Goal: Task Accomplishment & Management: Complete application form

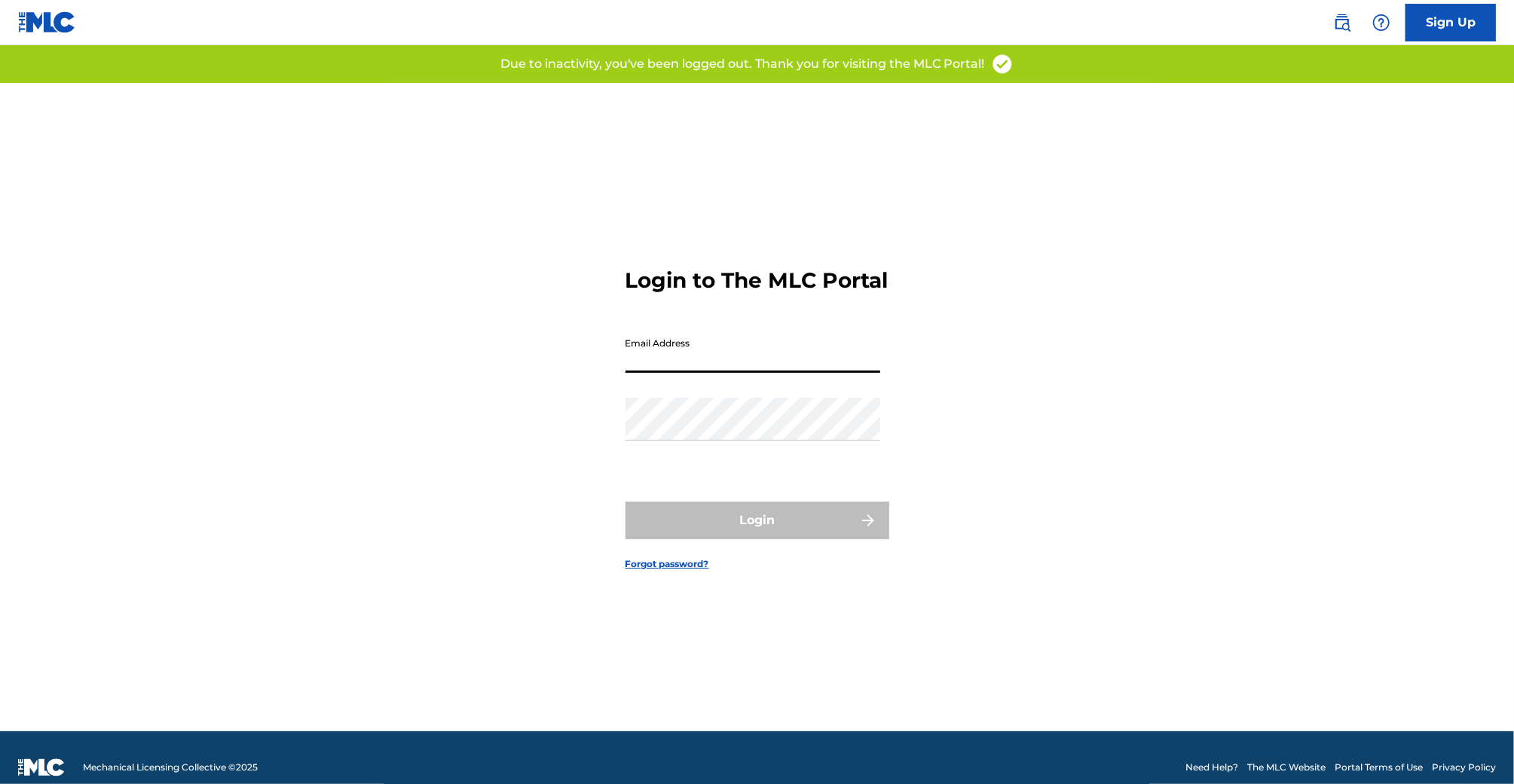
click at [723, 365] on input "Email Address" at bounding box center [753, 352] width 255 height 43
type input "[EMAIL_ADDRESS][DOMAIN_NAME]"
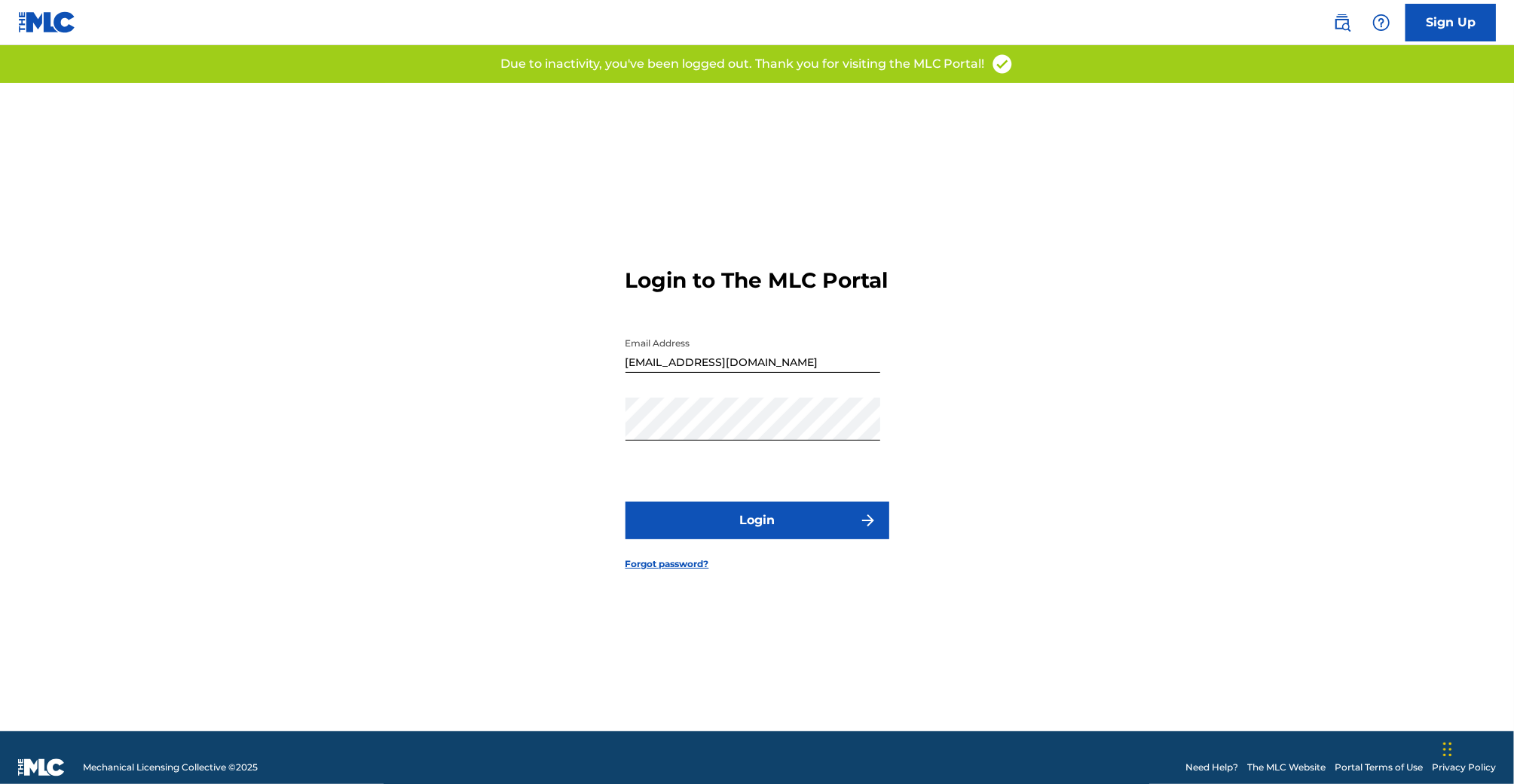
click at [765, 535] on button "Login" at bounding box center [757, 521] width 263 height 37
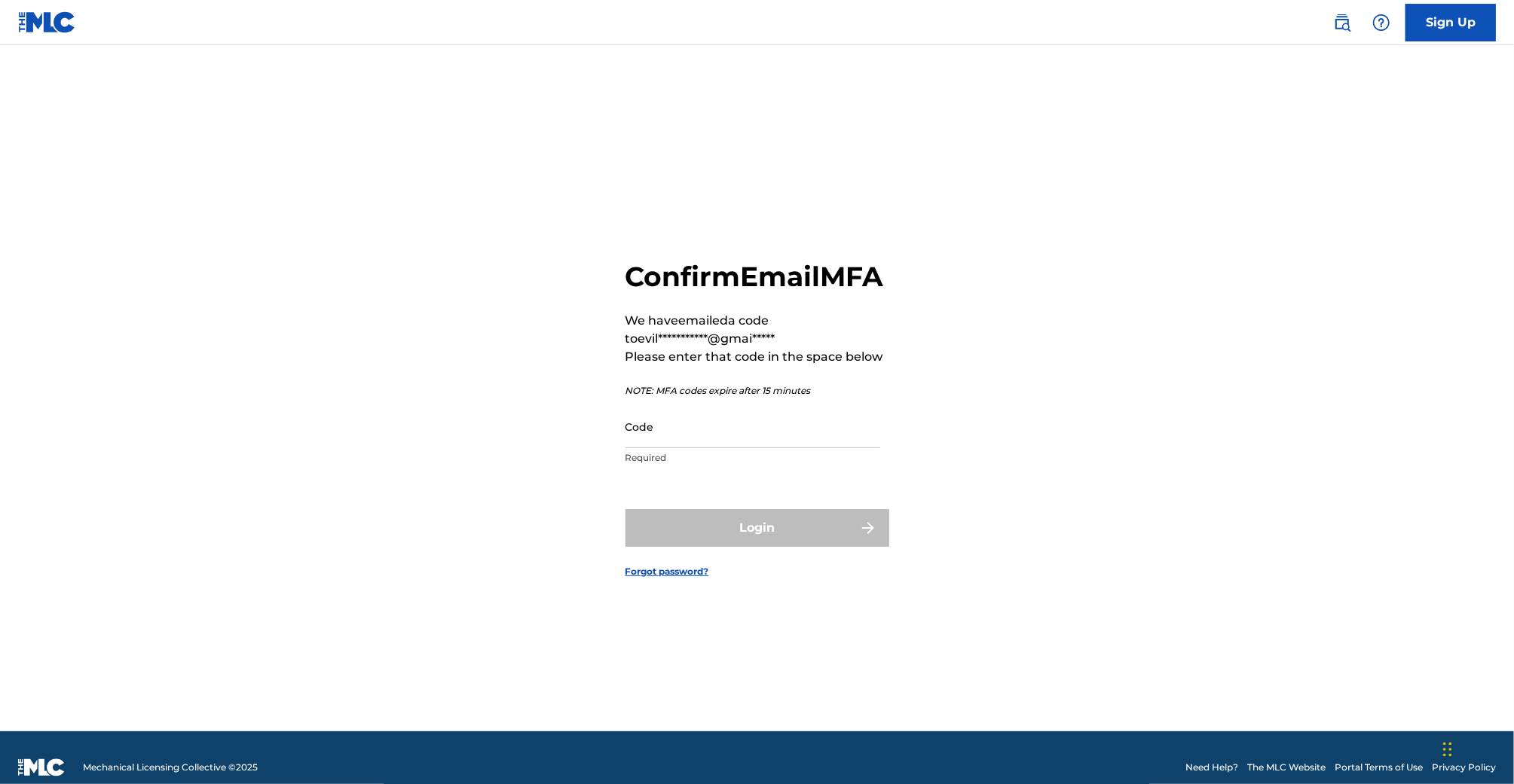
click at [686, 466] on div "Code Required" at bounding box center [753, 440] width 255 height 68
click at [684, 448] on input "Code" at bounding box center [753, 427] width 255 height 43
paste input "269576"
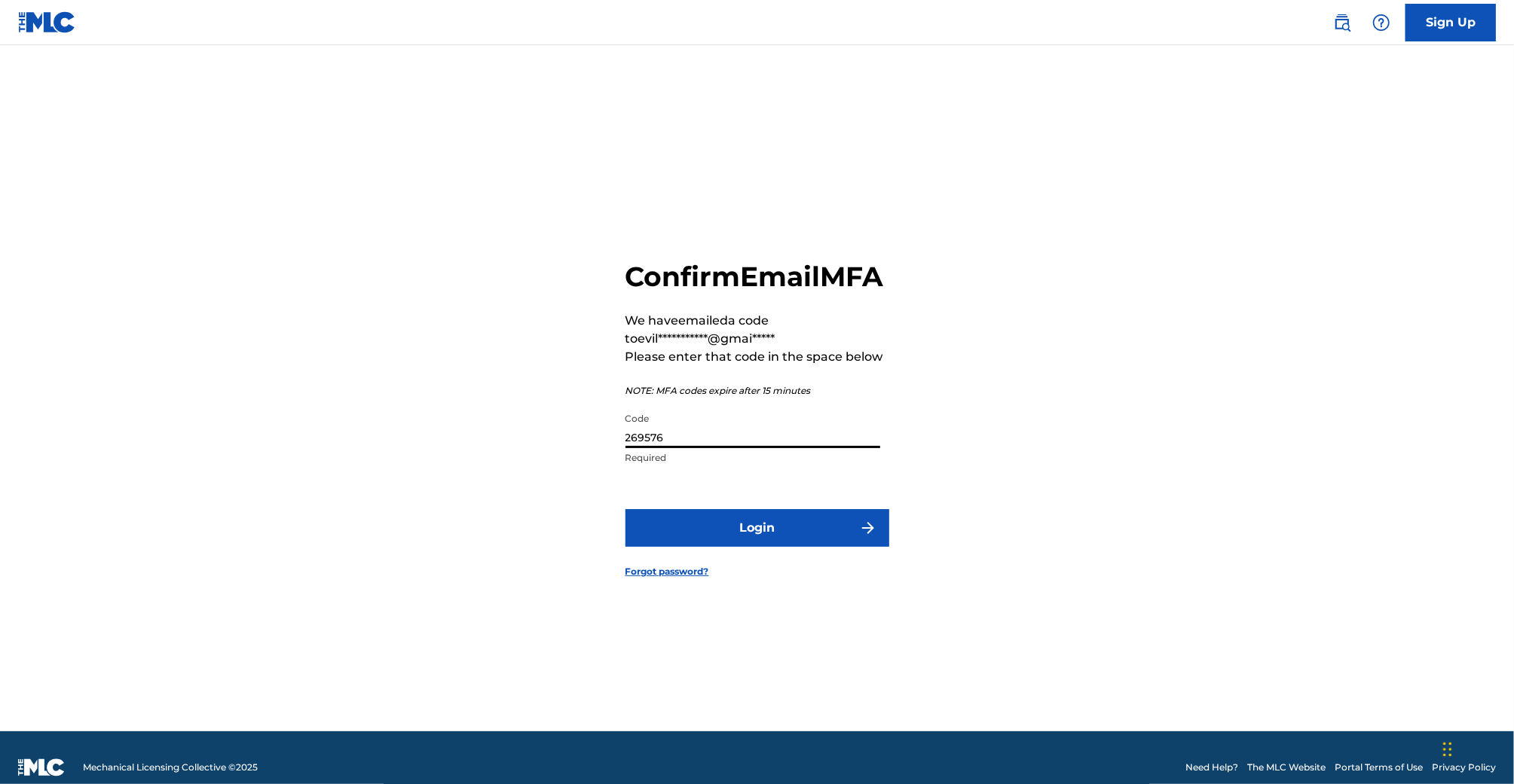
type input "269576"
click at [696, 528] on button "Login" at bounding box center [757, 528] width 263 height 37
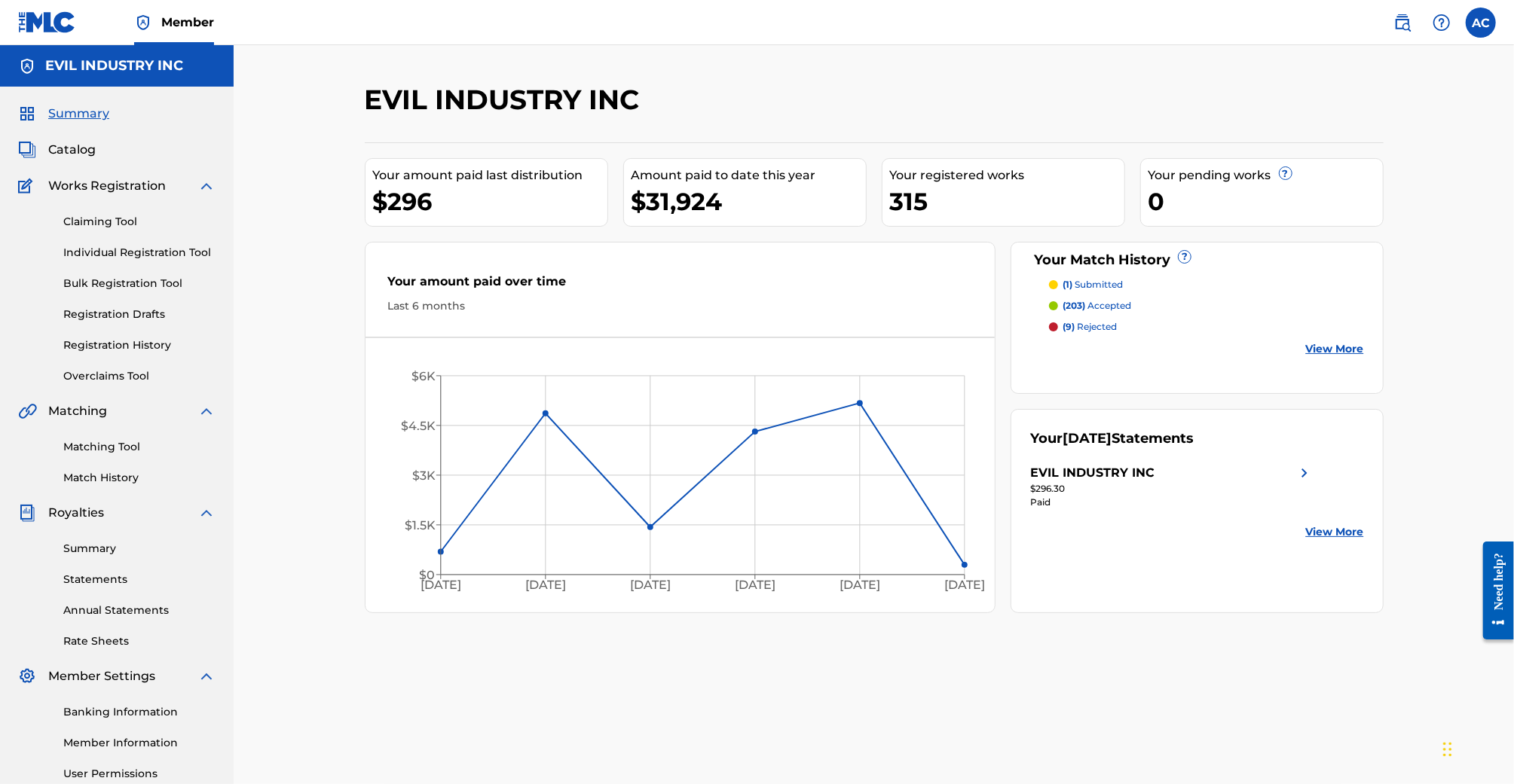
click at [101, 450] on link "Matching Tool" at bounding box center [139, 448] width 152 height 16
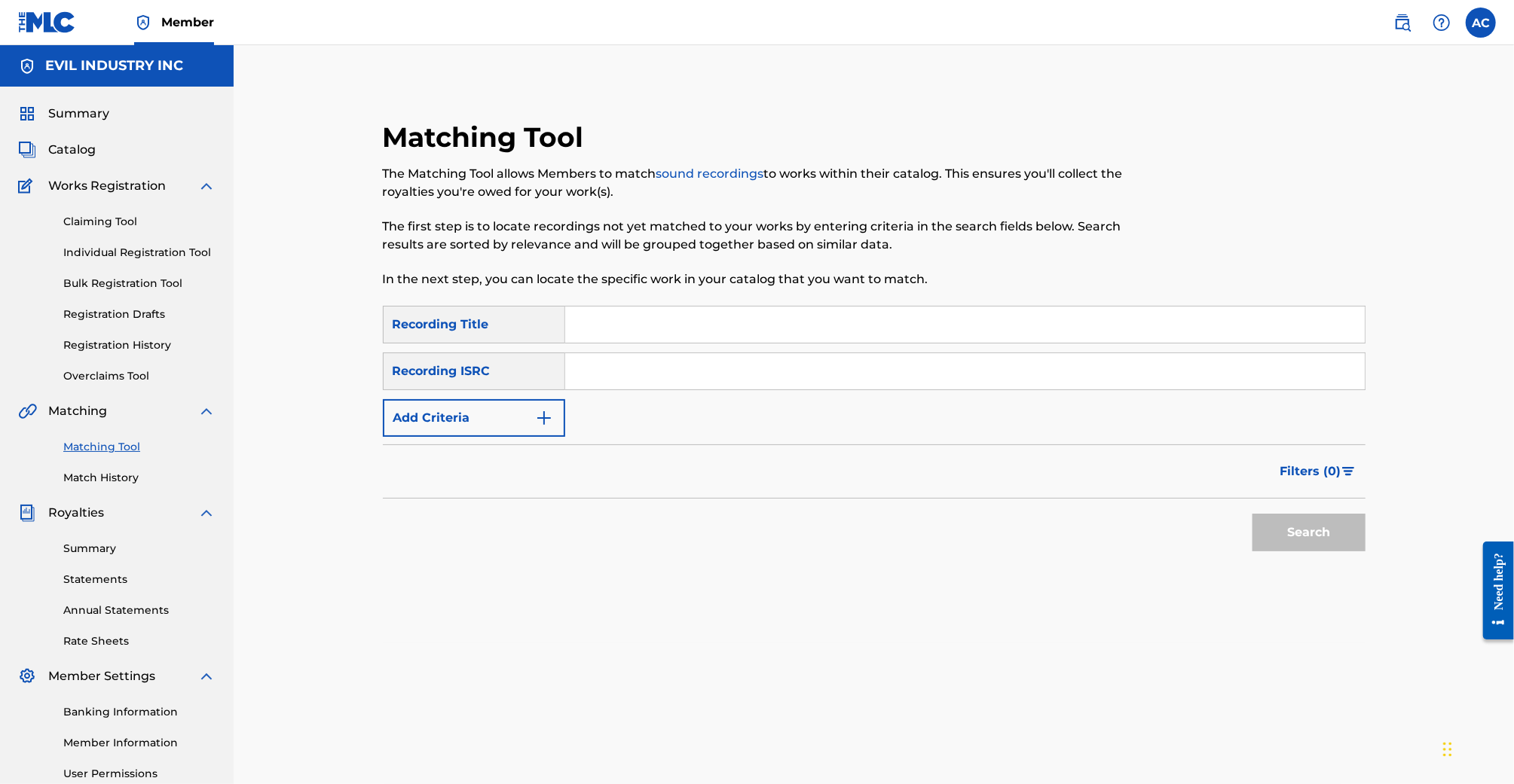
click at [615, 314] on input "Search Form" at bounding box center [965, 325] width 799 height 36
type input "Anime Thighs"
click at [1252, 513] on button "Search" at bounding box center [1308, 532] width 113 height 37
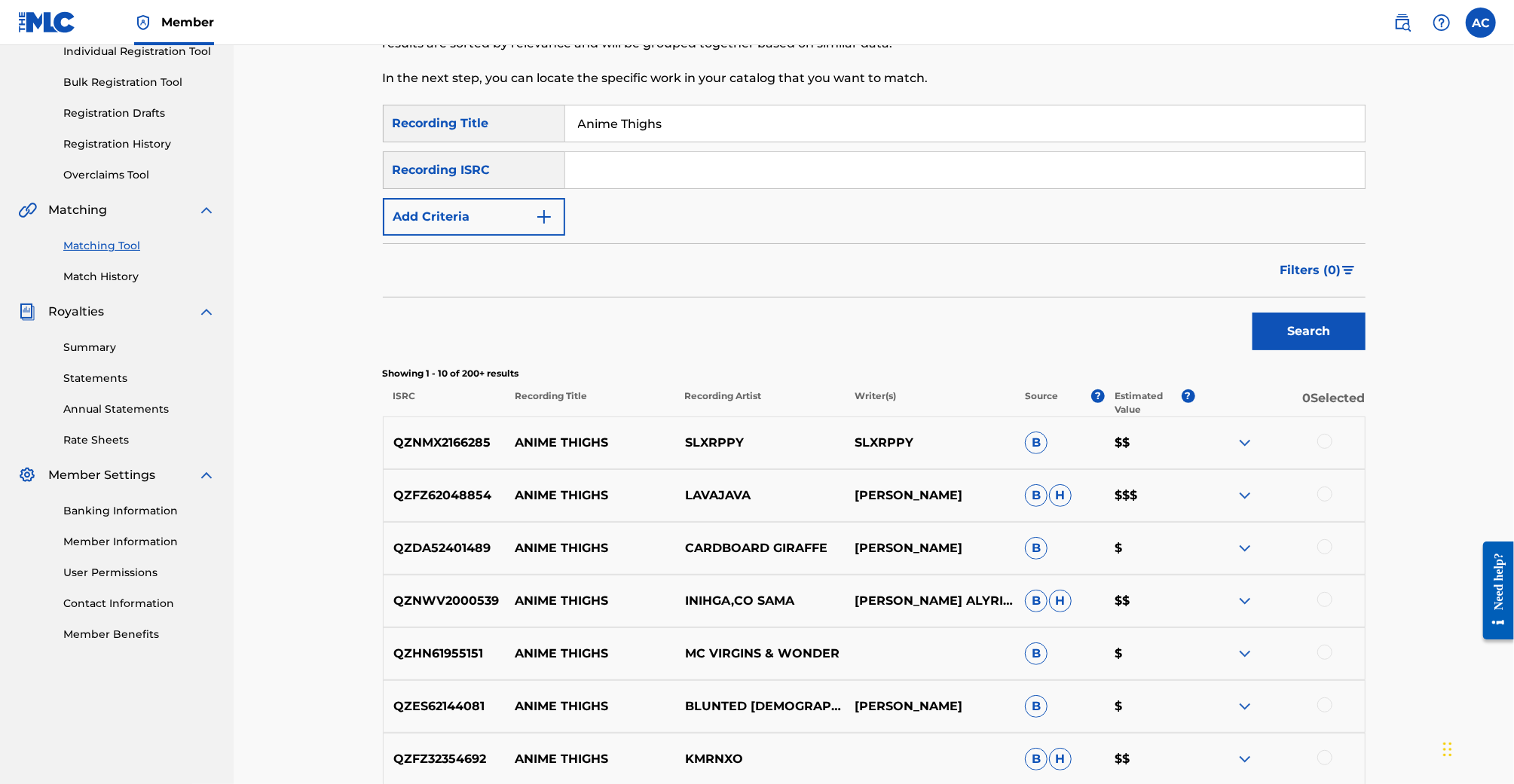
scroll to position [212, 0]
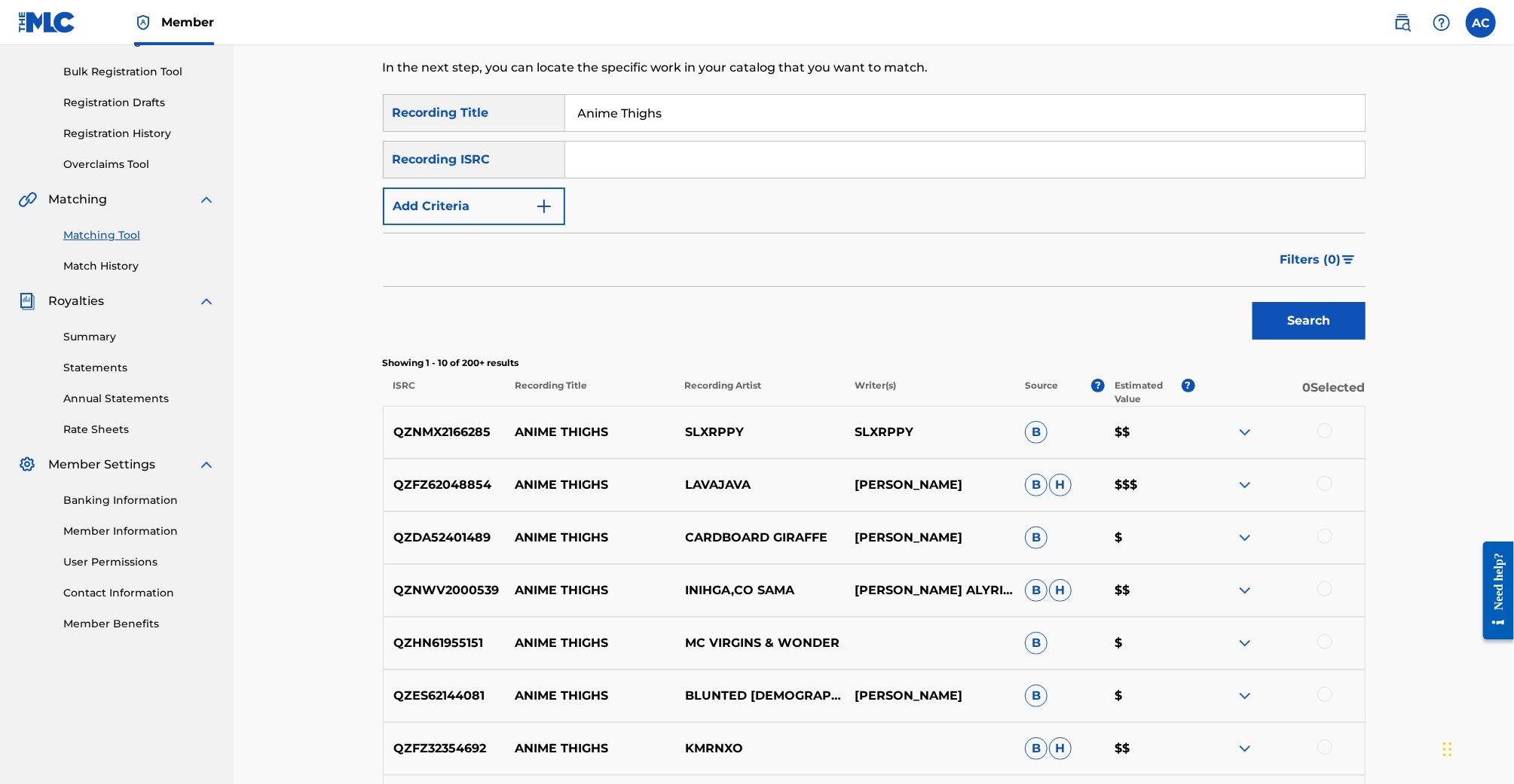
click at [531, 215] on button "Add Criteria" at bounding box center [474, 206] width 182 height 37
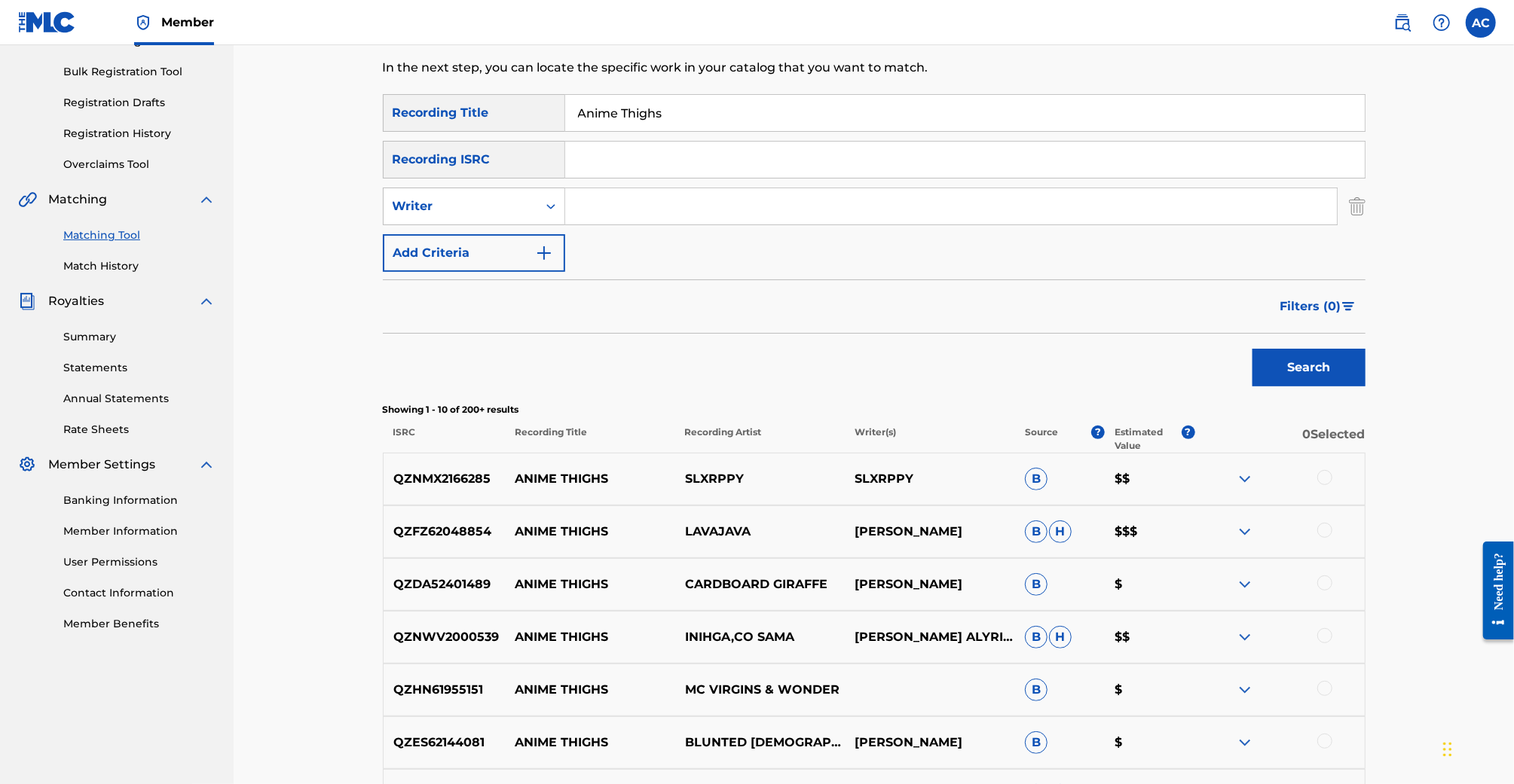
click at [597, 213] on input "Search Form" at bounding box center [951, 206] width 772 height 36
click at [530, 218] on div "Writer" at bounding box center [460, 206] width 154 height 28
click at [528, 250] on div "Recording Artist" at bounding box center [474, 244] width 181 height 37
click at [671, 199] on input "Search Form" at bounding box center [951, 206] width 772 height 36
type input "MC Virgins"
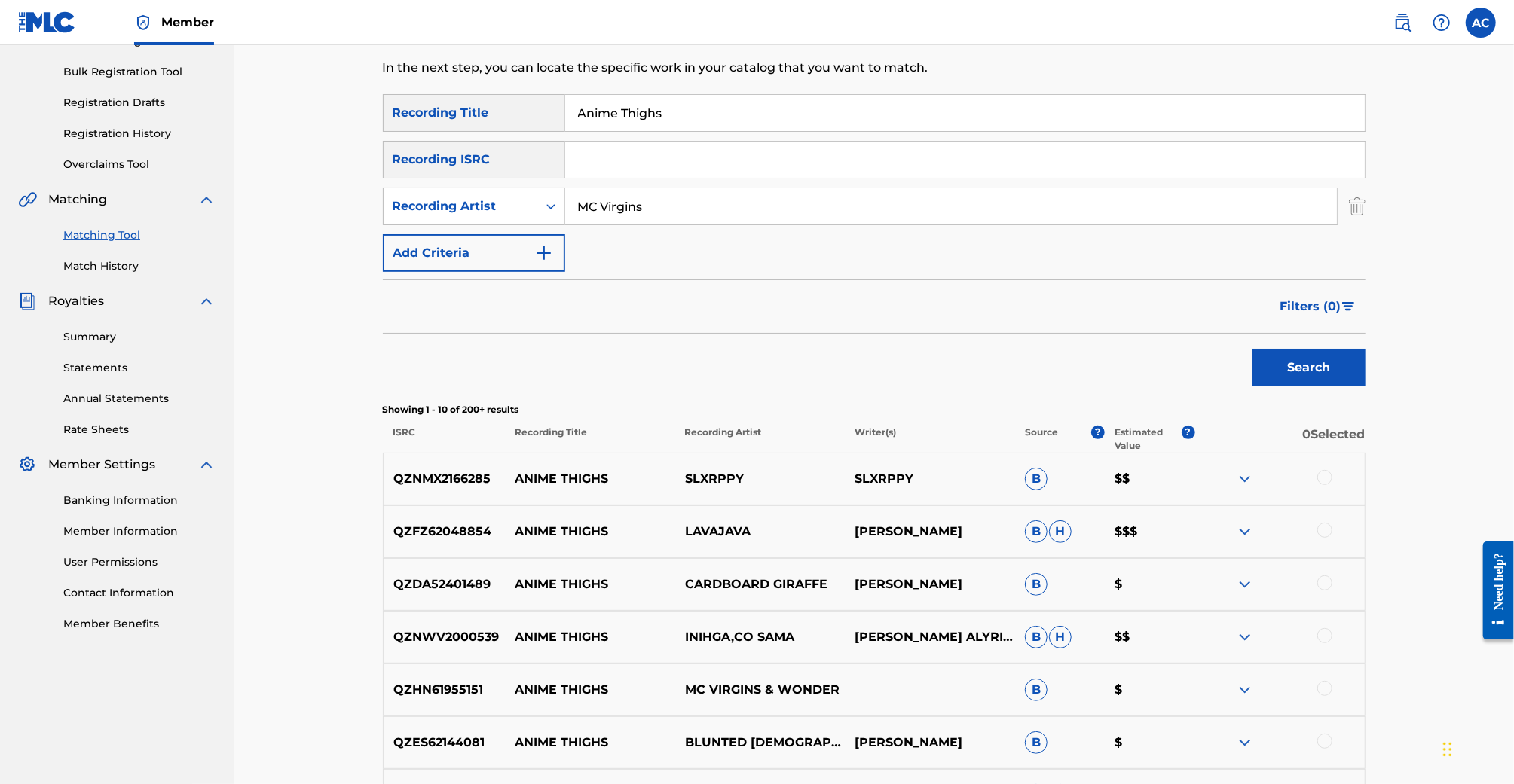
click at [1252, 349] on button "Search" at bounding box center [1308, 368] width 113 height 37
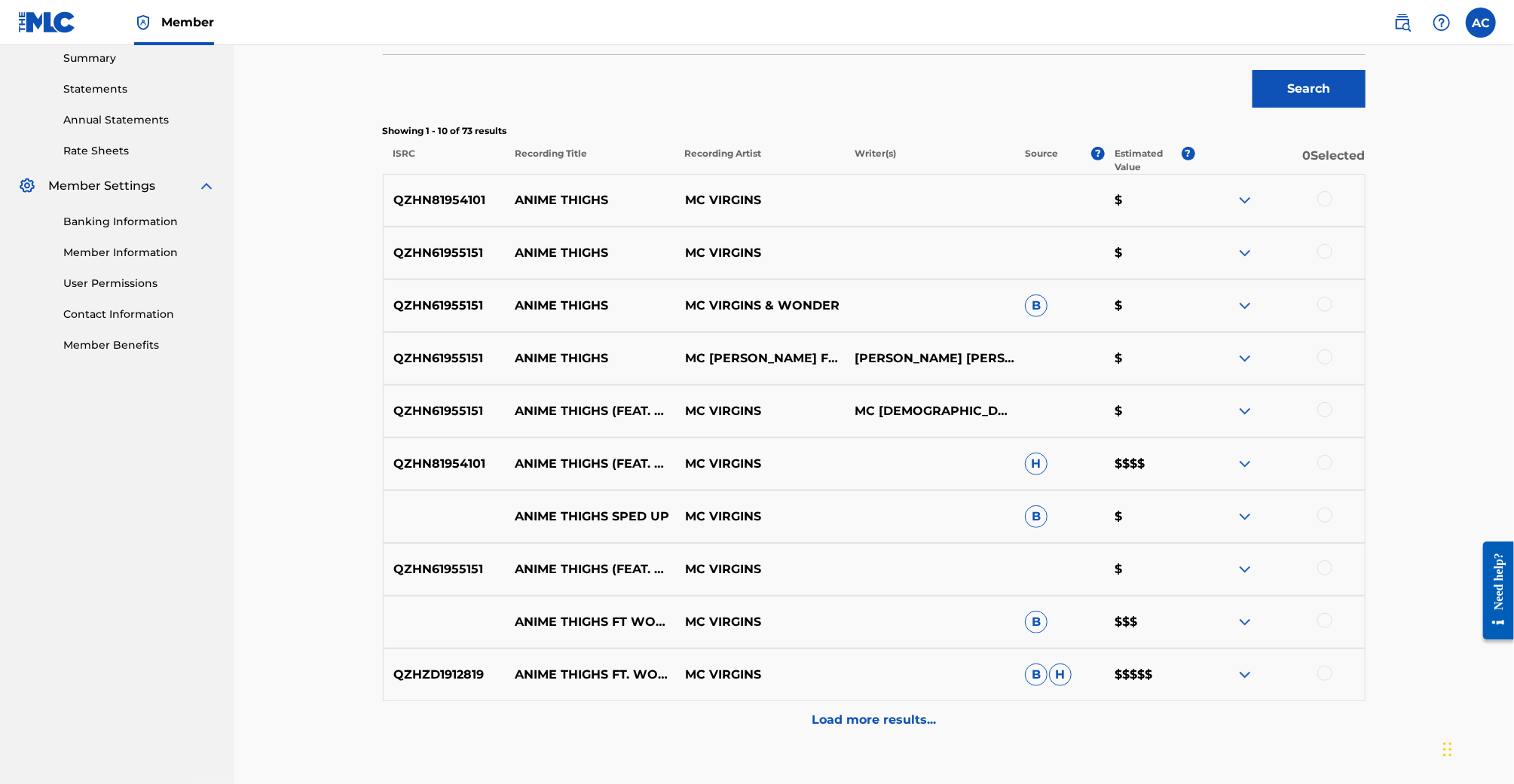
scroll to position [593, 0]
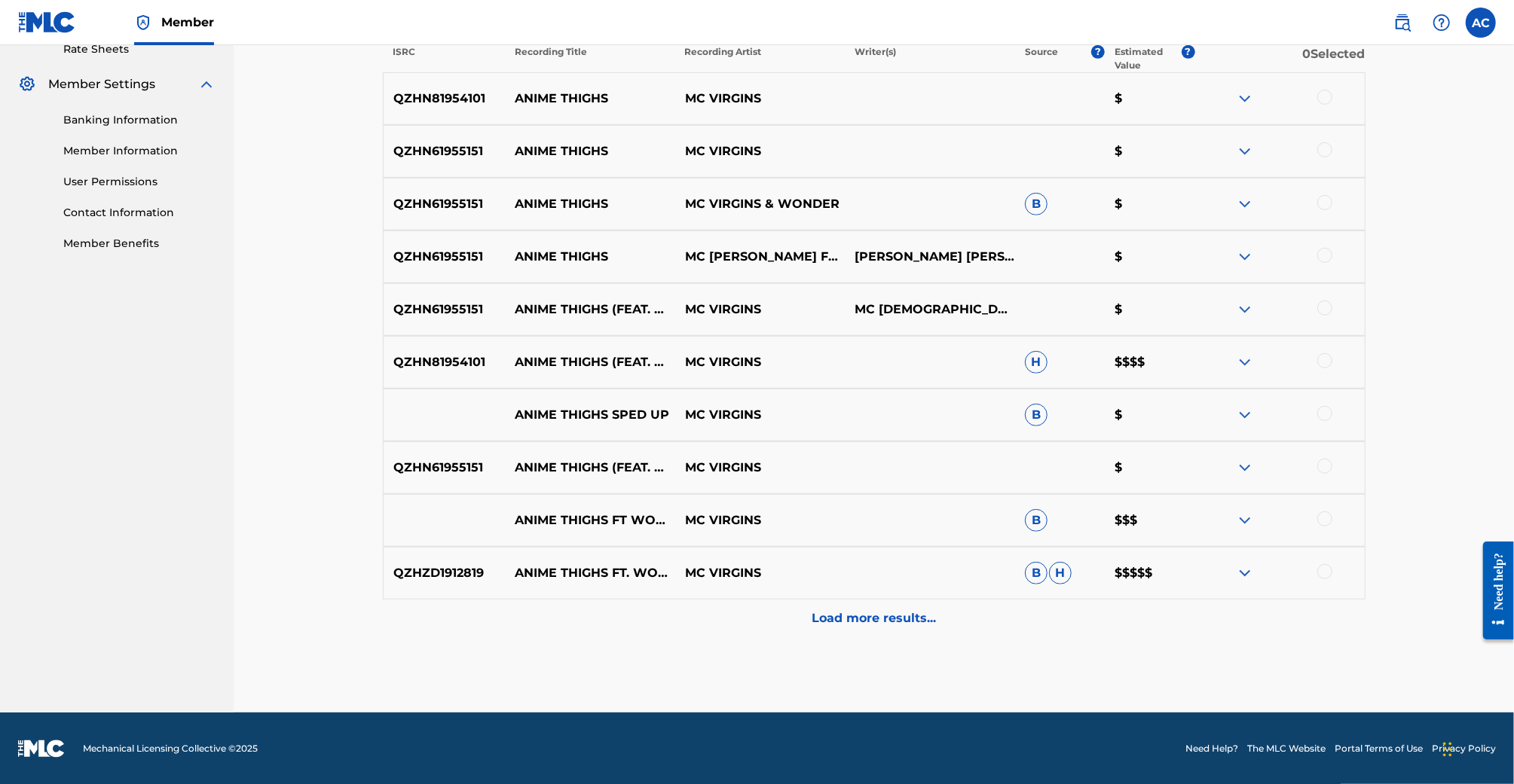
click at [864, 631] on div "Load more results..." at bounding box center [874, 618] width 983 height 37
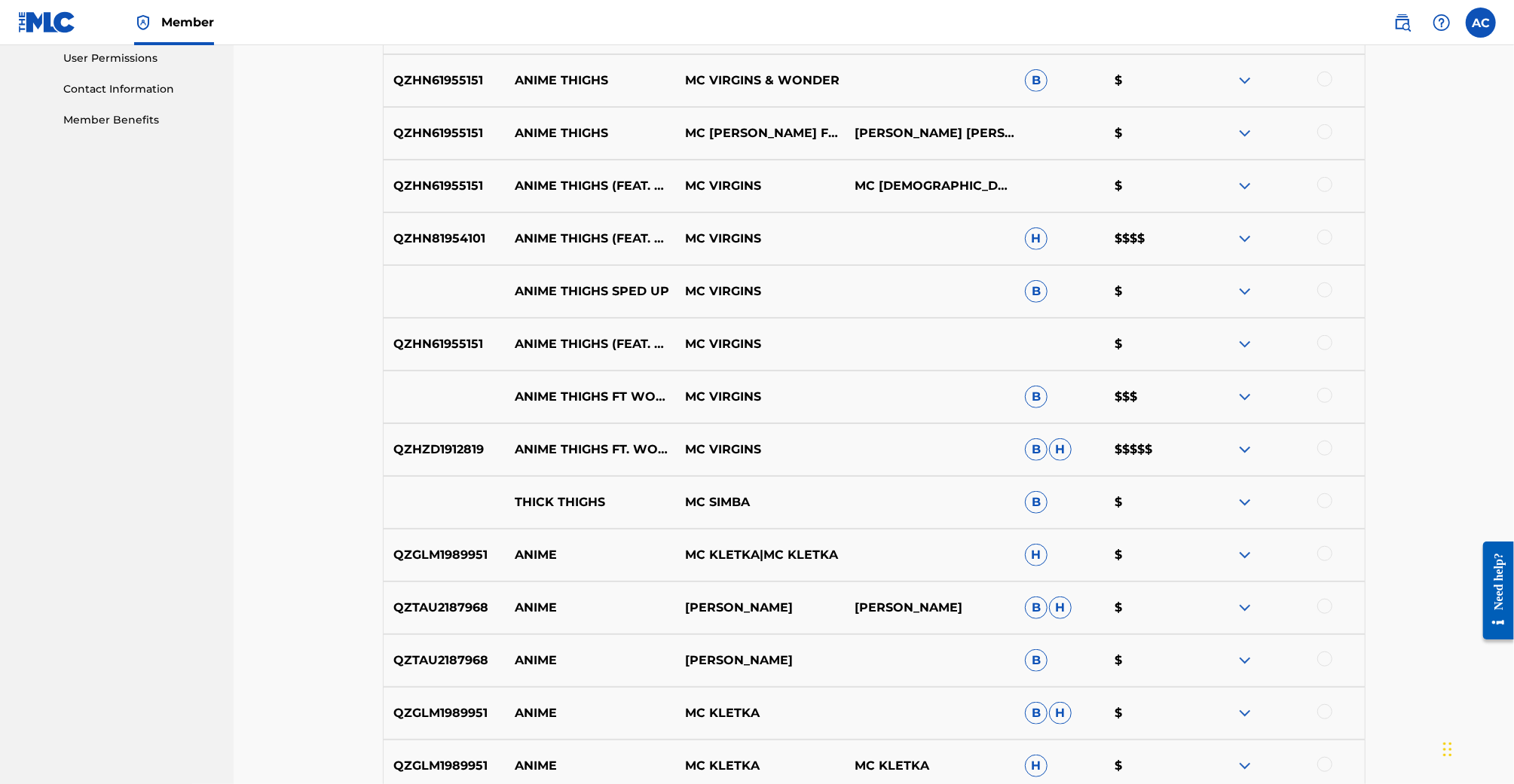
scroll to position [782, 0]
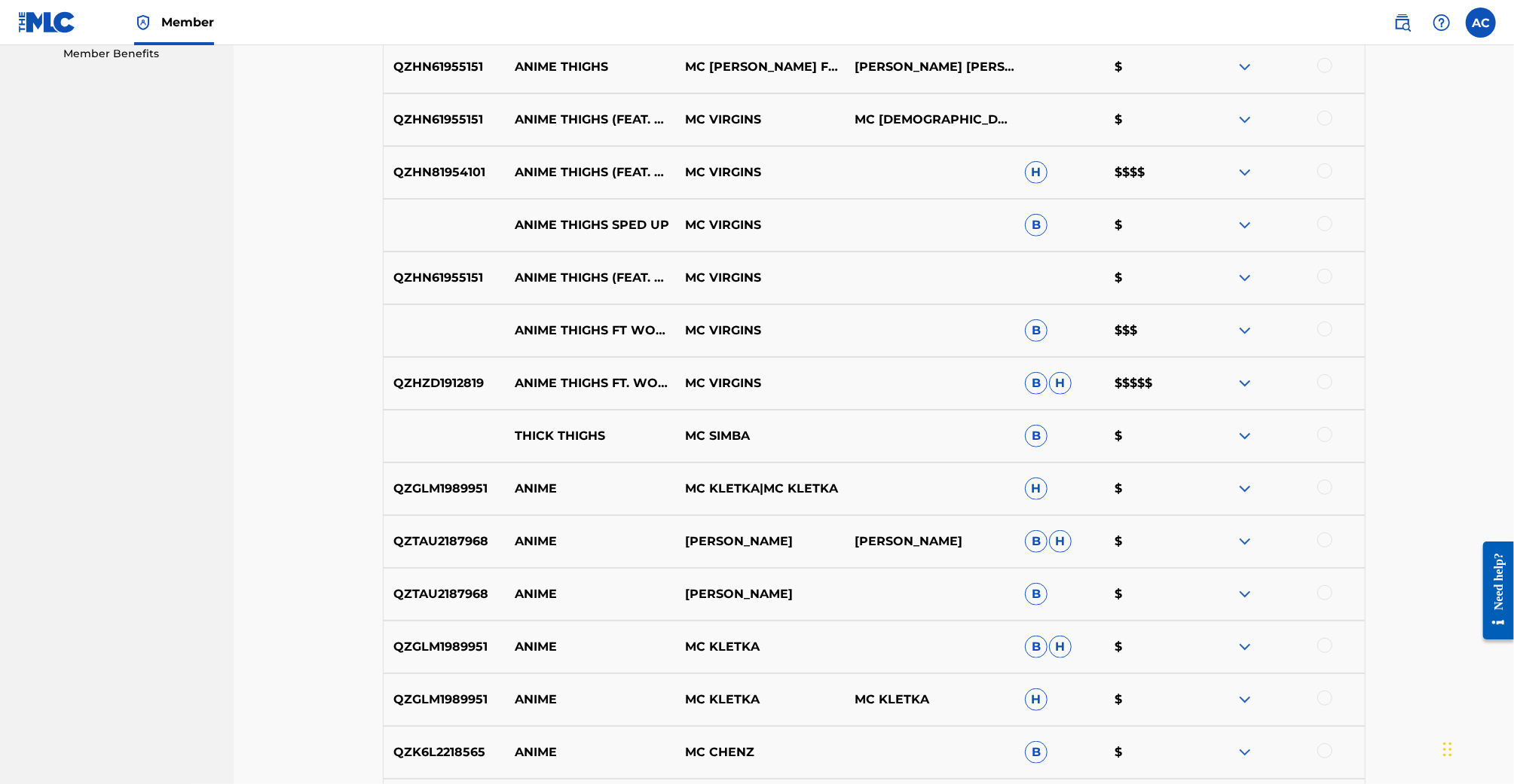
click at [1272, 381] on div at bounding box center [1279, 384] width 170 height 18
click at [1247, 383] on img at bounding box center [1245, 384] width 18 height 18
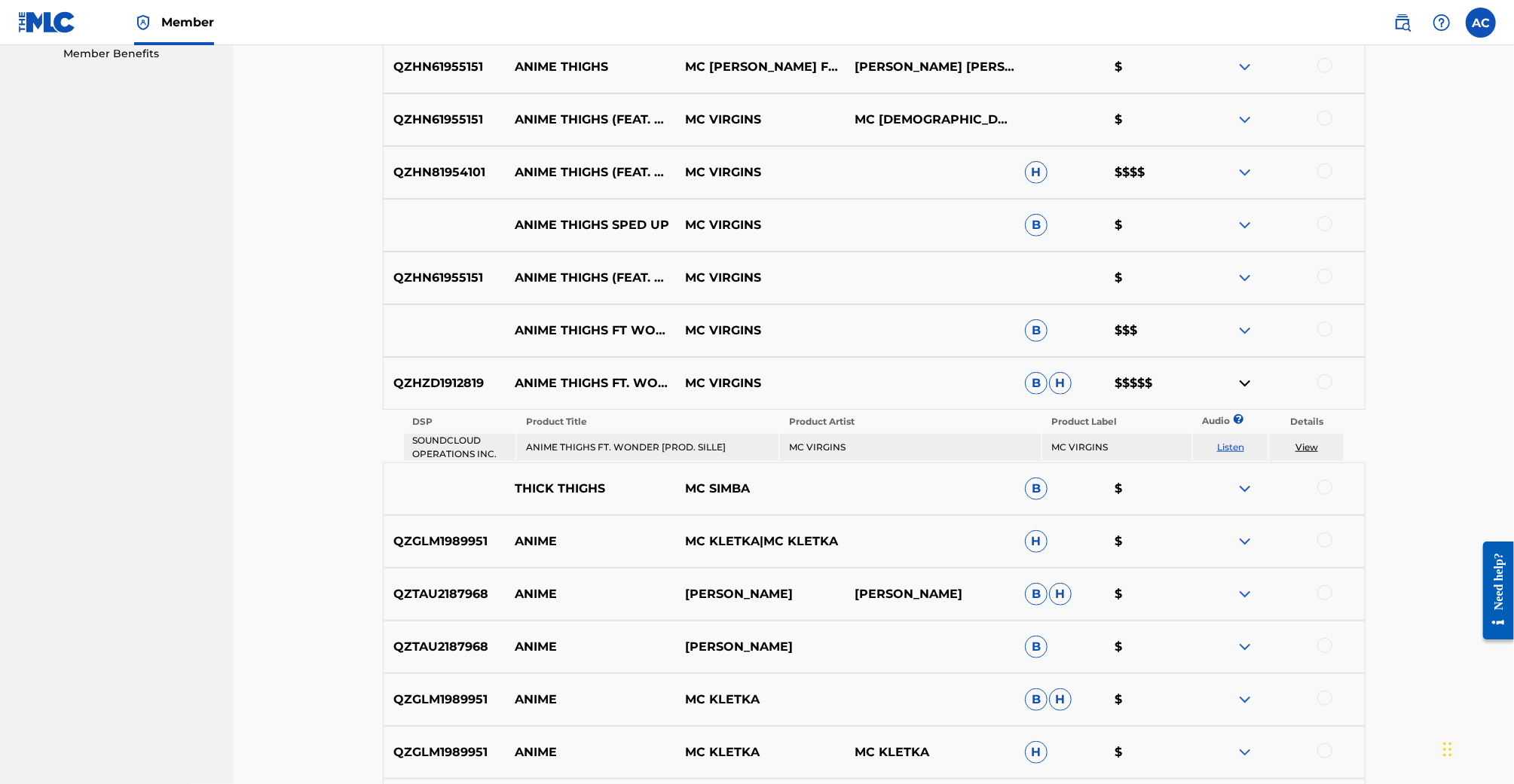
click at [1244, 340] on div "ANIME THIGHS FT WONDER PROD SILLE MC VIRGINS B $$$" at bounding box center [874, 330] width 983 height 53
click at [1247, 329] on img at bounding box center [1245, 331] width 18 height 18
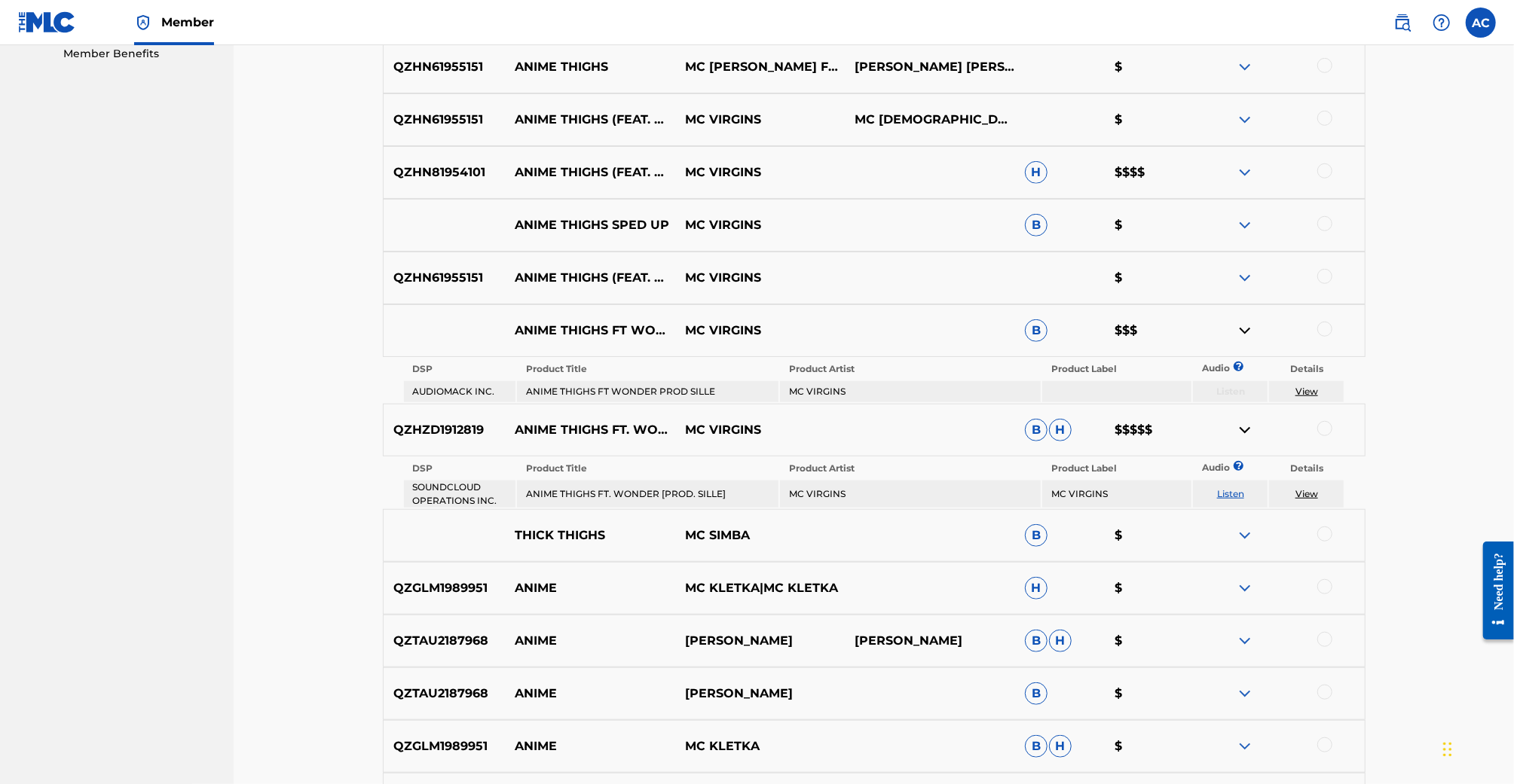
click at [1236, 166] on img at bounding box center [1245, 173] width 18 height 18
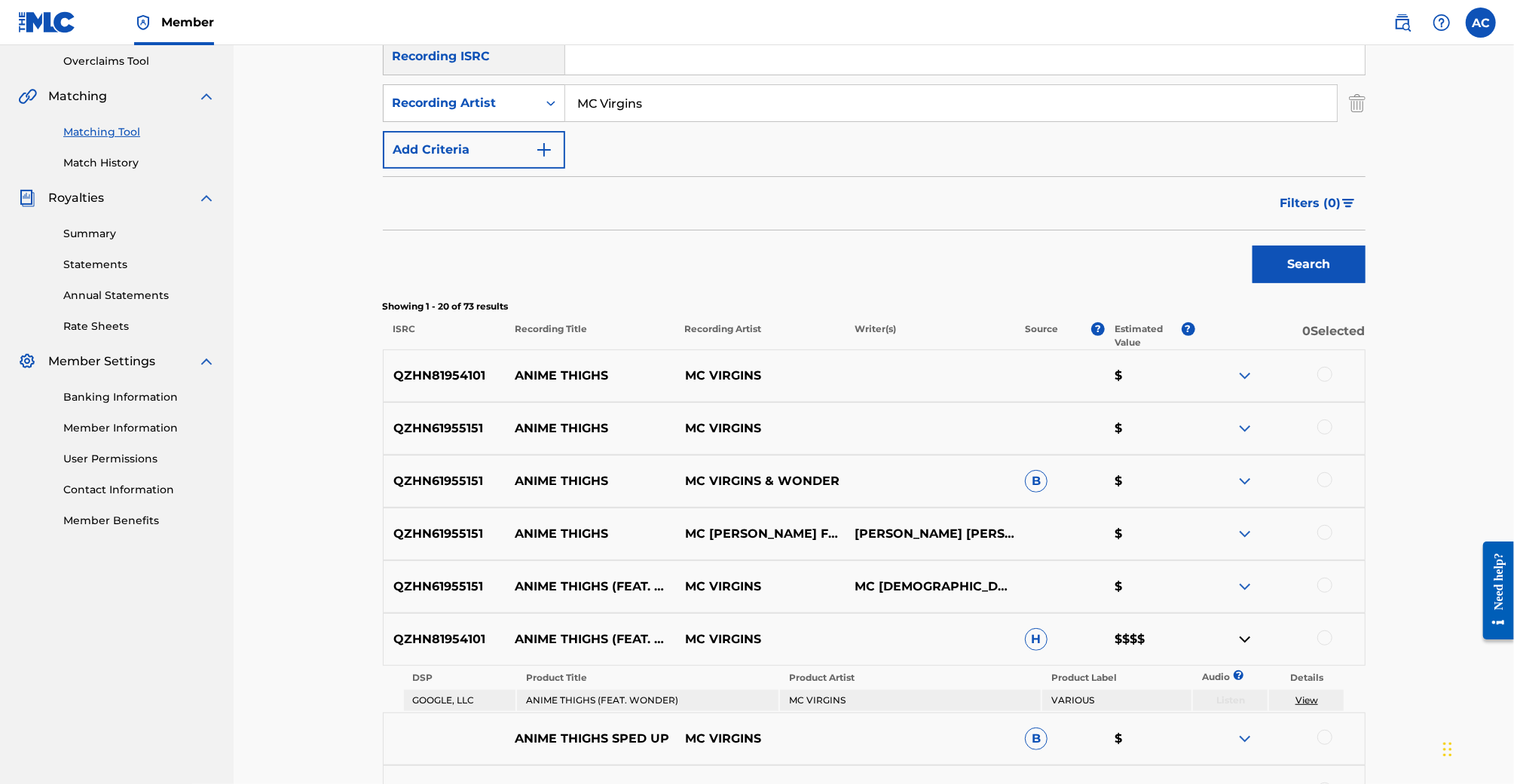
scroll to position [0, 0]
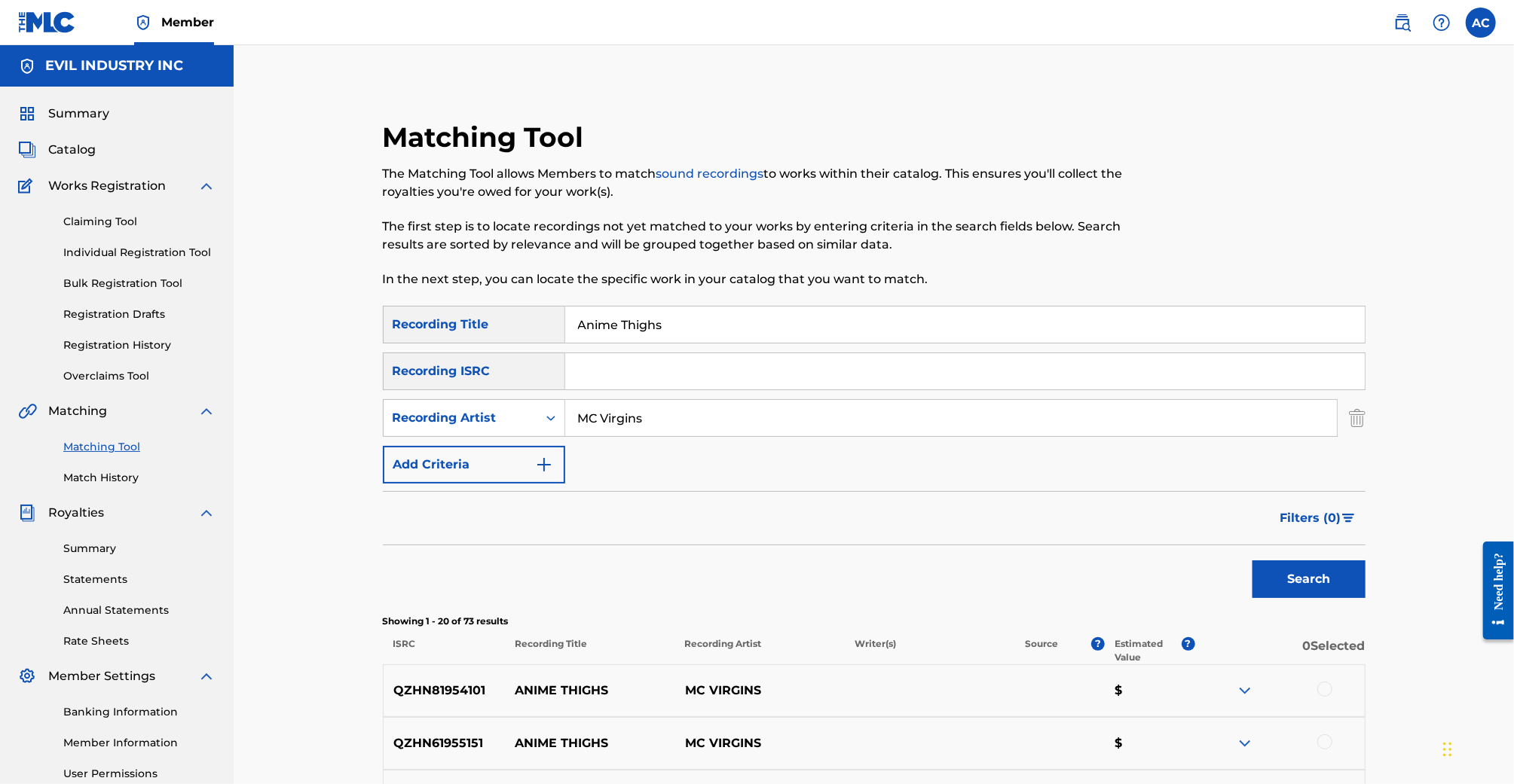
click at [83, 150] on span "Catalog" at bounding box center [71, 150] width 47 height 18
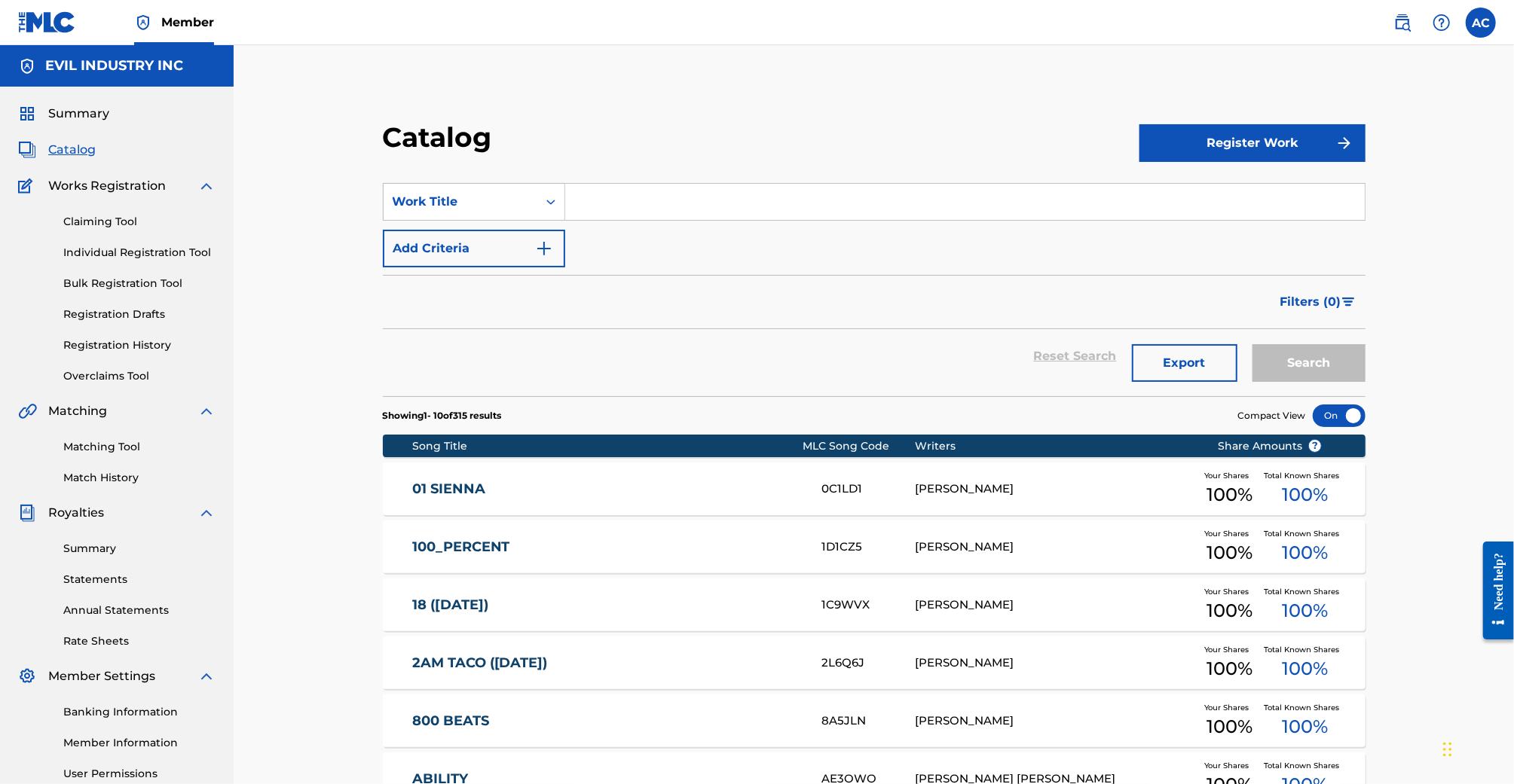
click at [129, 285] on link "Bulk Registration Tool" at bounding box center [139, 284] width 152 height 16
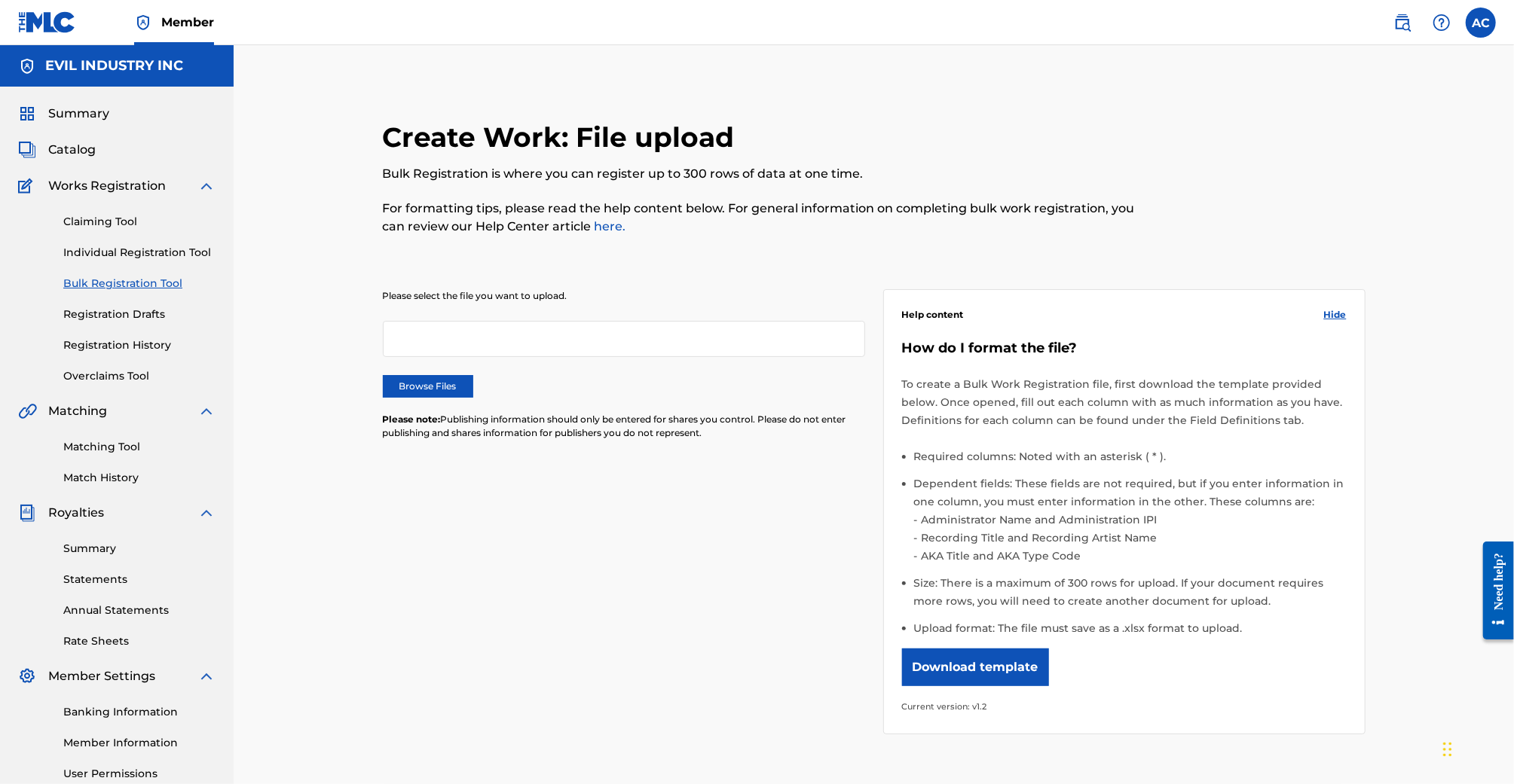
click at [963, 658] on button "Download template" at bounding box center [976, 667] width 147 height 37
click at [102, 431] on div "Matching Tool Match History" at bounding box center [117, 453] width 198 height 66
click at [105, 444] on link "Matching Tool" at bounding box center [139, 448] width 152 height 16
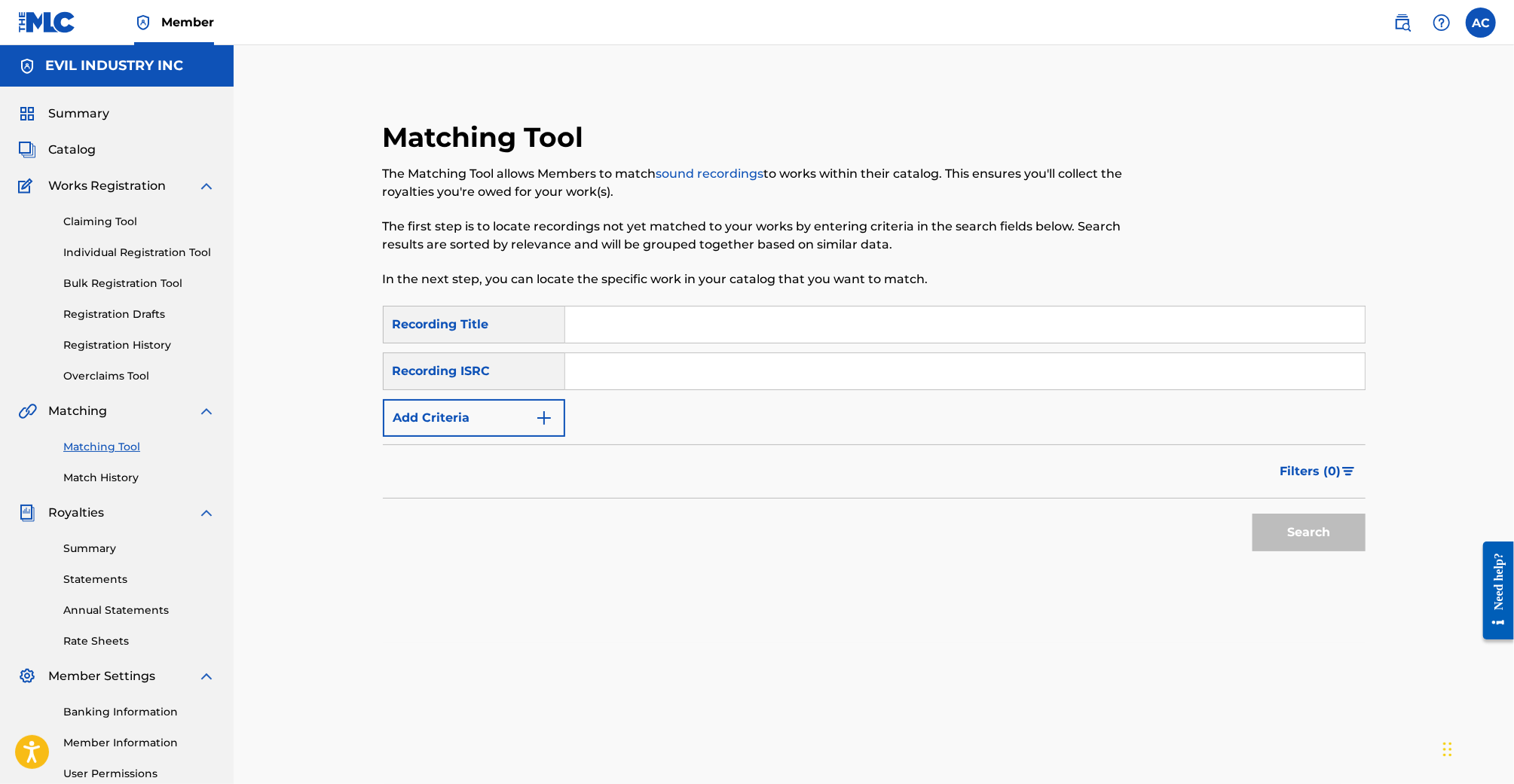
click at [624, 324] on input "Search Form" at bounding box center [965, 325] width 799 height 36
click at [701, 374] on input "Search Form" at bounding box center [965, 371] width 799 height 36
paste input "USSTT2200246"
click at [1252, 513] on button "Search" at bounding box center [1308, 532] width 113 height 37
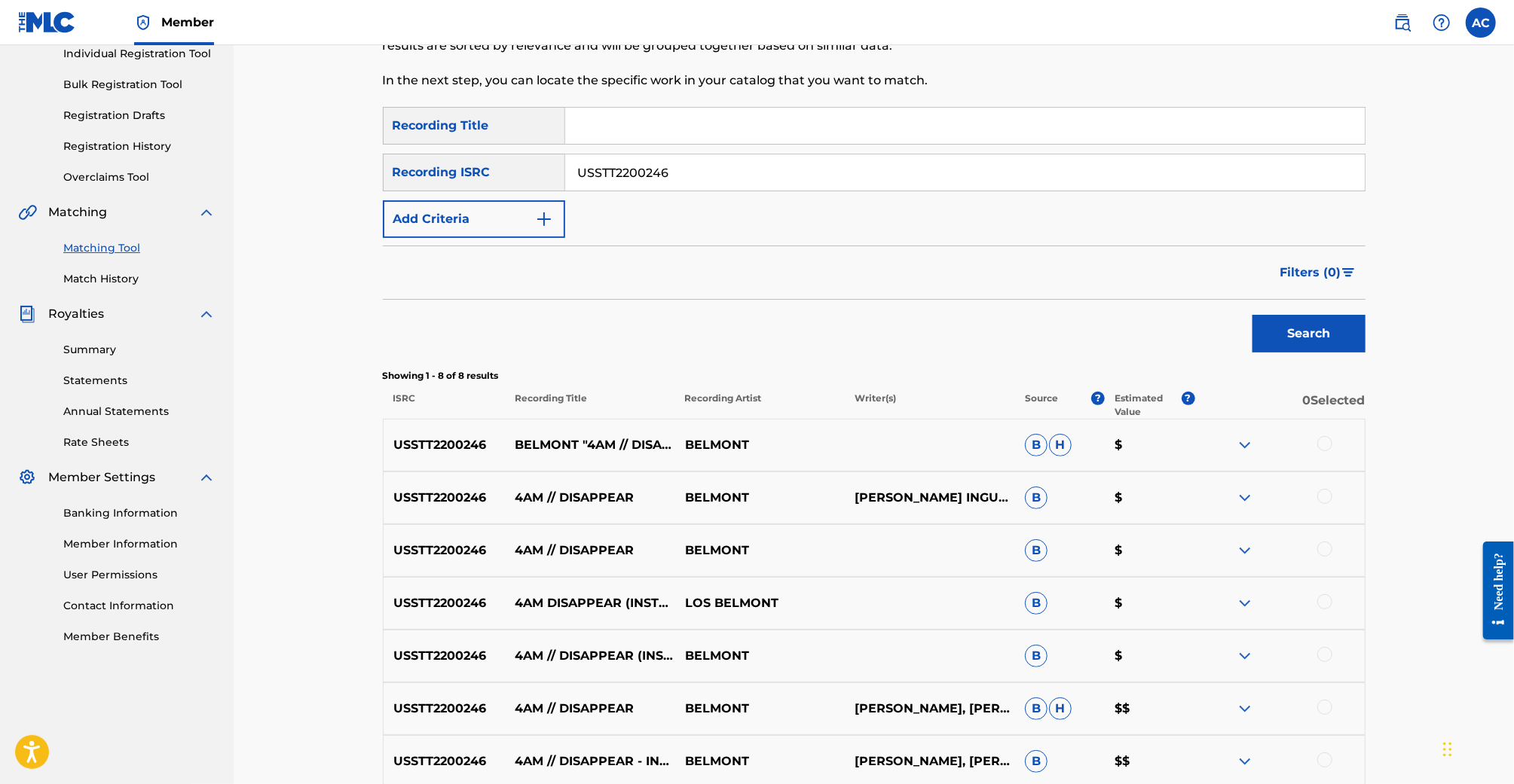
scroll to position [377, 0]
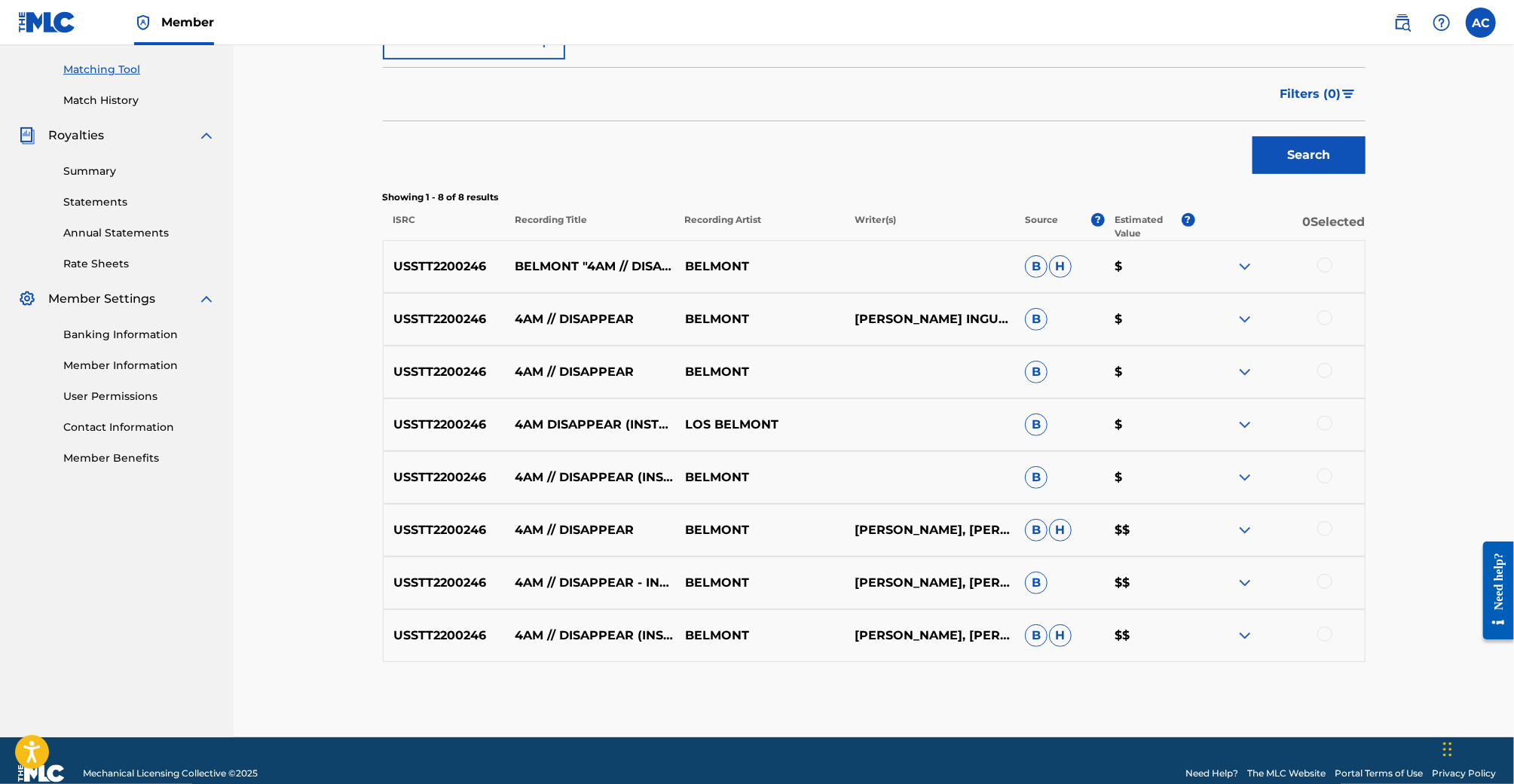
click at [1251, 648] on div "USSTT2200246 4AM // DISAPPEAR (INSTRUMENTAL) BELMONT [PERSON_NAME], [PERSON_NAM…" at bounding box center [874, 635] width 983 height 53
click at [1250, 643] on img at bounding box center [1245, 636] width 18 height 18
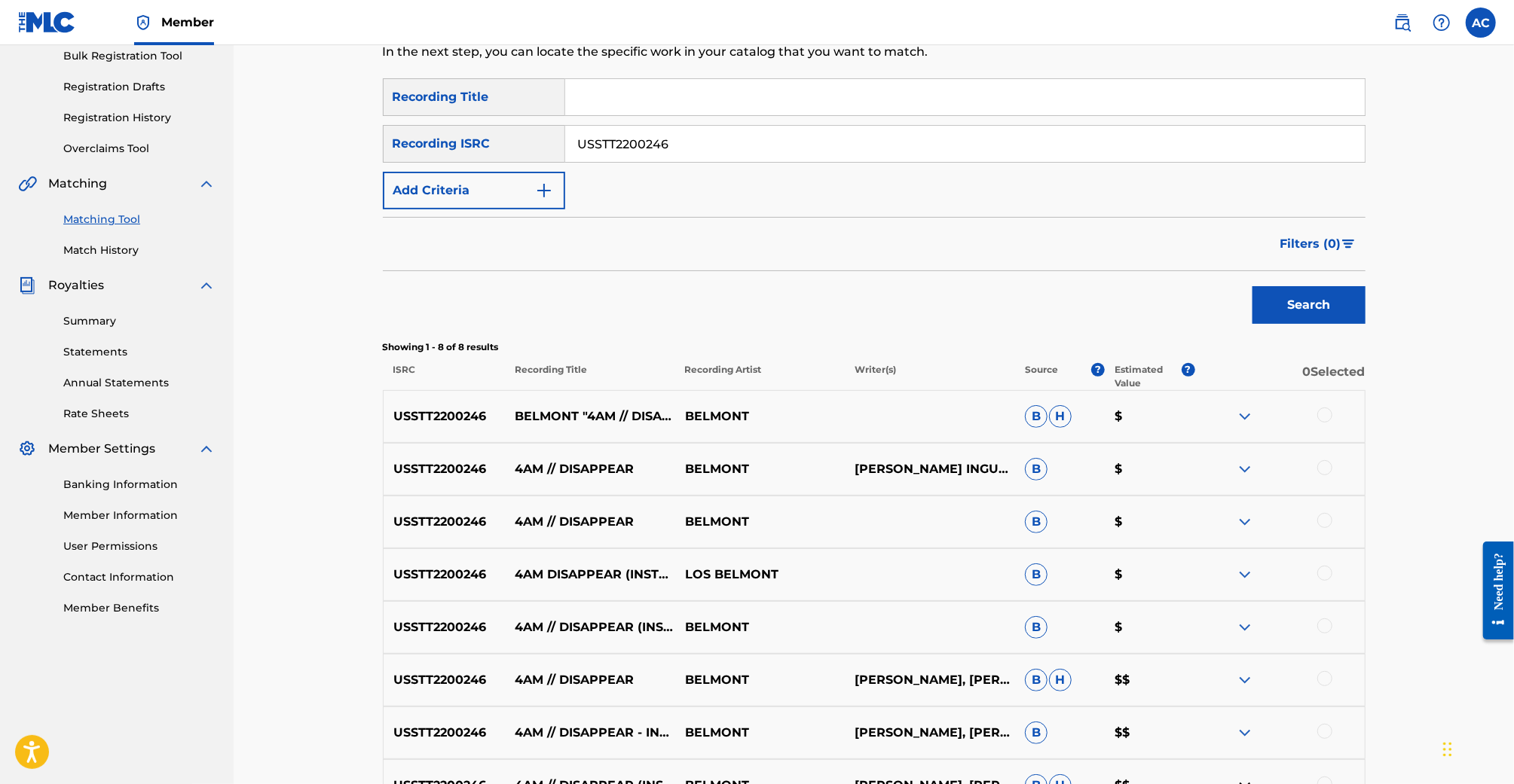
scroll to position [150, 0]
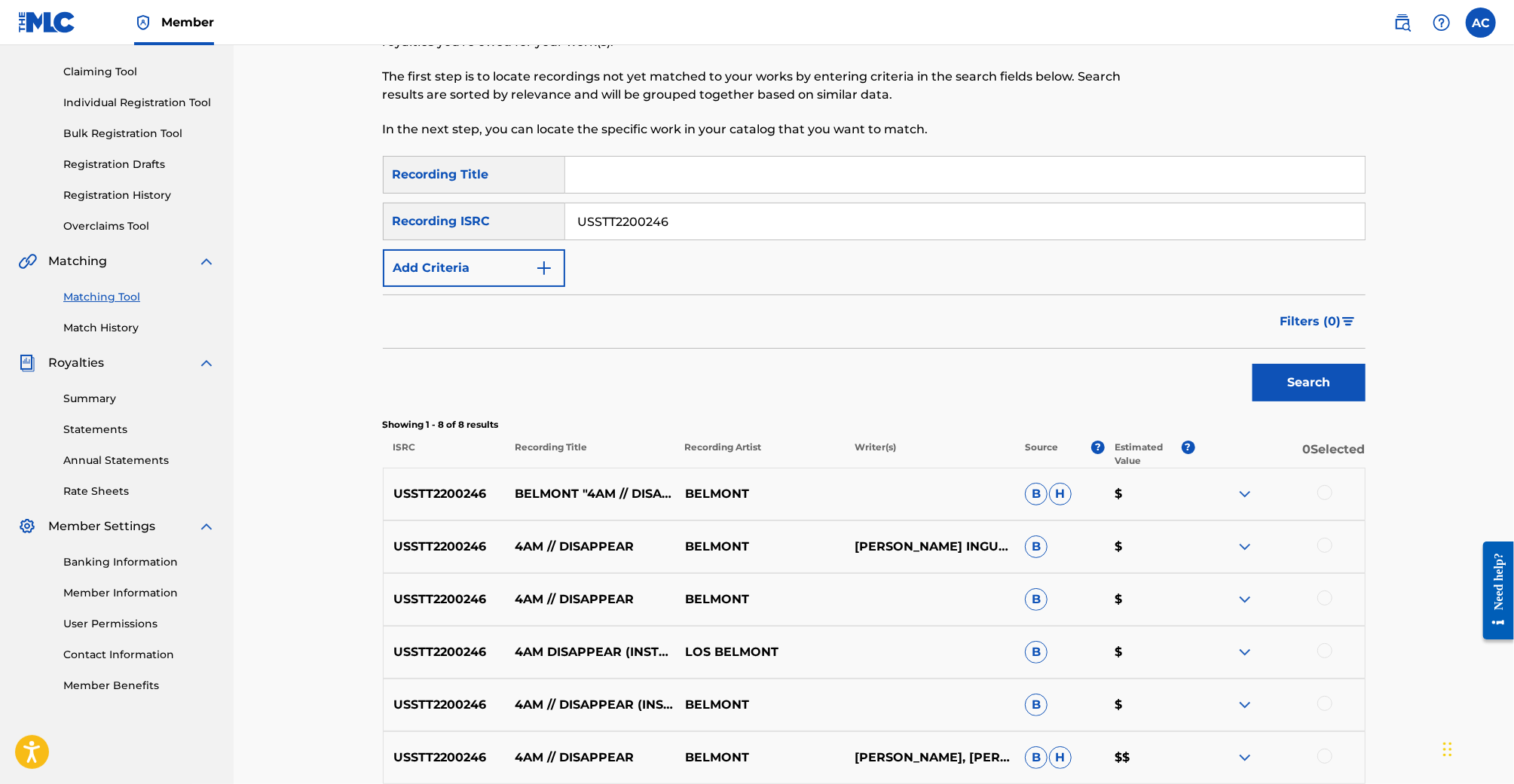
click at [688, 228] on input "USSTT2200246" at bounding box center [965, 222] width 799 height 36
paste input "100122"
type input "USSTT2100122"
click at [1252, 364] on button "Search" at bounding box center [1308, 383] width 113 height 37
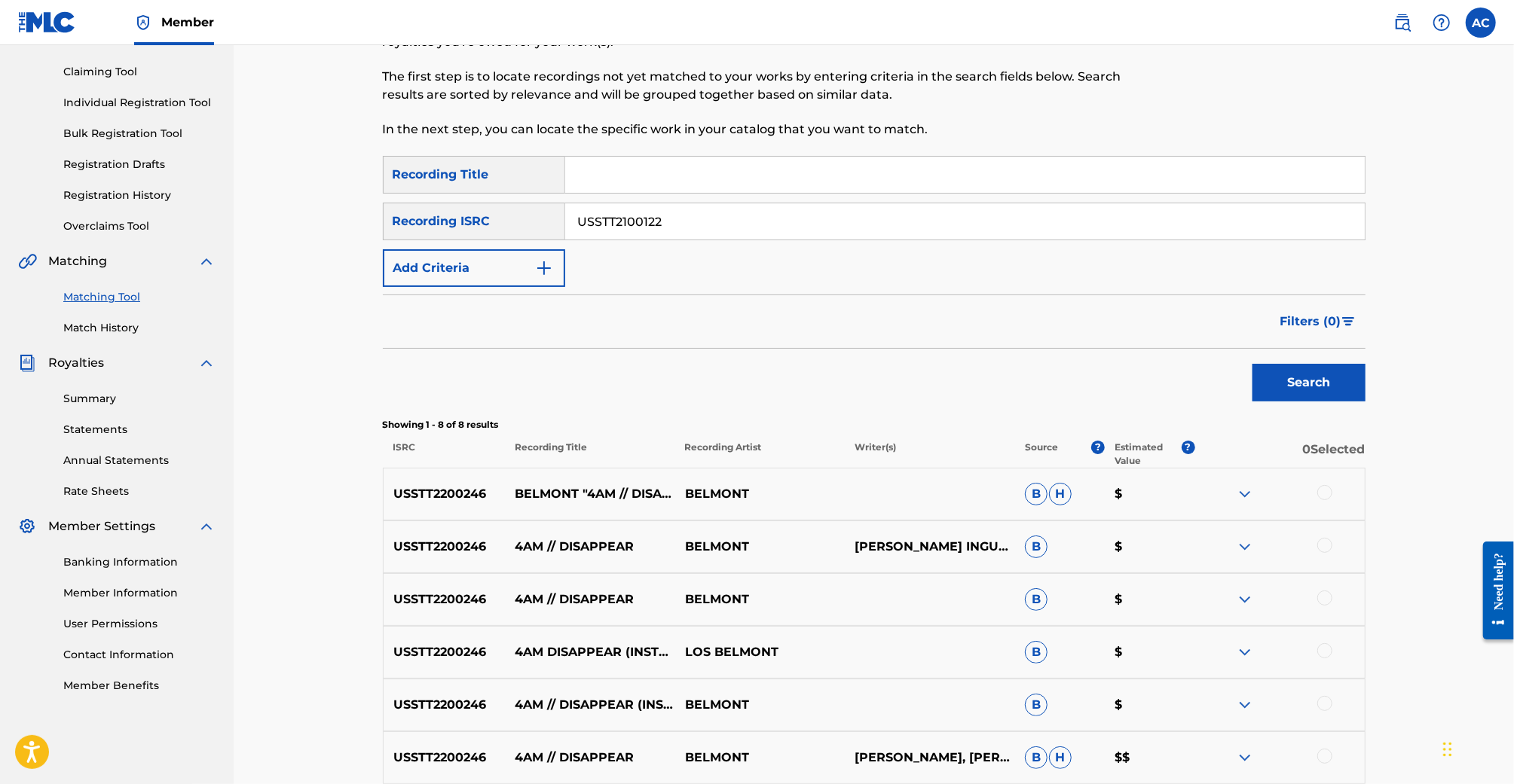
scroll to position [150, 0]
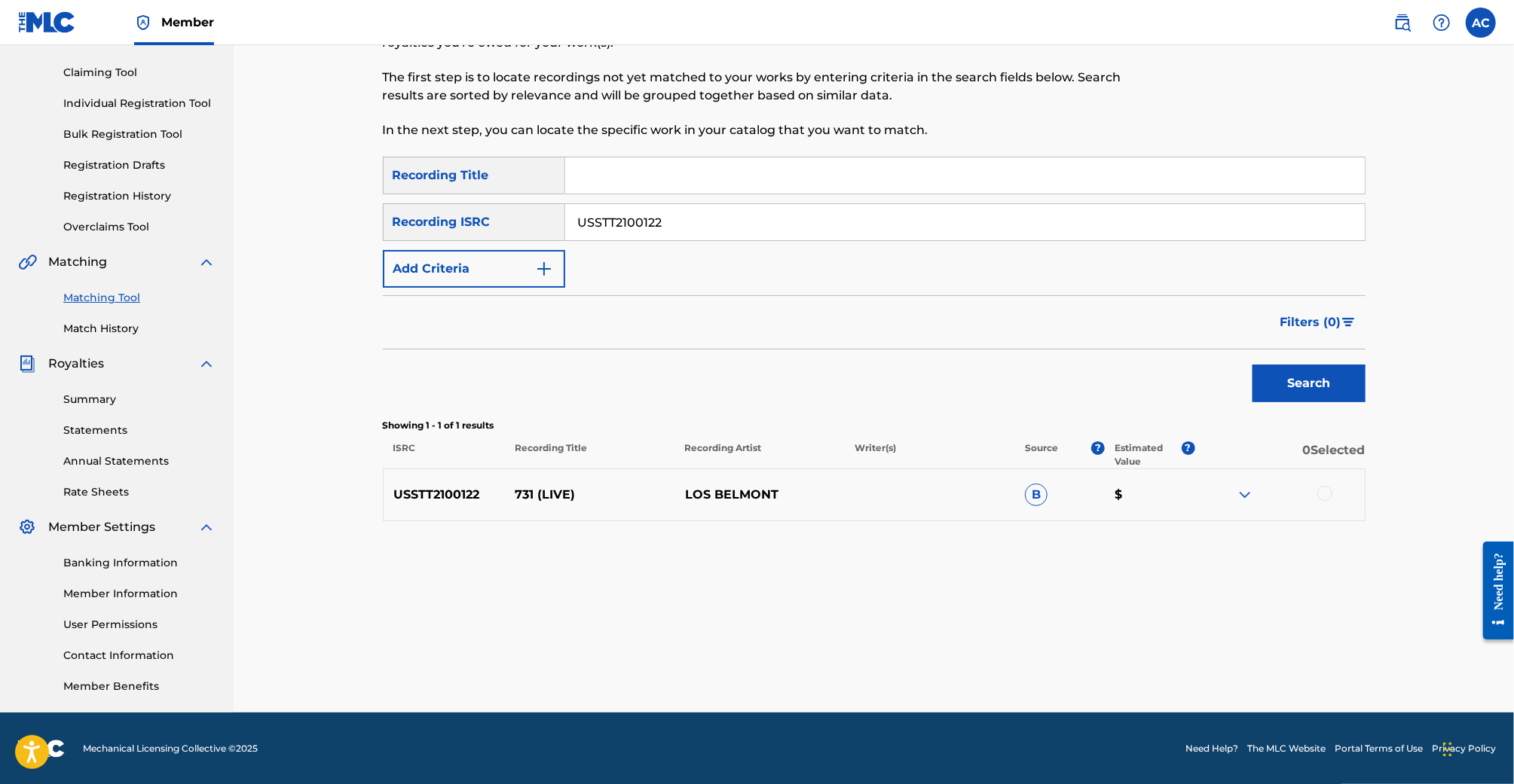
click at [722, 489] on p "LOS BELMONT" at bounding box center [760, 495] width 170 height 18
drag, startPoint x: 437, startPoint y: 497, endPoint x: 445, endPoint y: 497, distance: 8.0
click at [438, 497] on p "USSTT2100122" at bounding box center [444, 495] width 122 height 18
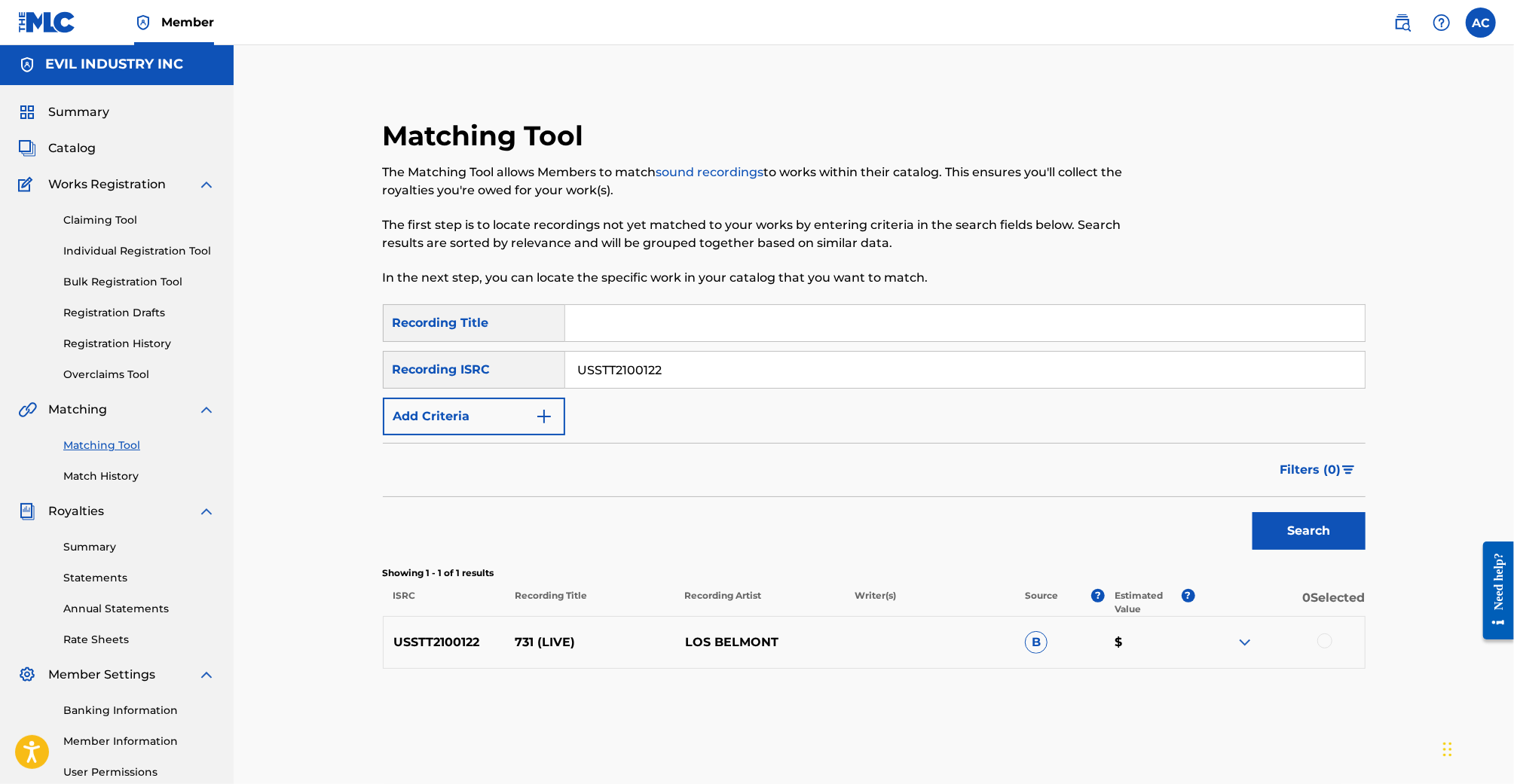
scroll to position [0, 0]
click at [83, 224] on link "Claiming Tool" at bounding box center [139, 222] width 152 height 16
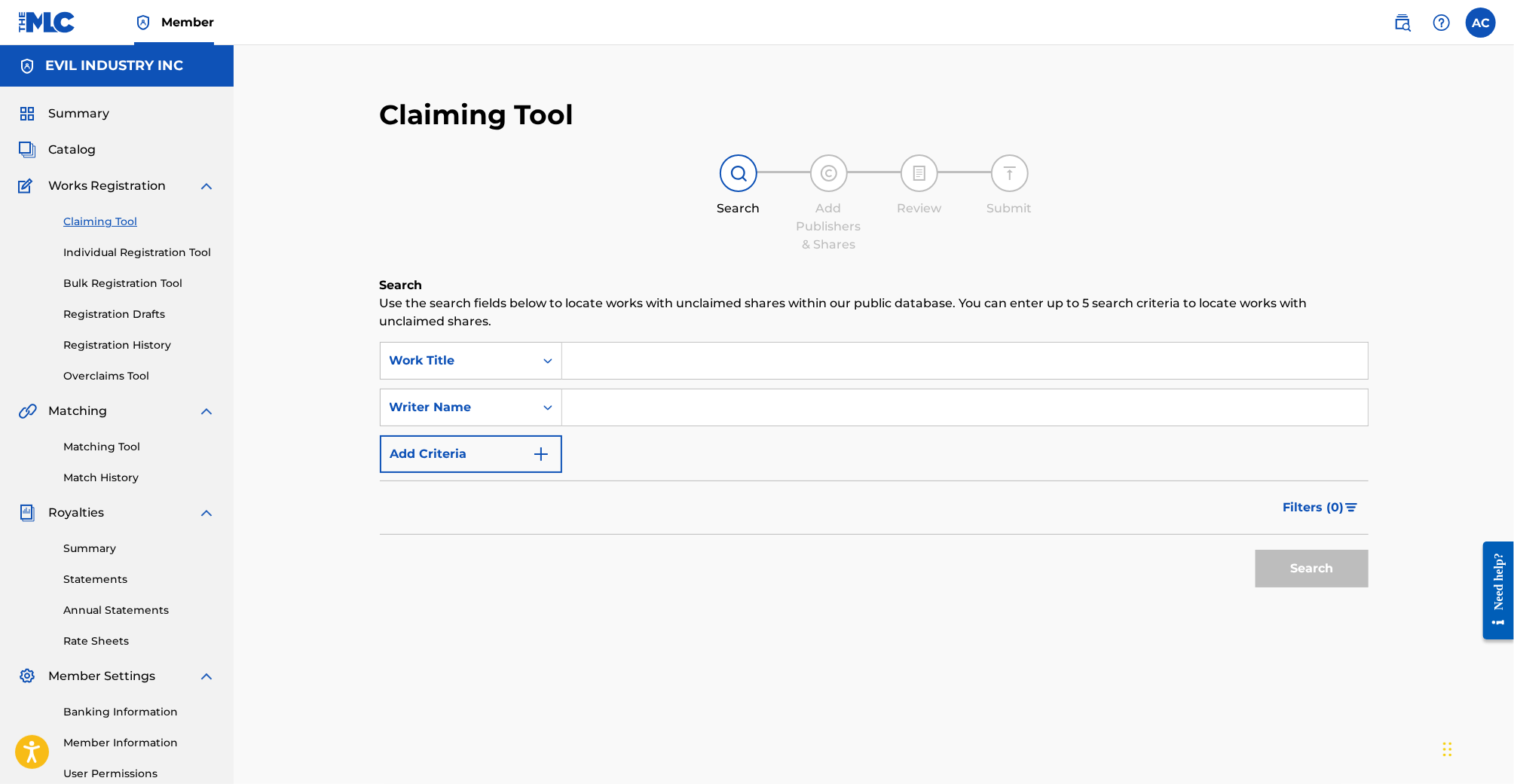
click at [611, 368] on input "Search Form" at bounding box center [965, 360] width 806 height 36
click at [500, 452] on button "Add Criteria" at bounding box center [471, 454] width 182 height 37
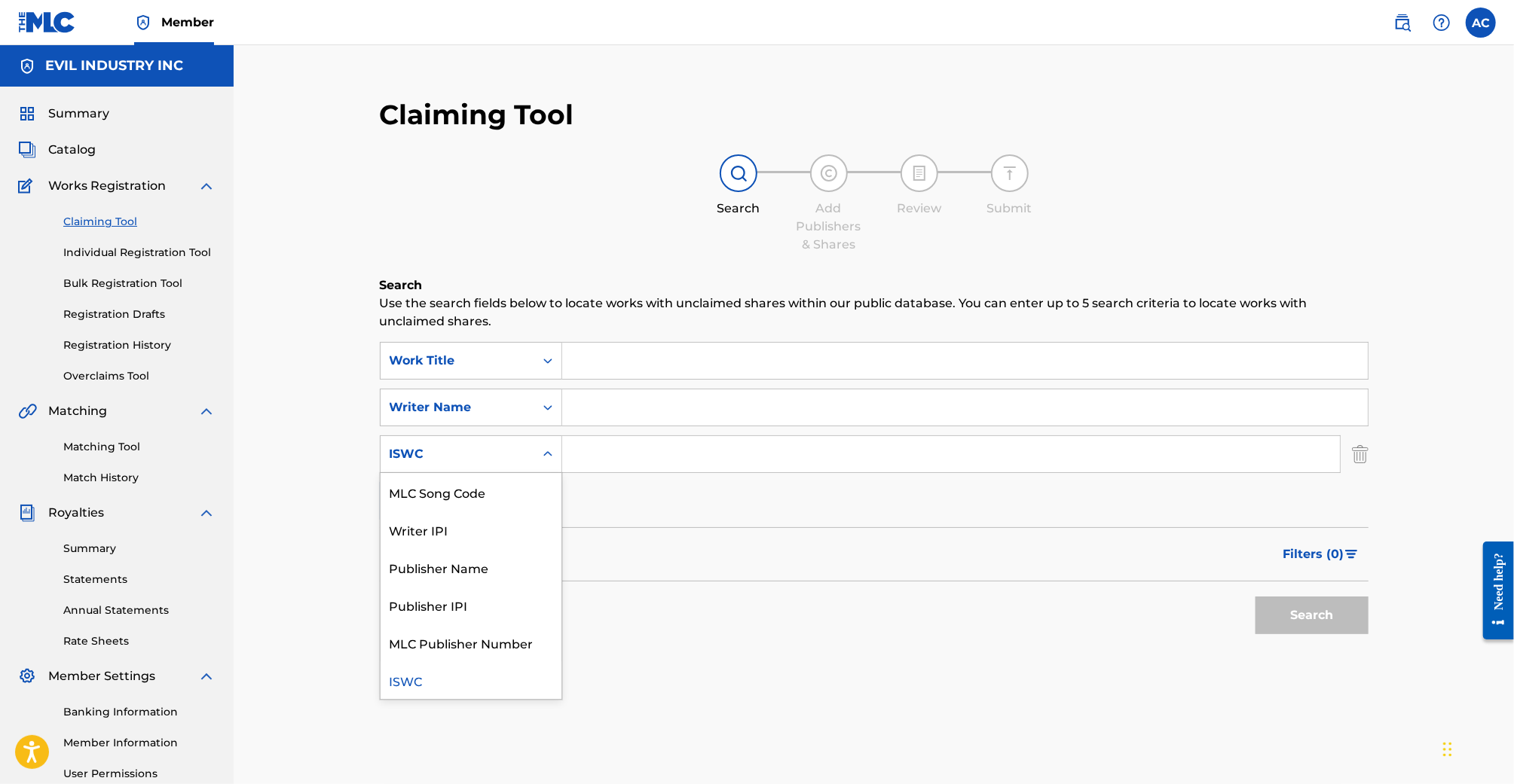
click at [505, 452] on div "ISWC" at bounding box center [457, 454] width 135 height 18
click at [524, 683] on div "ISWC" at bounding box center [471, 680] width 181 height 37
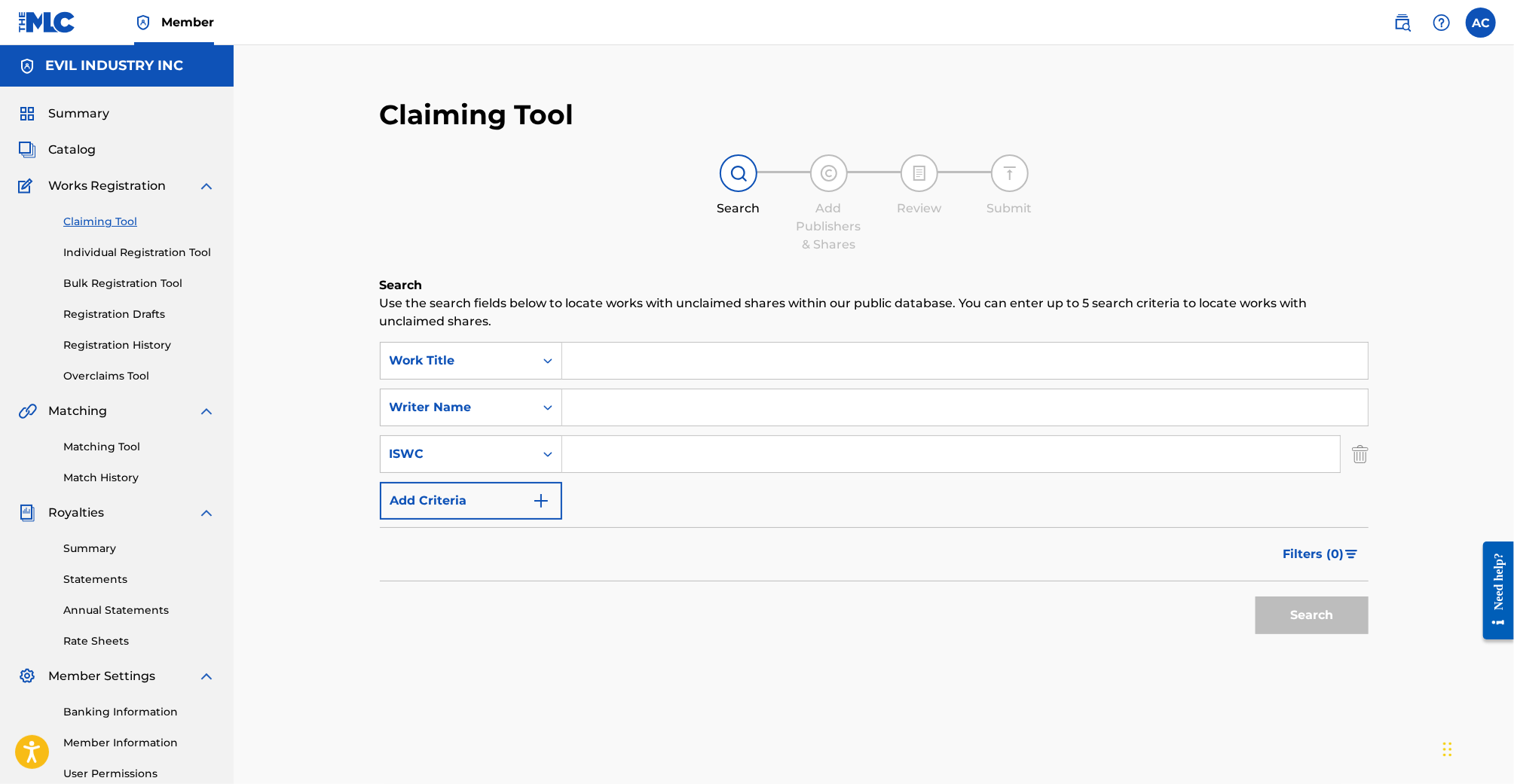
click at [98, 441] on link "Matching Tool" at bounding box center [139, 448] width 152 height 16
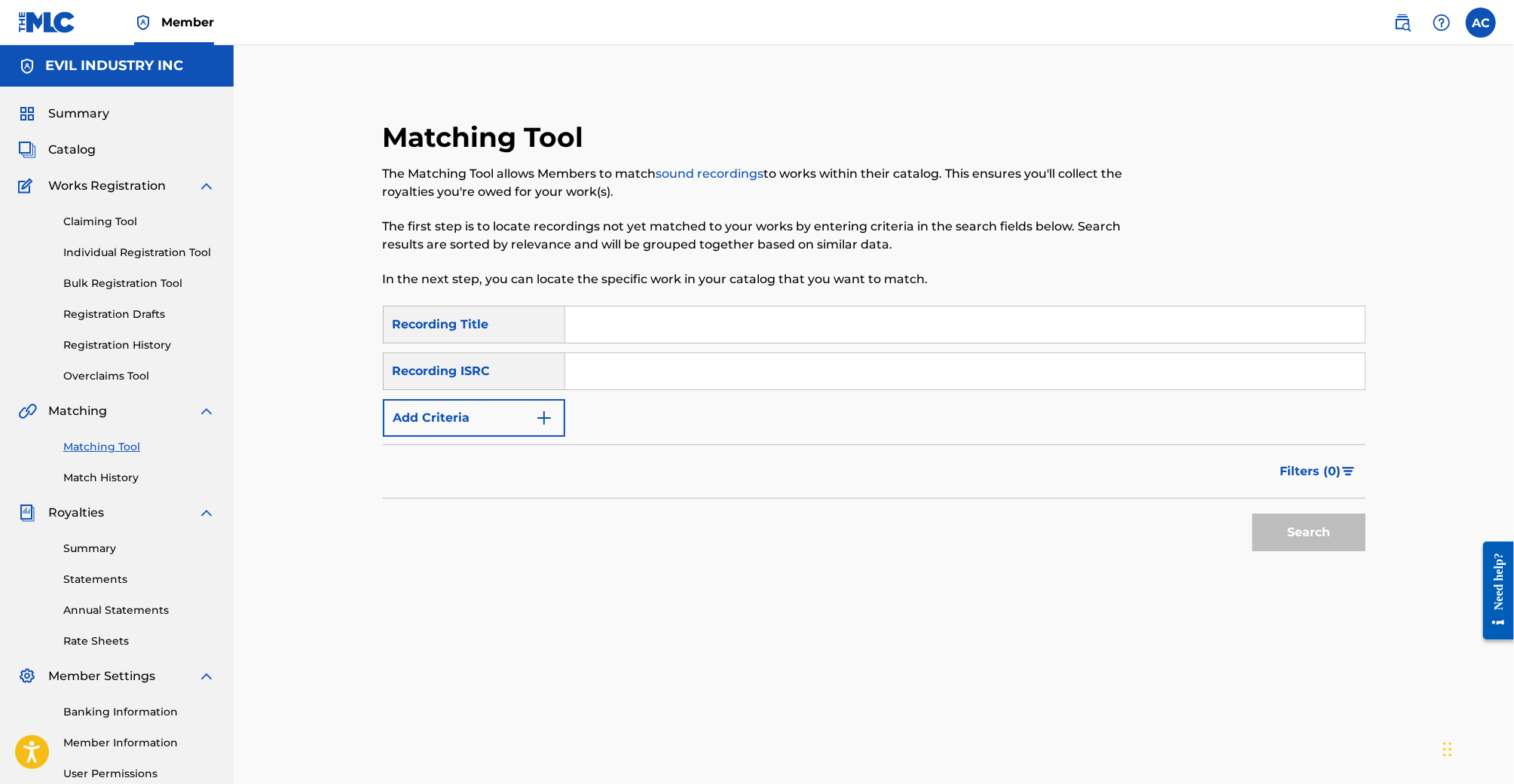
click at [622, 381] on input "Search Form" at bounding box center [965, 371] width 799 height 36
paste input "USSTT2200241"
type input "USSTT2200241"
click at [1252, 513] on button "Search" at bounding box center [1308, 532] width 113 height 37
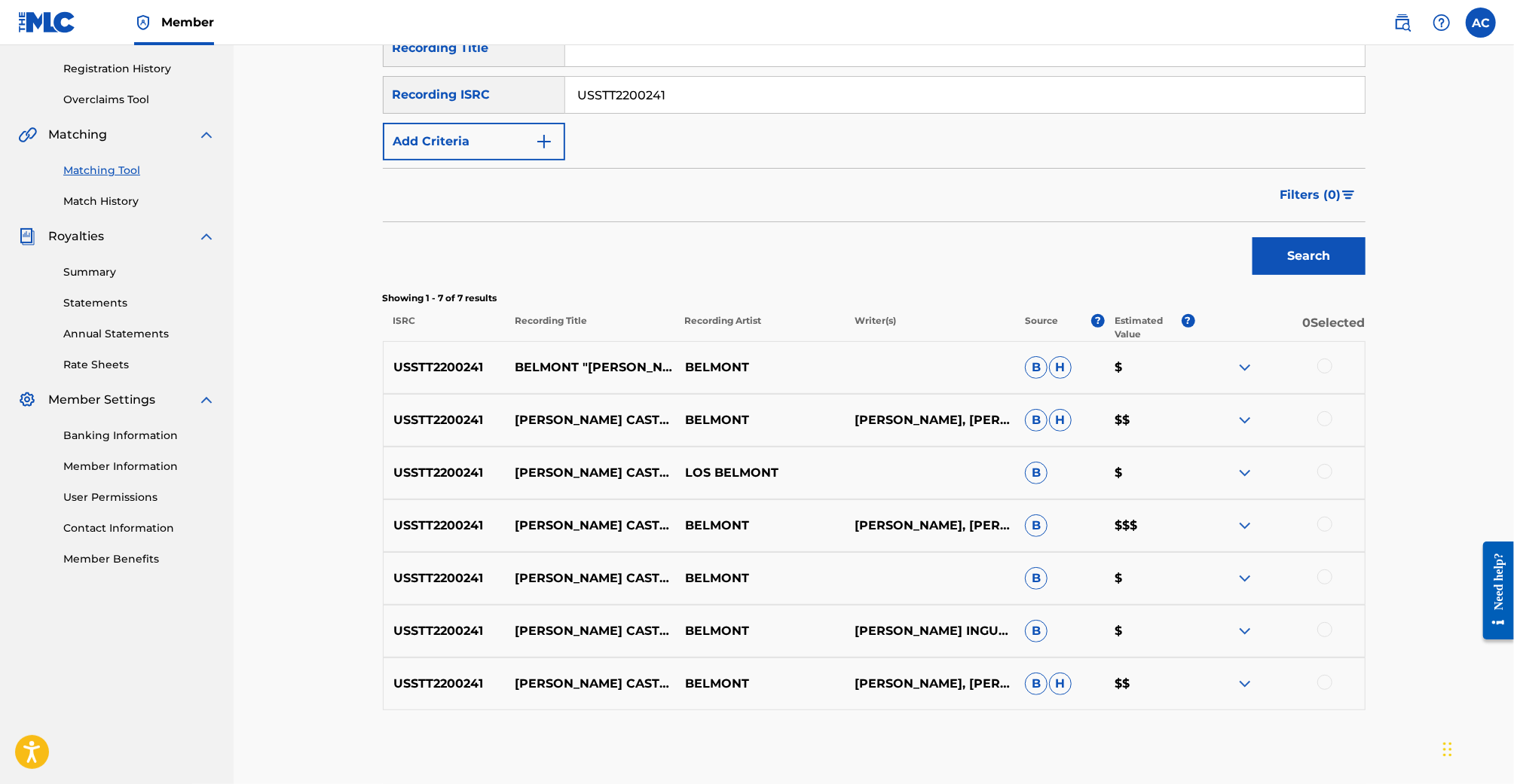
scroll to position [153, 0]
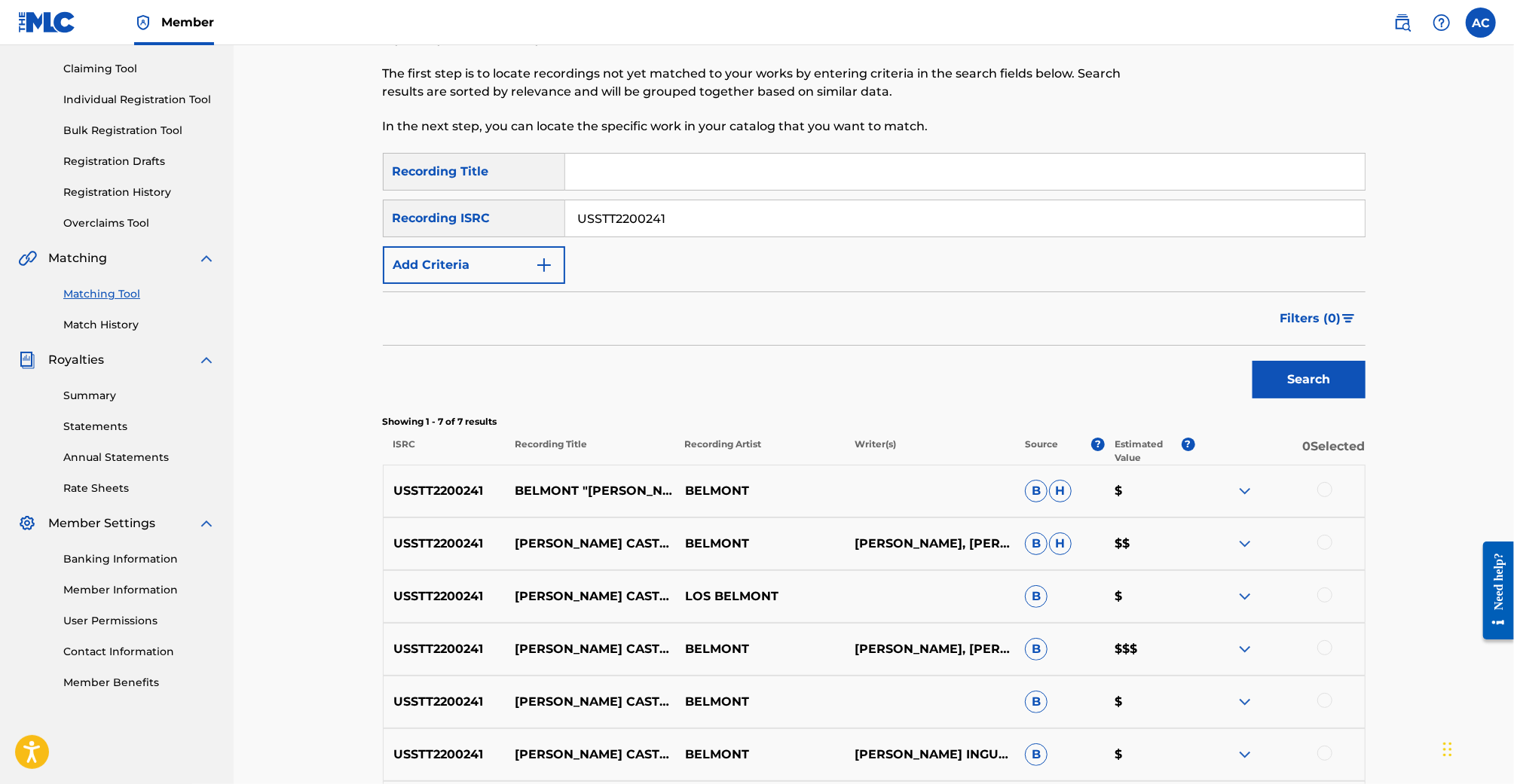
click at [632, 180] on input "Search Form" at bounding box center [965, 172] width 799 height 36
click at [624, 222] on input "USSTT2200241" at bounding box center [965, 218] width 799 height 36
click at [623, 222] on input "USSTT2200241" at bounding box center [965, 218] width 799 height 36
click at [584, 174] on input "Search Form" at bounding box center [965, 172] width 799 height 36
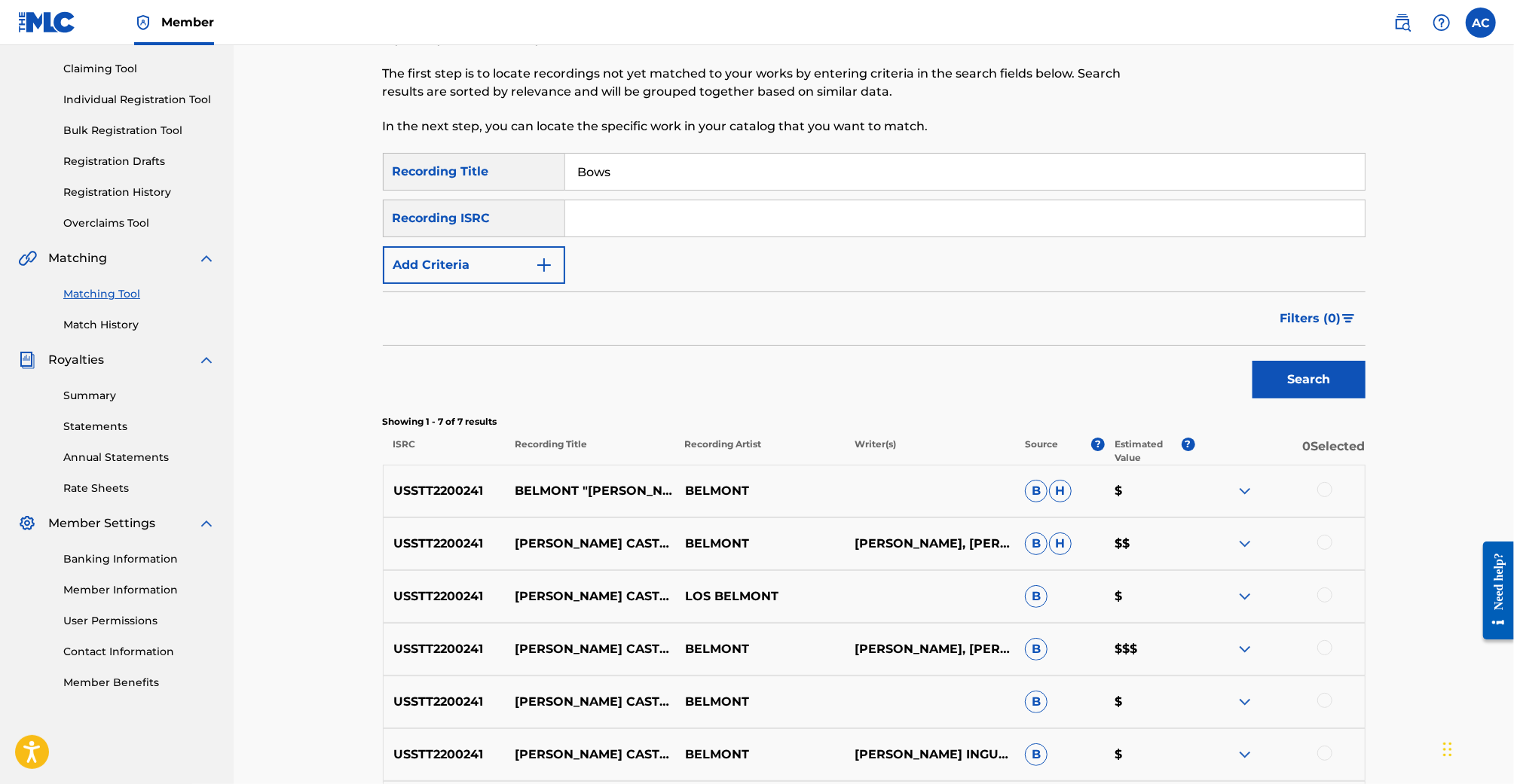
type input "[PERSON_NAME][GEOGRAPHIC_DATA]"
click at [540, 252] on button "Add Criteria" at bounding box center [474, 265] width 182 height 37
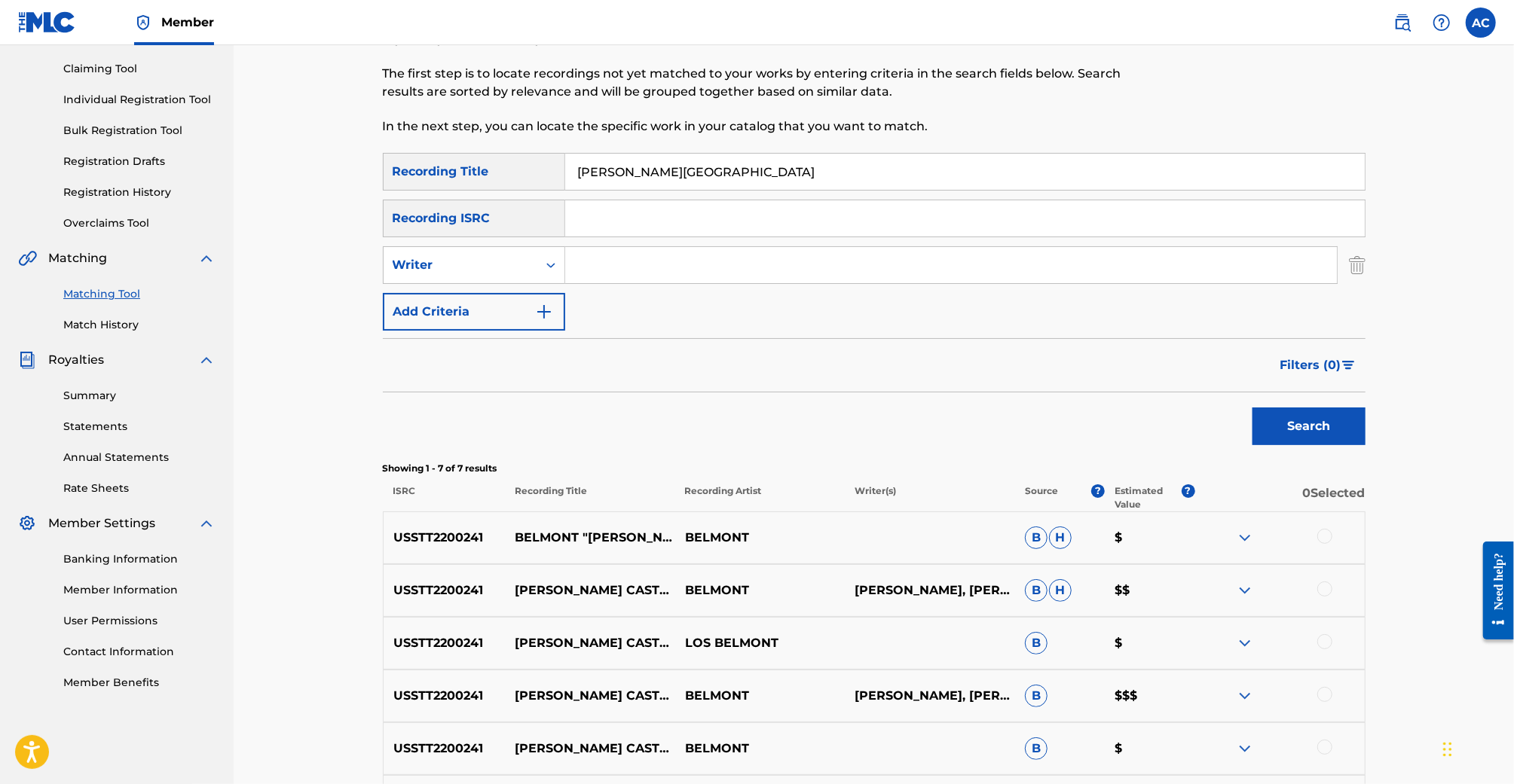
click at [629, 274] on input "Search Form" at bounding box center [951, 265] width 772 height 36
click at [622, 271] on input "Search Form" at bounding box center [951, 265] width 772 height 36
click at [579, 268] on input "Search Form" at bounding box center [951, 265] width 772 height 36
type input "Taz"
click at [1252, 408] on button "Search" at bounding box center [1308, 426] width 113 height 37
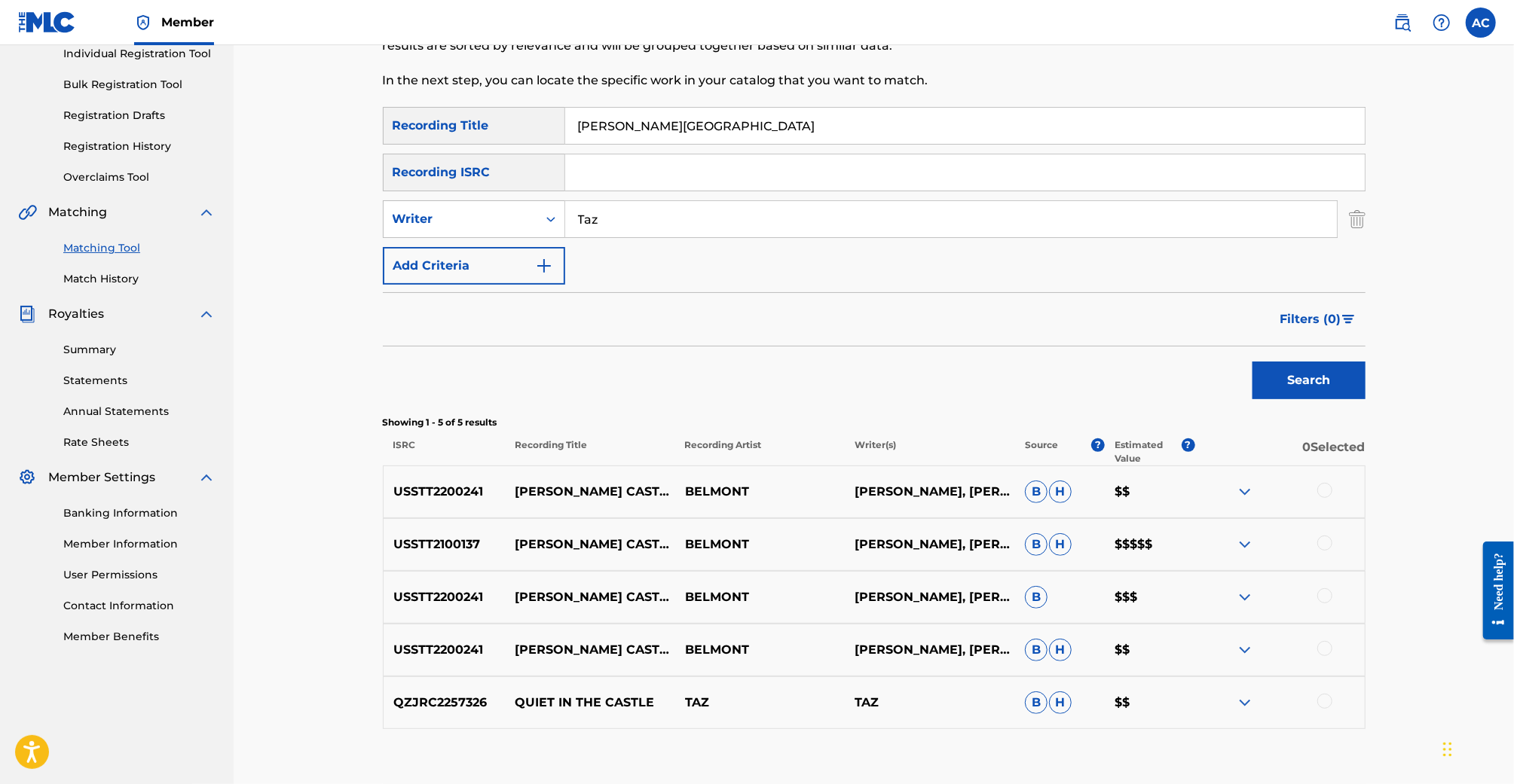
scroll to position [291, 0]
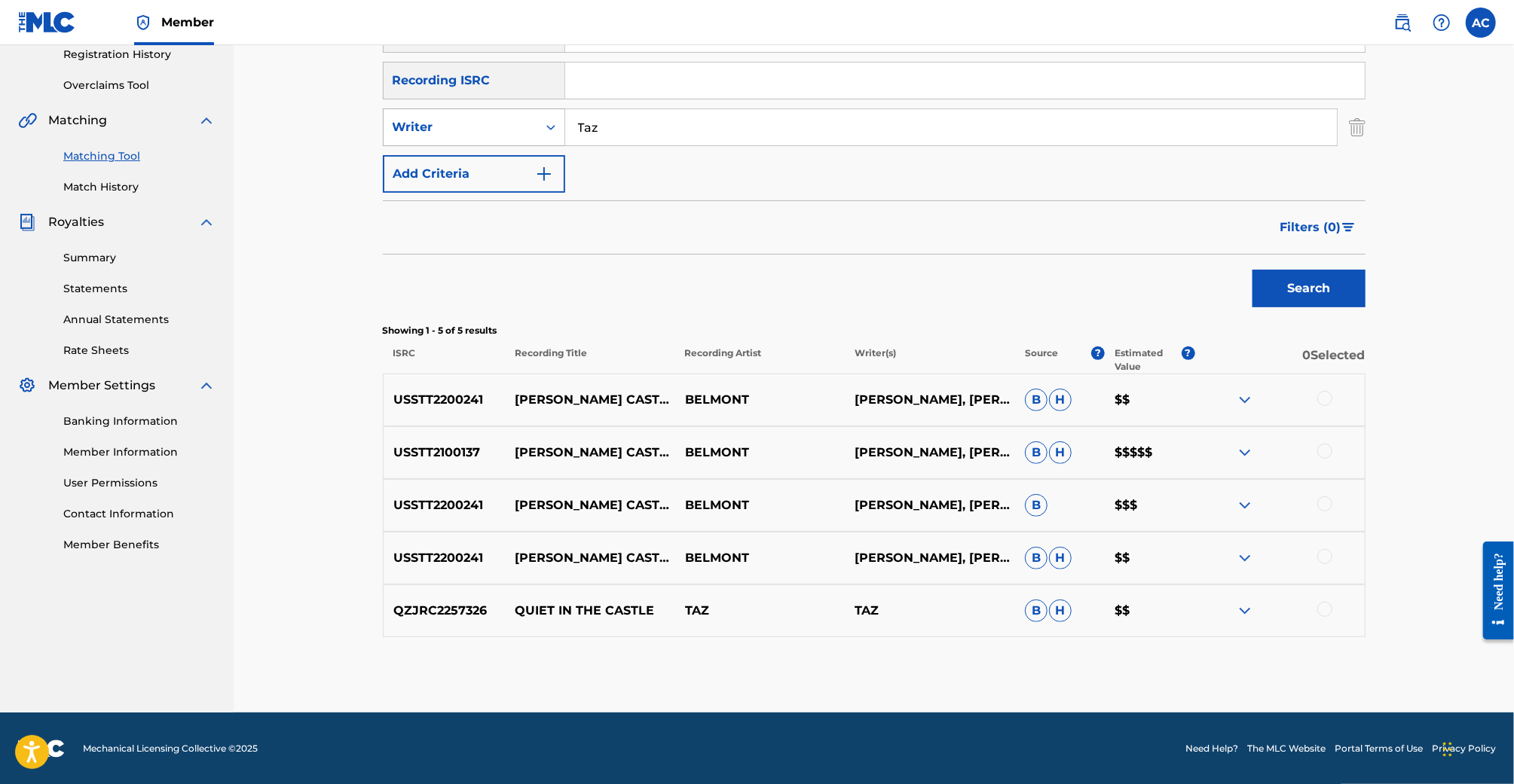
drag, startPoint x: 661, startPoint y: 140, endPoint x: 498, endPoint y: 145, distance: 163.1
click at [498, 145] on div "SearchWithCriteria8142c099-b78f-4fba-b10b-5b756e39d617 Writer Taz" at bounding box center [874, 127] width 983 height 37
drag, startPoint x: 631, startPoint y: 132, endPoint x: 558, endPoint y: 133, distance: 73.0
click at [559, 134] on div "SearchWithCriteria8142c099-b78f-4fba-b10b-5b756e39d617 Writer Taz" at bounding box center [874, 127] width 983 height 37
click at [1252, 270] on button "Search" at bounding box center [1308, 288] width 113 height 37
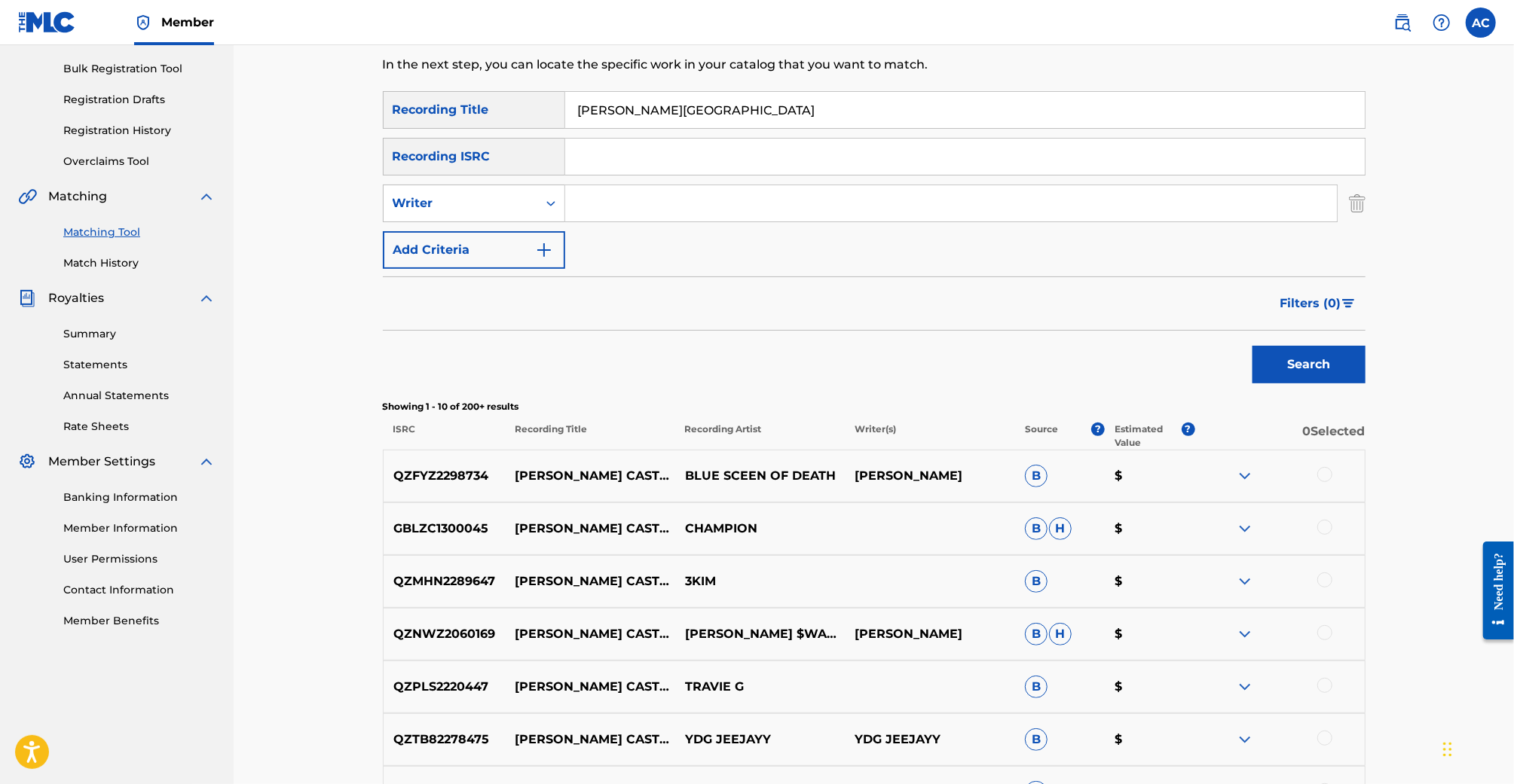
scroll to position [183, 0]
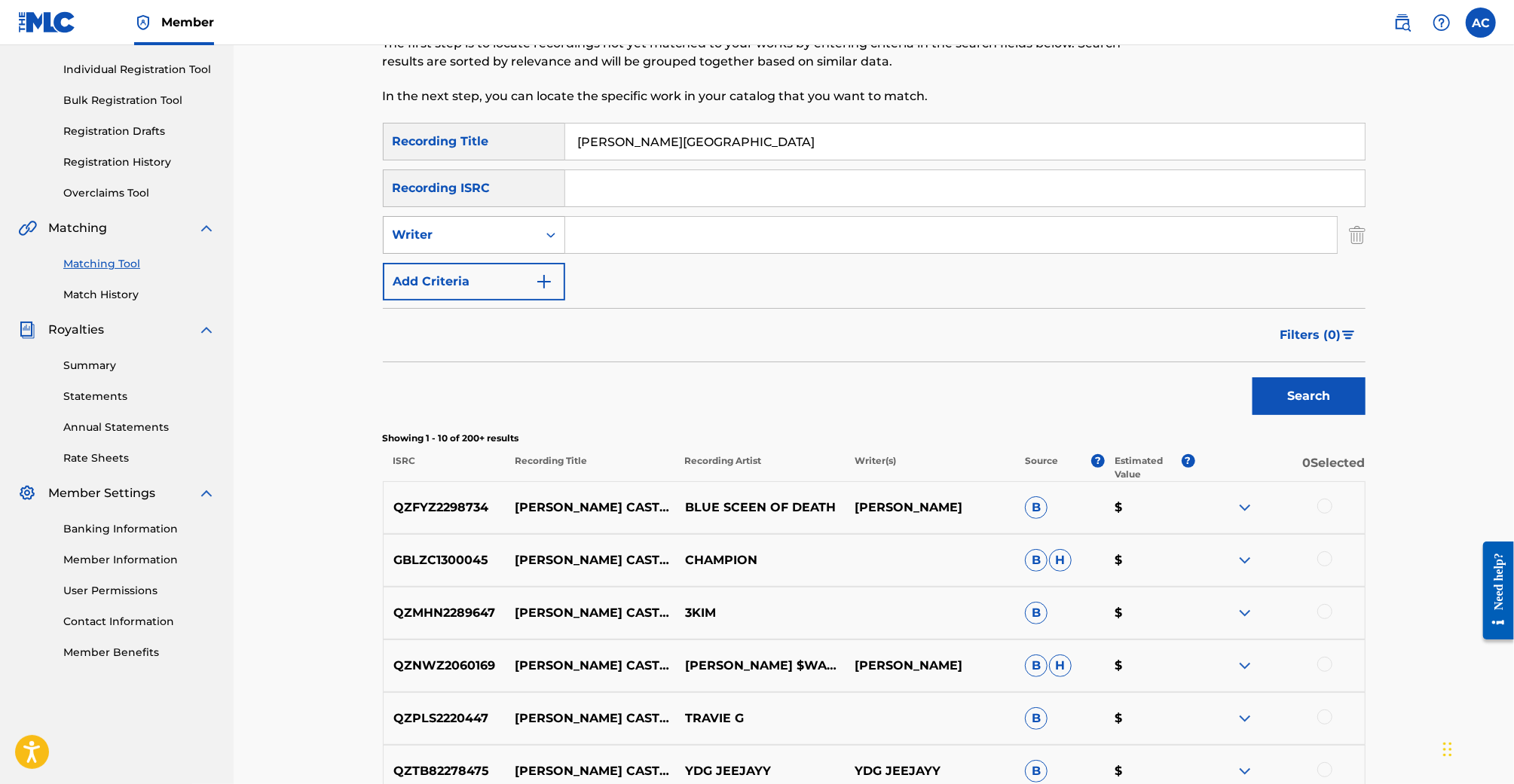
click at [470, 241] on div "Writer" at bounding box center [460, 235] width 135 height 18
drag, startPoint x: 469, startPoint y: 275, endPoint x: 482, endPoint y: 271, distance: 13.6
click at [470, 276] on div "Recording Artist" at bounding box center [474, 272] width 181 height 37
click at [667, 234] on input "Search Form" at bounding box center [951, 235] width 772 height 36
type input "Belmont"
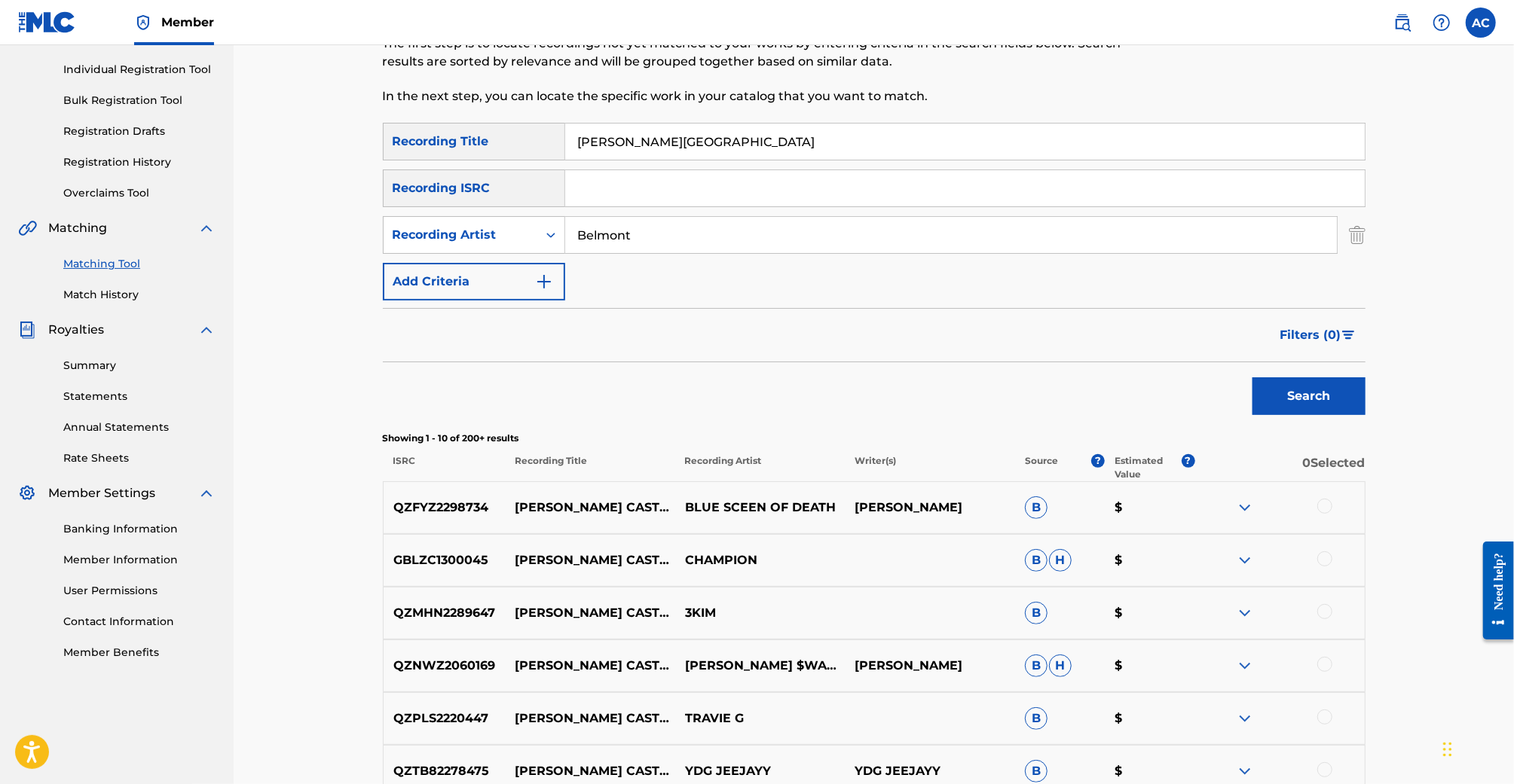
click at [1252, 377] on button "Search" at bounding box center [1308, 396] width 113 height 37
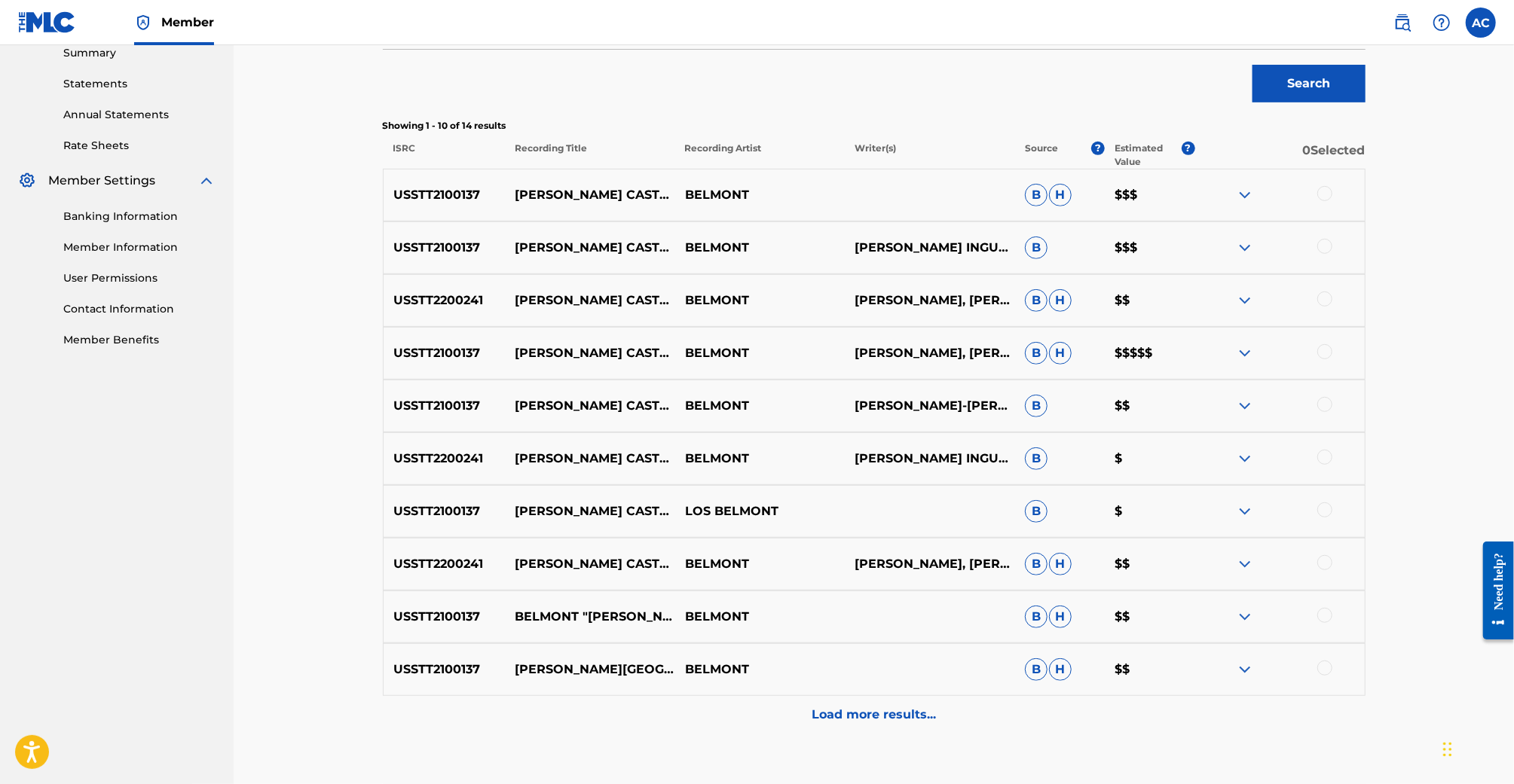
scroll to position [498, 0]
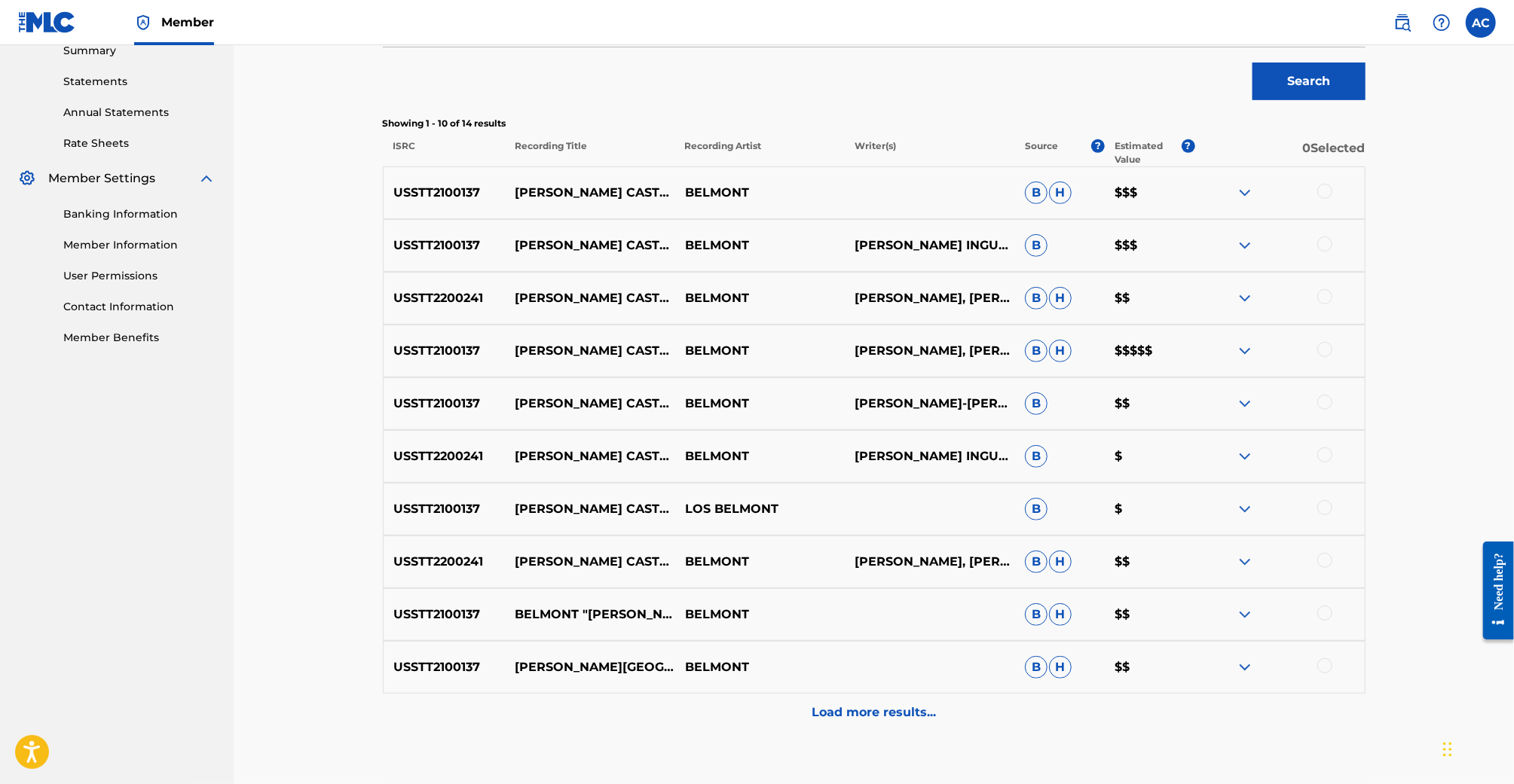
click at [1247, 352] on img at bounding box center [1245, 351] width 18 height 18
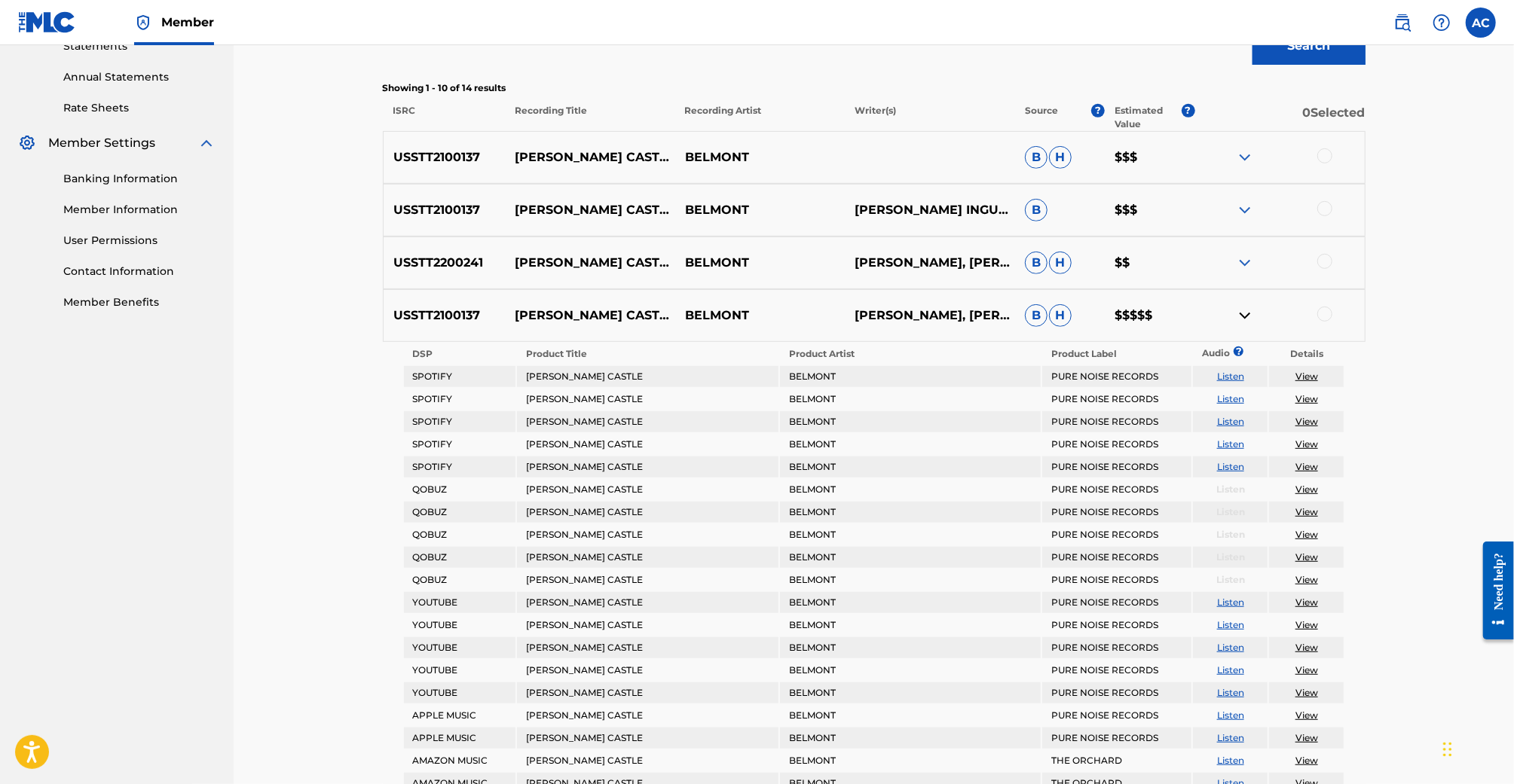
scroll to position [536, 0]
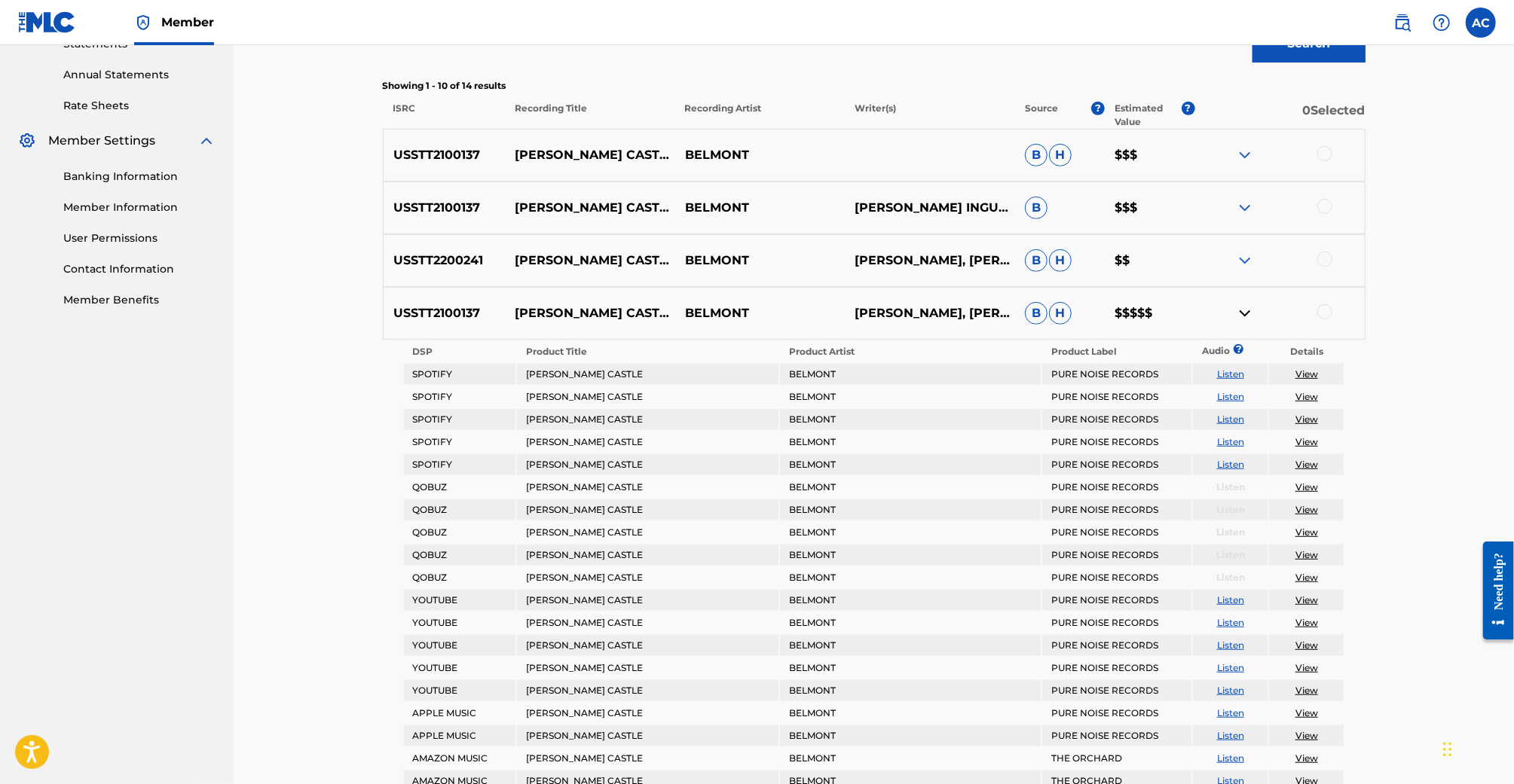
click at [448, 314] on p "USSTT2100137" at bounding box center [444, 313] width 122 height 18
copy p "USSTT2100137"
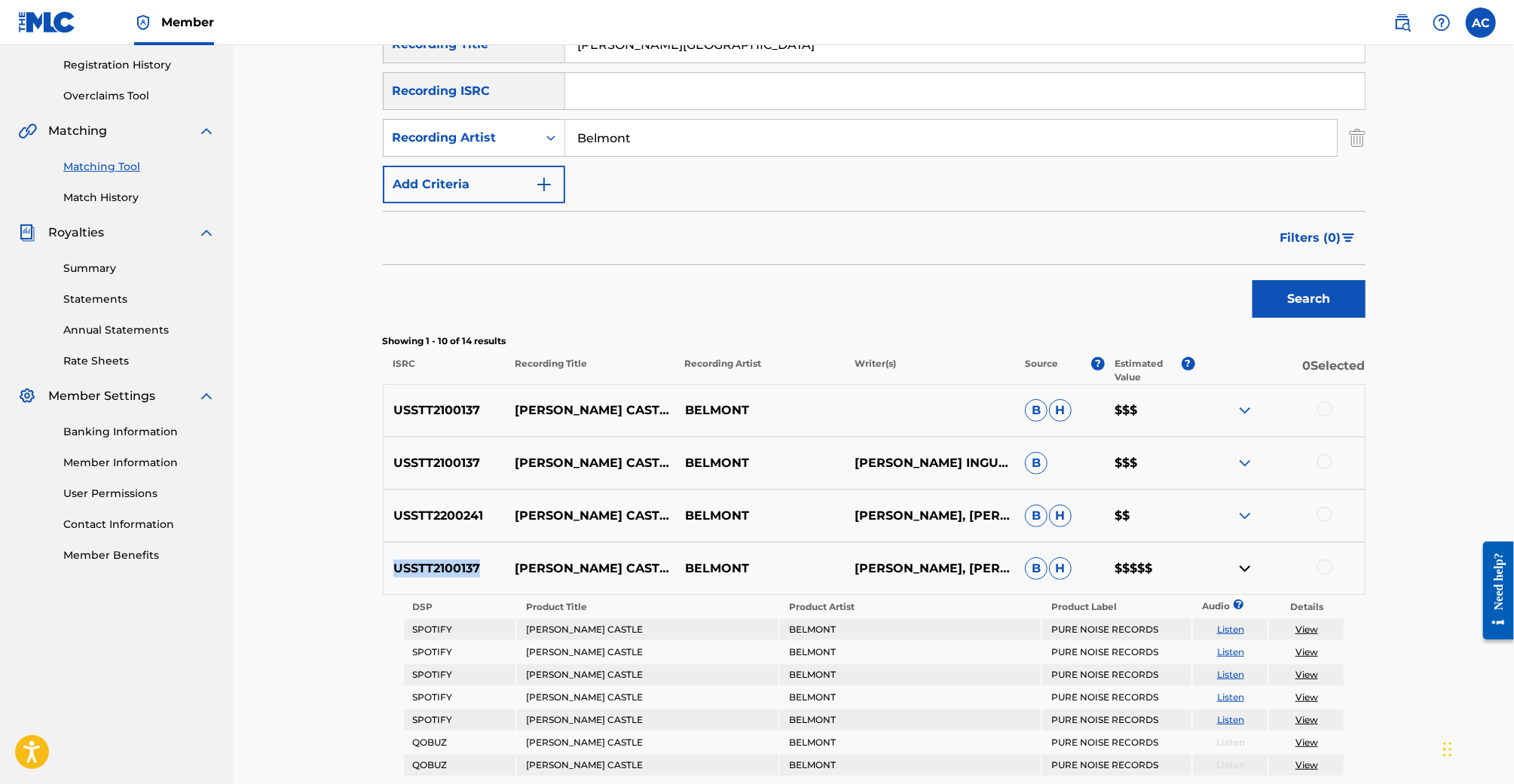
scroll to position [0, 0]
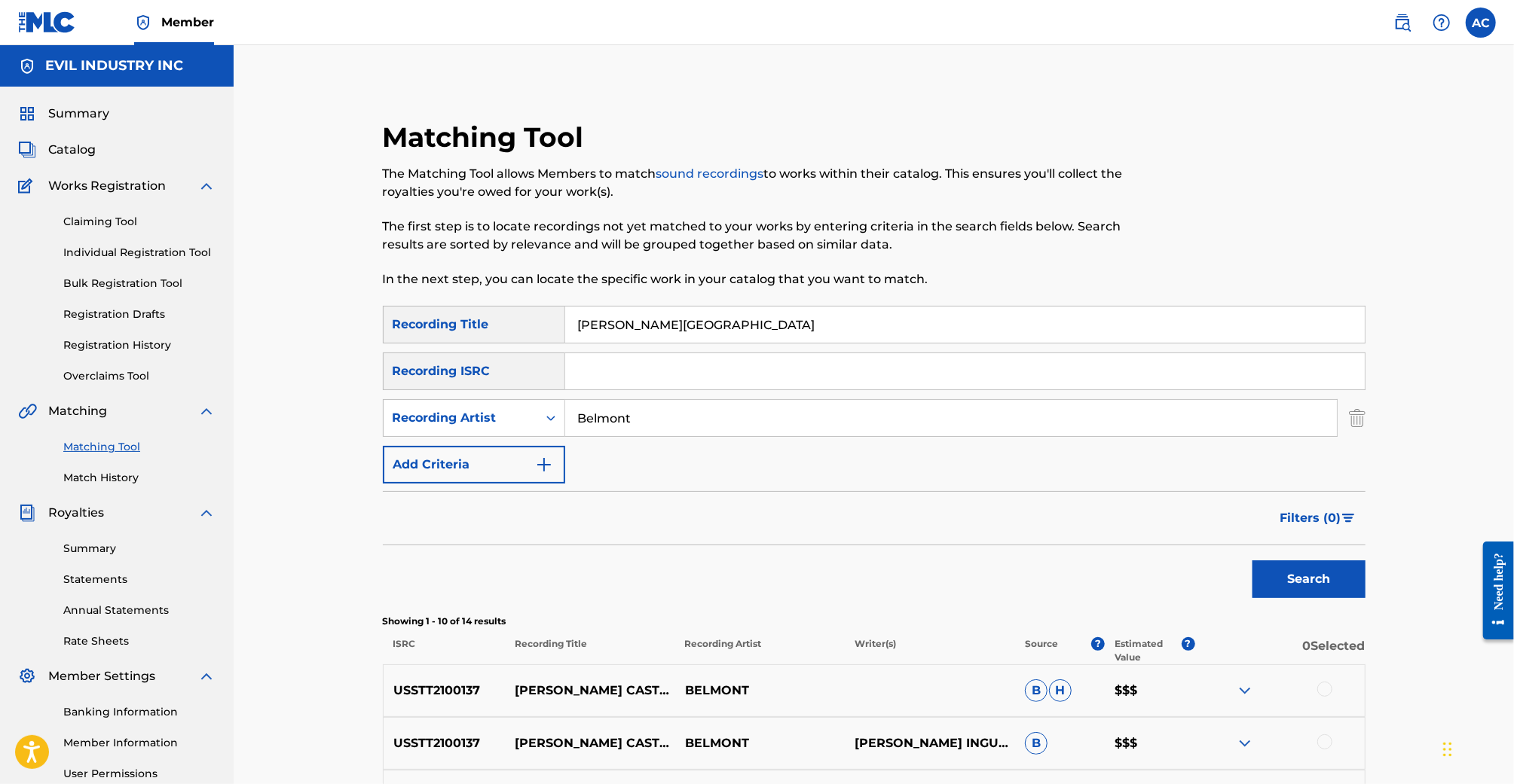
click at [466, 691] on p "USSTT2100137" at bounding box center [444, 691] width 122 height 18
click at [465, 691] on p "USSTT2100137" at bounding box center [444, 691] width 122 height 18
copy p "USSTT2100137"
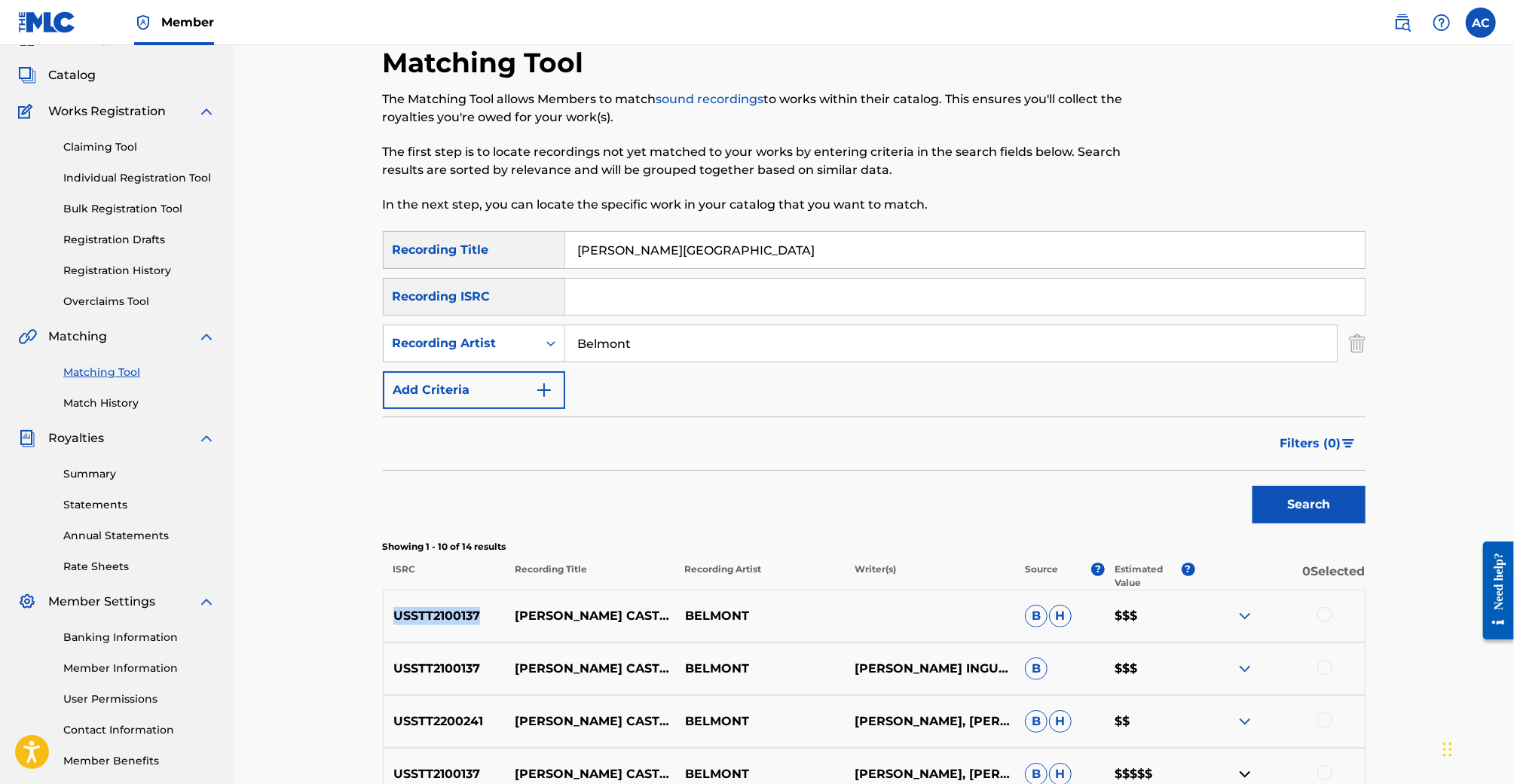
scroll to position [77, 0]
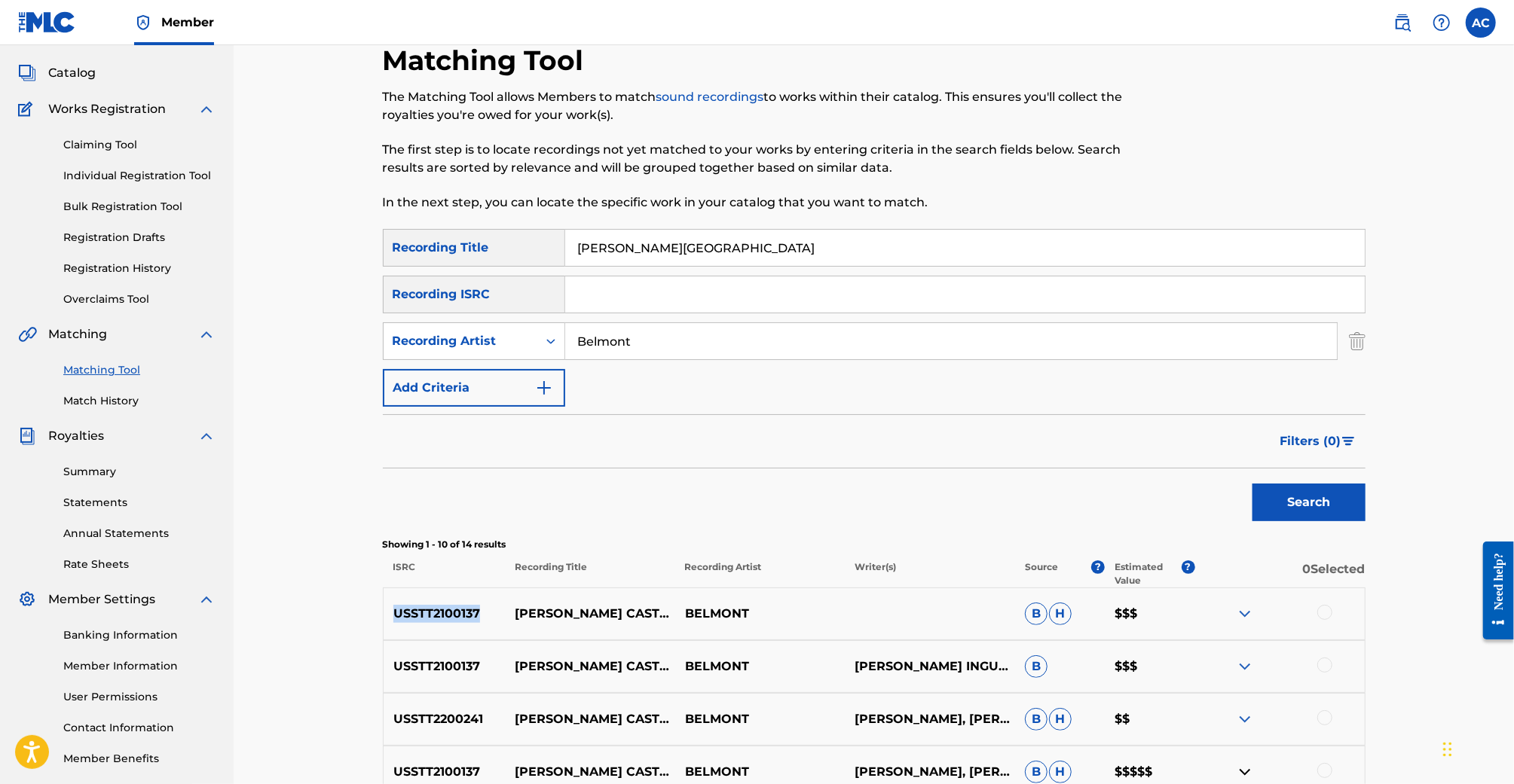
click at [117, 303] on link "Overclaims Tool" at bounding box center [139, 300] width 152 height 16
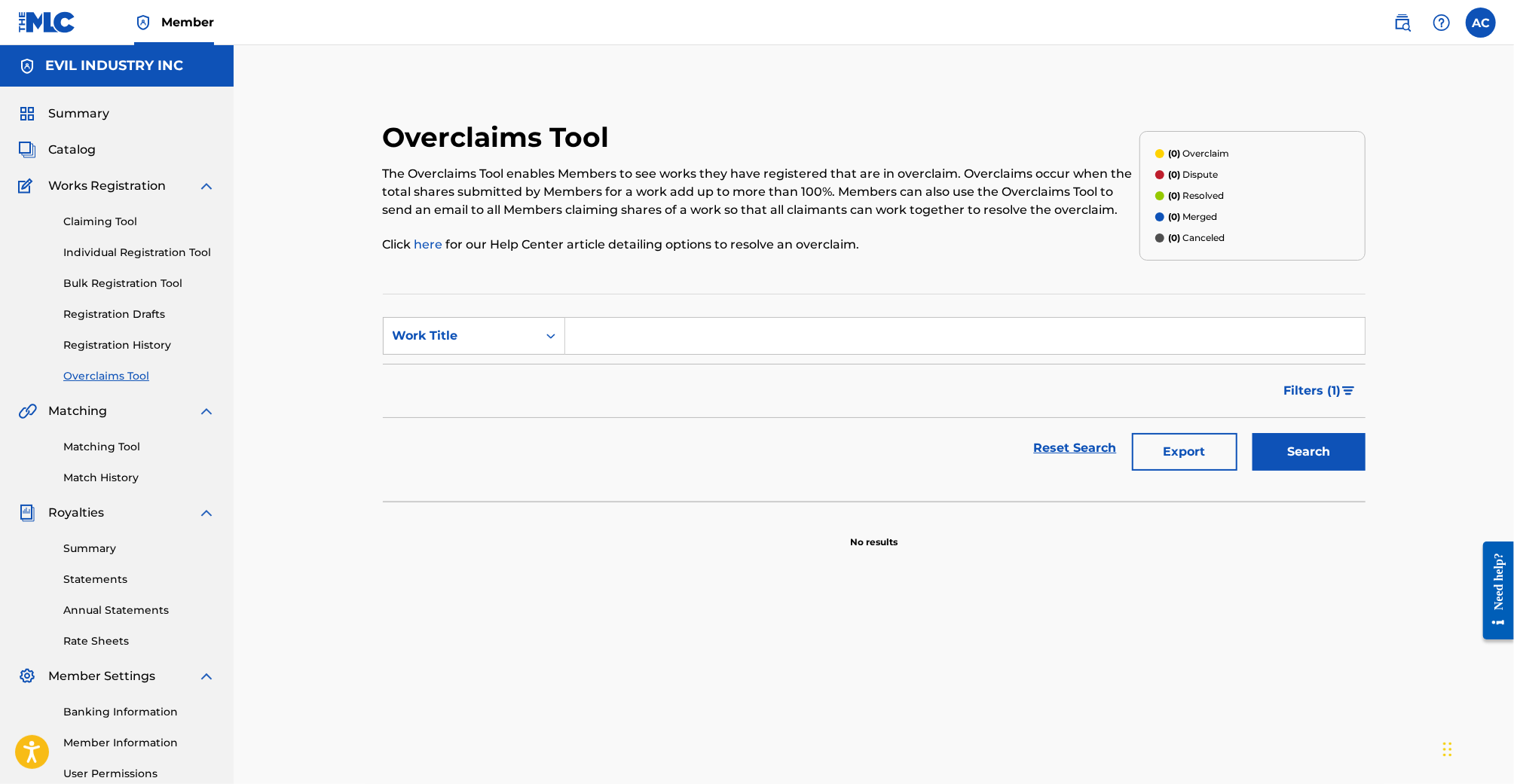
click at [110, 230] on div "Claiming Tool Individual Registration Tool Bulk Registration Tool Registration …" at bounding box center [117, 289] width 198 height 190
click at [109, 218] on link "Claiming Tool" at bounding box center [139, 222] width 152 height 16
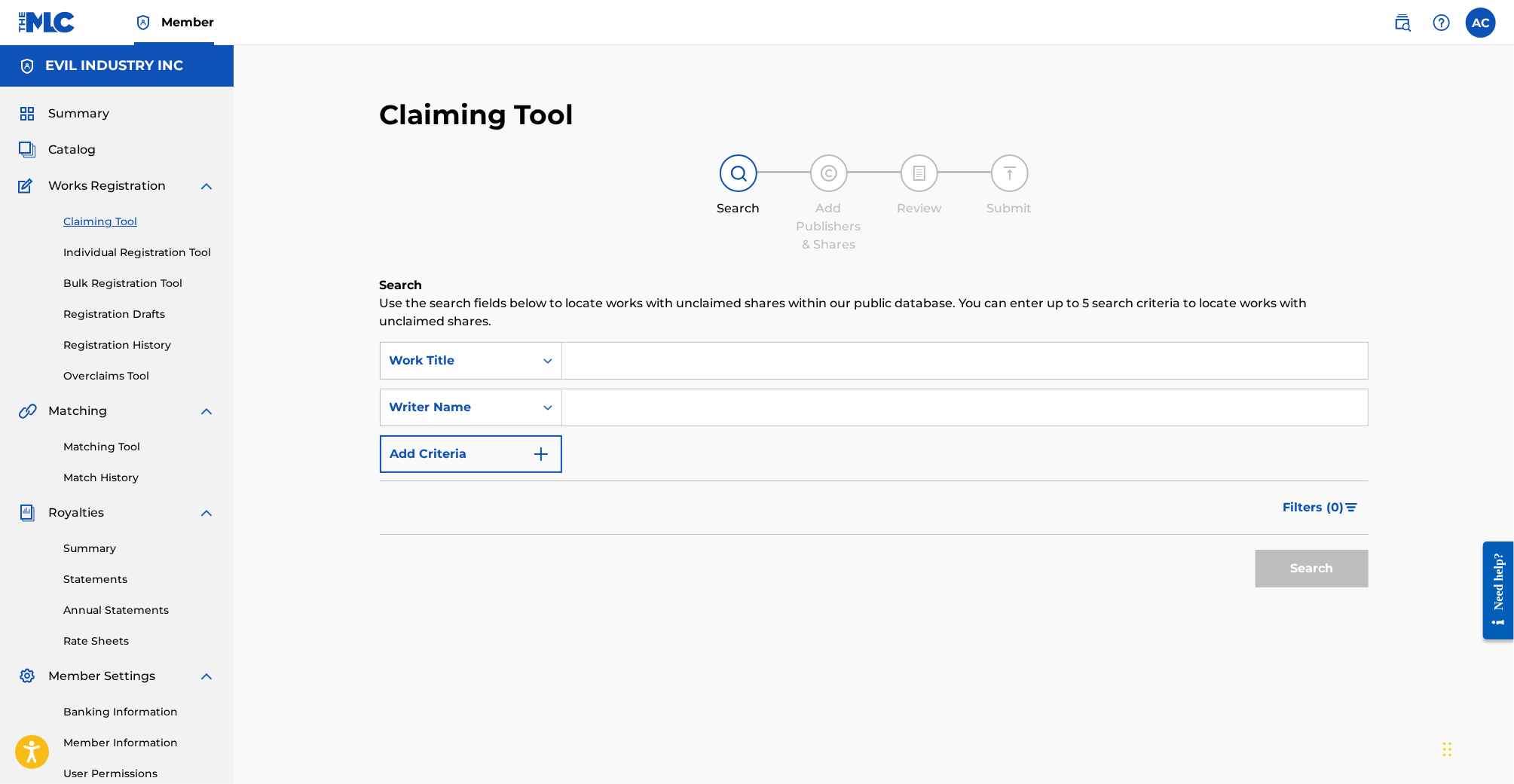
click at [716, 365] on input "Search Form" at bounding box center [965, 360] width 806 height 36
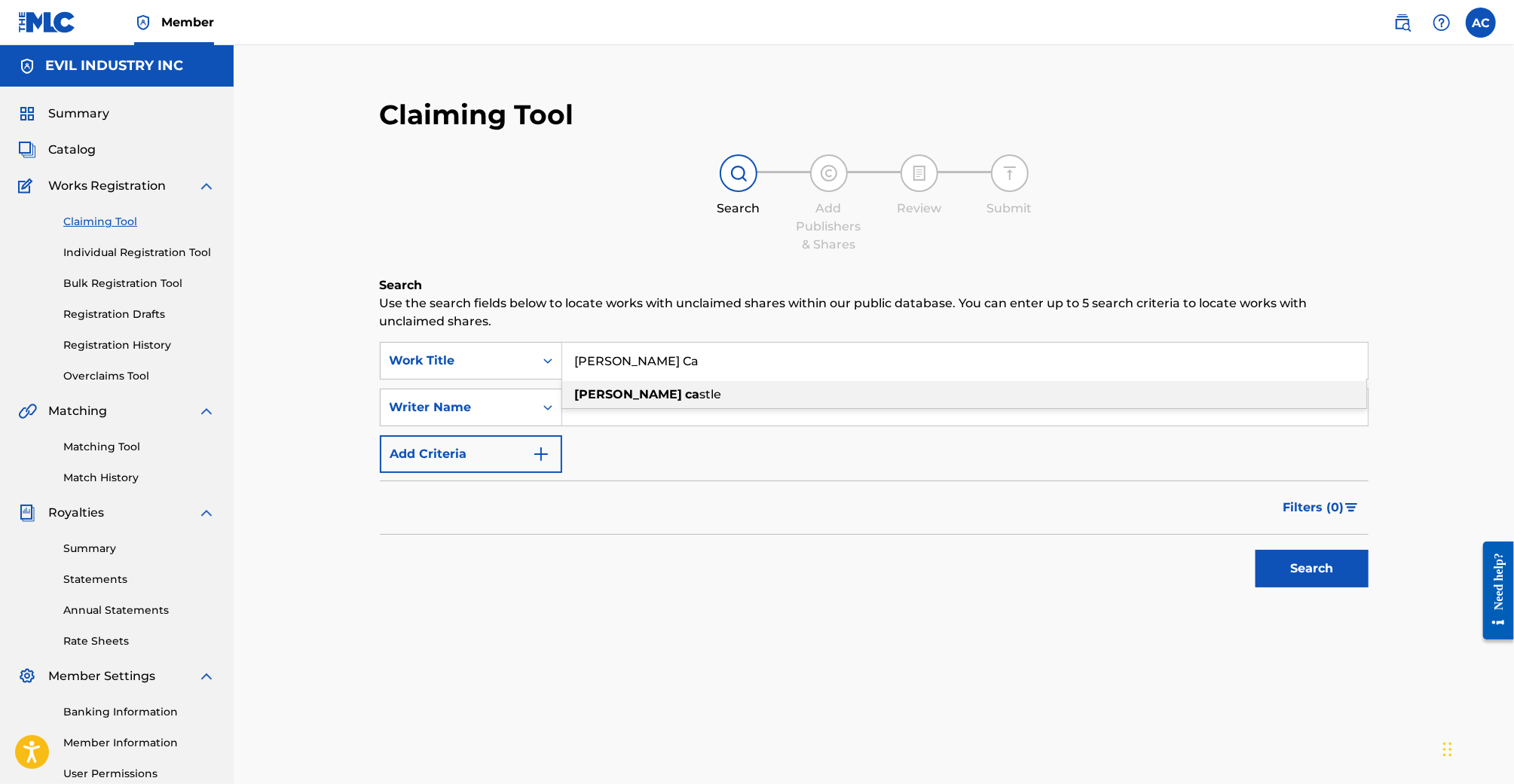
click at [628, 393] on strong "[PERSON_NAME]" at bounding box center [628, 394] width 108 height 14
type input "[PERSON_NAME] castle"
click at [1323, 564] on button "Search" at bounding box center [1312, 569] width 113 height 37
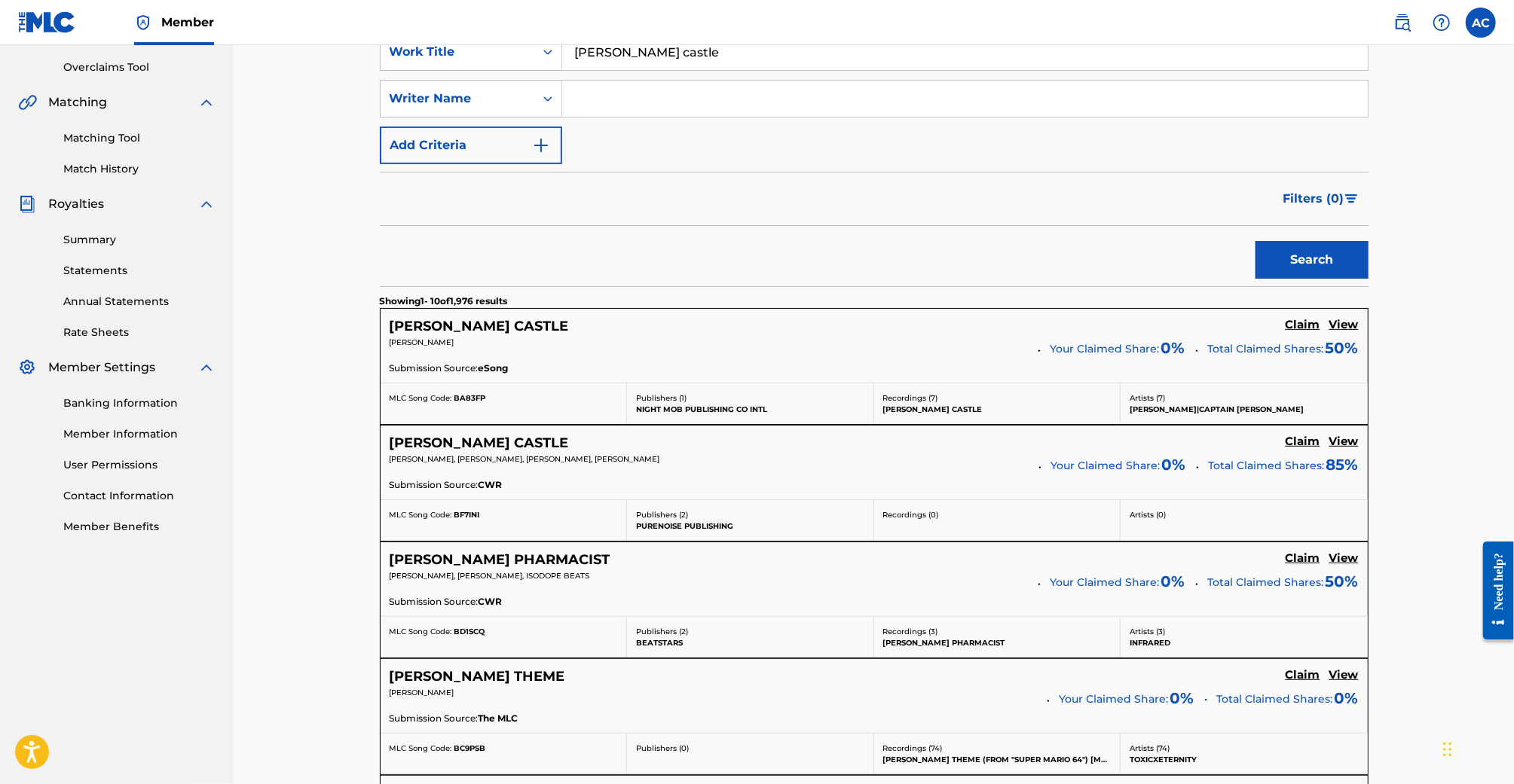
scroll to position [315, 0]
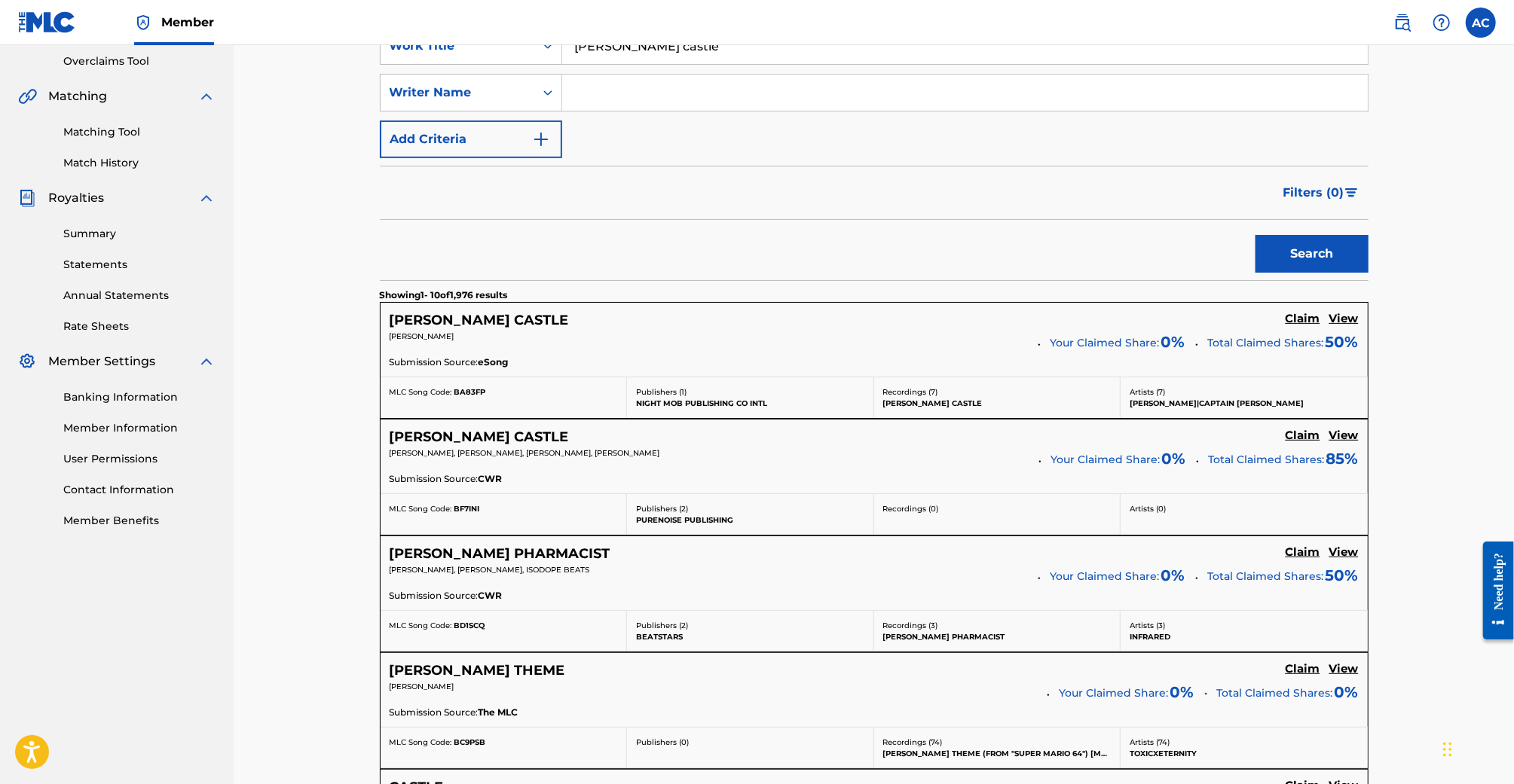
click at [1344, 435] on h5 "View" at bounding box center [1344, 436] width 29 height 14
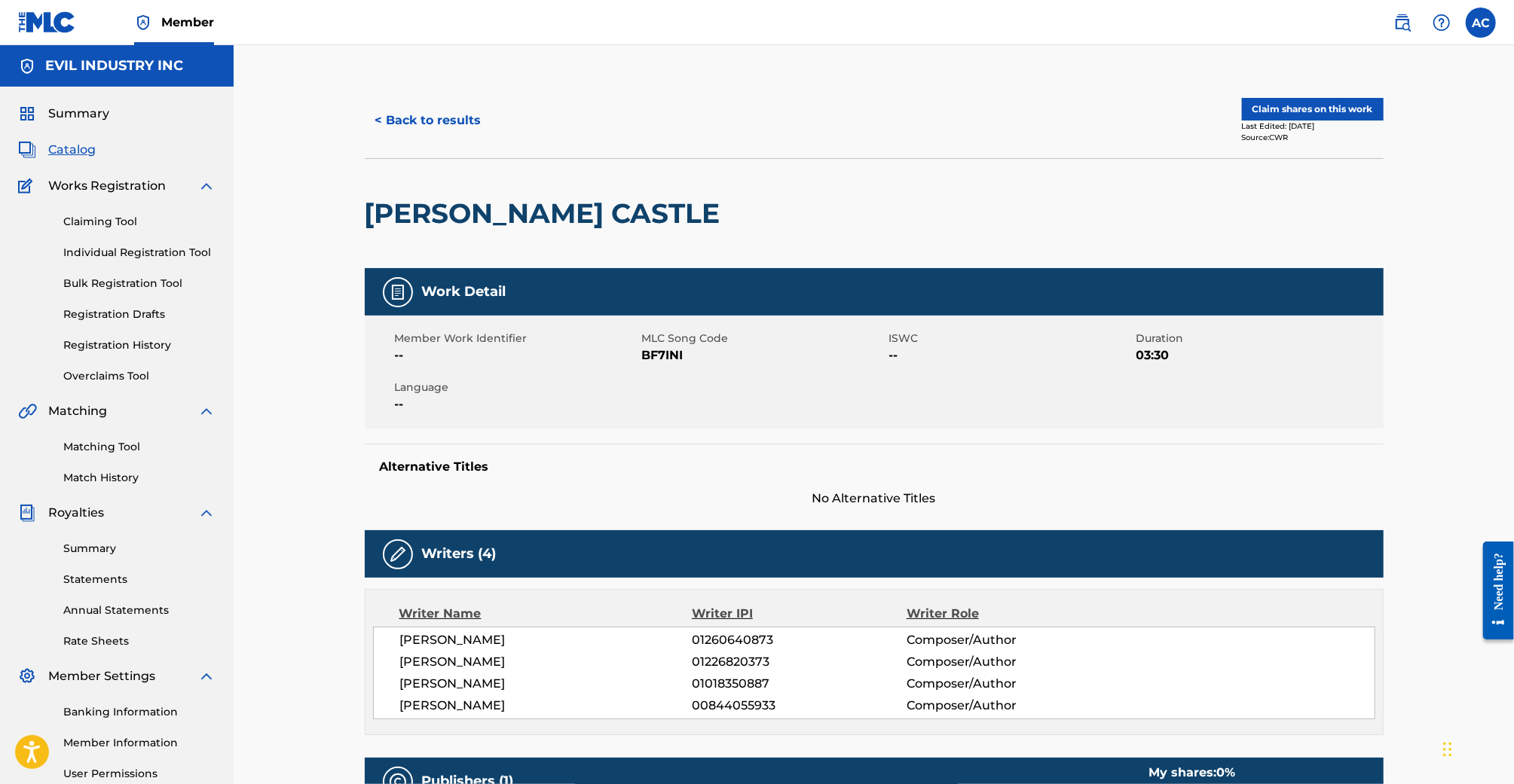
click at [445, 130] on button "< Back to results" at bounding box center [428, 120] width 127 height 37
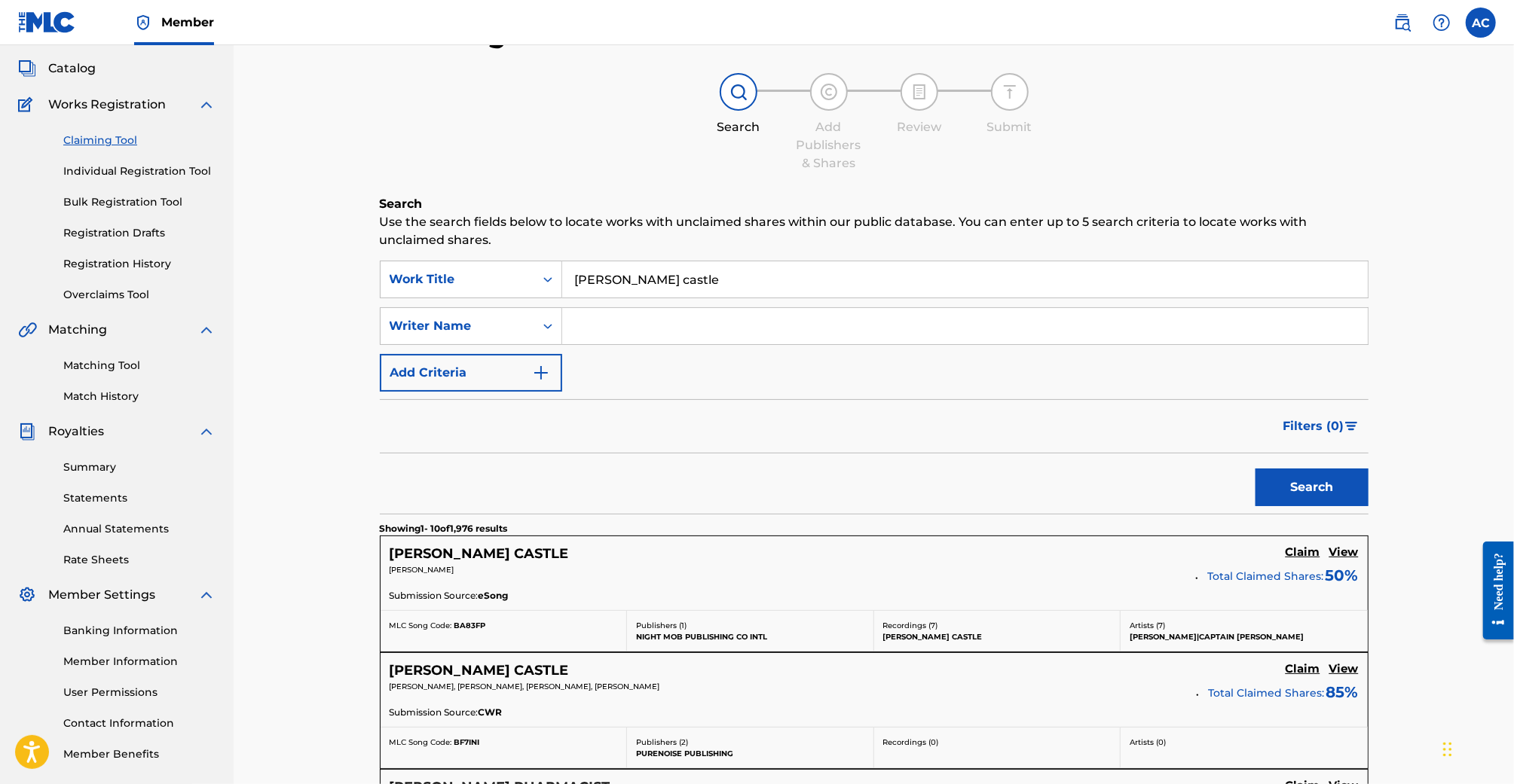
scroll to position [83, 0]
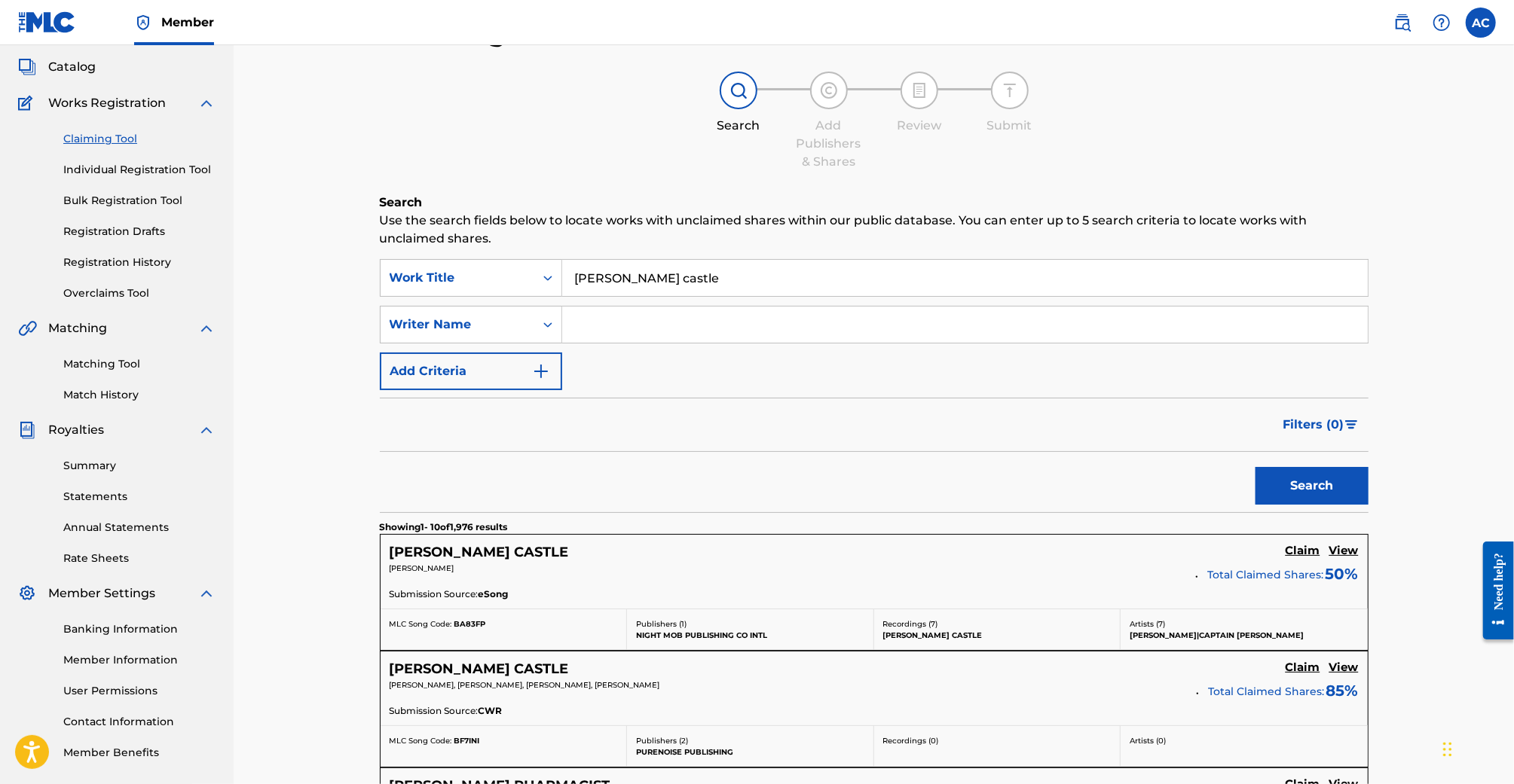
click at [509, 360] on button "Add Criteria" at bounding box center [471, 371] width 182 height 37
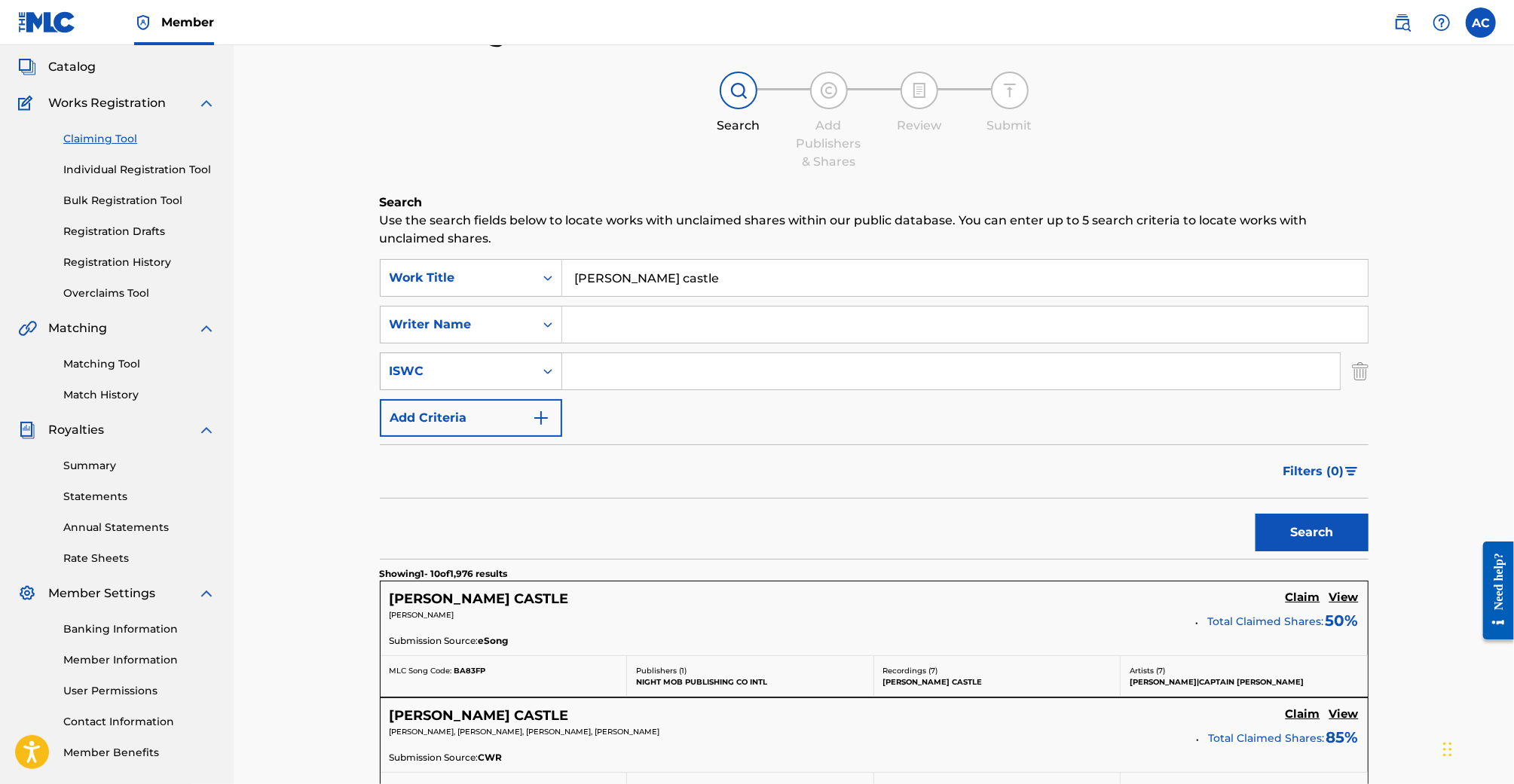
click at [517, 371] on div "ISWC" at bounding box center [457, 371] width 135 height 18
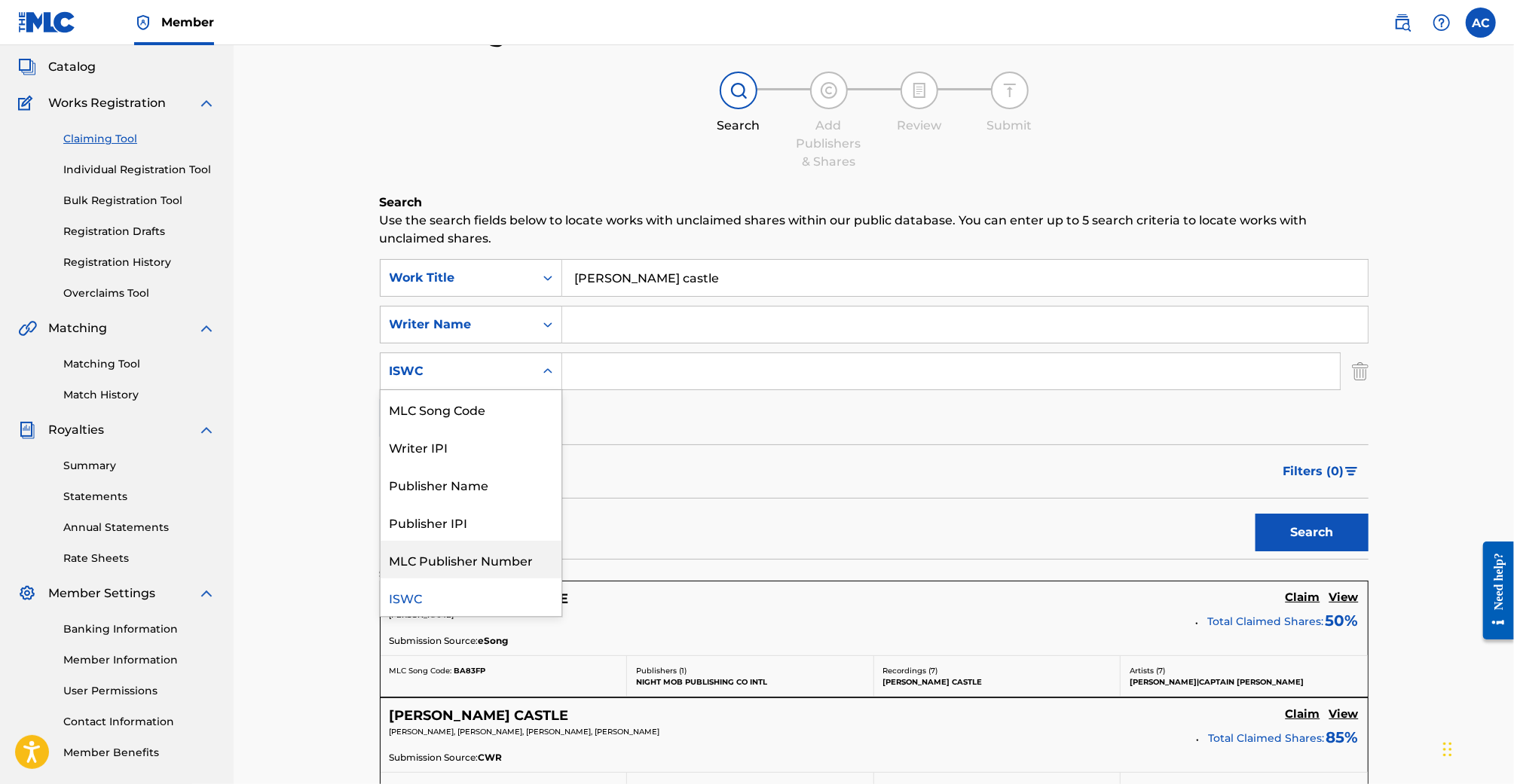
click at [695, 505] on div "Search" at bounding box center [874, 529] width 989 height 61
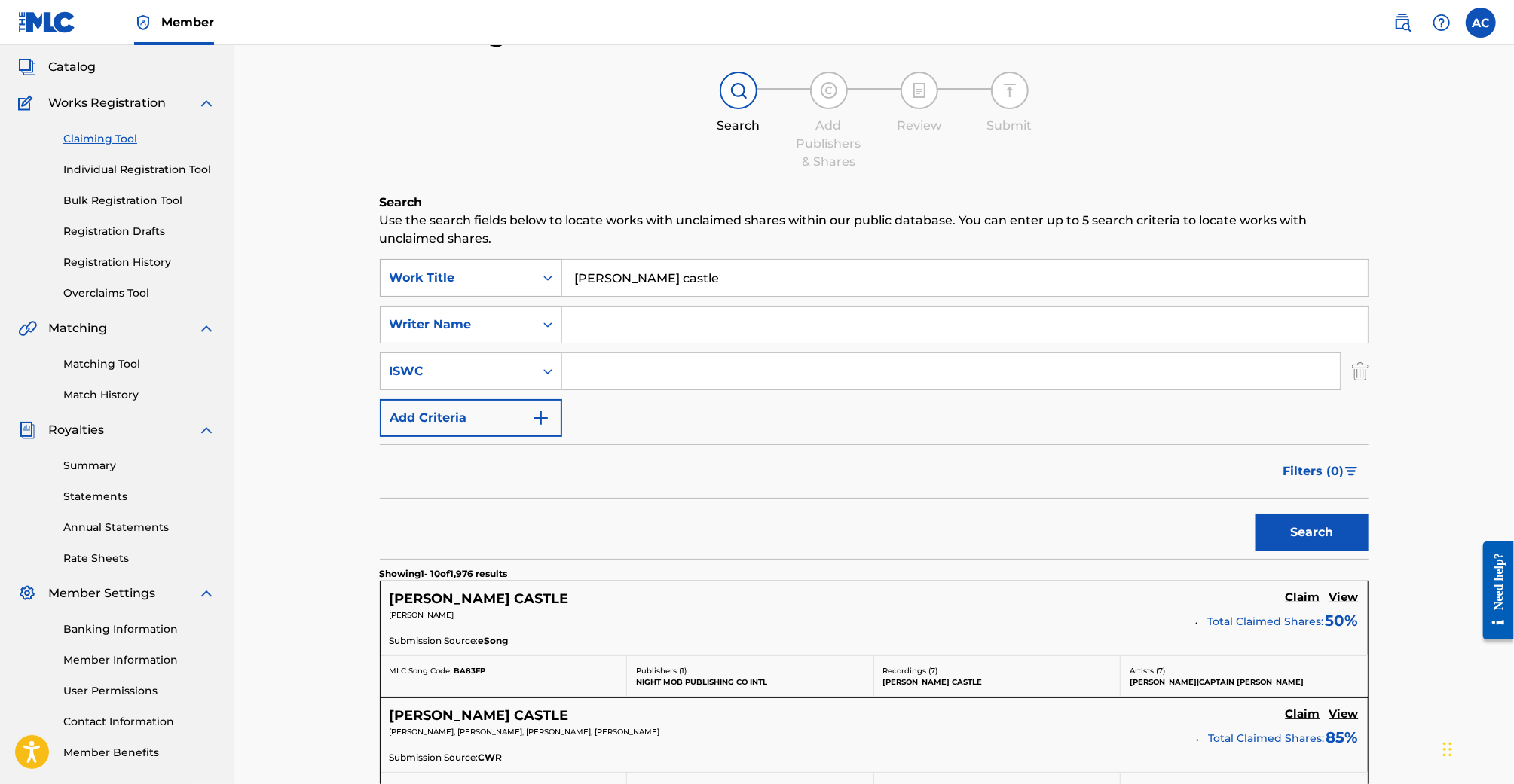
drag, startPoint x: 628, startPoint y: 271, endPoint x: 452, endPoint y: 272, distance: 176.0
click at [454, 271] on div "SearchWithCriteria8174f0df-eb14-42cd-b836-34c35147ab8d Work Title [PERSON_NAME]…" at bounding box center [874, 278] width 989 height 37
click at [443, 346] on div "SearchWithCriteria8174f0df-eb14-42cd-b836-34c35147ab8d Work Title [PERSON_NAME]…" at bounding box center [874, 348] width 989 height 178
click at [449, 332] on div "Writer Name" at bounding box center [457, 325] width 135 height 18
click at [657, 340] on input "Search Form" at bounding box center [965, 325] width 806 height 36
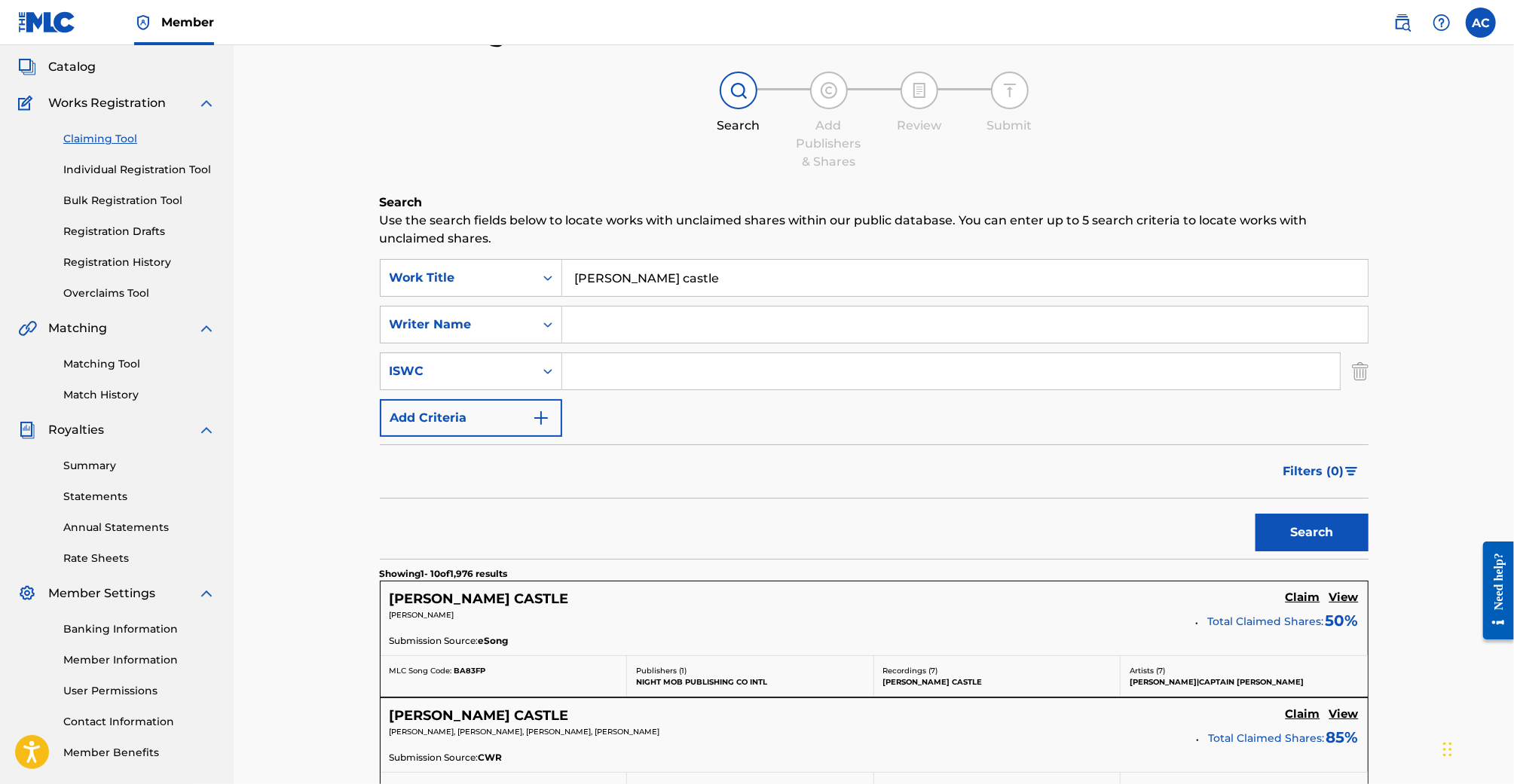
click at [705, 268] on input "[PERSON_NAME] castle" at bounding box center [965, 278] width 806 height 36
drag, startPoint x: 622, startPoint y: 278, endPoint x: 445, endPoint y: 278, distance: 177.0
click at [445, 278] on div "SearchWithCriteria8174f0df-eb14-42cd-b836-34c35147ab8d Work Title [PERSON_NAME]…" at bounding box center [874, 278] width 989 height 37
drag, startPoint x: 603, startPoint y: 371, endPoint x: 553, endPoint y: 371, distance: 50.0
click at [603, 371] on input "Search Form" at bounding box center [951, 371] width 778 height 36
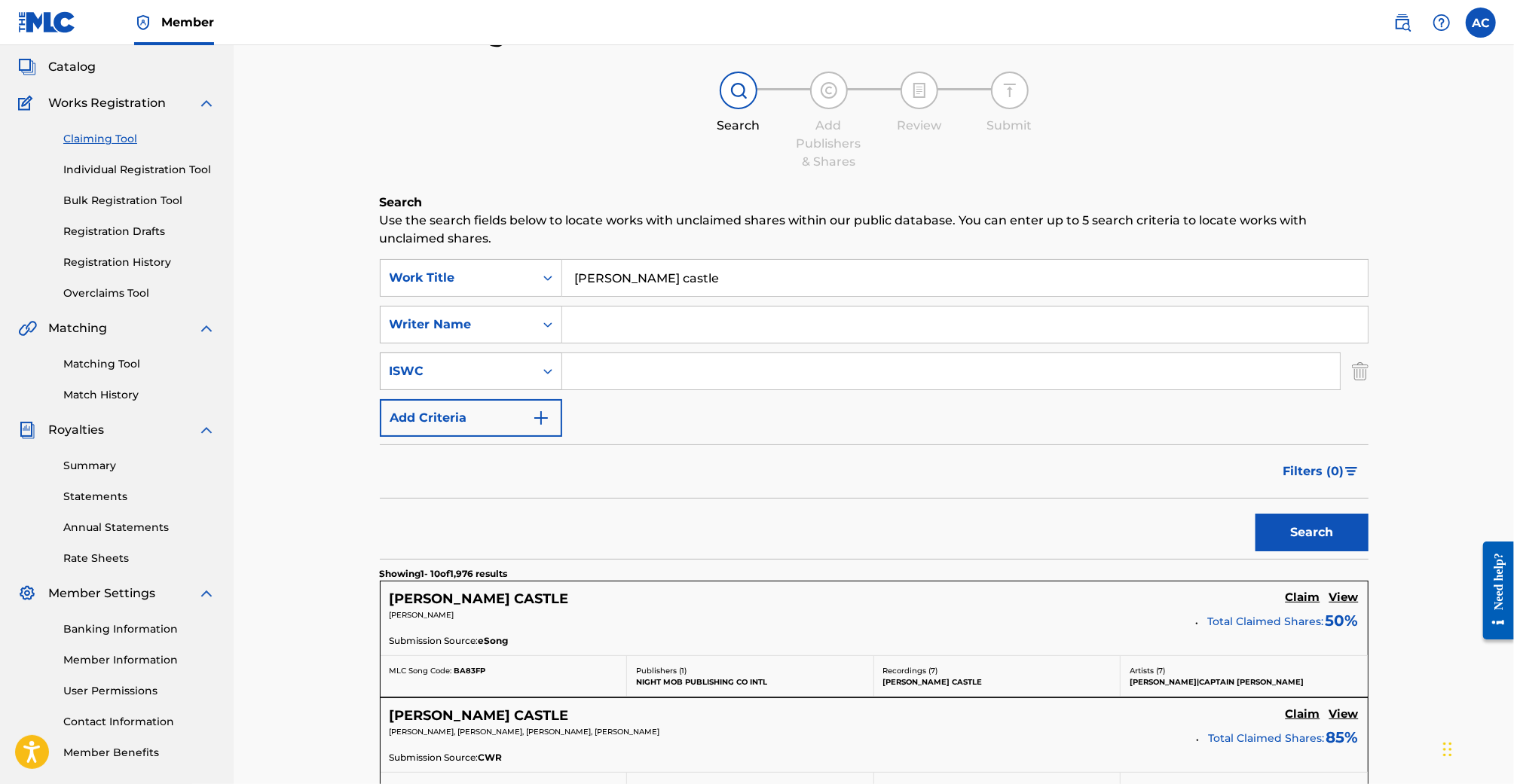
drag, startPoint x: 525, startPoint y: 373, endPoint x: 525, endPoint y: 383, distance: 10.0
click at [525, 373] on div "ISWC" at bounding box center [457, 371] width 154 height 28
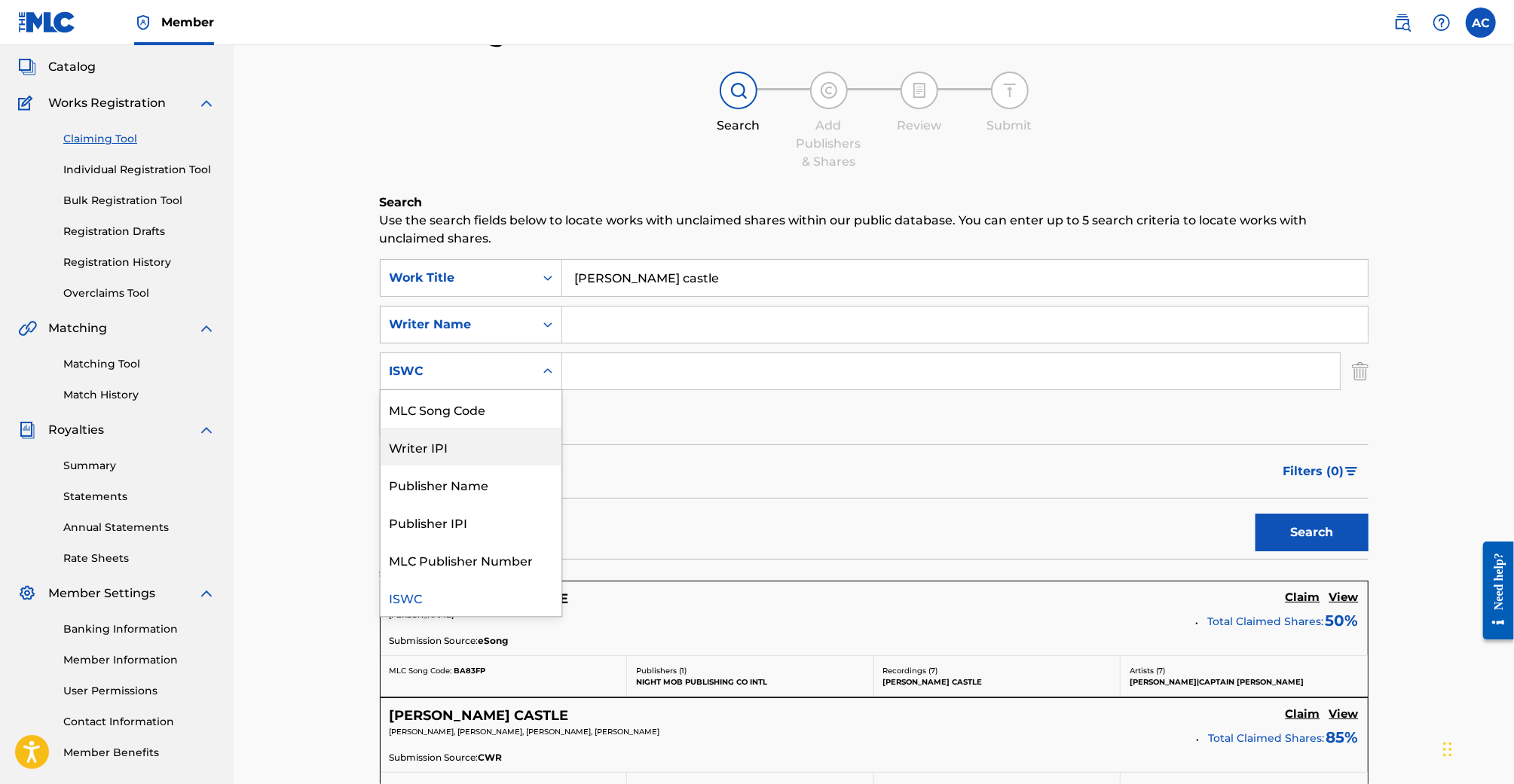
click at [526, 447] on div "Writer IPI" at bounding box center [471, 447] width 181 height 37
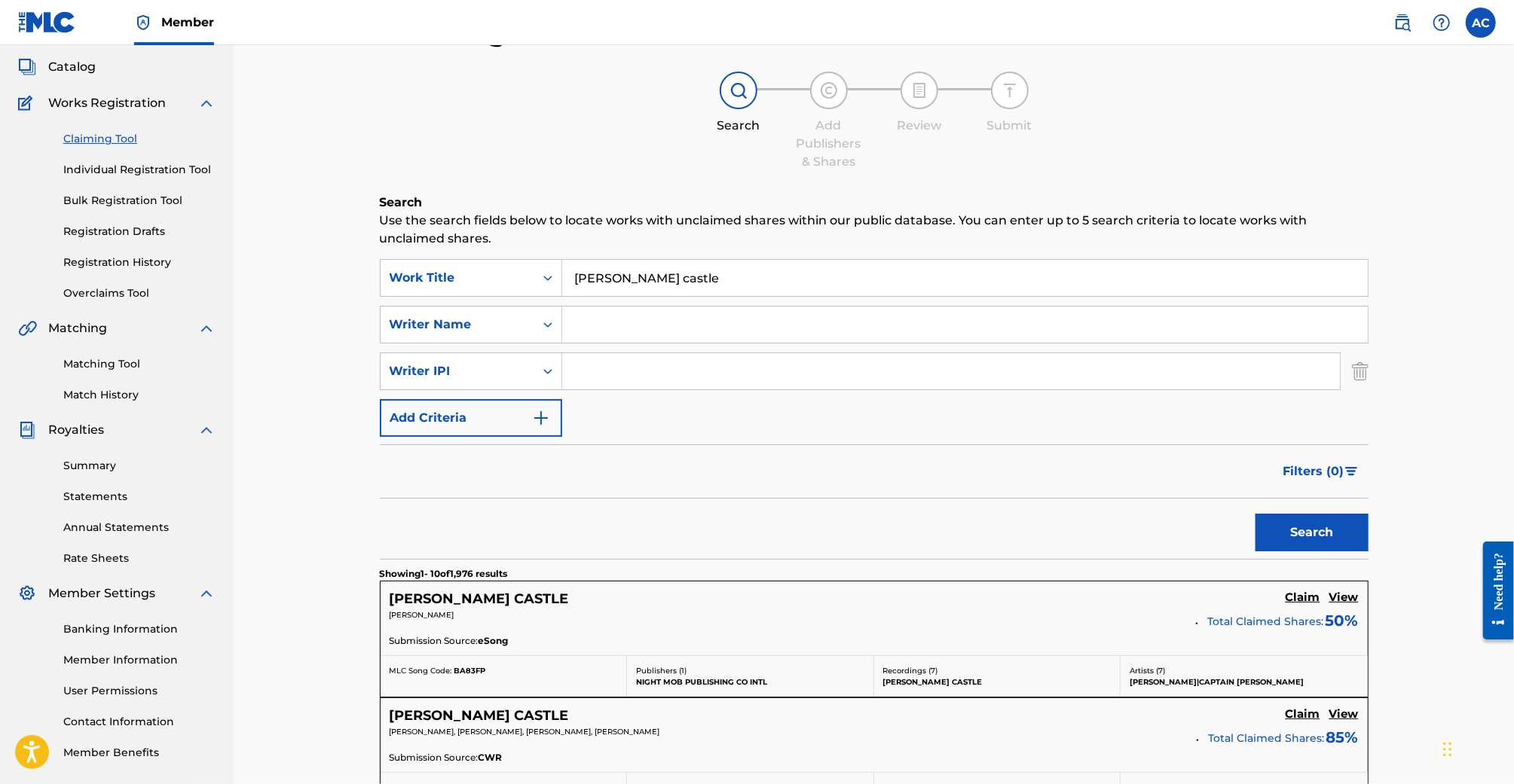
click at [642, 377] on input "Search Form" at bounding box center [951, 371] width 778 height 36
paste input "1260640873"
type input "1260640873"
drag, startPoint x: 675, startPoint y: 278, endPoint x: 552, endPoint y: 271, distance: 123.2
click at [553, 270] on div "SearchWithCriteria8174f0df-eb14-42cd-b836-34c35147ab8d Work Title [PERSON_NAME]…" at bounding box center [874, 278] width 989 height 37
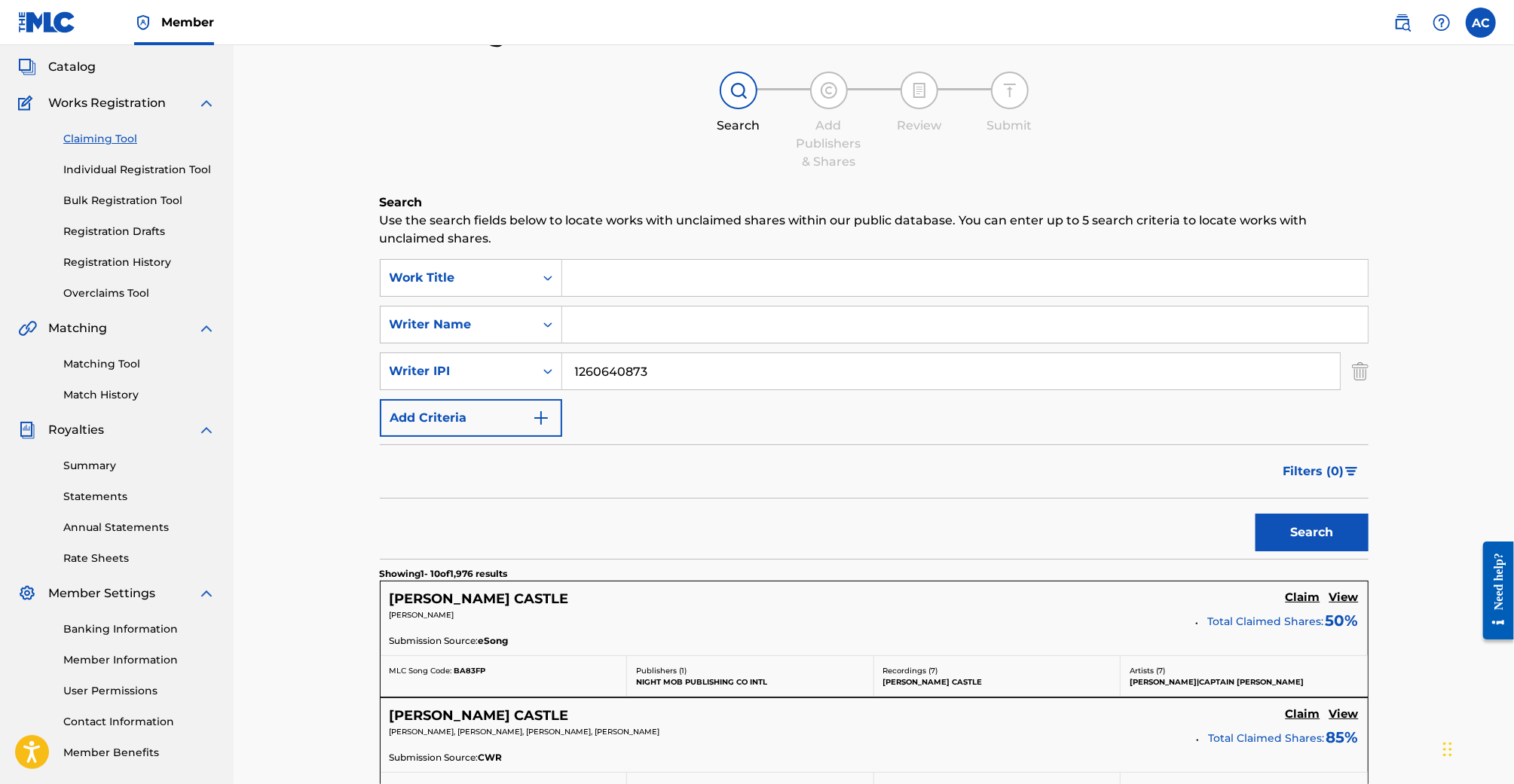
click at [1256, 513] on button "Search" at bounding box center [1312, 532] width 113 height 37
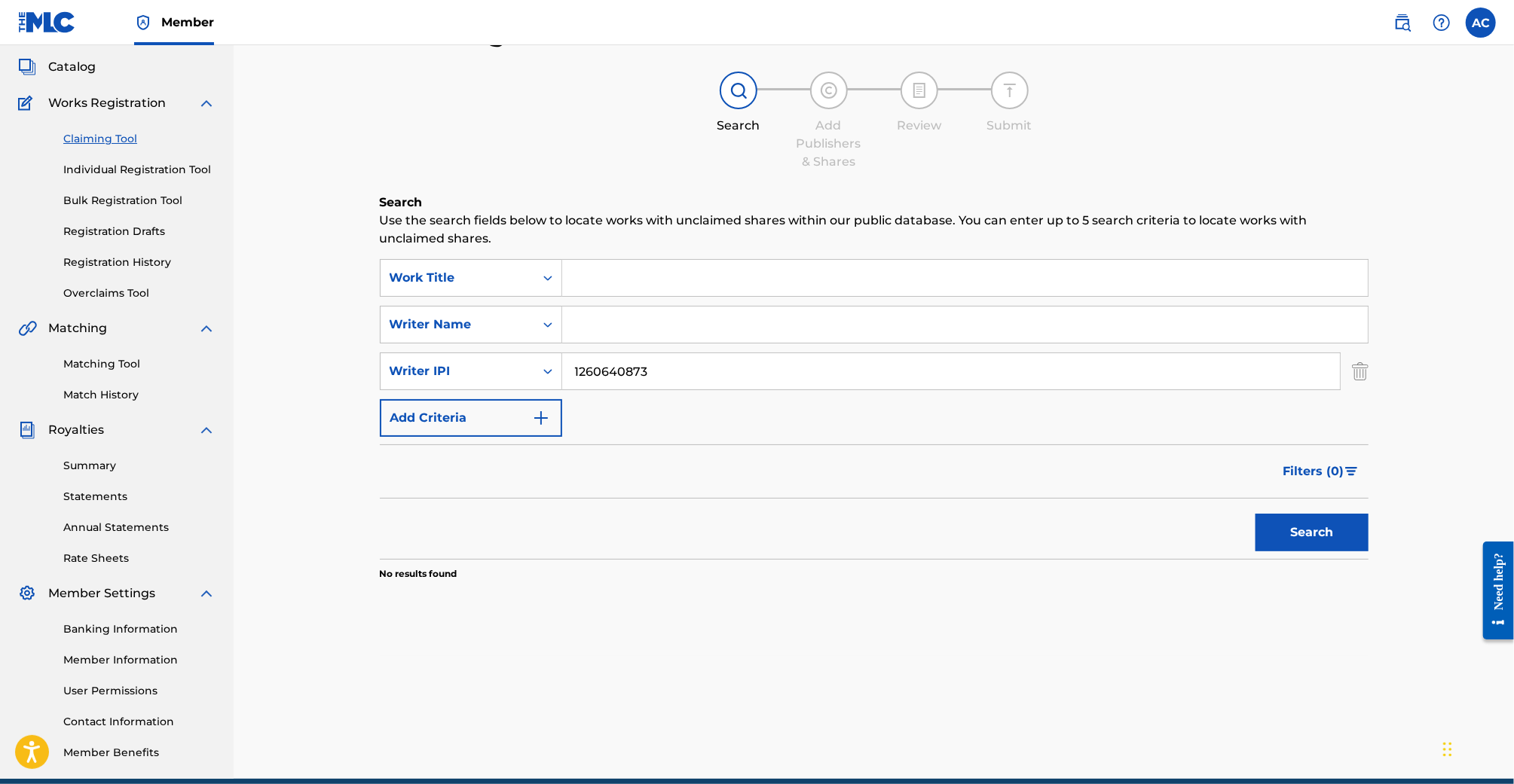
click at [1256, 513] on button "Search" at bounding box center [1312, 532] width 113 height 37
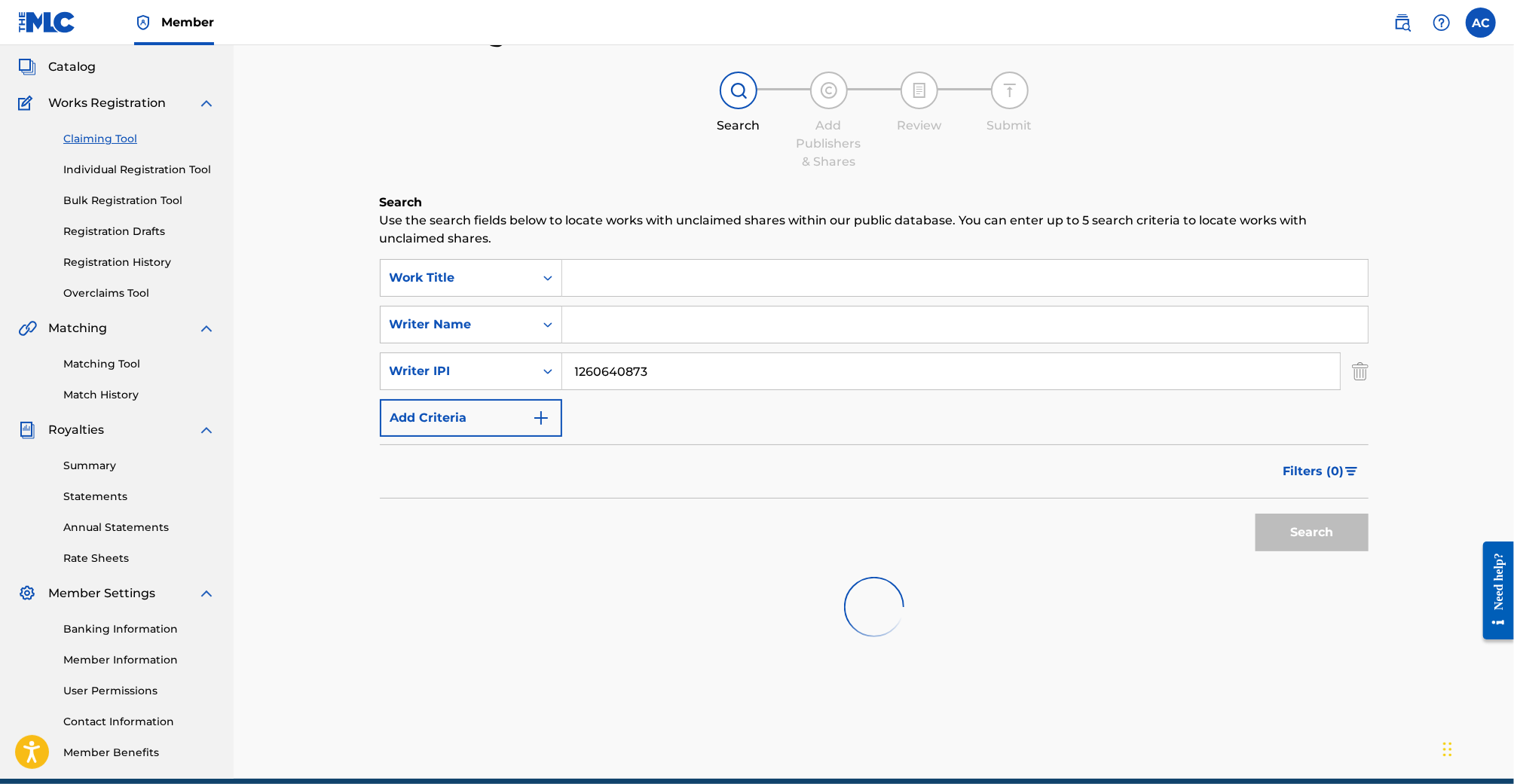
click at [1256, 513] on button "Search" at bounding box center [1312, 532] width 113 height 37
click at [1356, 371] on img "Search Form" at bounding box center [1360, 371] width 17 height 37
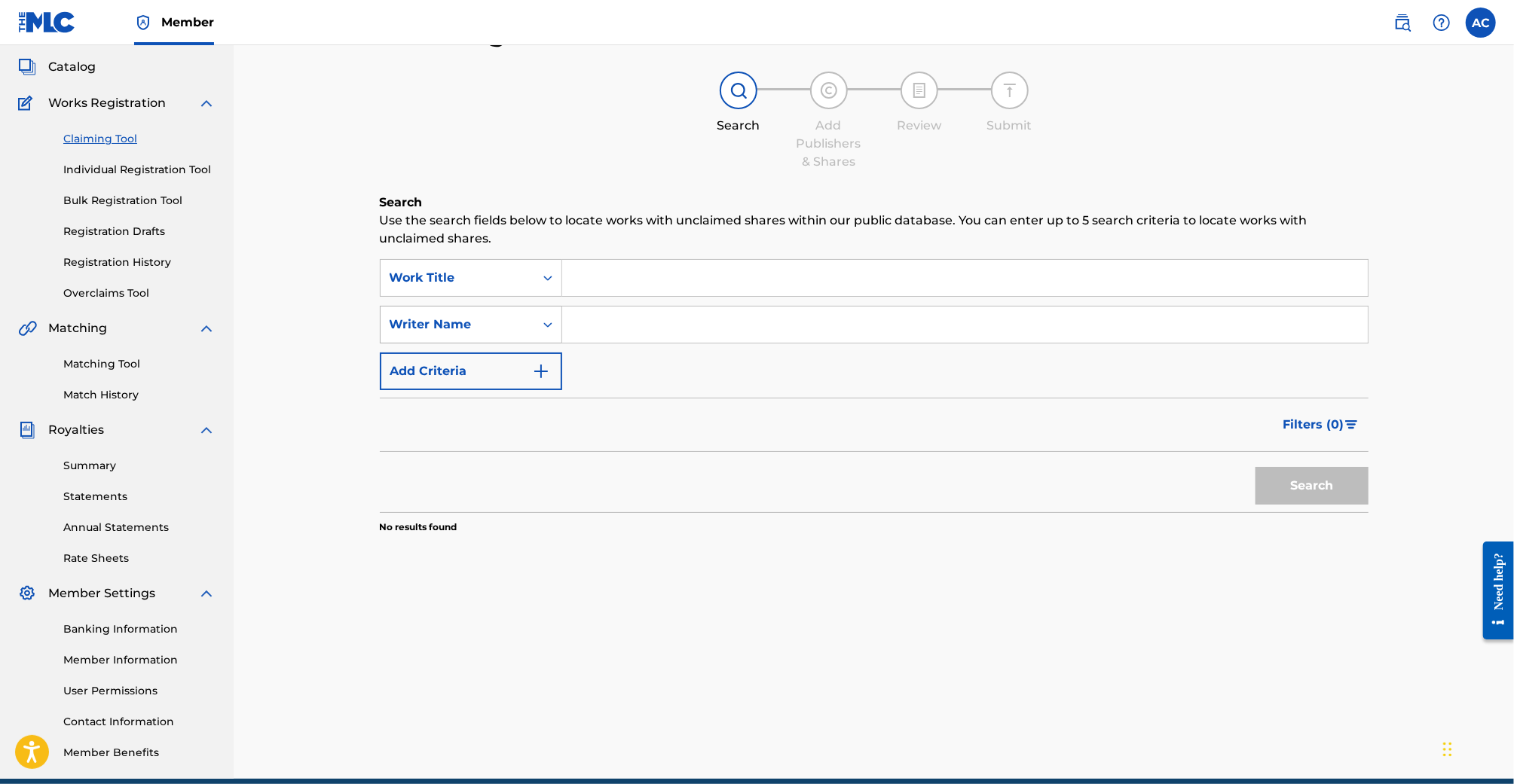
click at [483, 325] on div "Writer Name" at bounding box center [457, 325] width 135 height 18
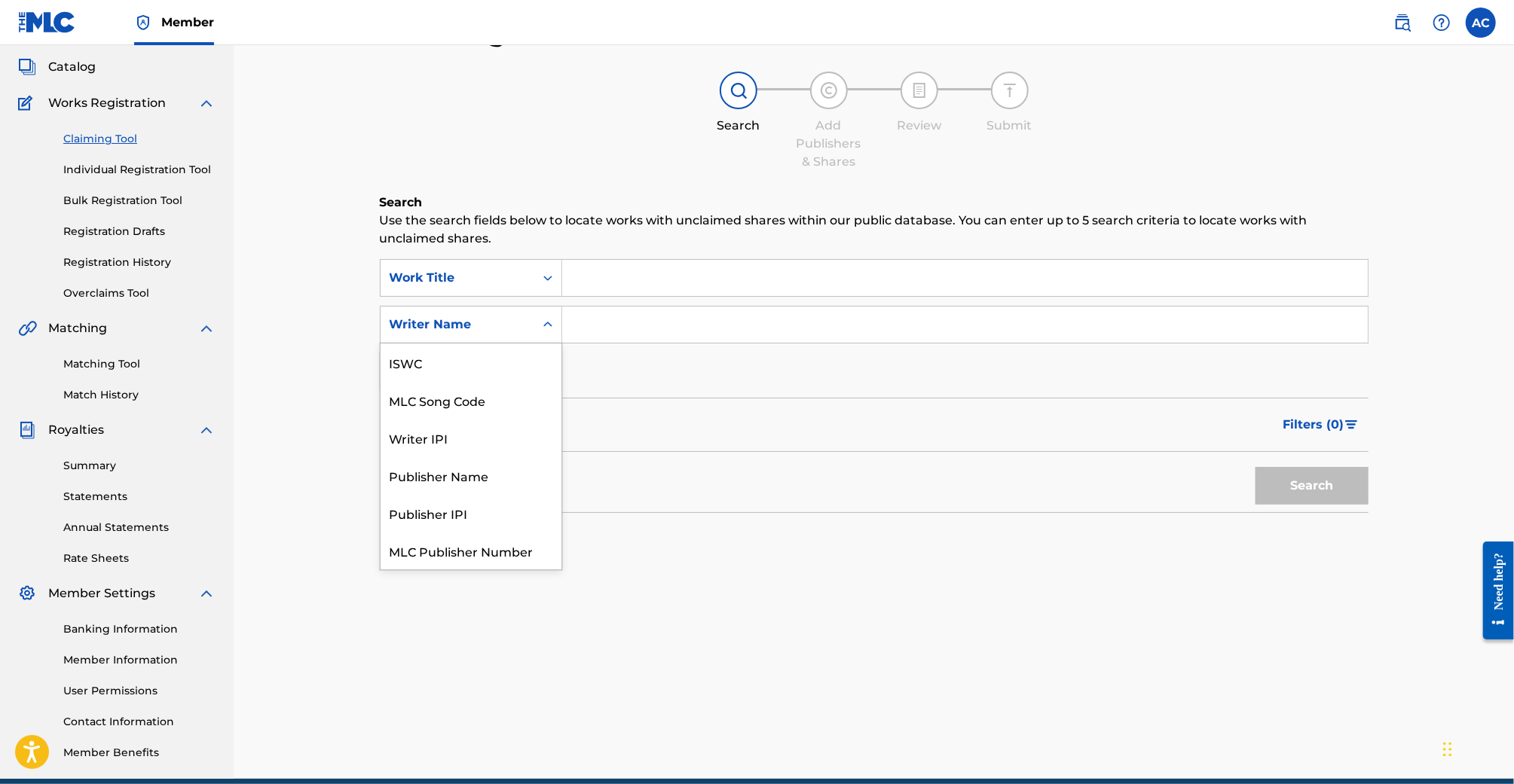
scroll to position [37, 0]
click at [619, 315] on input "Search Form" at bounding box center [965, 325] width 806 height 36
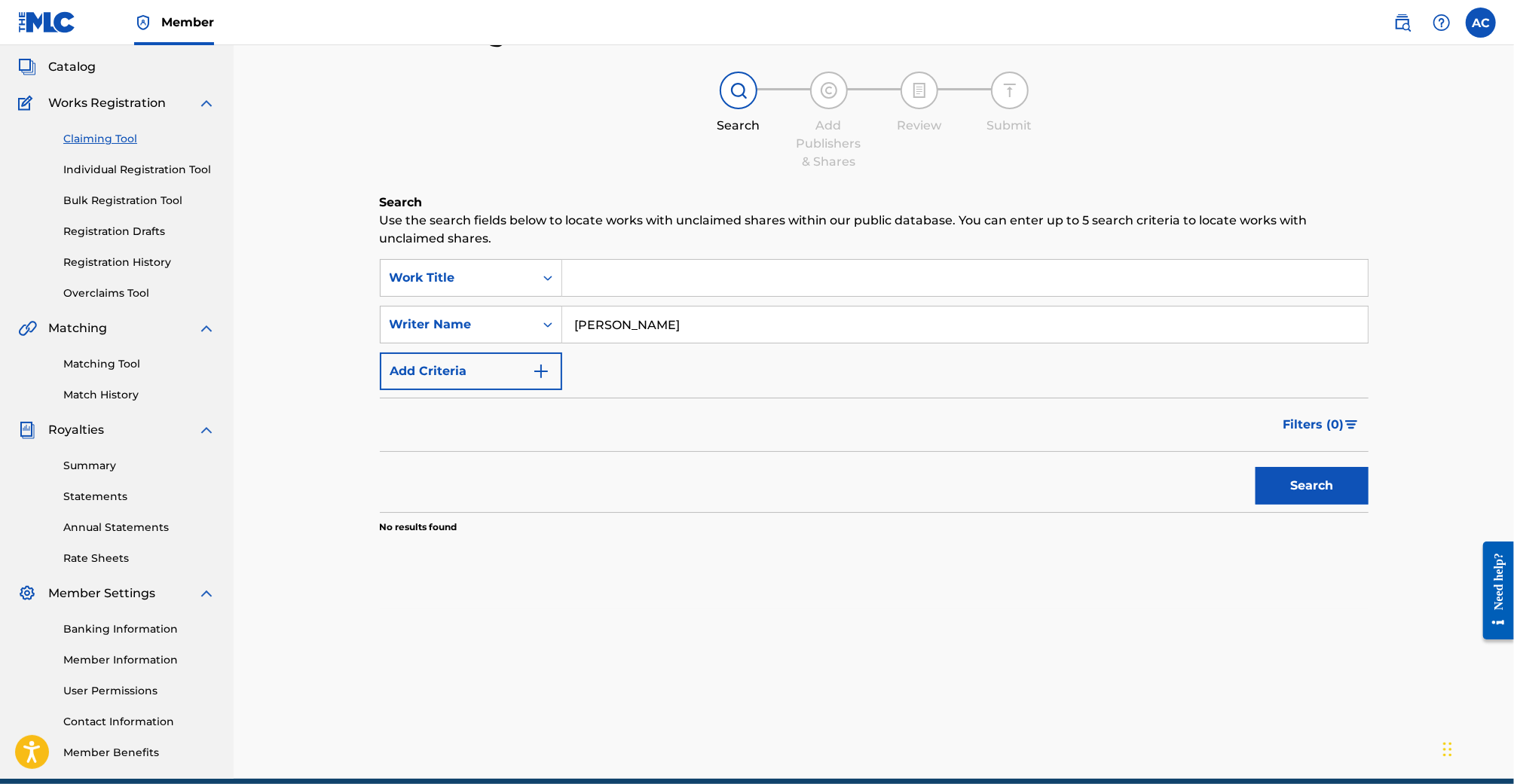
type input "[PERSON_NAME]"
click at [1256, 467] on button "Search" at bounding box center [1312, 486] width 113 height 37
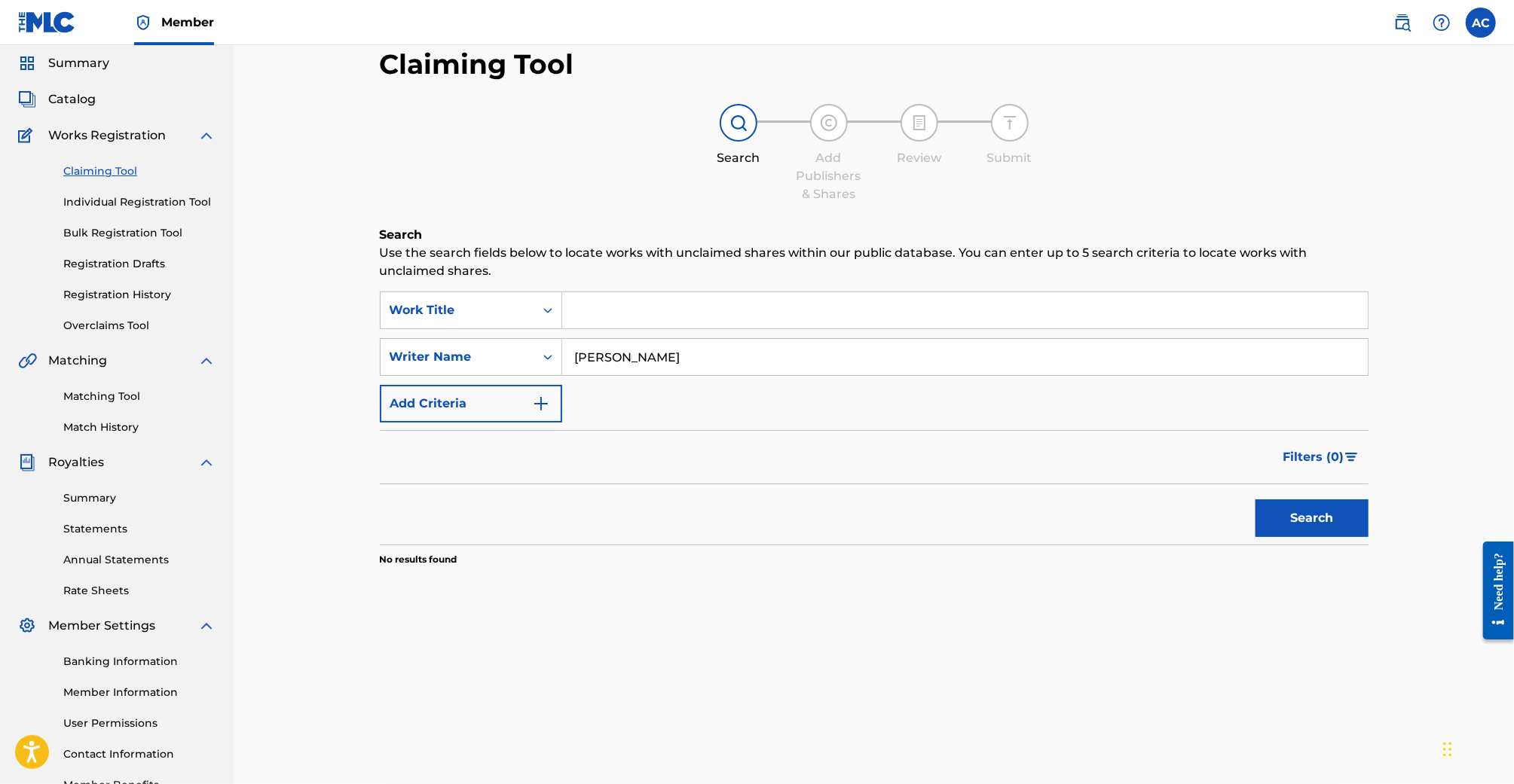
scroll to position [44, 0]
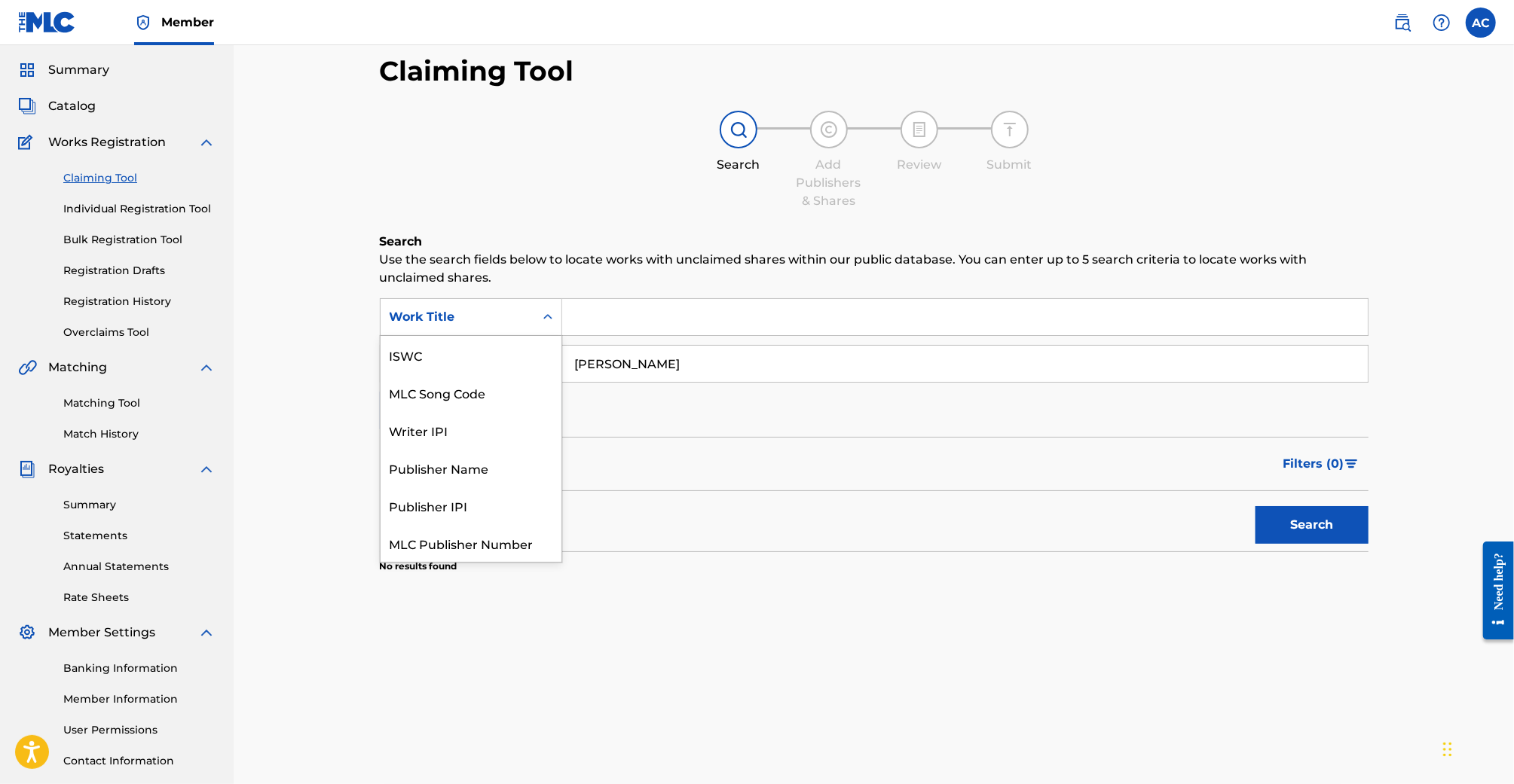
click at [524, 319] on div "Work Title" at bounding box center [457, 317] width 135 height 18
click at [637, 372] on input "[PERSON_NAME]" at bounding box center [965, 364] width 806 height 36
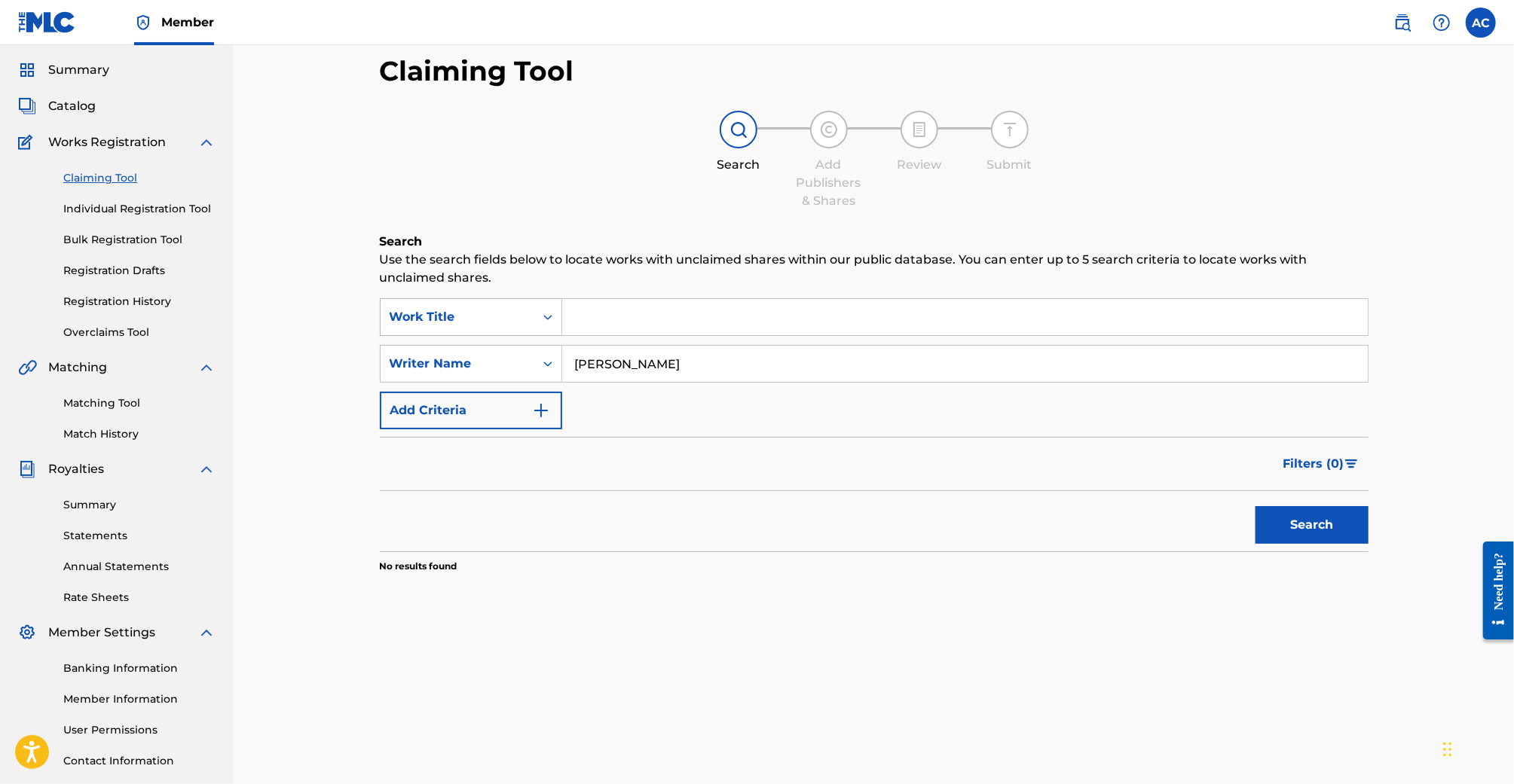
click at [474, 312] on div "Work Title" at bounding box center [457, 317] width 135 height 18
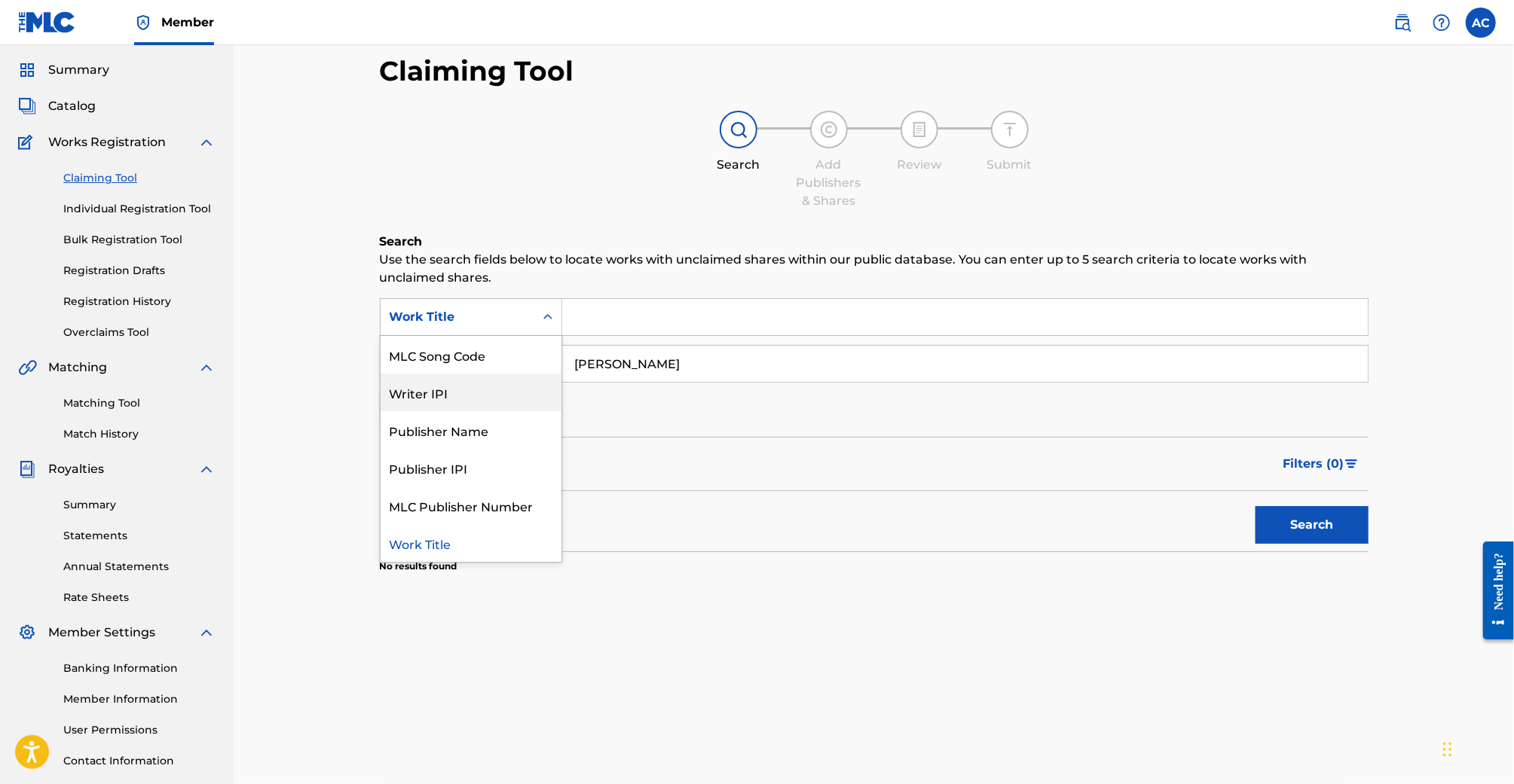
scroll to position [0, 0]
click at [477, 357] on div "ISWC" at bounding box center [471, 355] width 181 height 37
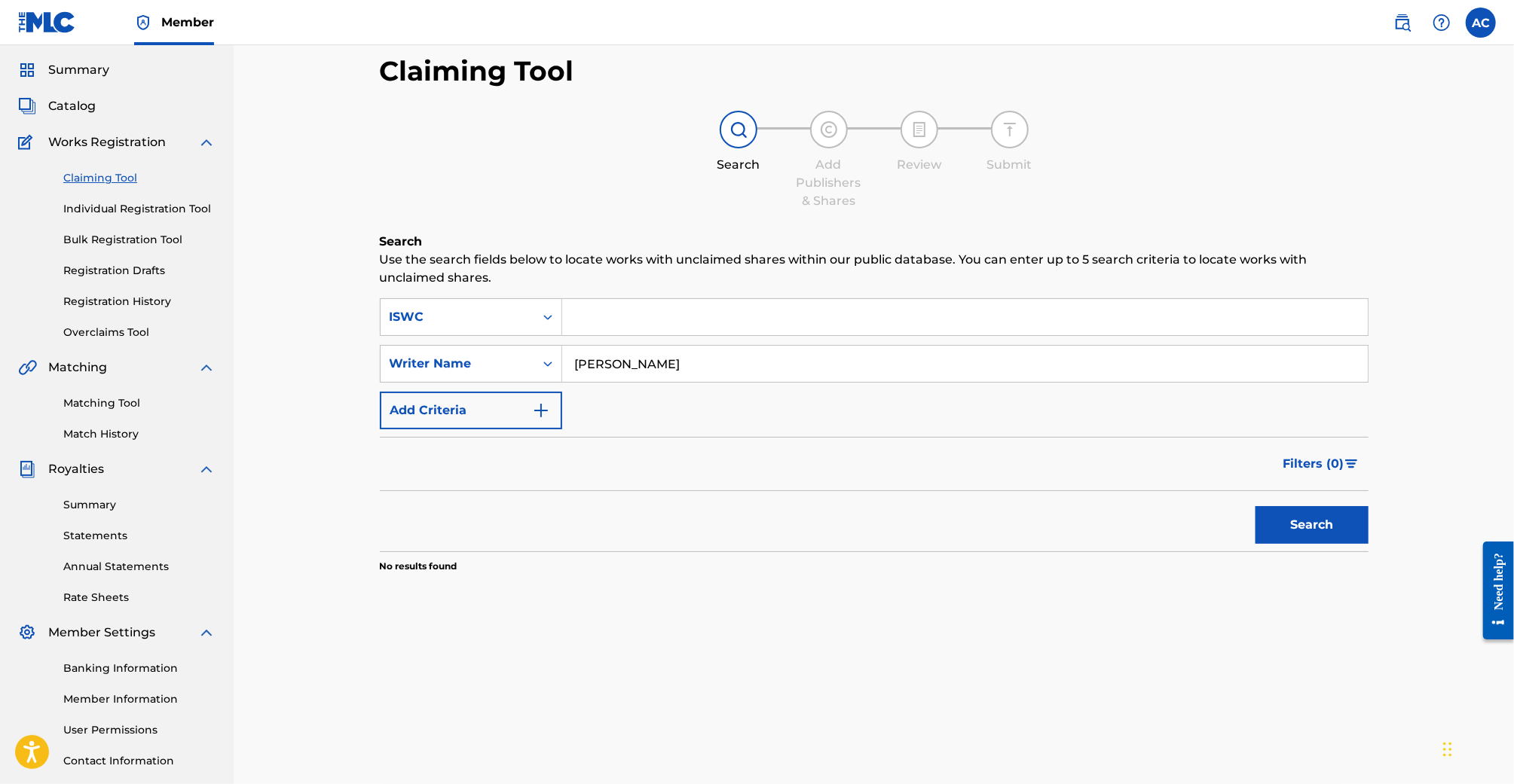
click at [638, 367] on input "[PERSON_NAME]" at bounding box center [965, 364] width 806 height 36
paste input "T3327039798"
type input "T3327039798"
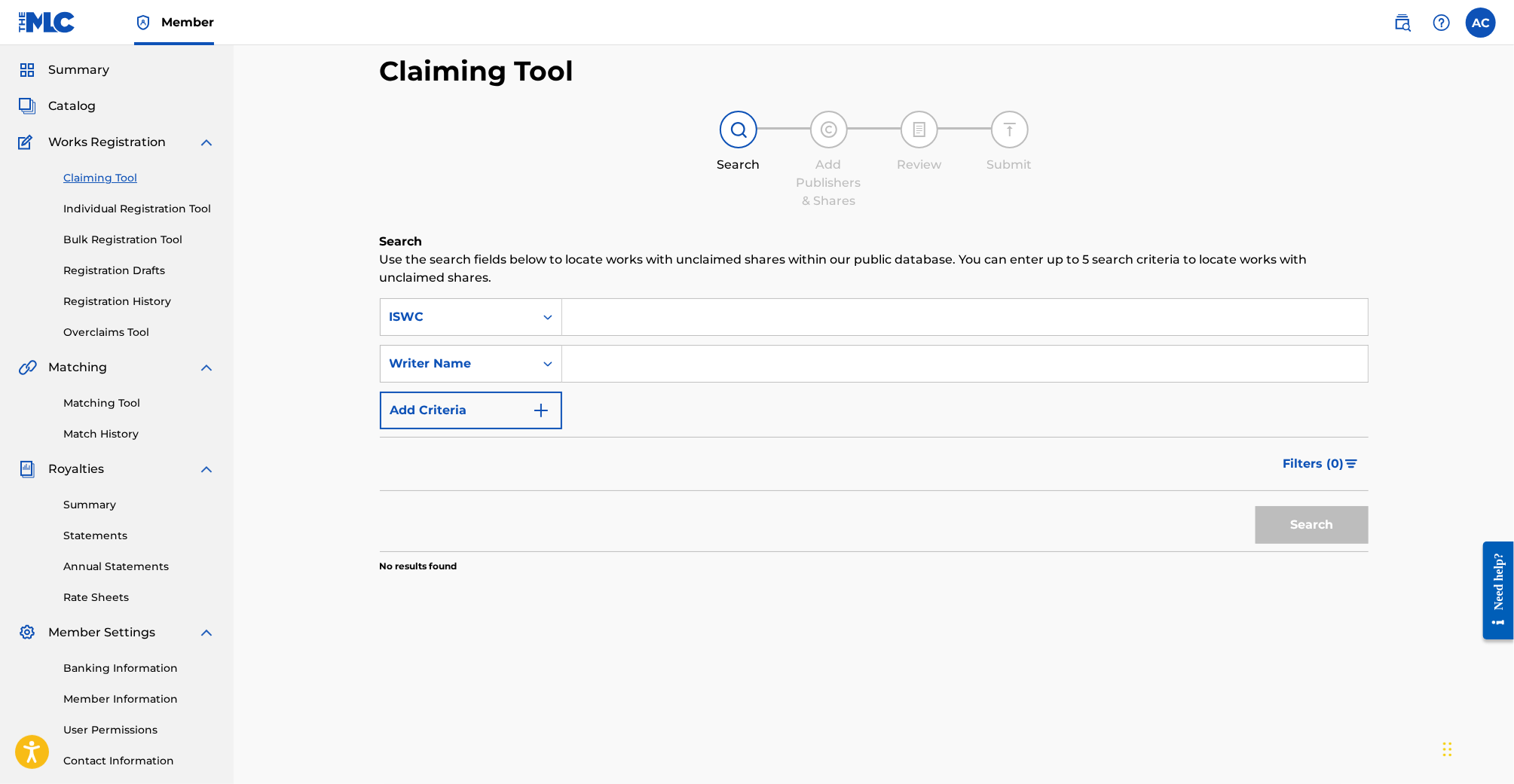
click at [672, 319] on input "Search Form" at bounding box center [965, 317] width 806 height 36
paste input "T3327039798"
click at [1256, 506] on button "Search" at bounding box center [1312, 525] width 113 height 37
click at [681, 317] on input "T3327039798]" at bounding box center [965, 317] width 806 height 36
click at [1256, 506] on button "Search" at bounding box center [1312, 525] width 113 height 37
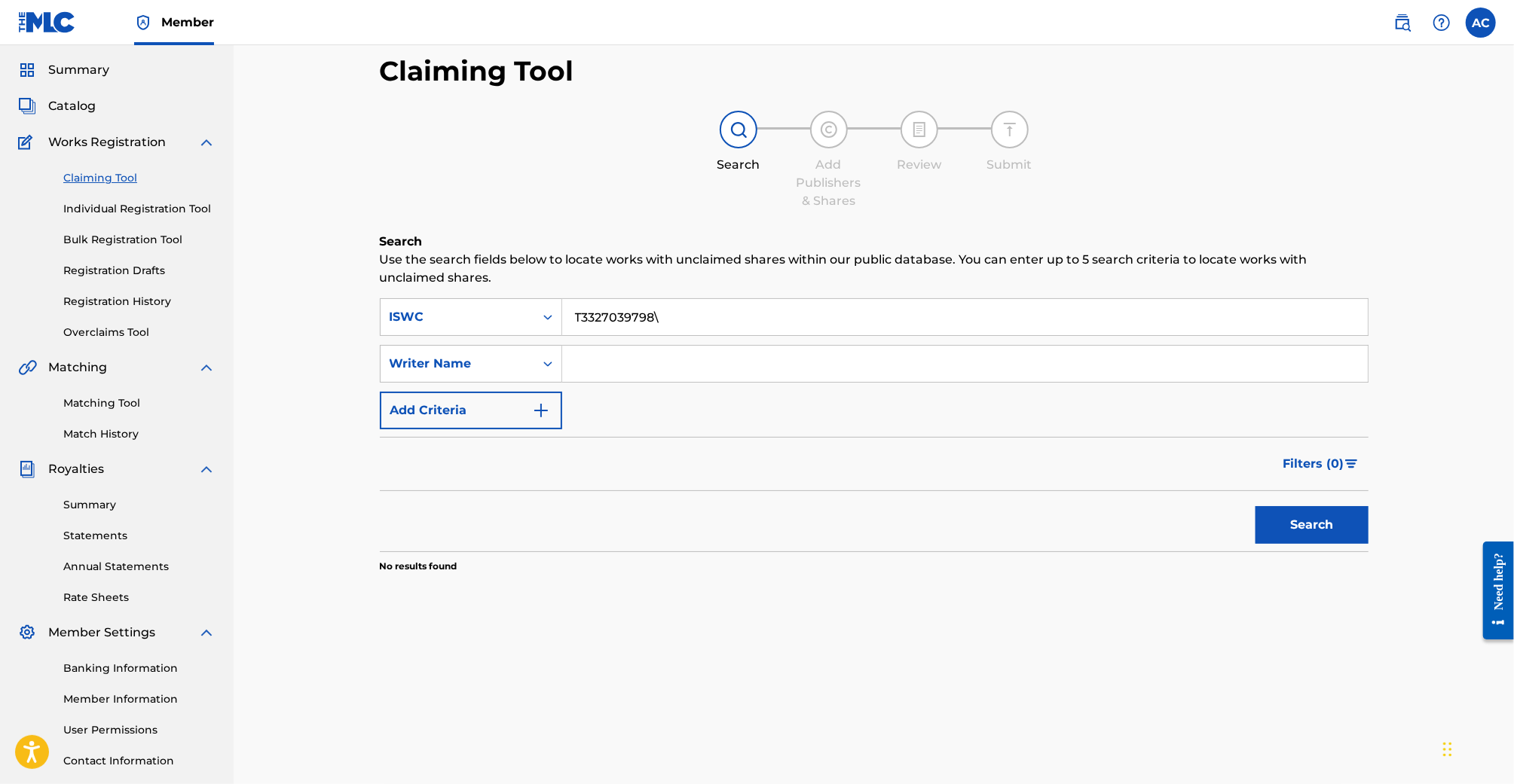
click at [686, 318] on input "T3327039798\" at bounding box center [965, 317] width 806 height 36
click at [1256, 506] on button "Search" at bounding box center [1312, 525] width 113 height 37
click at [686, 317] on input "T3327039798\" at bounding box center [965, 317] width 806 height 36
type input "T3327039798"
click at [1256, 506] on button "Search" at bounding box center [1312, 525] width 113 height 37
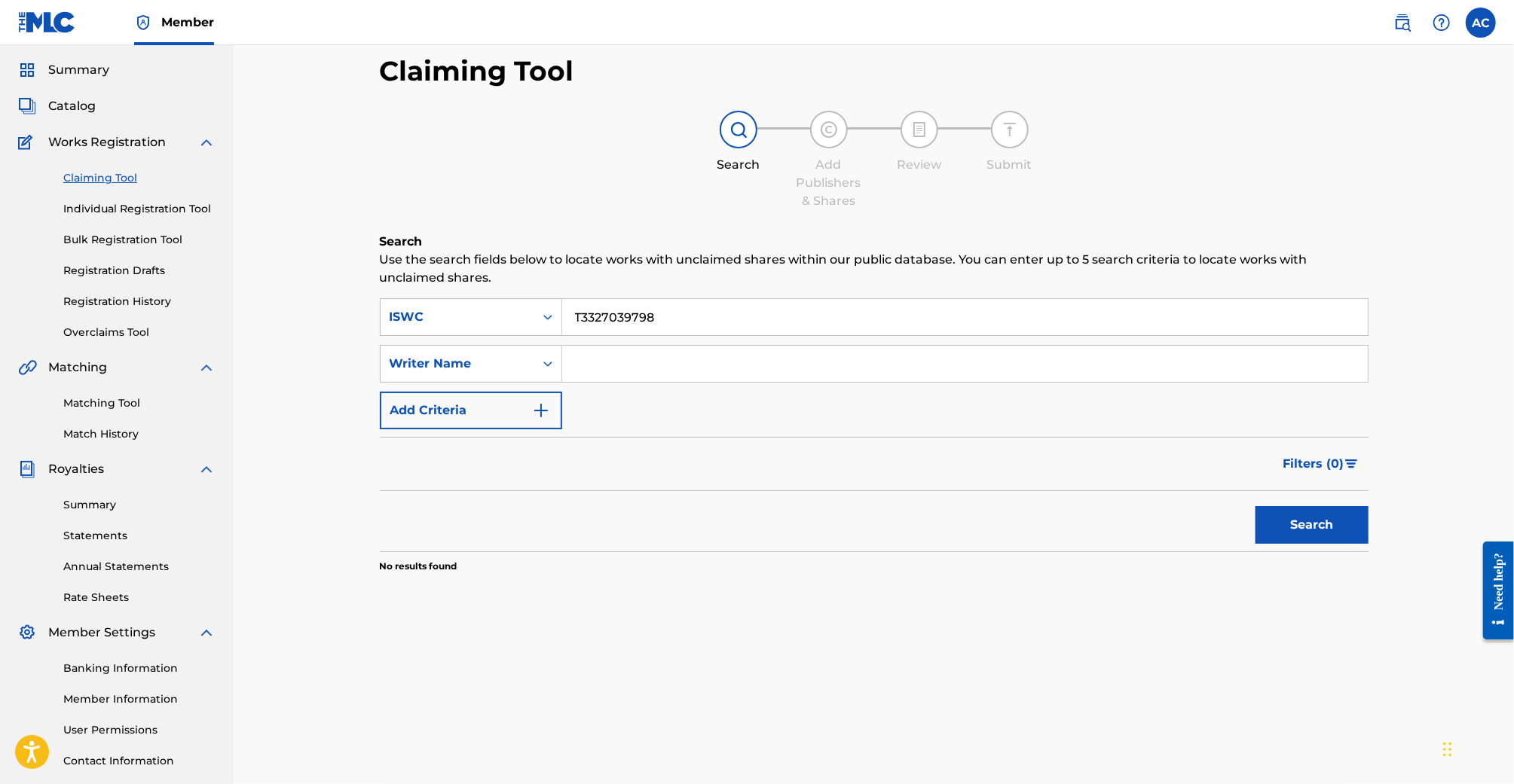
click at [1256, 506] on button "Search" at bounding box center [1312, 525] width 113 height 37
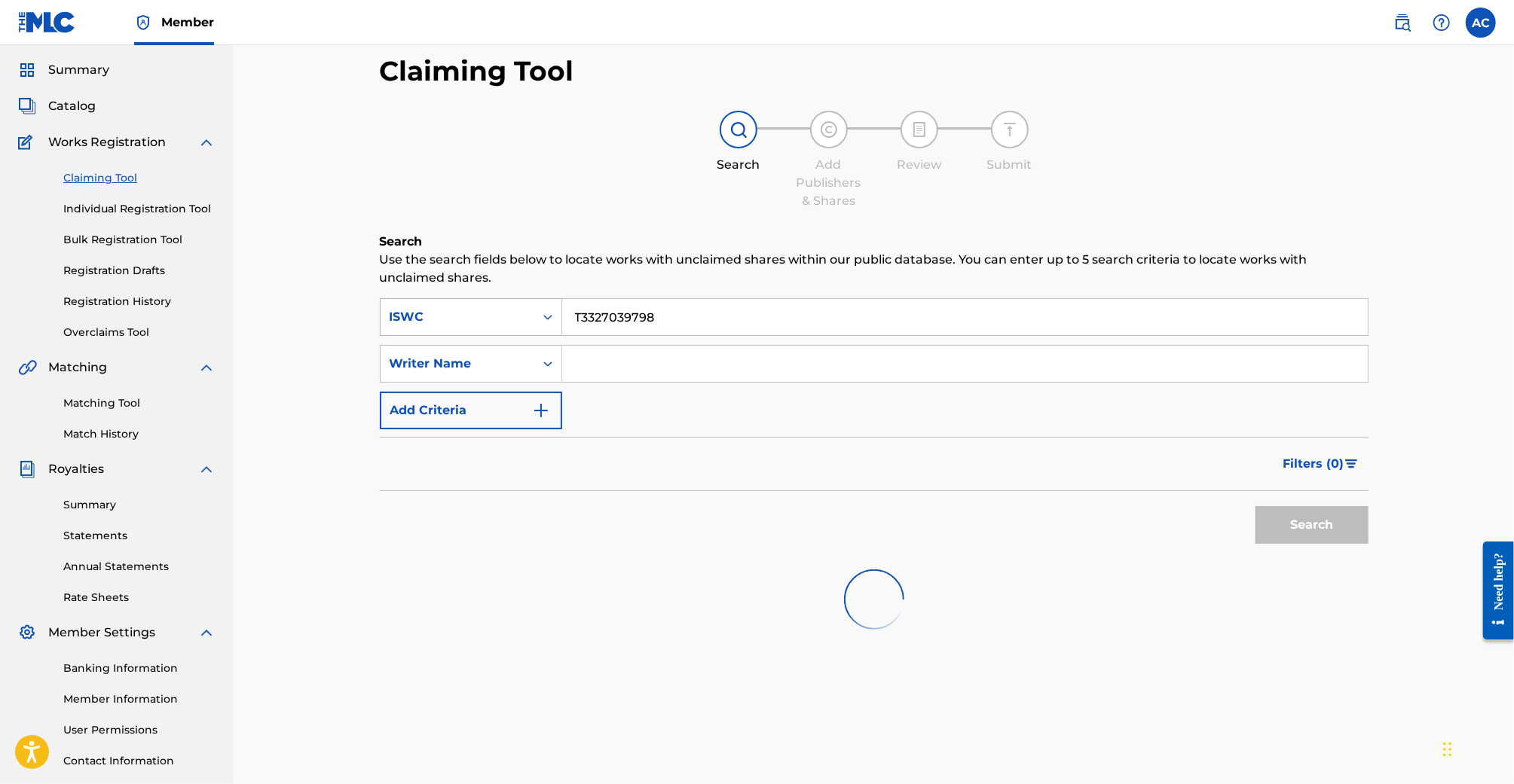
click at [1256, 506] on button "Search" at bounding box center [1312, 525] width 113 height 37
click at [79, 190] on div "Claiming Tool Individual Registration Tool Bulk Registration Tool Registration …" at bounding box center [117, 246] width 198 height 190
click at [81, 205] on link "Individual Registration Tool" at bounding box center [139, 209] width 152 height 16
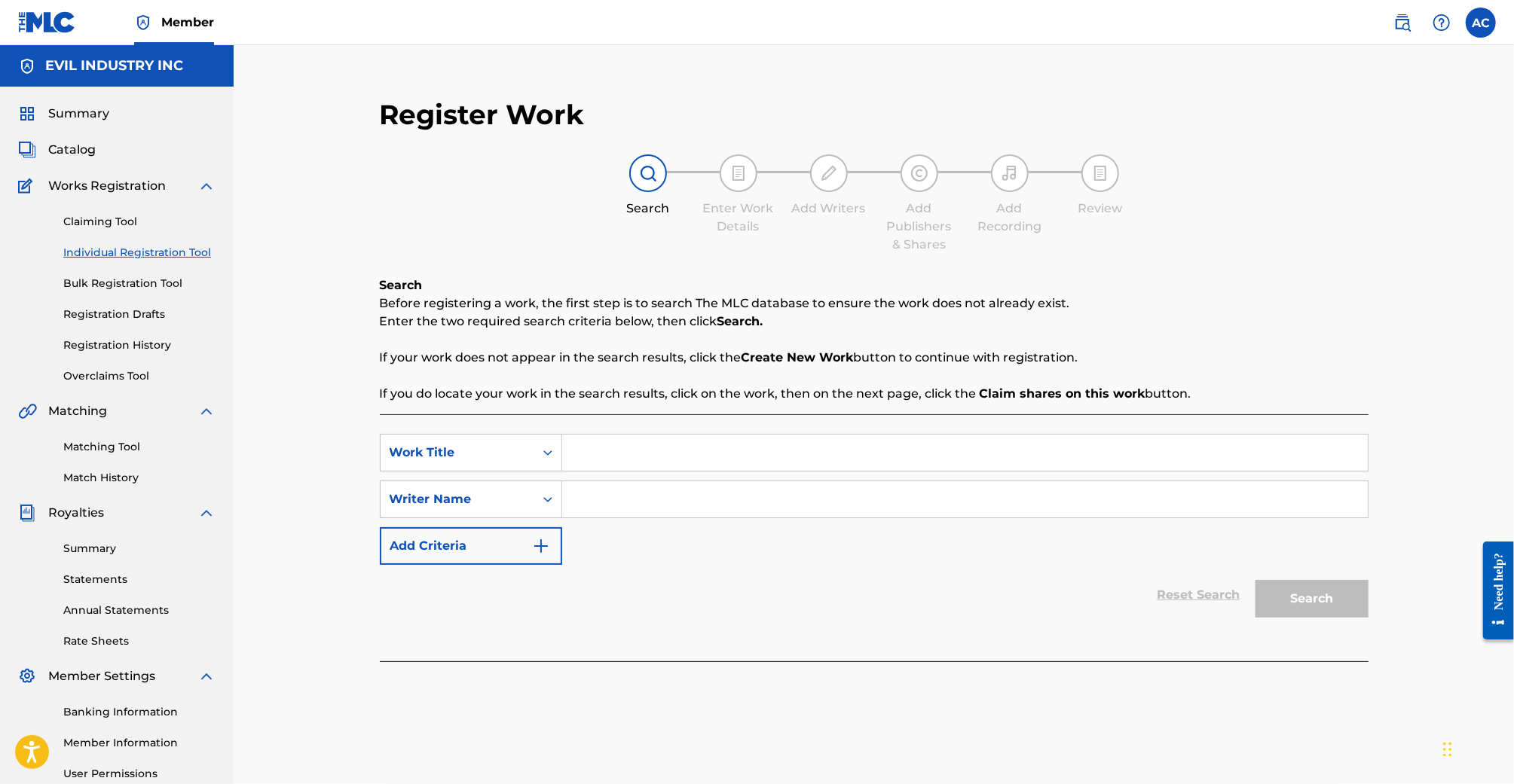
click at [88, 214] on div "Claiming Tool Individual Registration Tool Bulk Registration Tool Registration …" at bounding box center [117, 289] width 198 height 190
click at [91, 218] on link "Claiming Tool" at bounding box center [139, 222] width 152 height 16
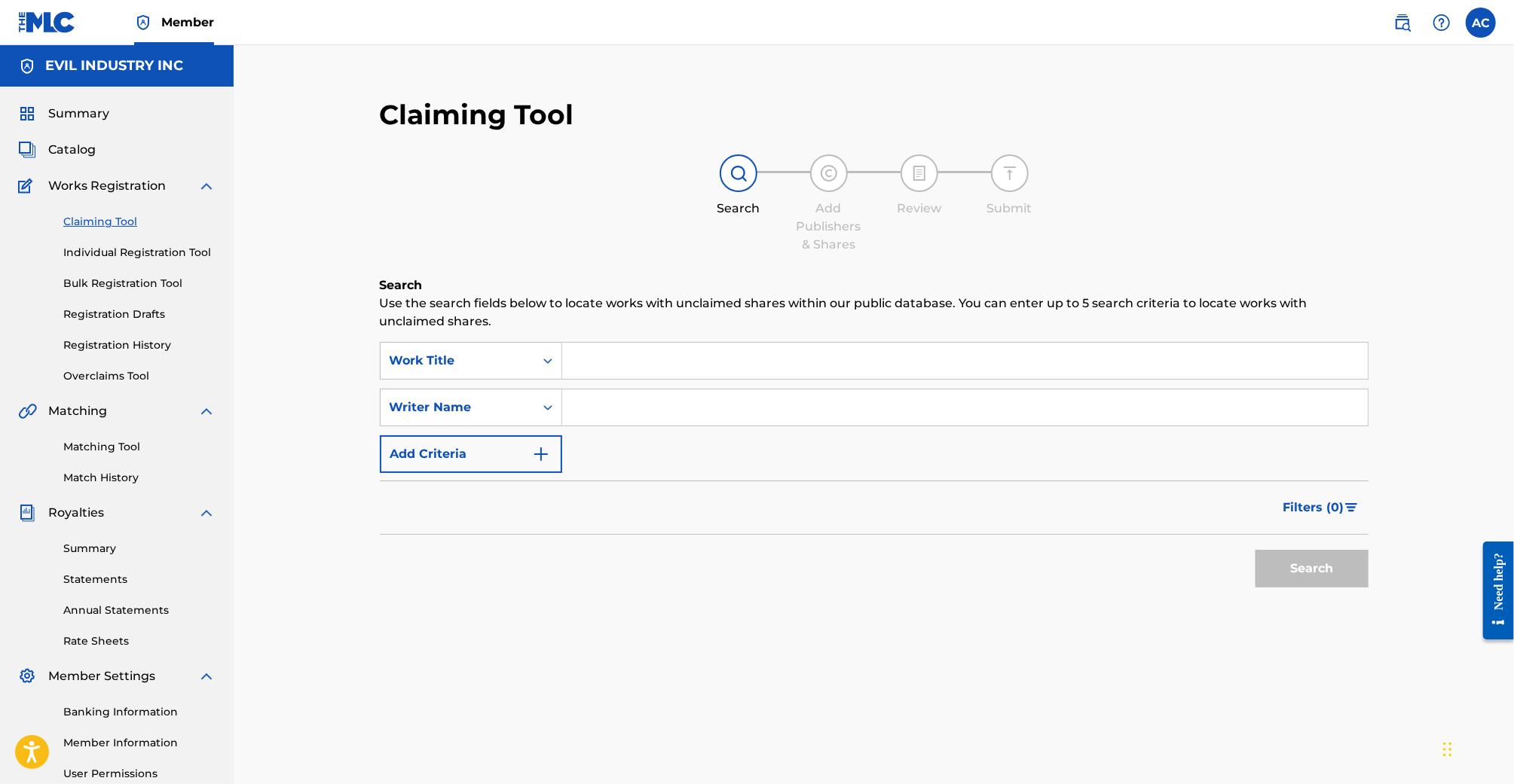
click at [587, 357] on input "Search Form" at bounding box center [965, 360] width 806 height 36
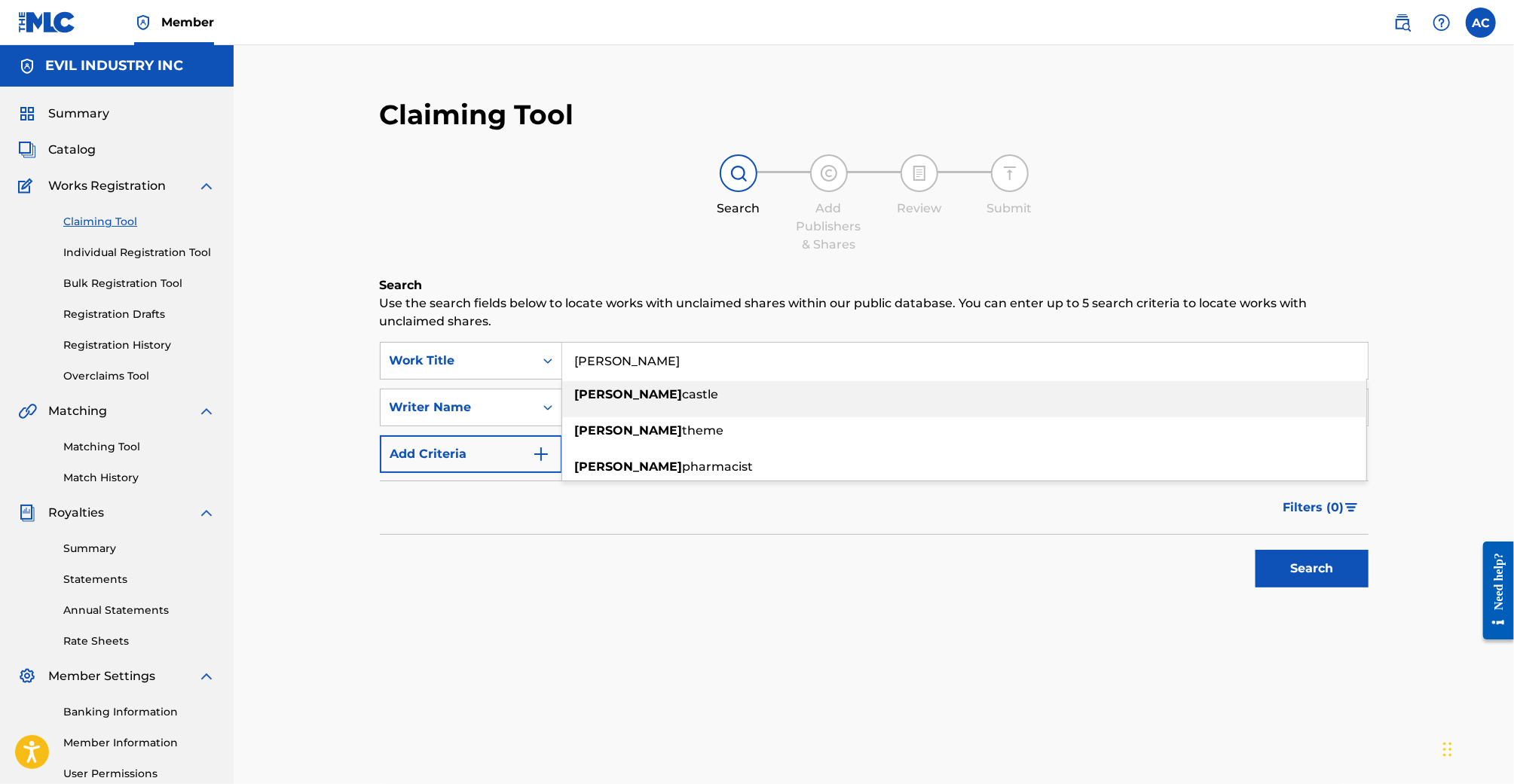
click at [773, 382] on div "[PERSON_NAME] castle" at bounding box center [965, 394] width 805 height 27
type input "[PERSON_NAME] castle"
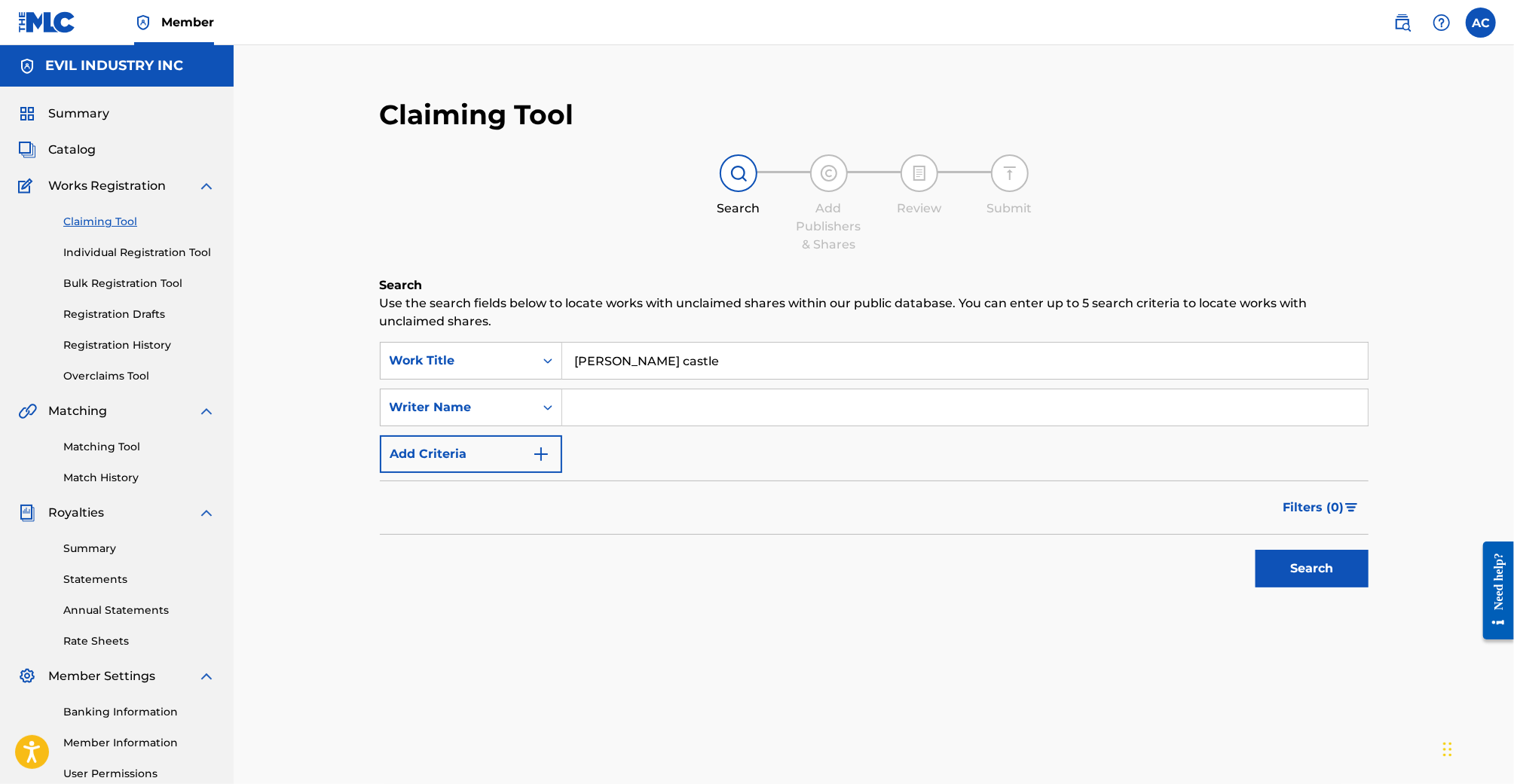
click at [1327, 575] on button "Search" at bounding box center [1312, 569] width 113 height 37
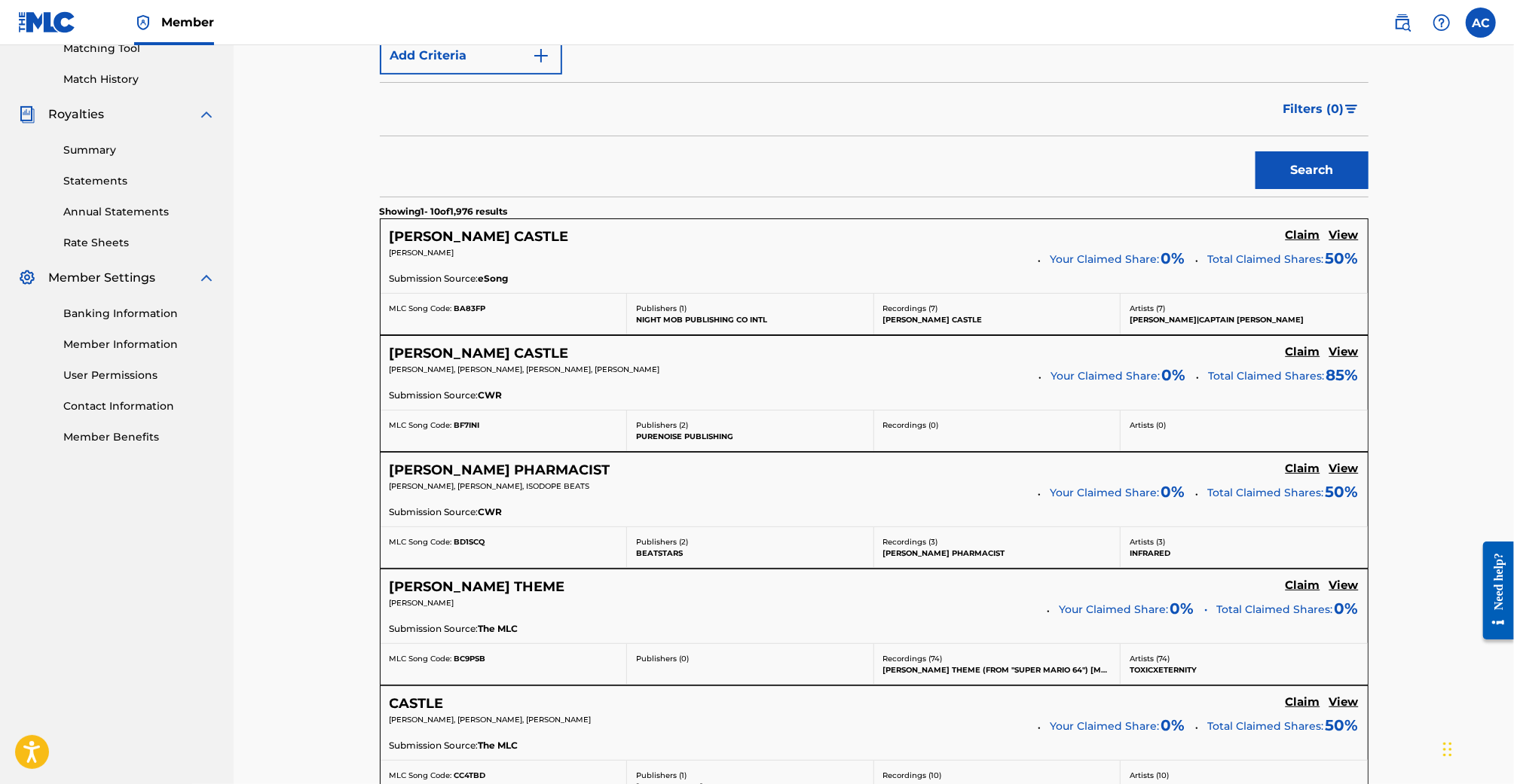
scroll to position [406, 0]
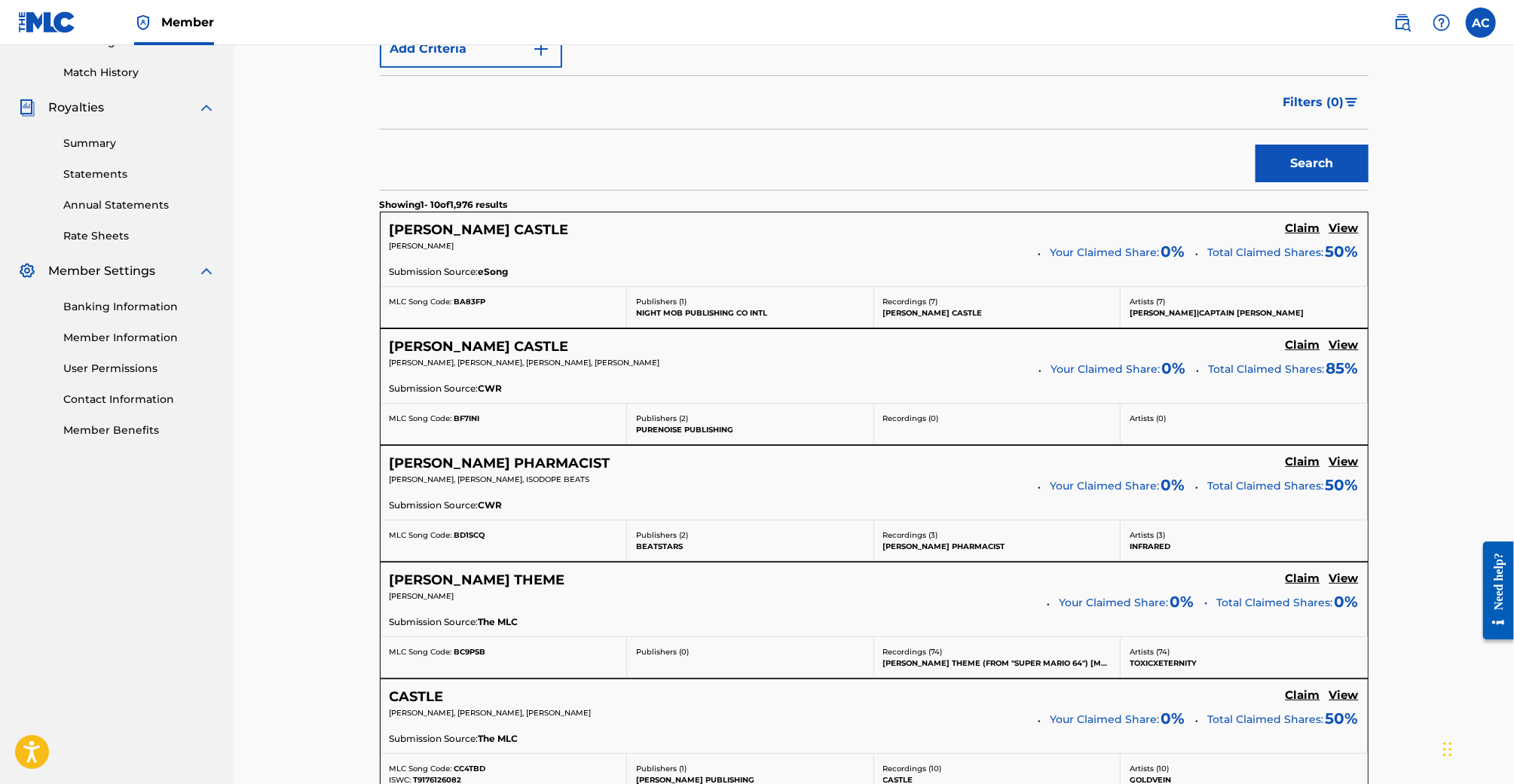
click at [1315, 236] on h5 "Claim" at bounding box center [1303, 229] width 35 height 14
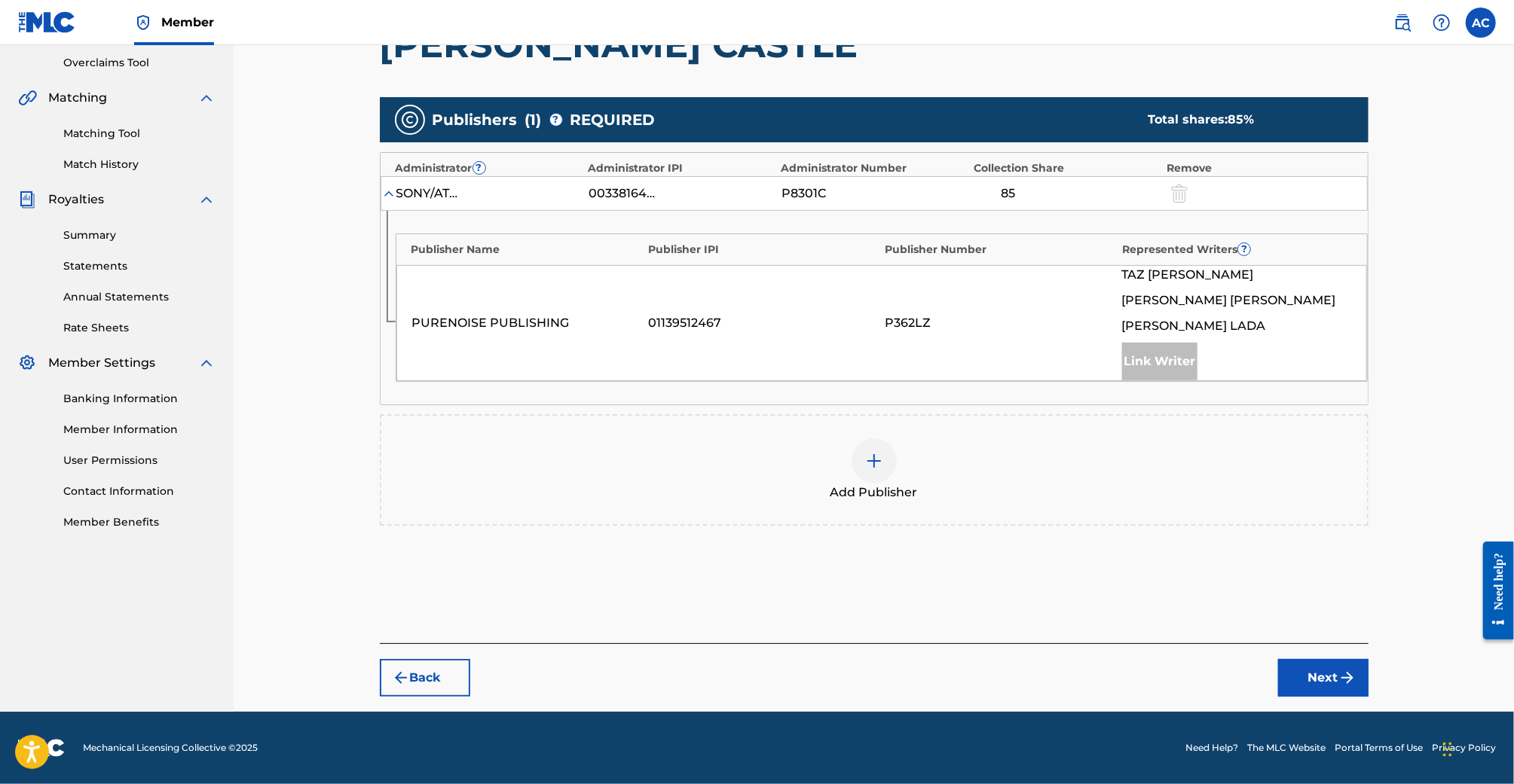
scroll to position [311, 0]
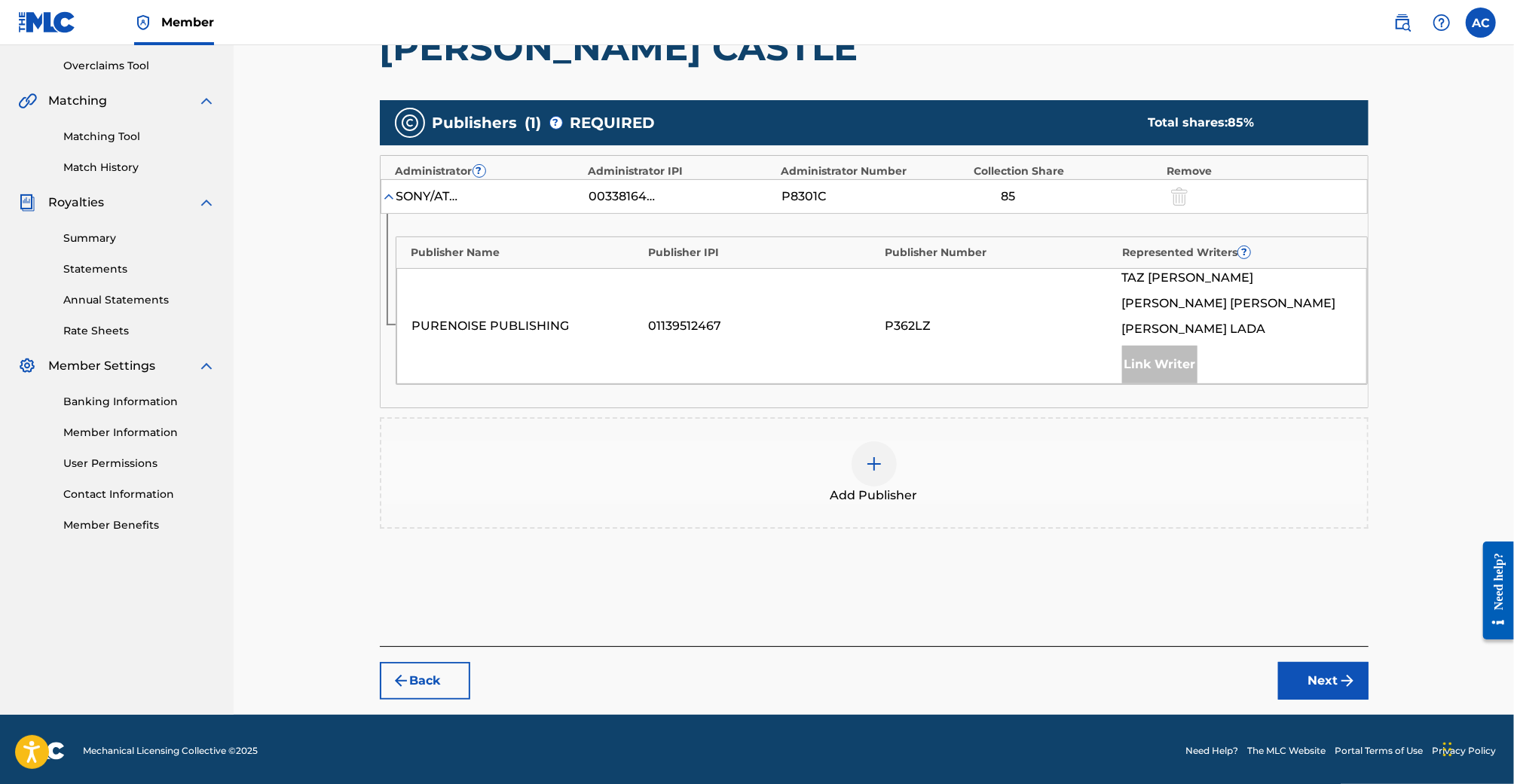
click at [872, 483] on div at bounding box center [874, 464] width 45 height 45
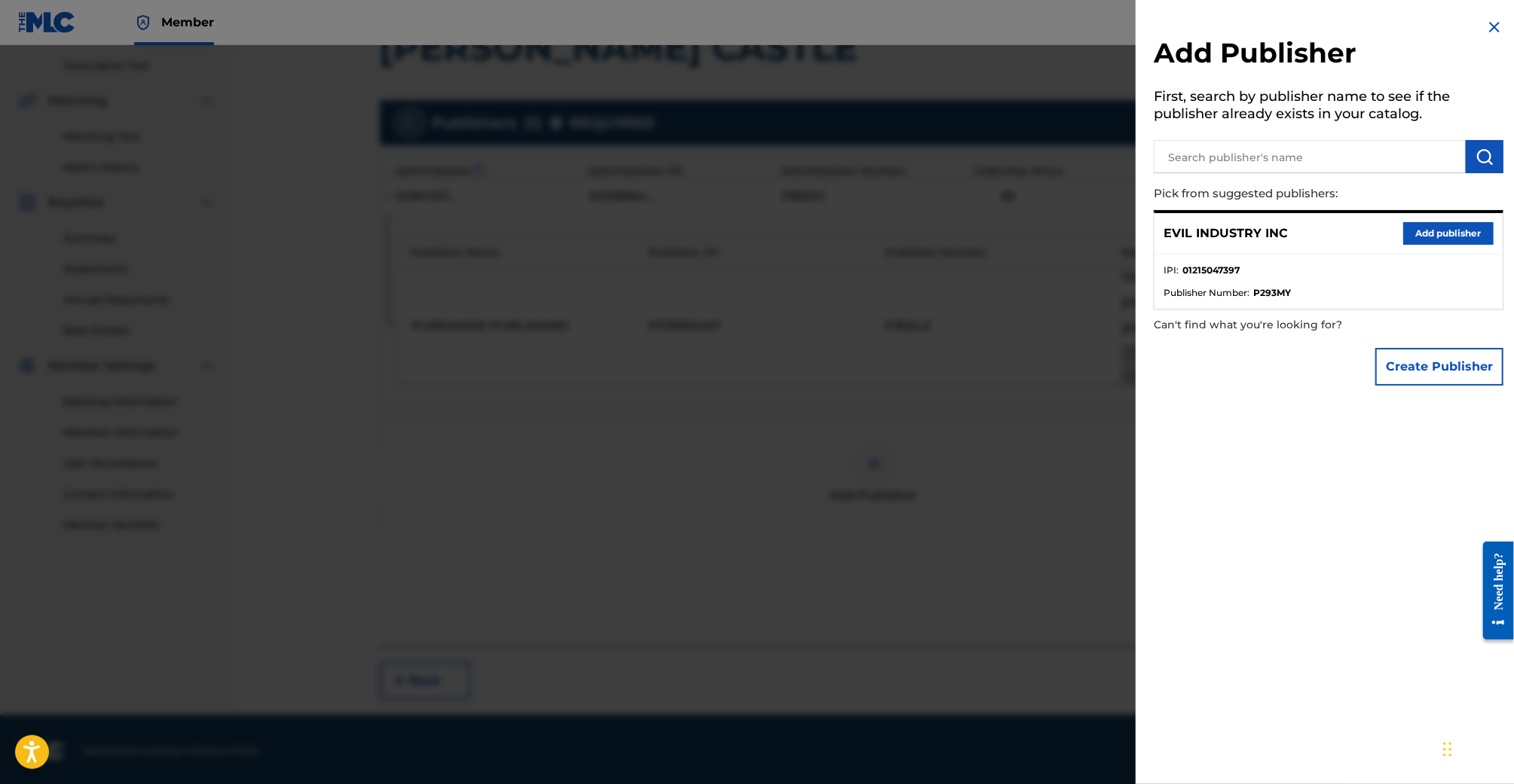
click at [1424, 226] on button "Add publisher" at bounding box center [1449, 233] width 91 height 22
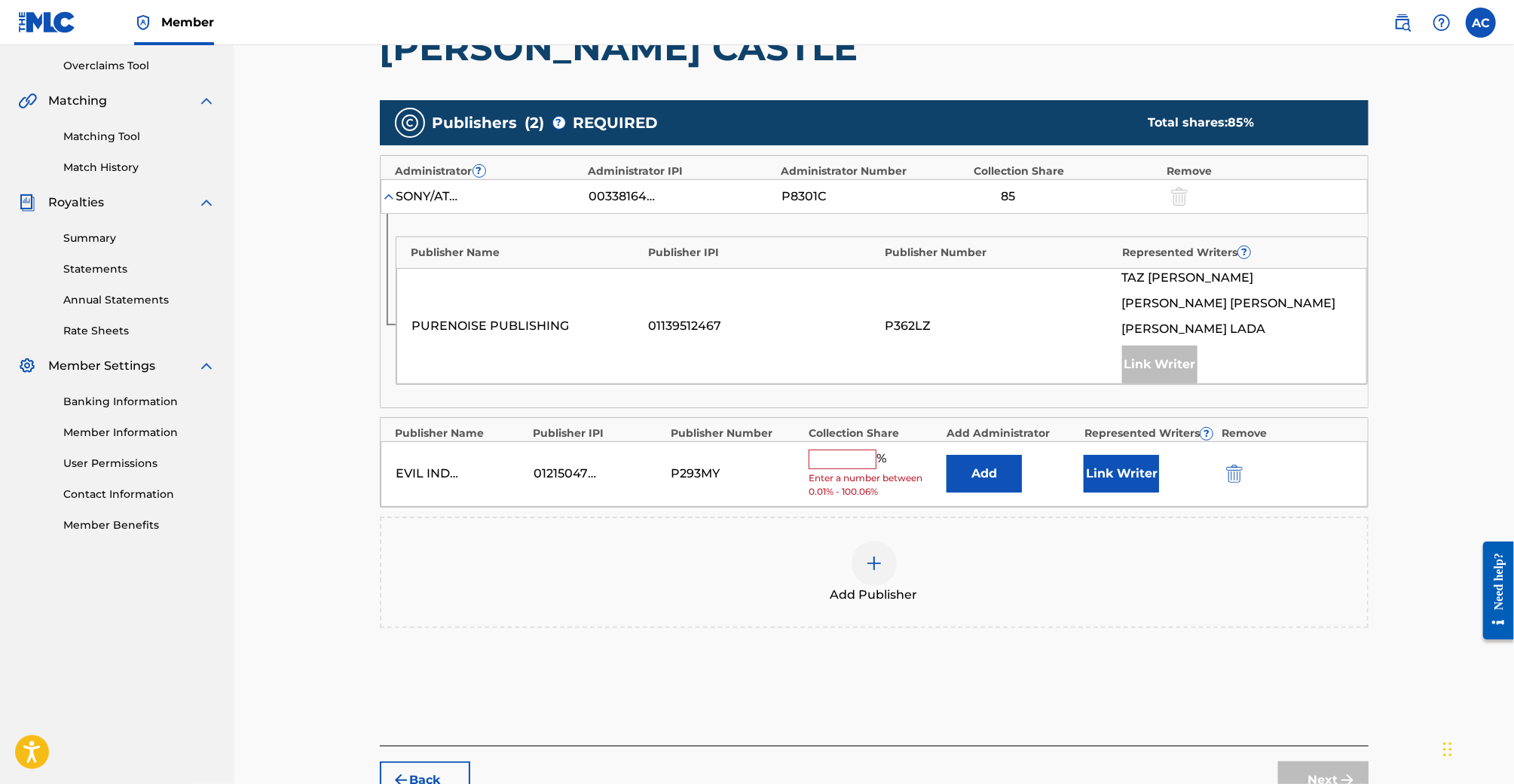
click at [828, 453] on input "text" at bounding box center [843, 460] width 68 height 20
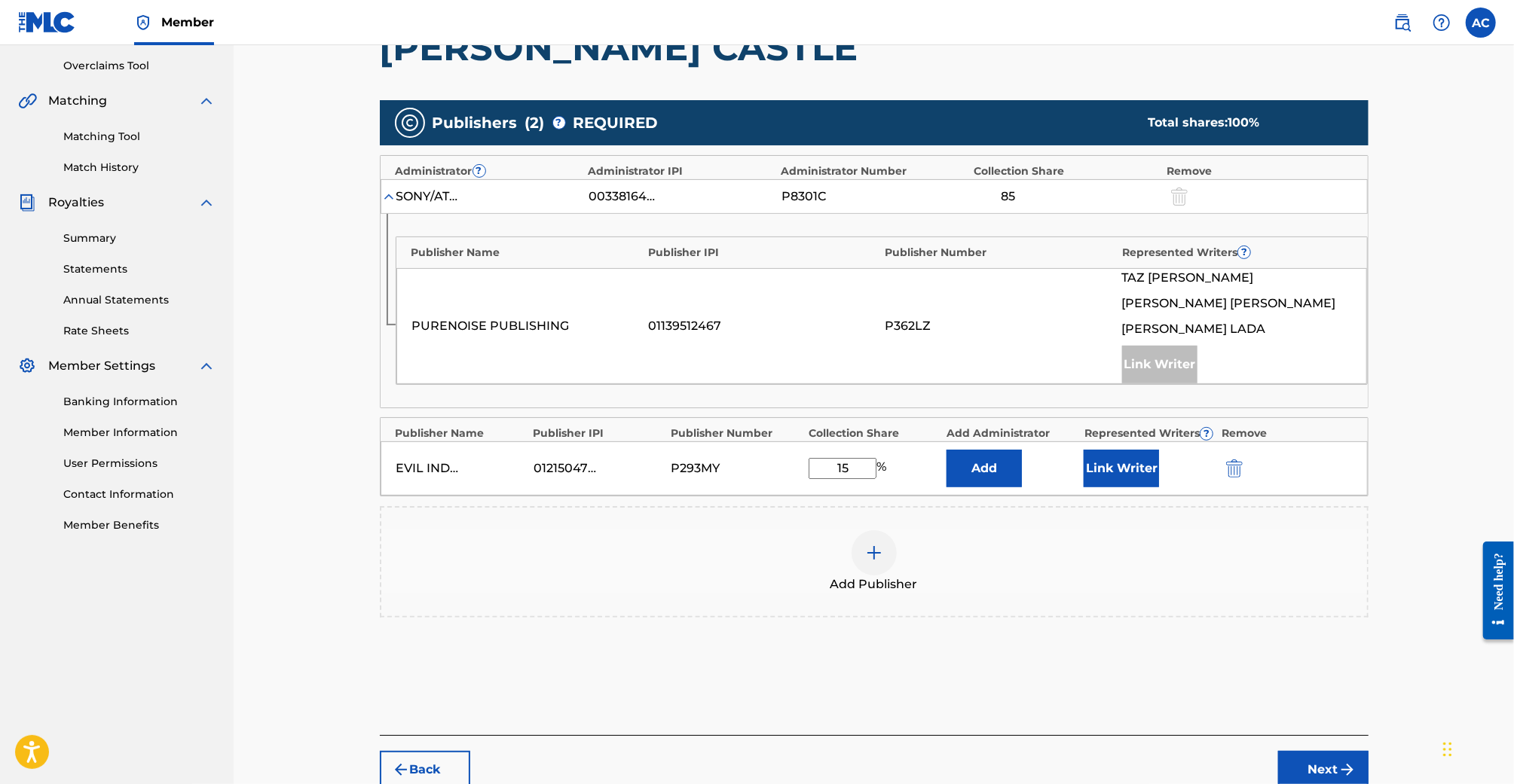
type input "15"
click at [1128, 470] on button "Link Writer" at bounding box center [1121, 469] width 76 height 37
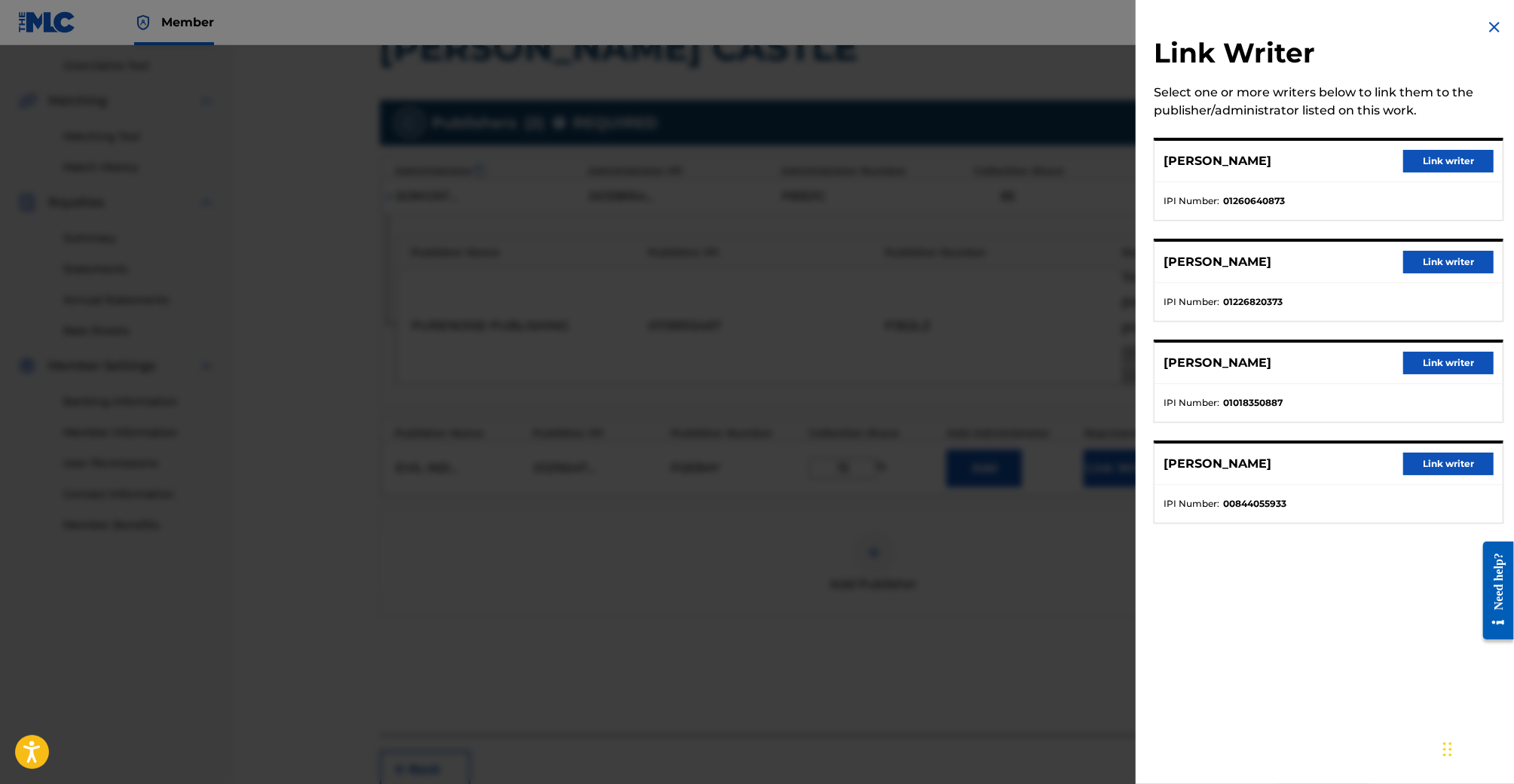
click at [1455, 165] on button "Link writer" at bounding box center [1449, 161] width 91 height 22
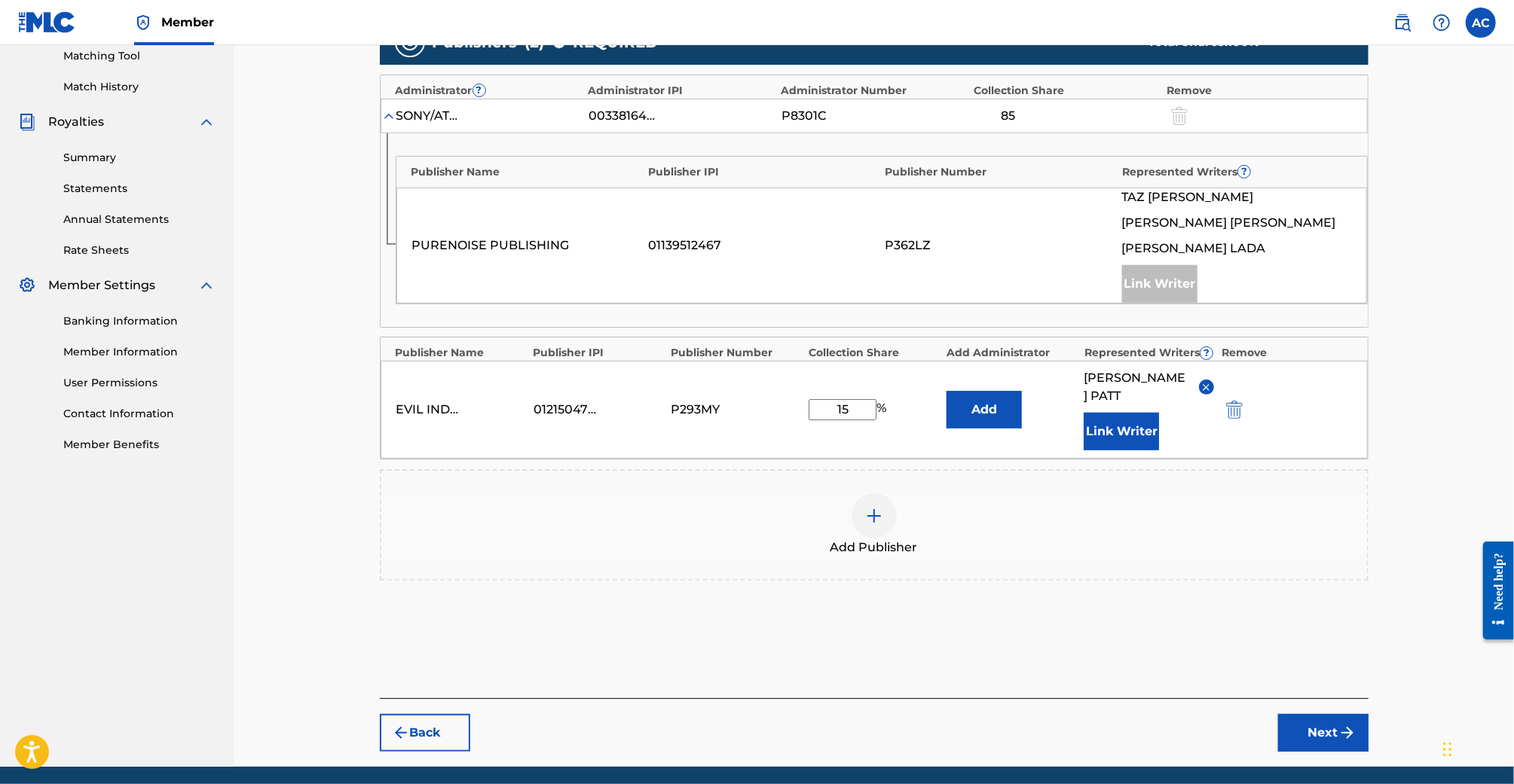
scroll to position [392, 0]
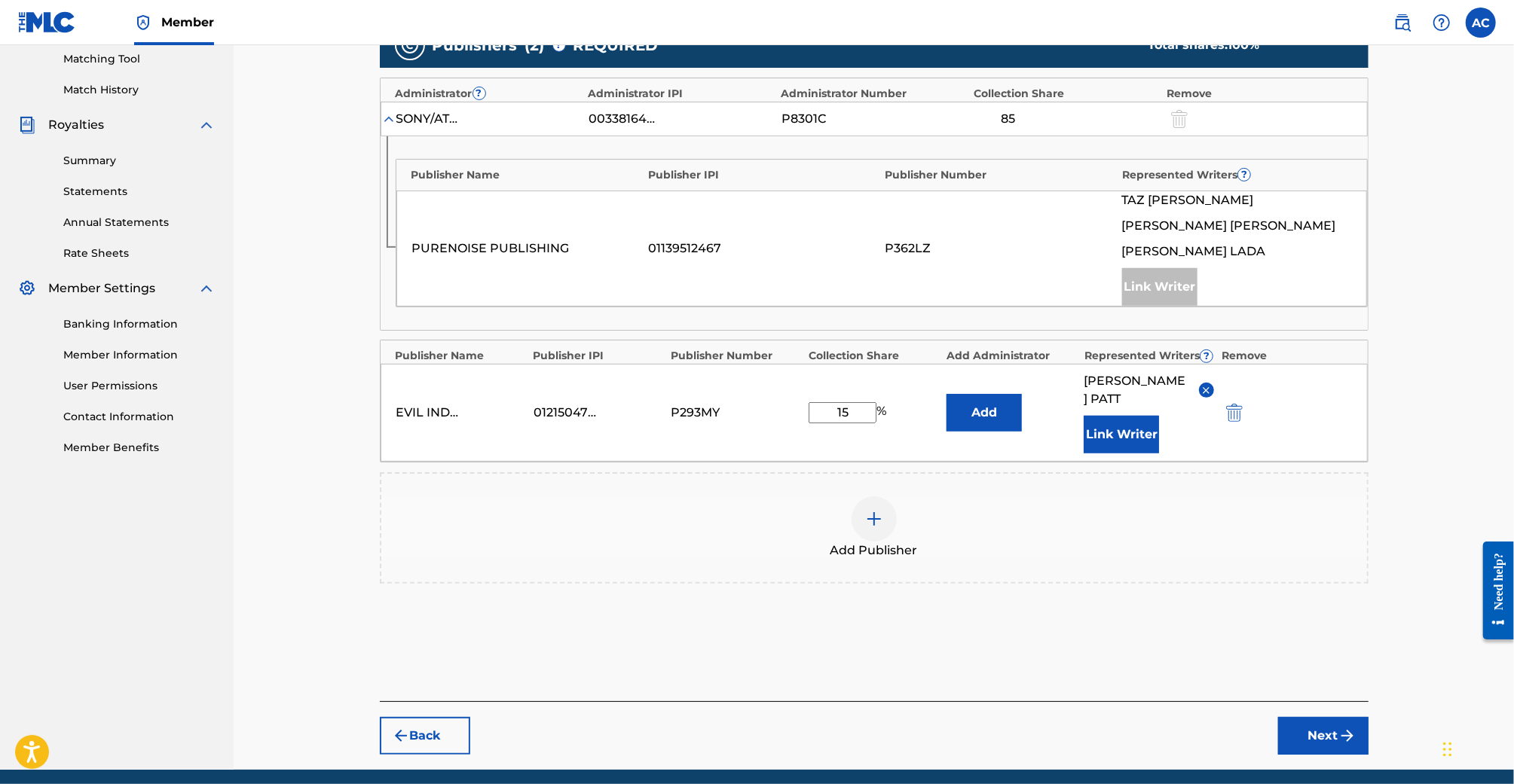
click at [1326, 718] on button "Next" at bounding box center [1324, 736] width 91 height 37
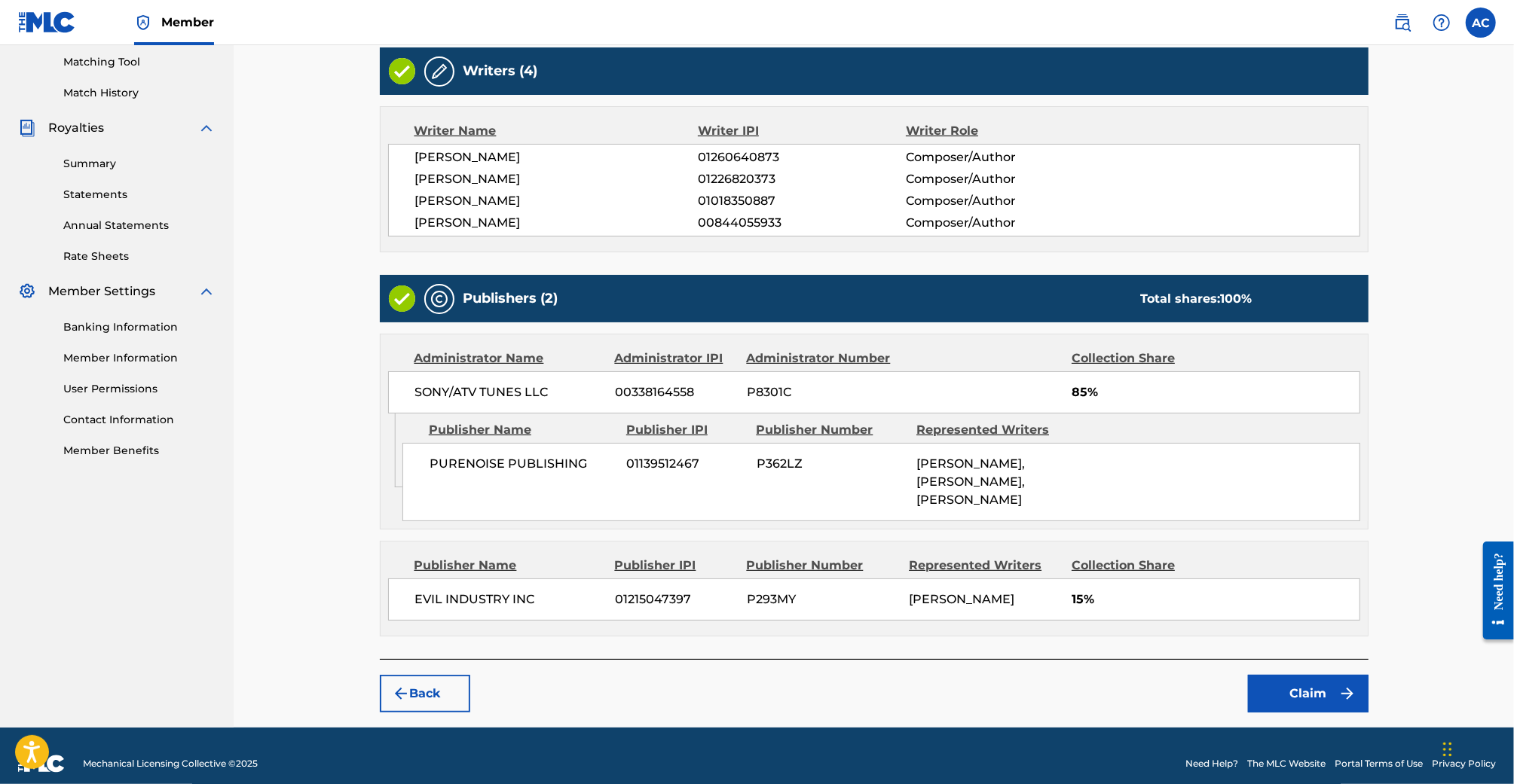
scroll to position [396, 0]
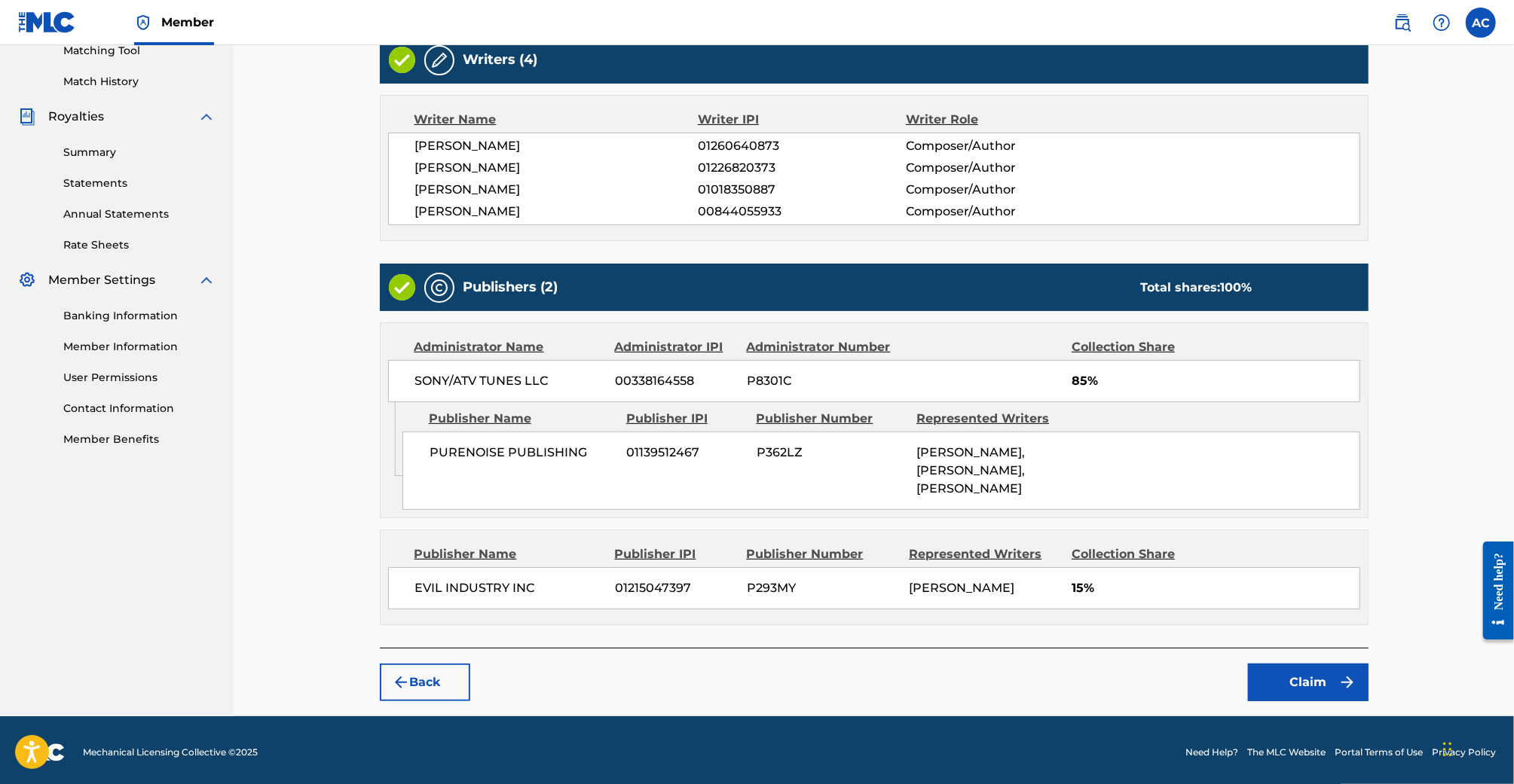
click at [1329, 675] on button "Claim" at bounding box center [1308, 683] width 120 height 37
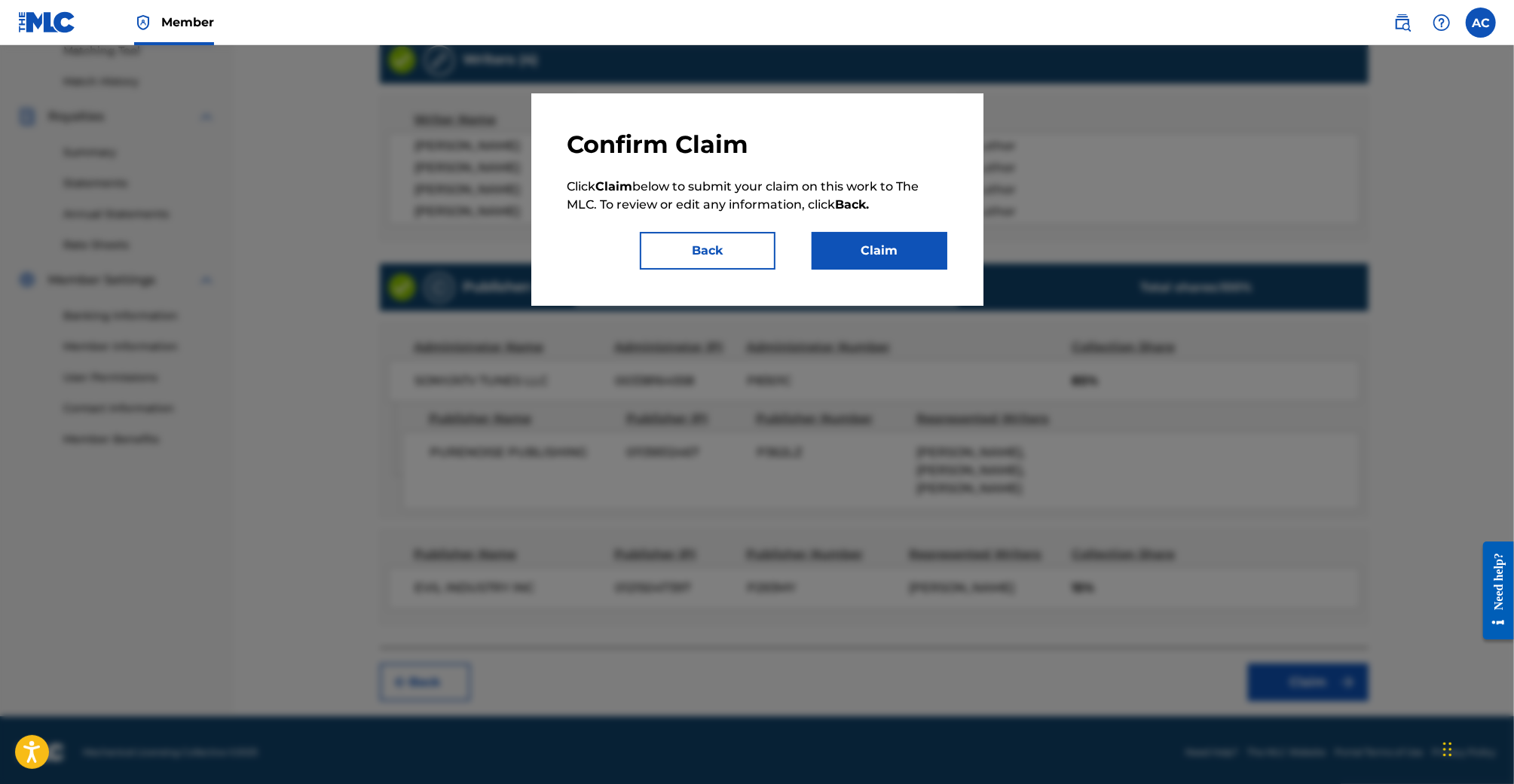
click at [872, 252] on button "Claim" at bounding box center [879, 251] width 135 height 37
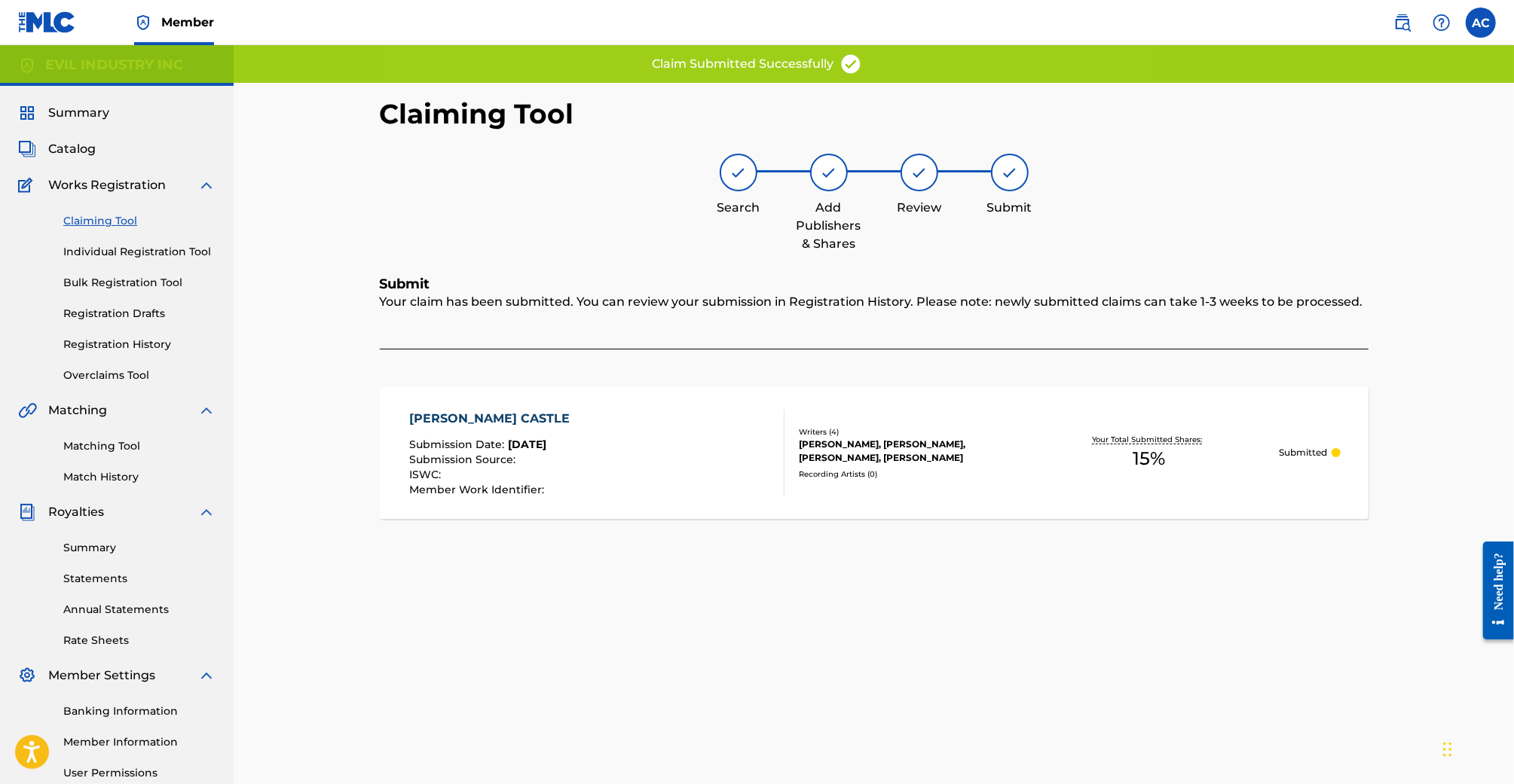
scroll to position [0, 0]
click at [116, 219] on link "Claiming Tool" at bounding box center [139, 222] width 152 height 16
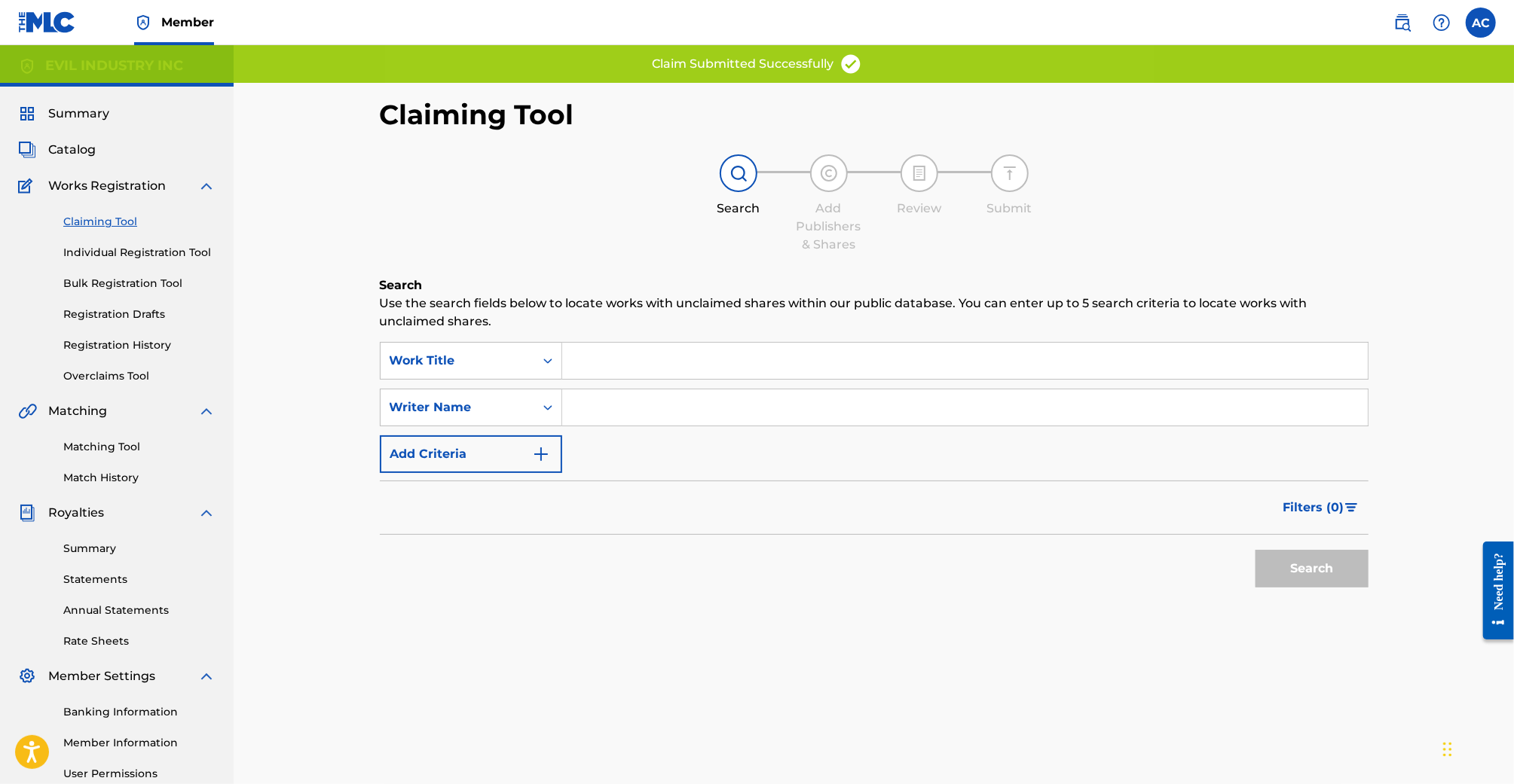
click at [601, 345] on input "Search Form" at bounding box center [965, 360] width 806 height 36
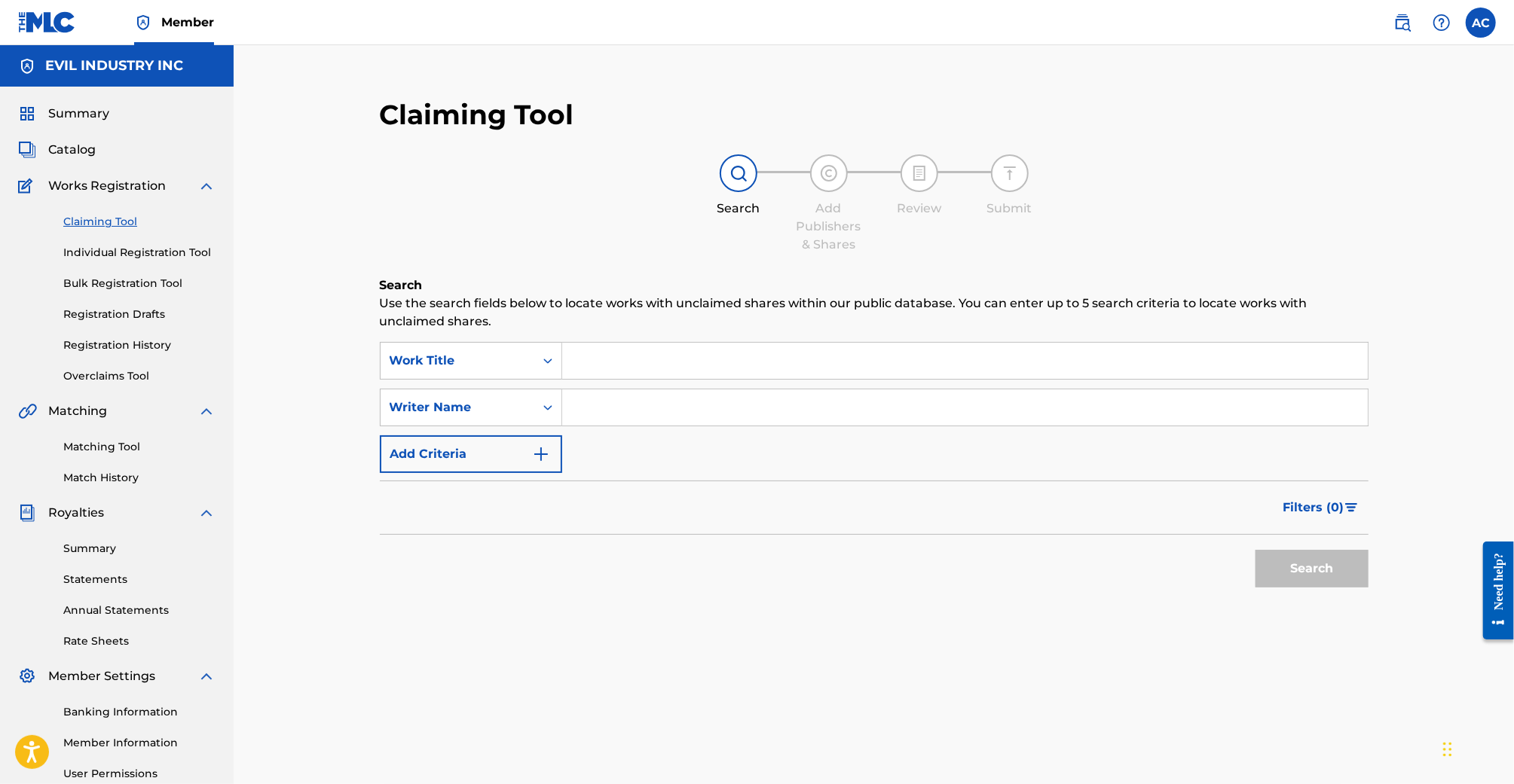
paste input "COUNTRY GIRL"
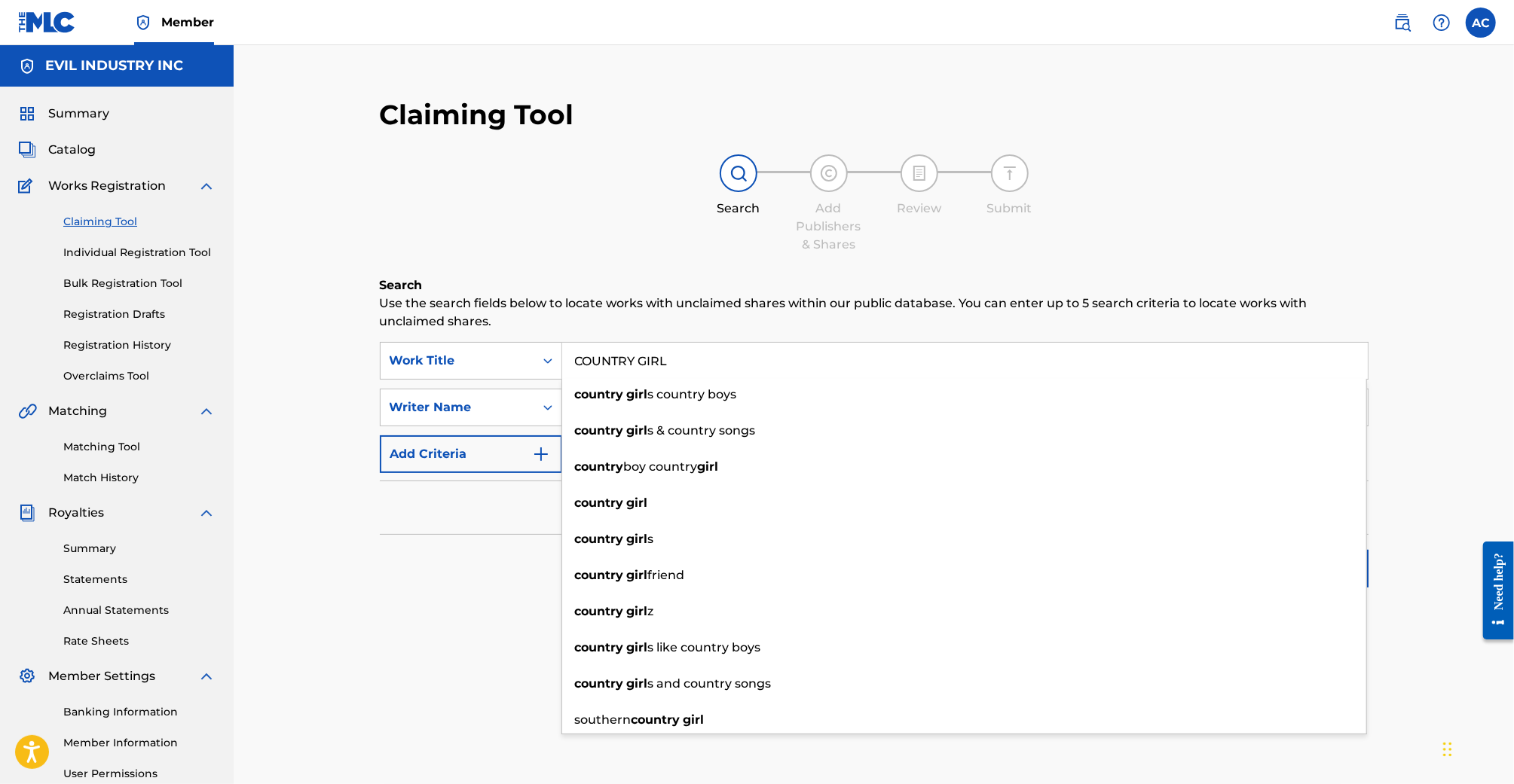
type input "COUNTRY GIRL"
click at [385, 532] on div "Filters ( 0 )" at bounding box center [874, 507] width 989 height 54
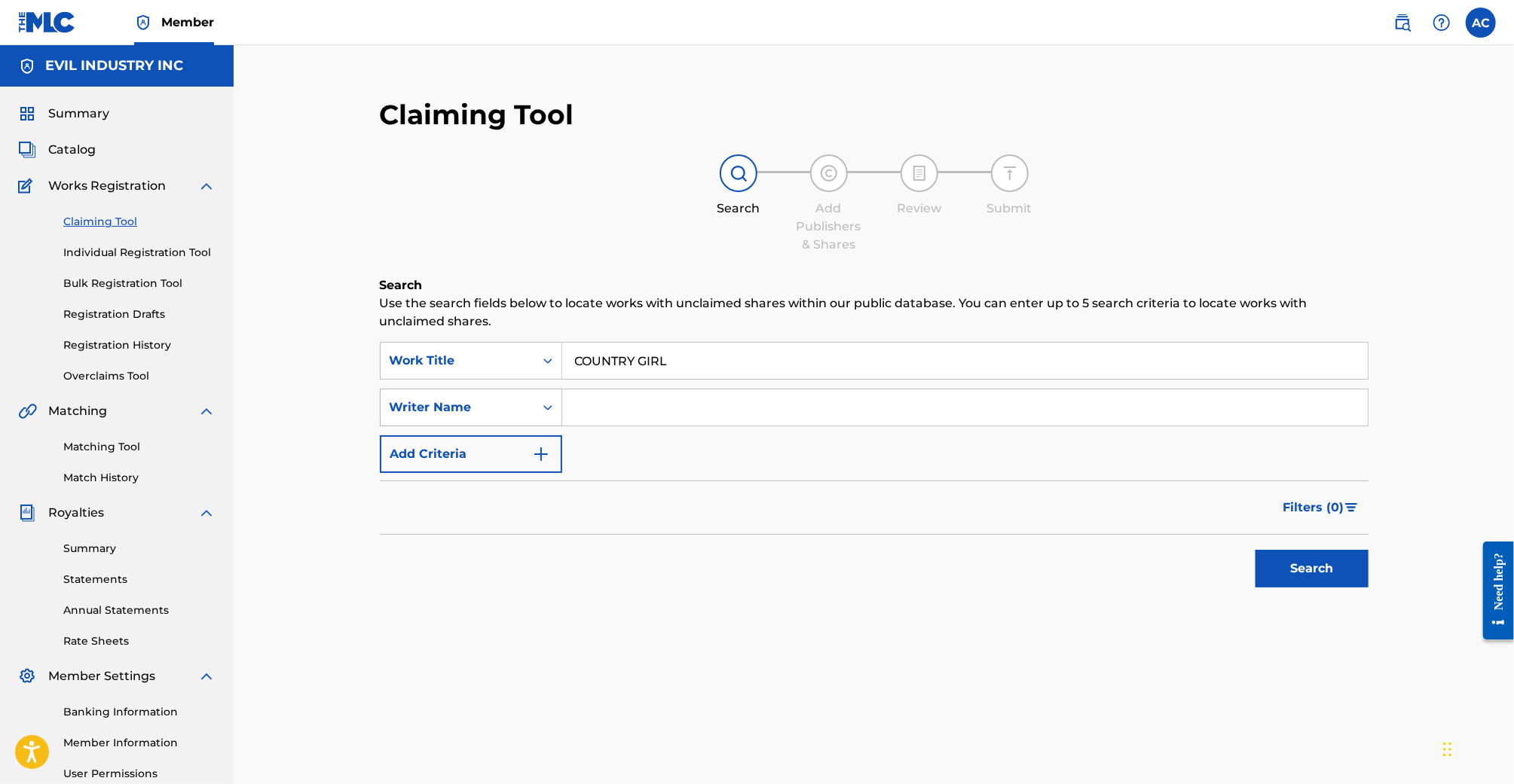
click at [465, 411] on div "Writer Name" at bounding box center [457, 408] width 135 height 18
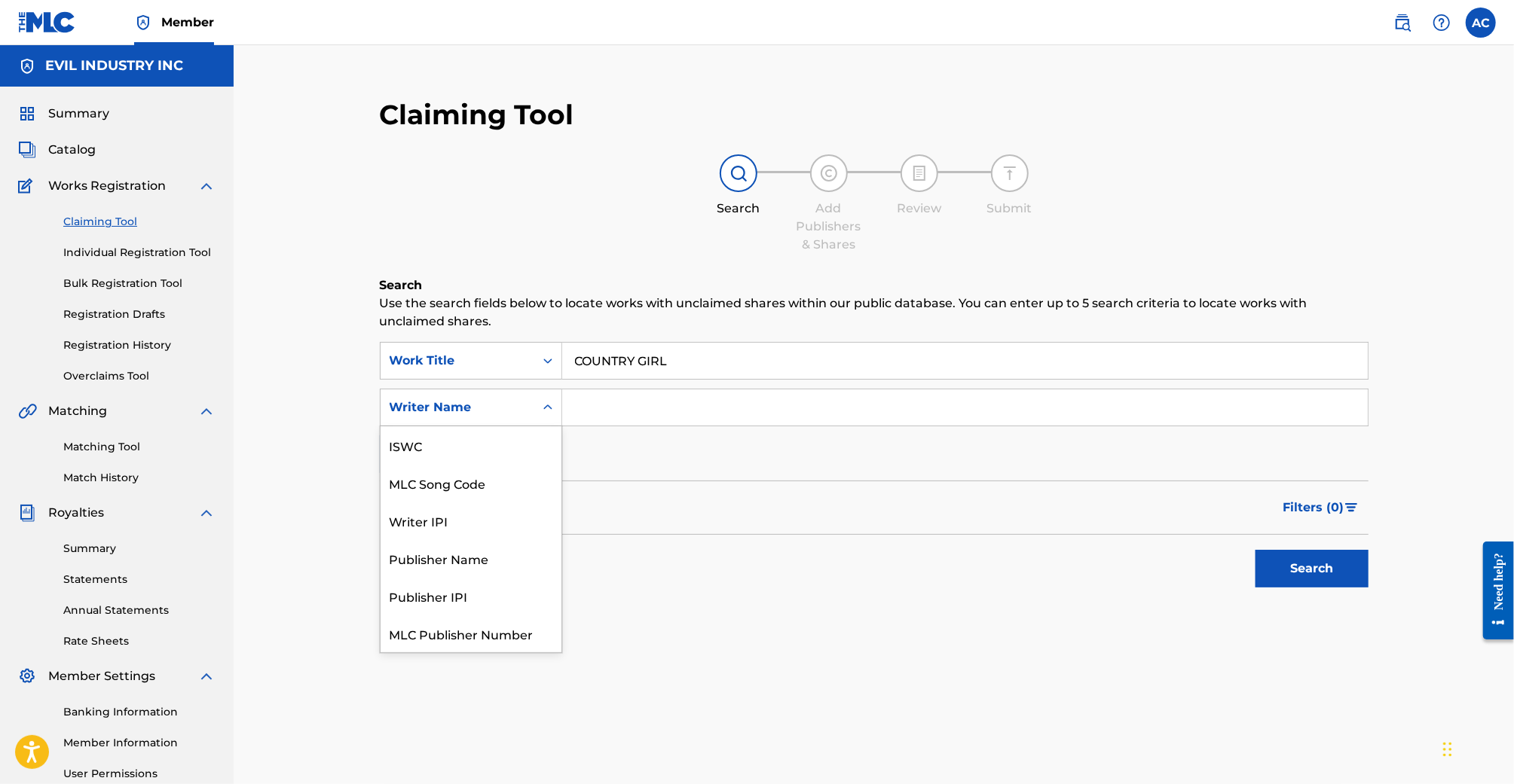
scroll to position [37, 0]
click at [632, 409] on input "Search Form" at bounding box center [965, 408] width 806 height 36
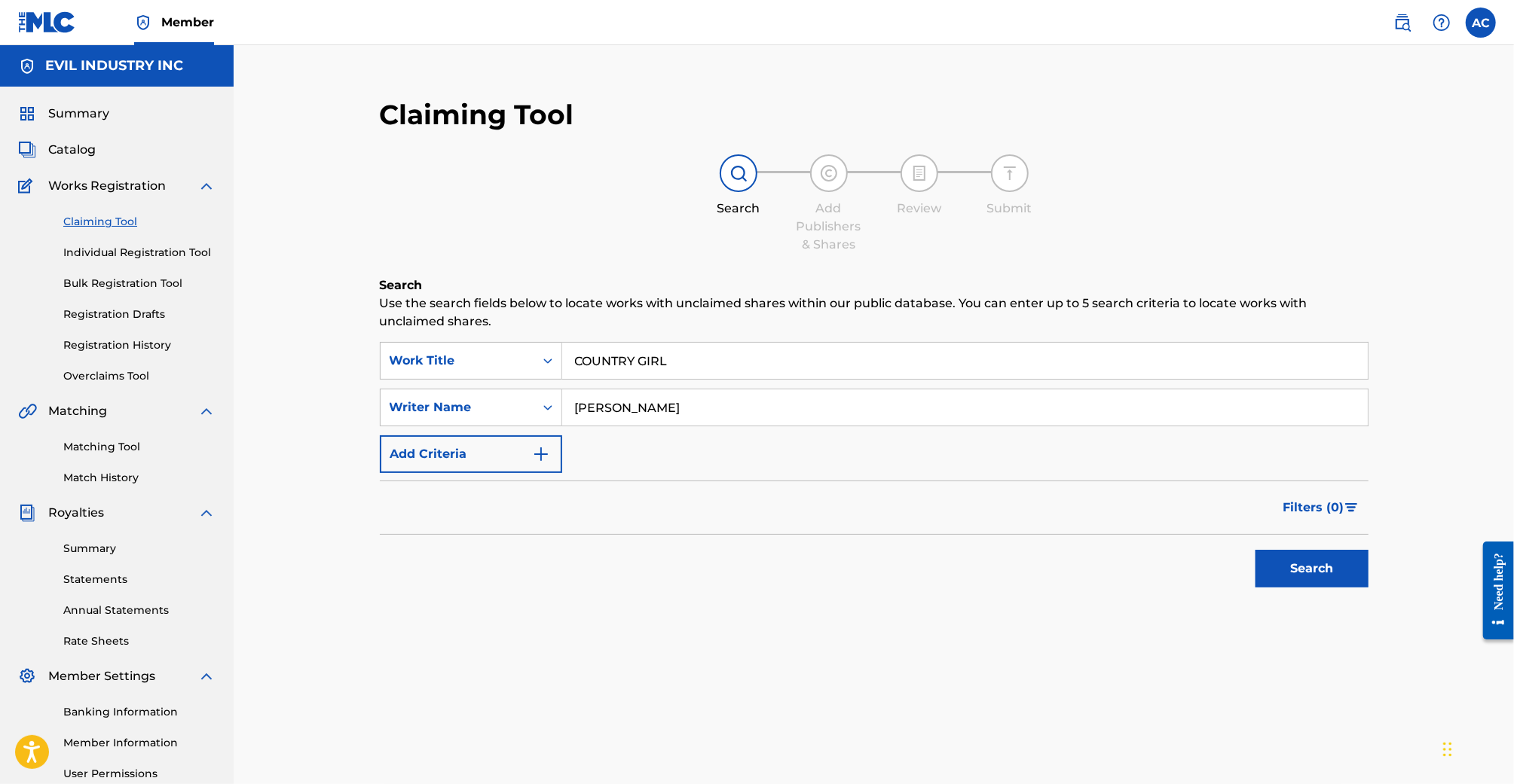
type input "[PERSON_NAME]"
click at [1256, 550] on button "Search" at bounding box center [1312, 569] width 113 height 37
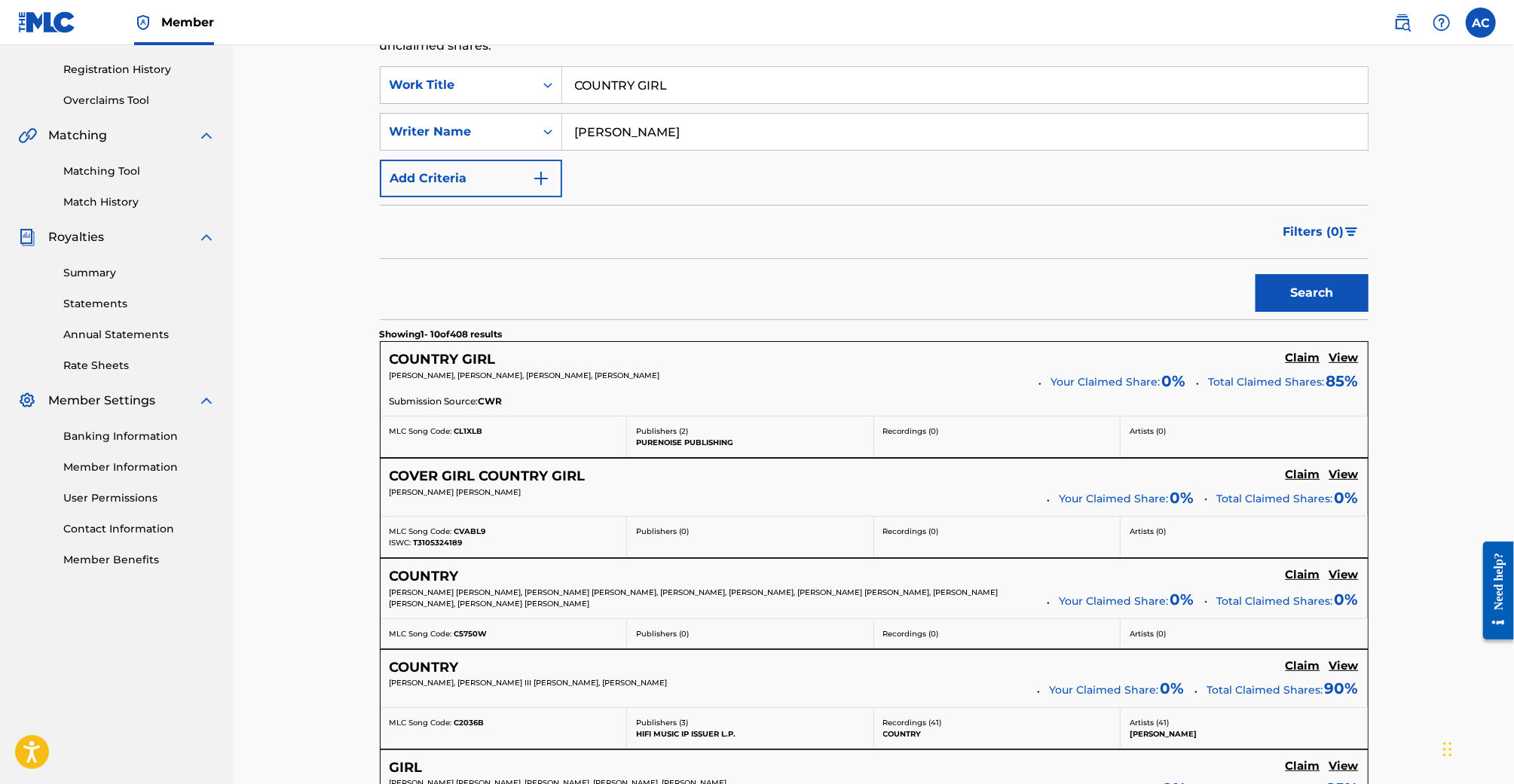
scroll to position [283, 0]
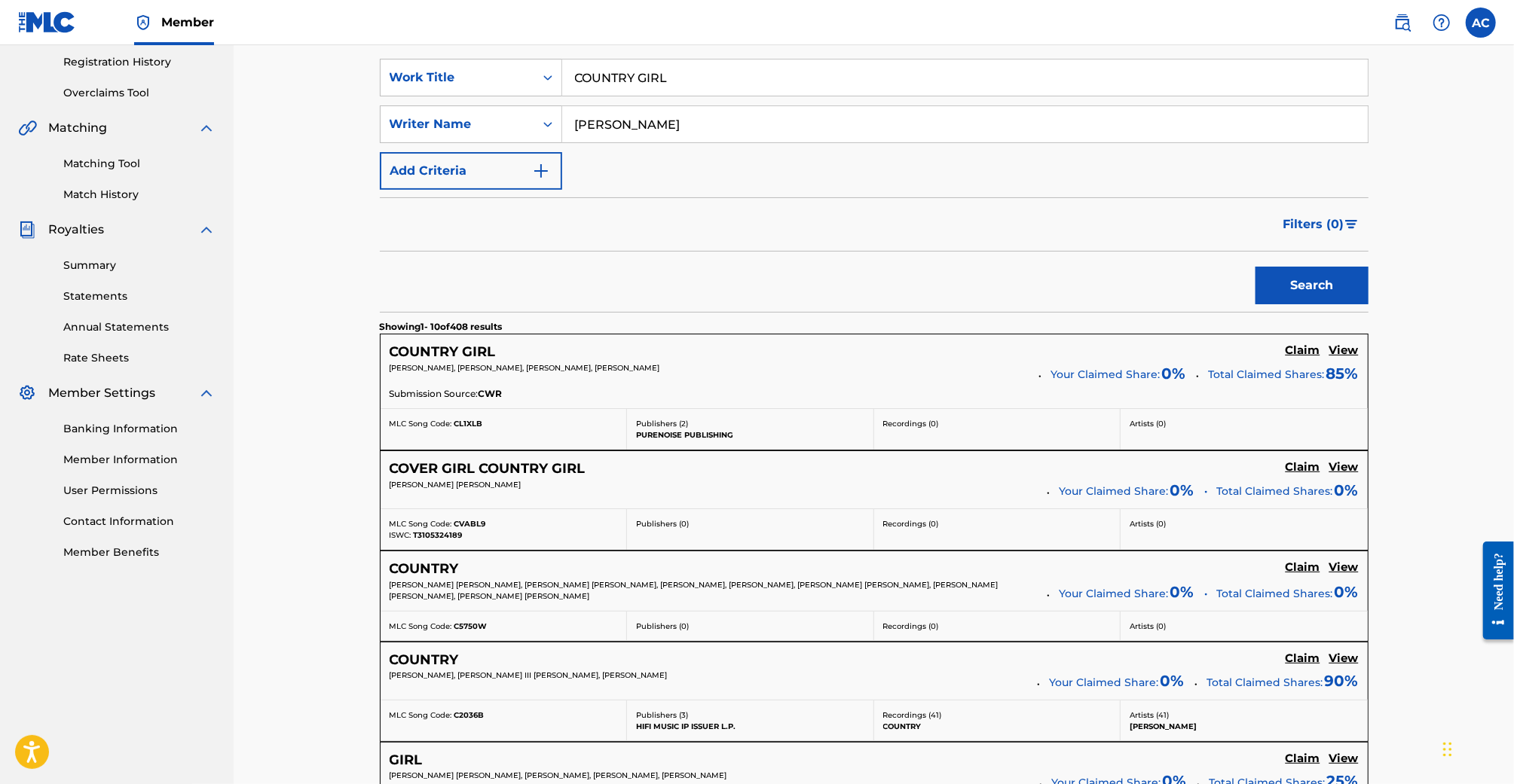
click at [1316, 348] on h5 "Claim" at bounding box center [1303, 351] width 35 height 14
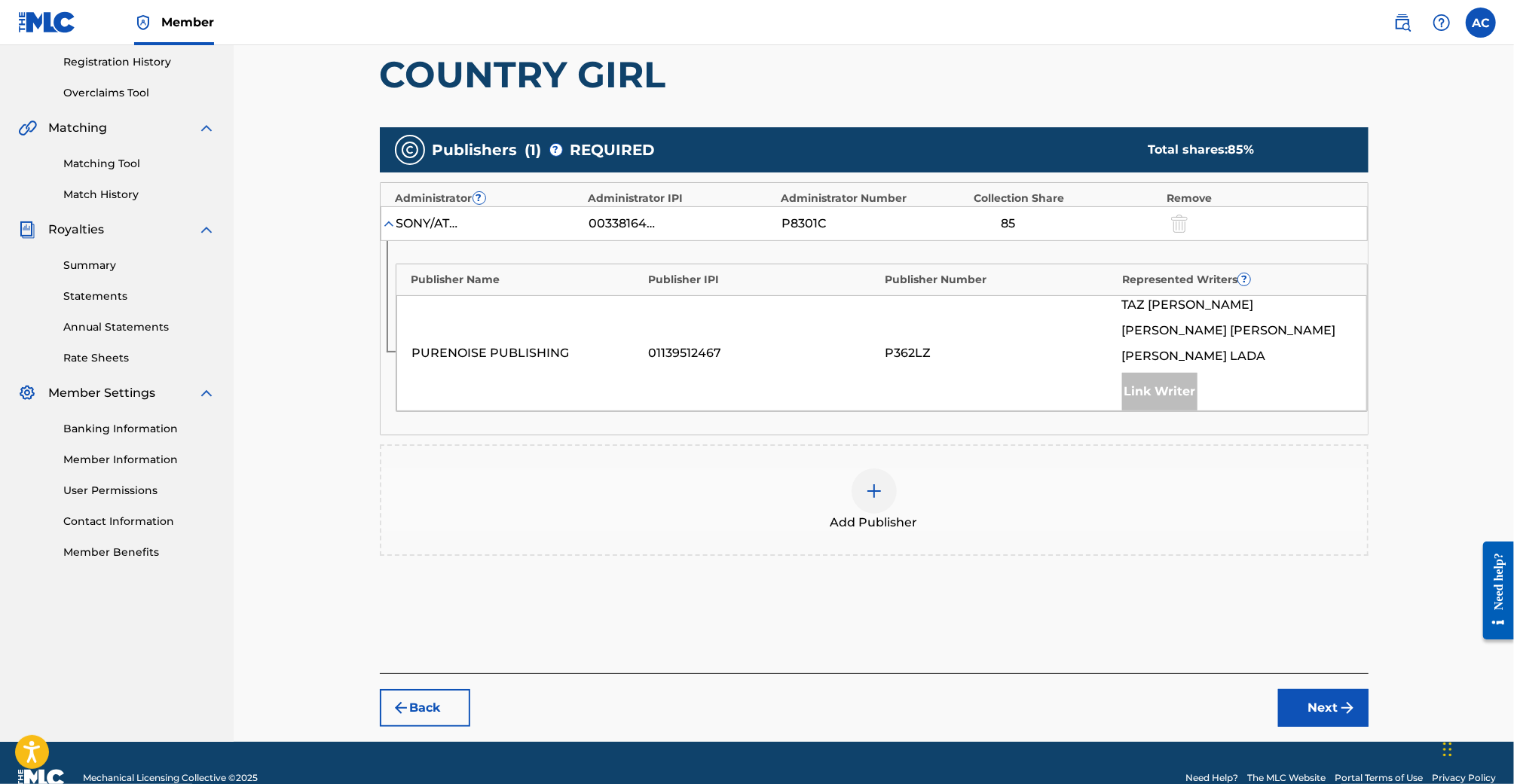
click at [875, 482] on img at bounding box center [874, 491] width 18 height 18
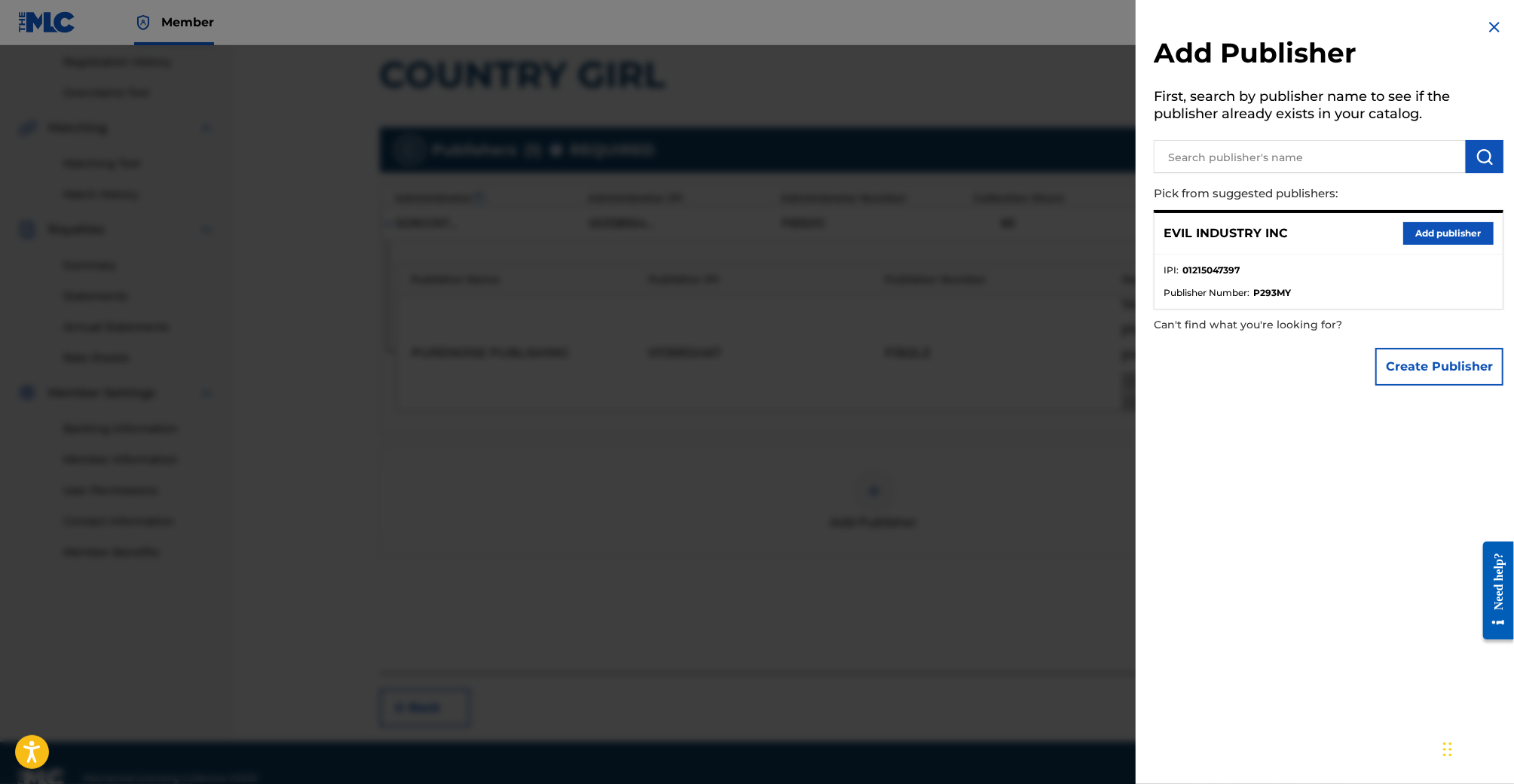
click at [1420, 241] on button "Add publisher" at bounding box center [1449, 233] width 91 height 22
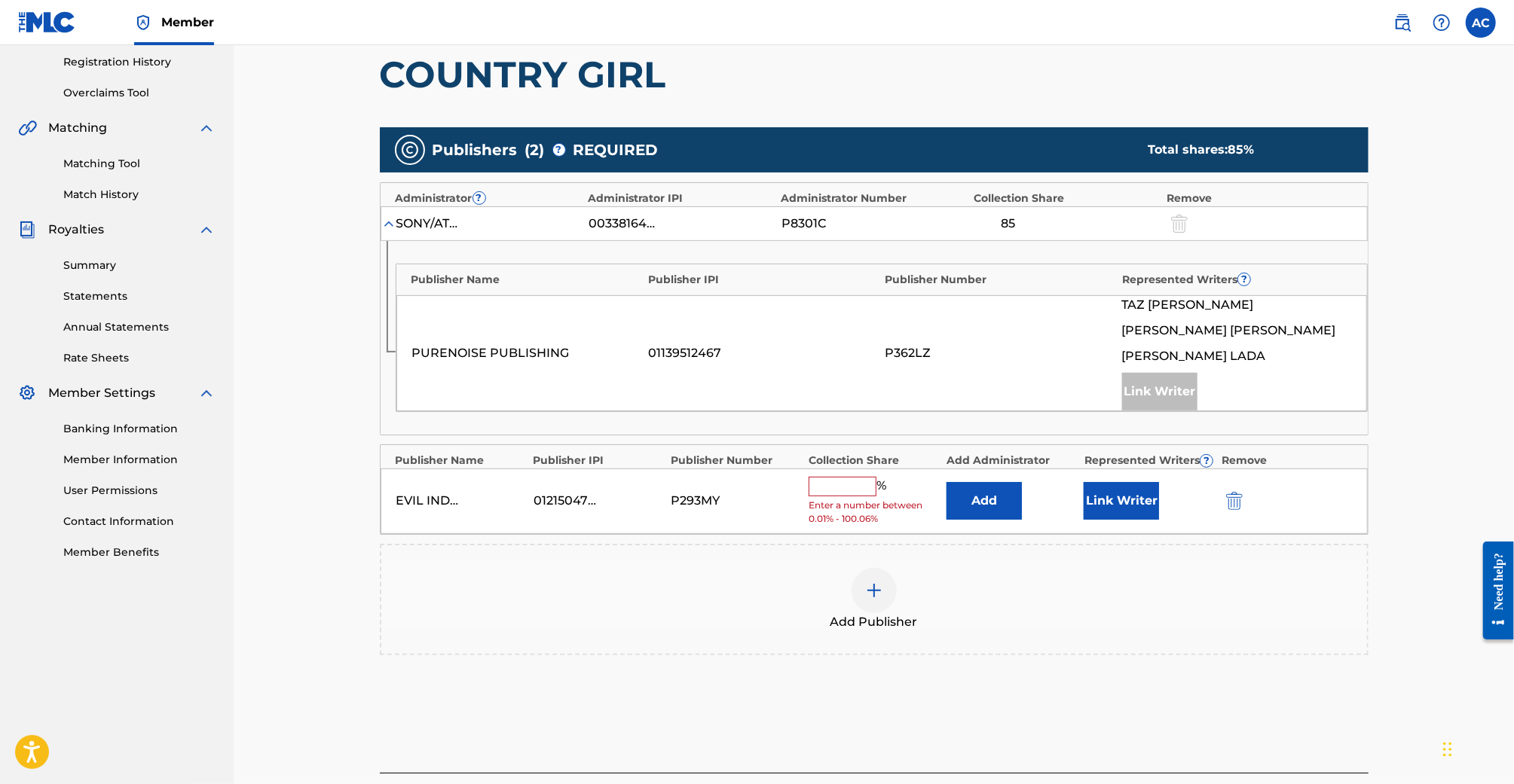
click at [846, 488] on input "text" at bounding box center [843, 487] width 68 height 20
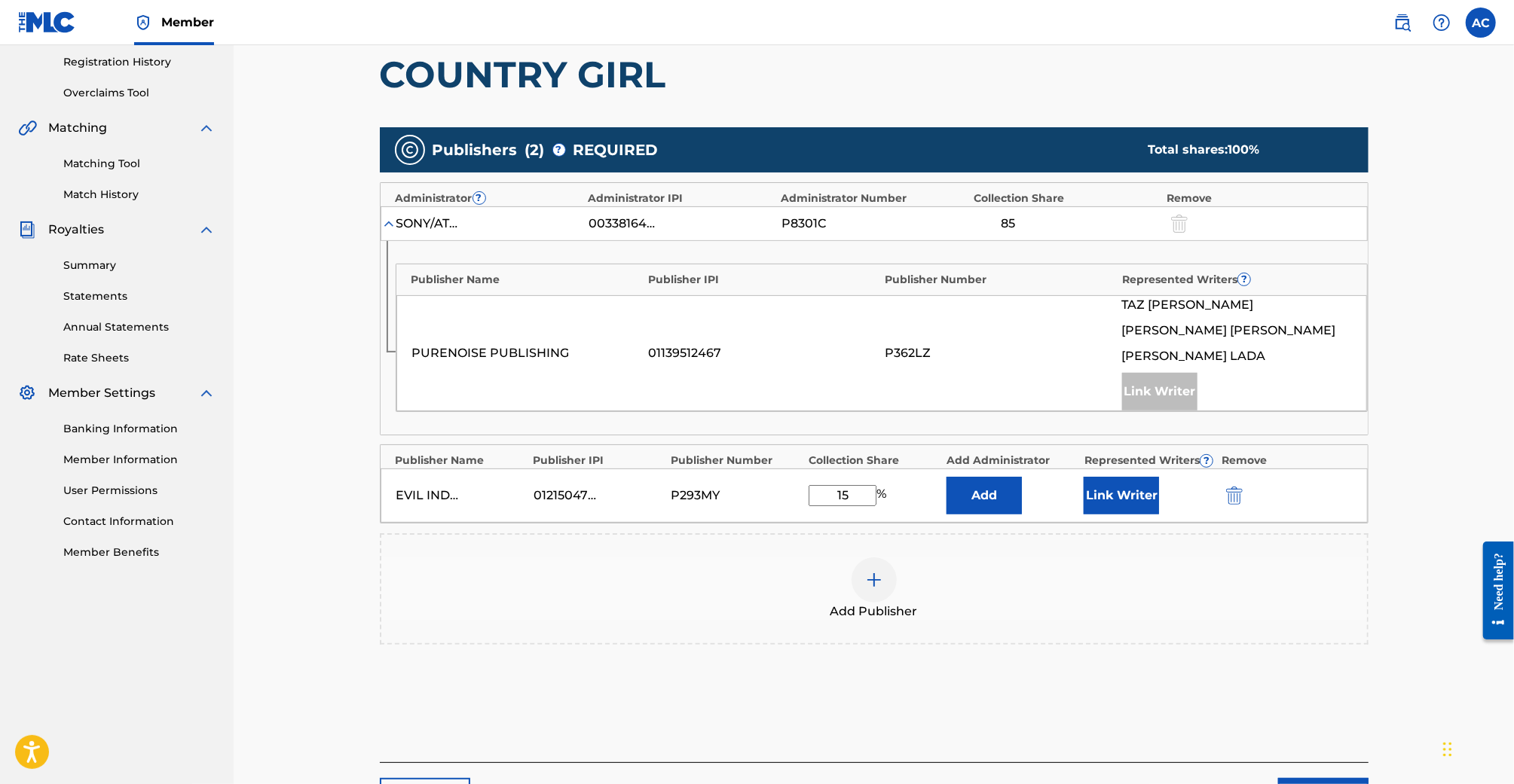
type input "15"
click at [1060, 578] on div "Add Publisher" at bounding box center [874, 589] width 986 height 63
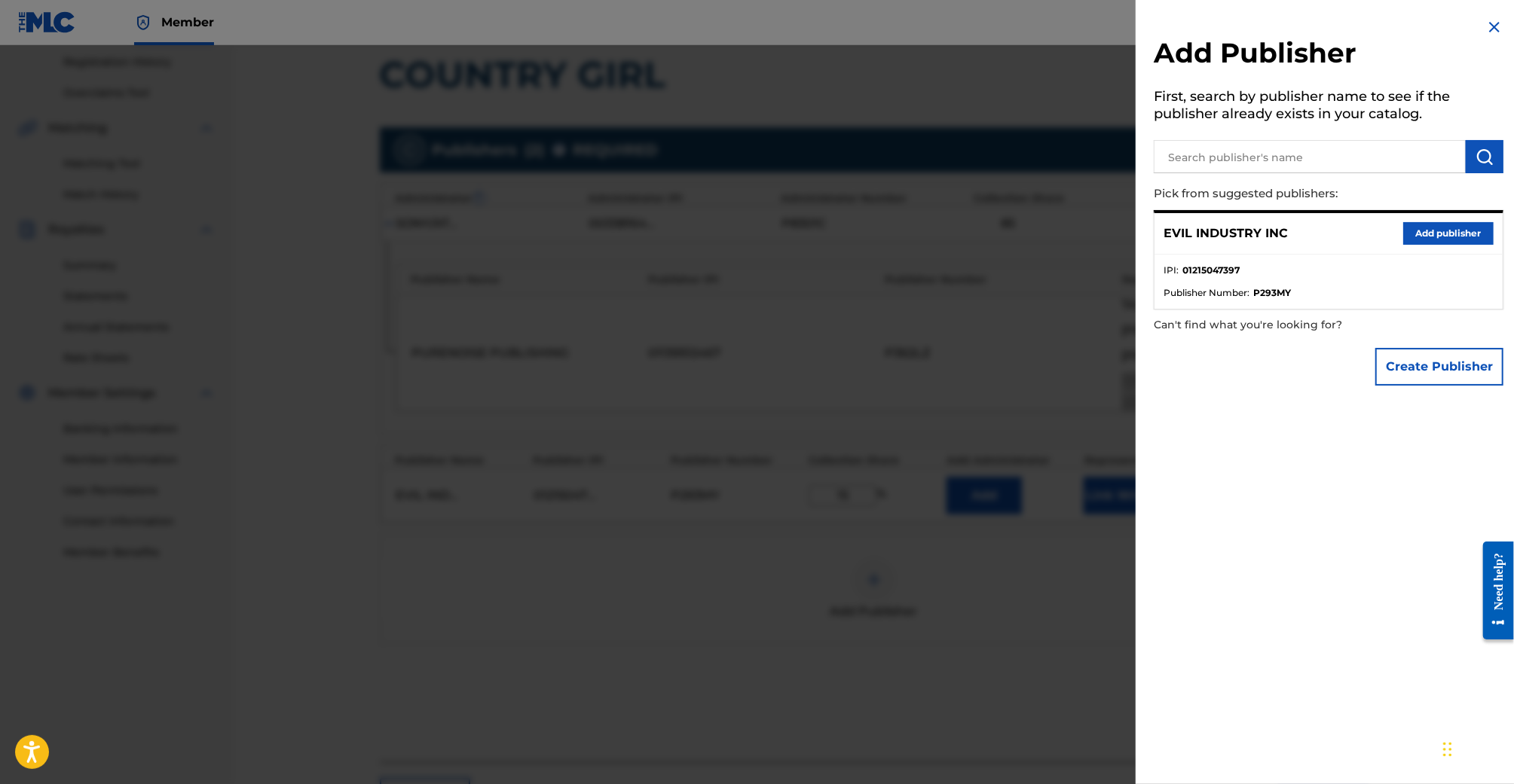
click at [1488, 22] on img at bounding box center [1494, 27] width 18 height 18
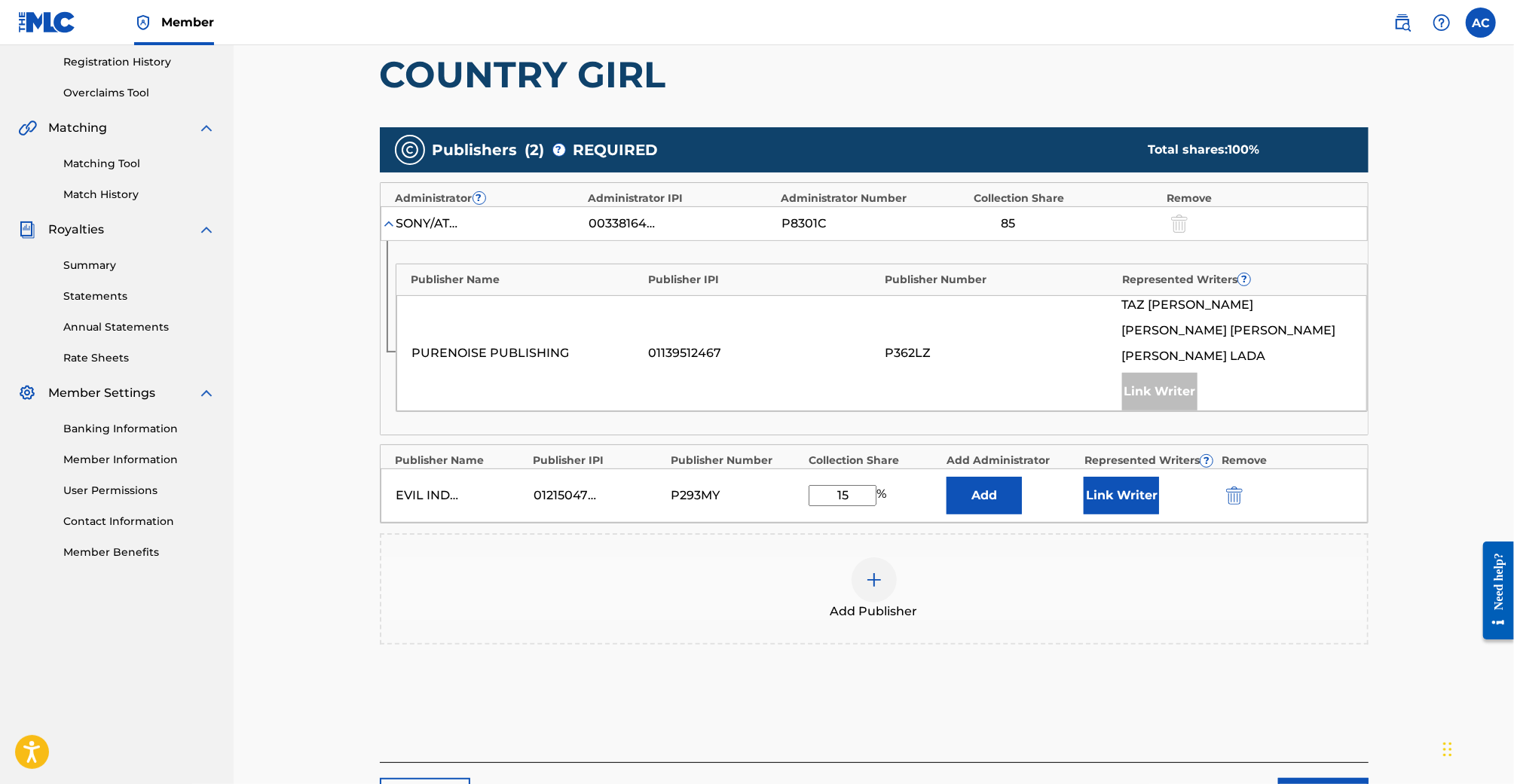
click at [1408, 661] on div "Claiming Tool Search Add Publishers & Shares Review Submit Add Publishers & Sha…" at bounding box center [873, 296] width 1281 height 1070
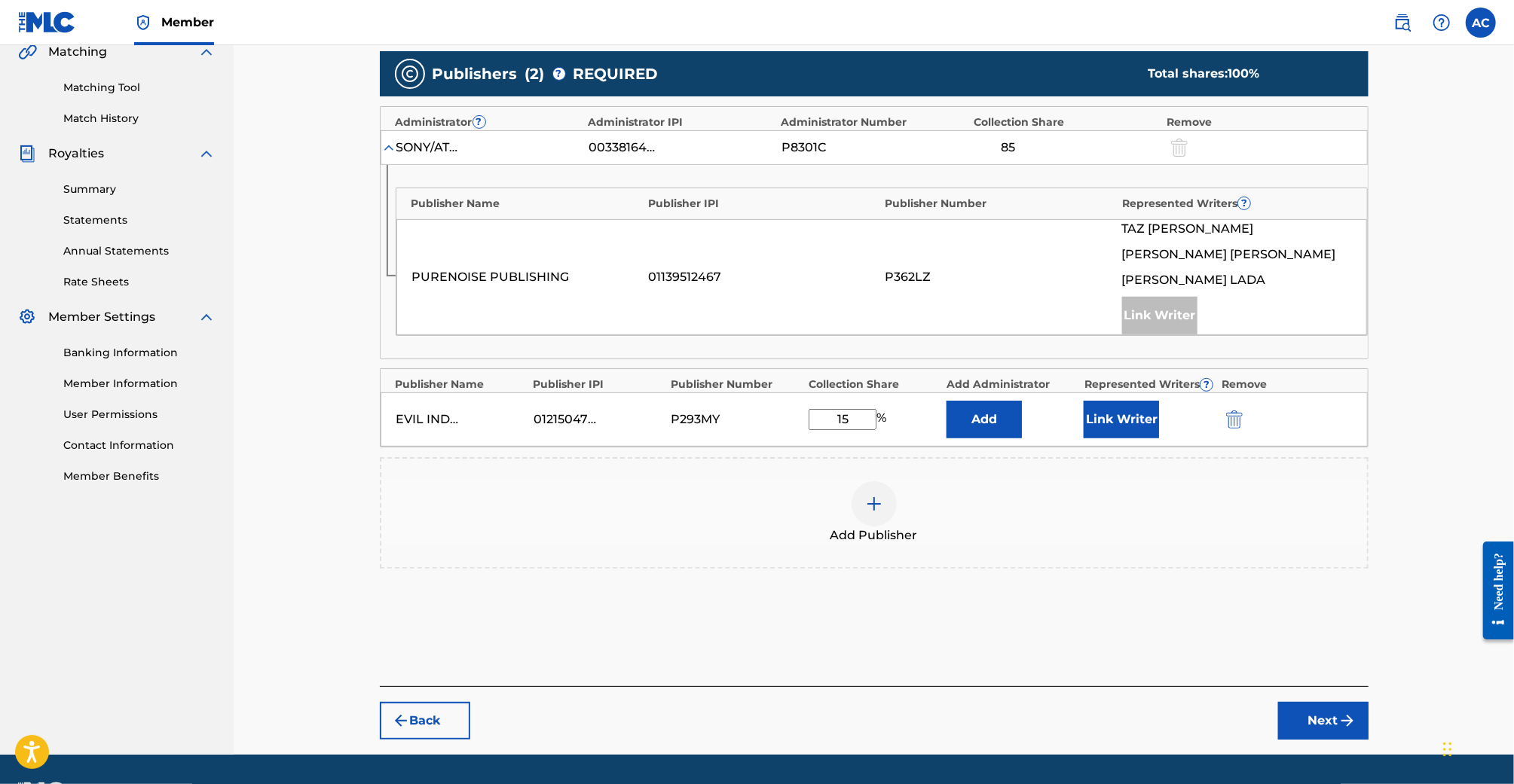
scroll to position [391, 0]
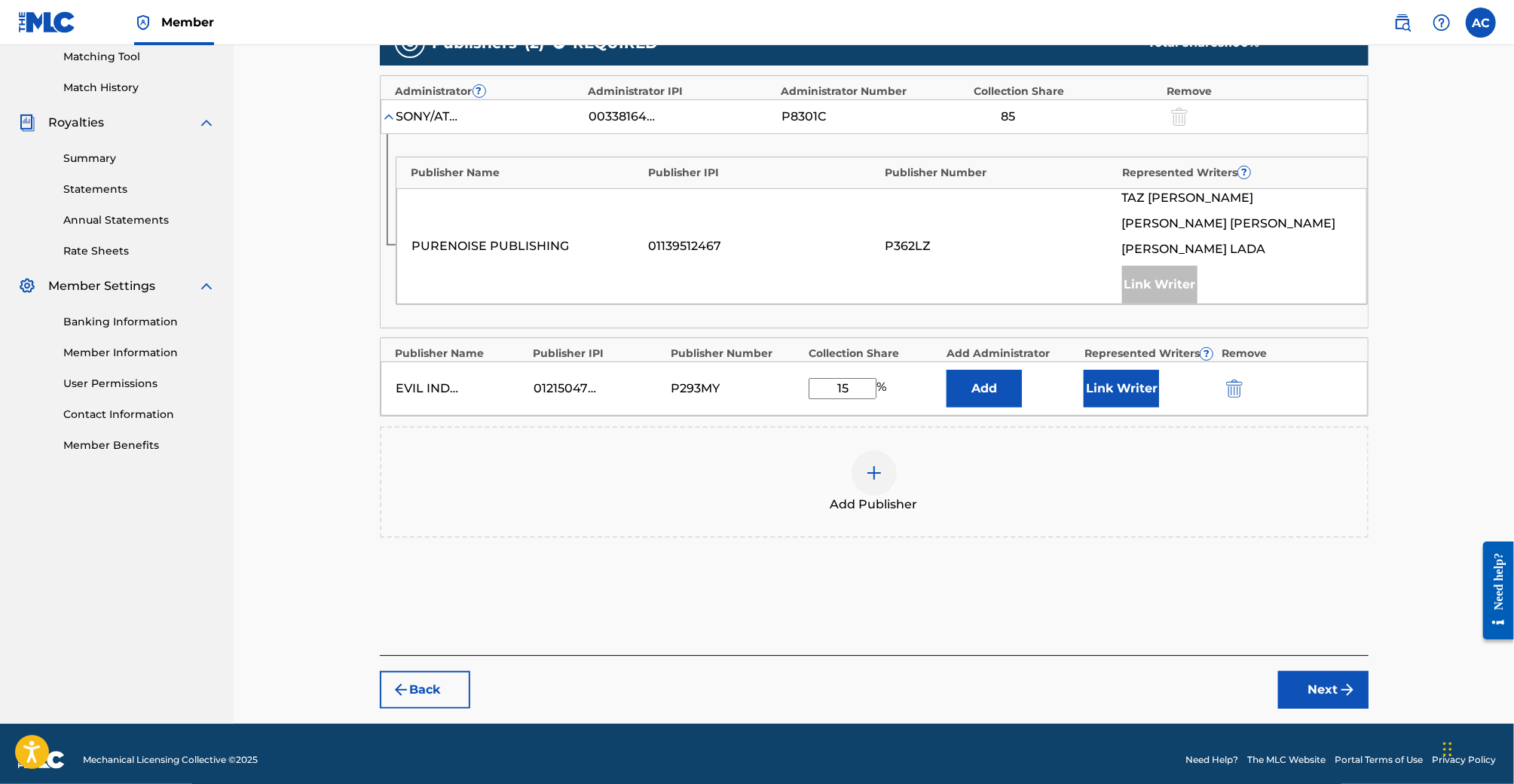
click at [1129, 396] on button "Link Writer" at bounding box center [1121, 389] width 76 height 37
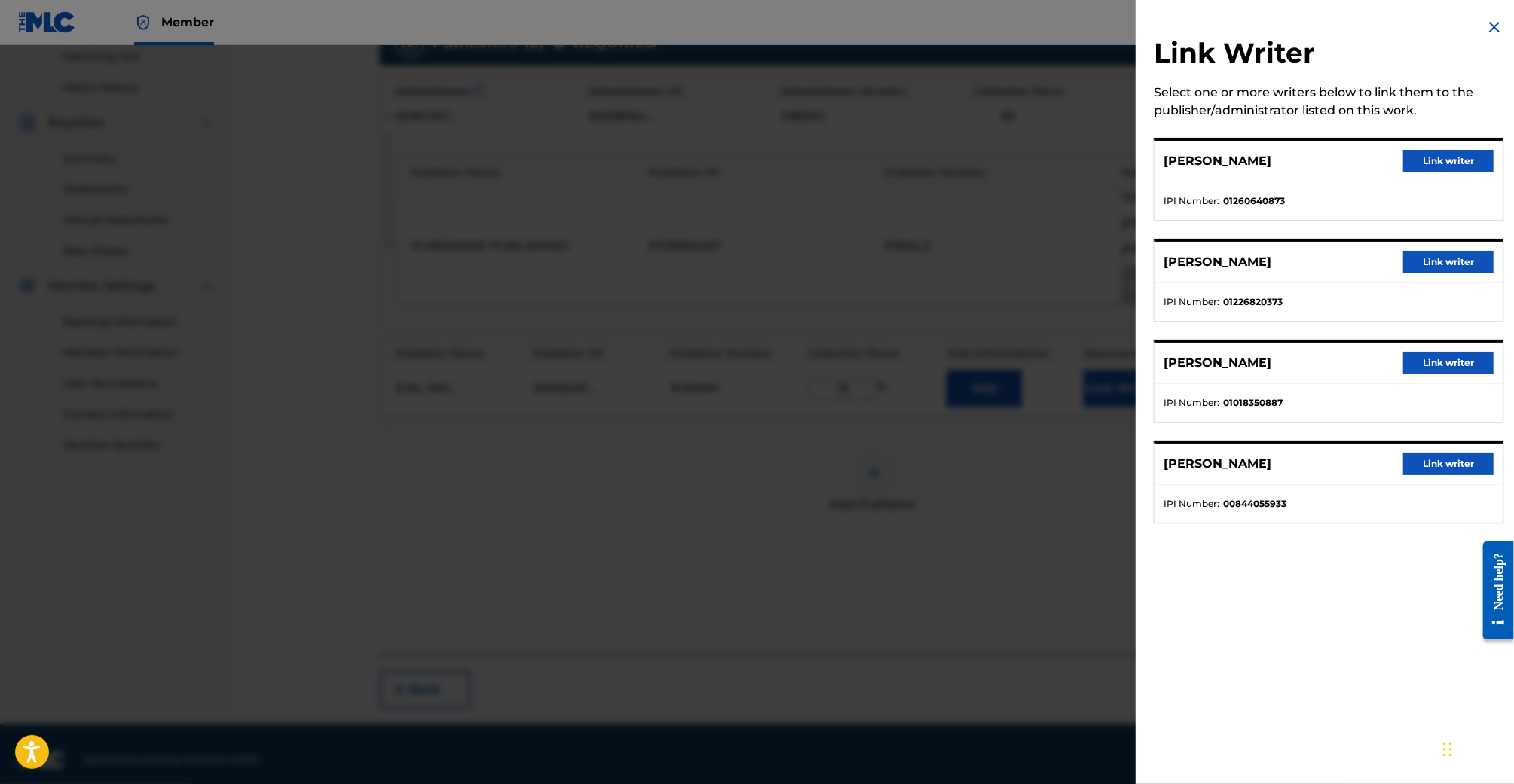
click at [1417, 170] on button "Link writer" at bounding box center [1449, 161] width 91 height 22
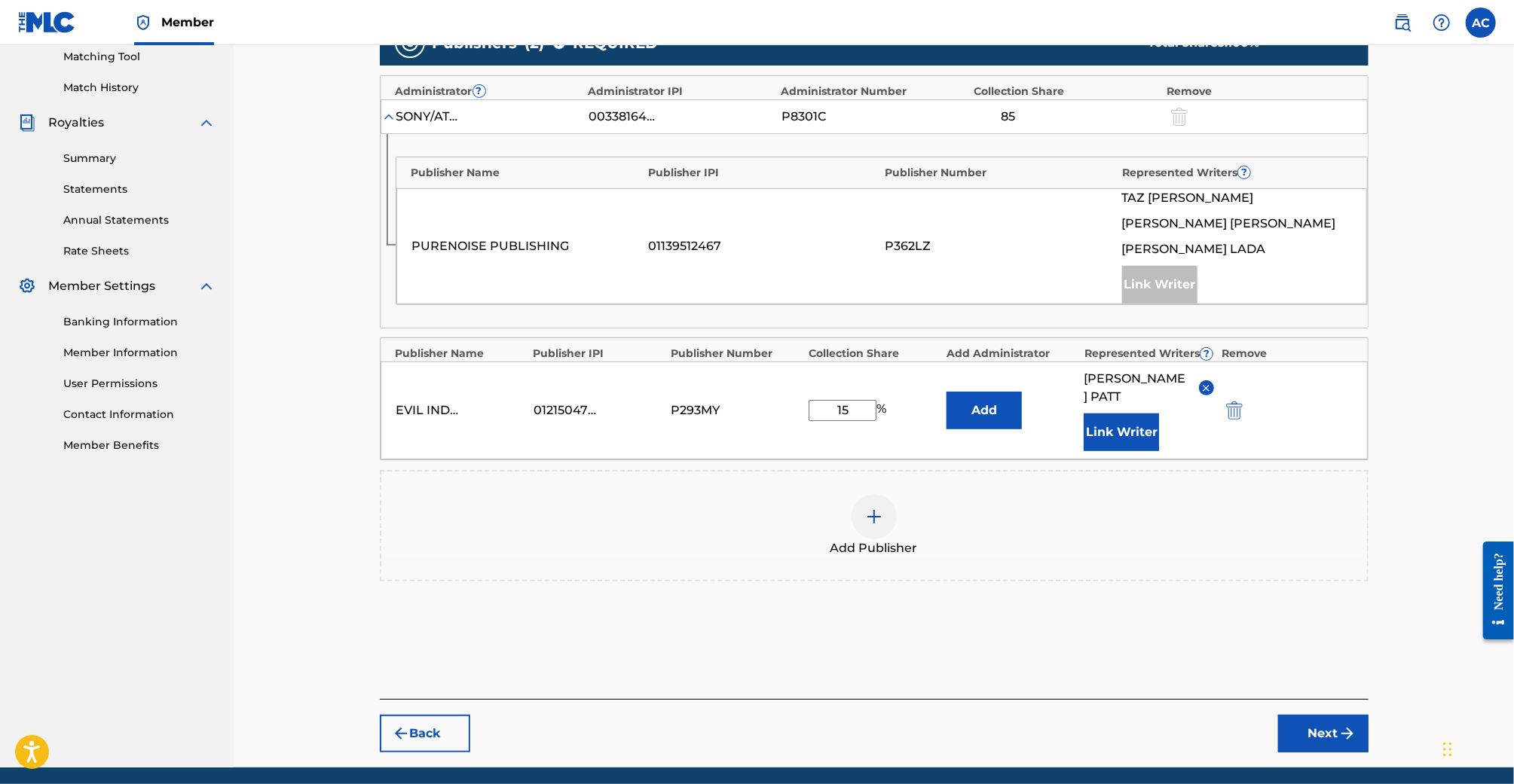
click at [1319, 715] on button "Next" at bounding box center [1324, 734] width 91 height 37
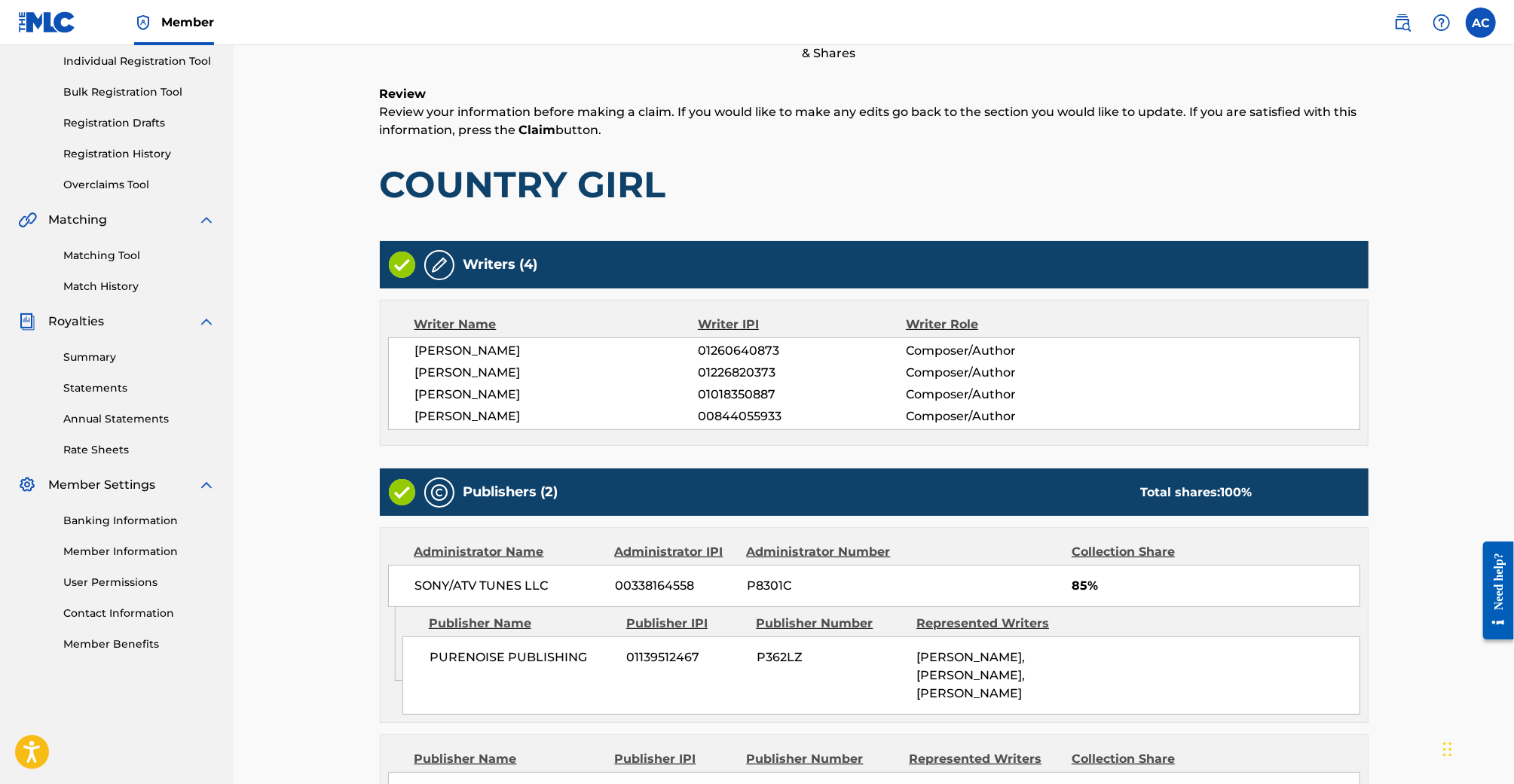
scroll to position [396, 0]
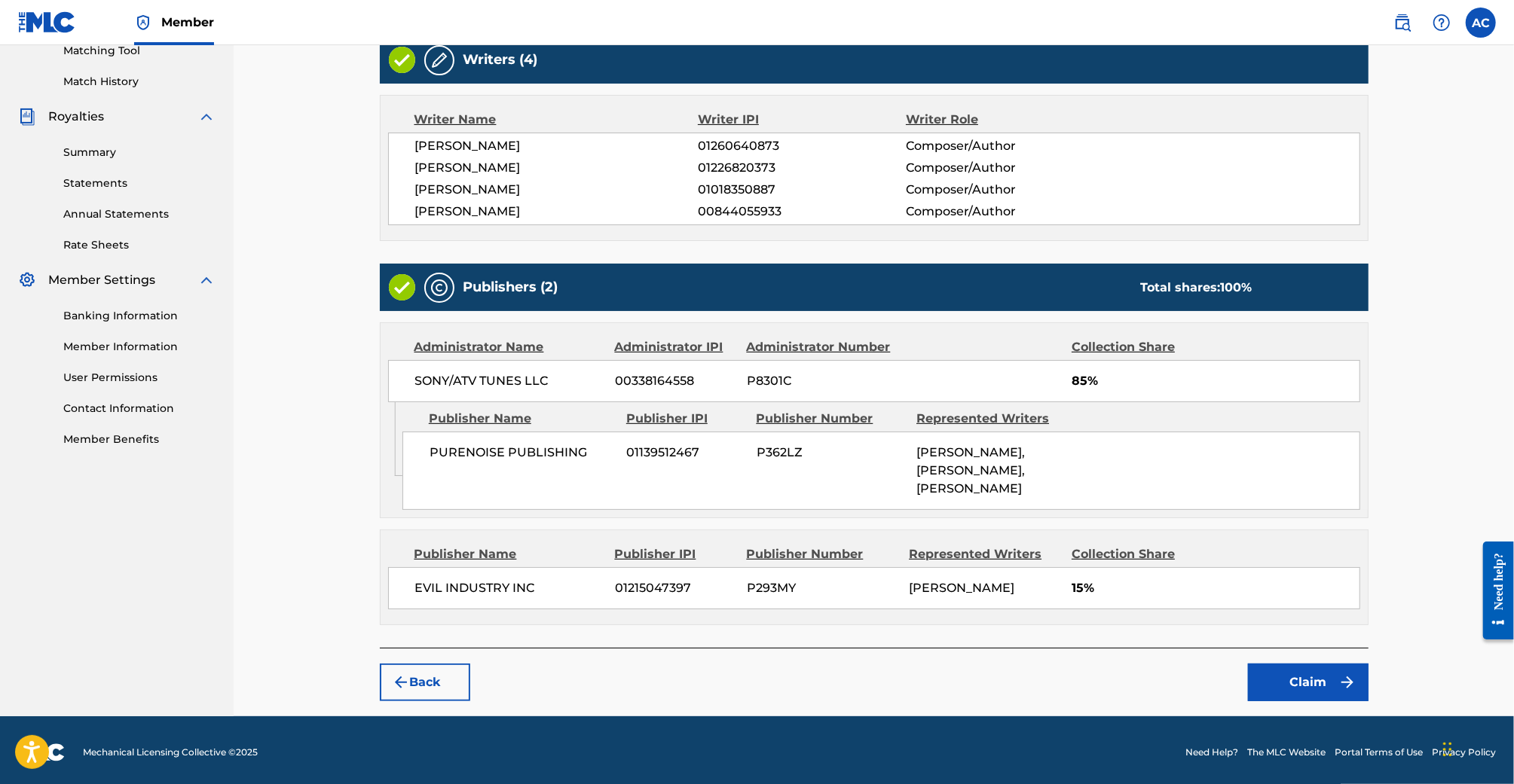
click at [1309, 675] on button "Claim" at bounding box center [1308, 683] width 120 height 37
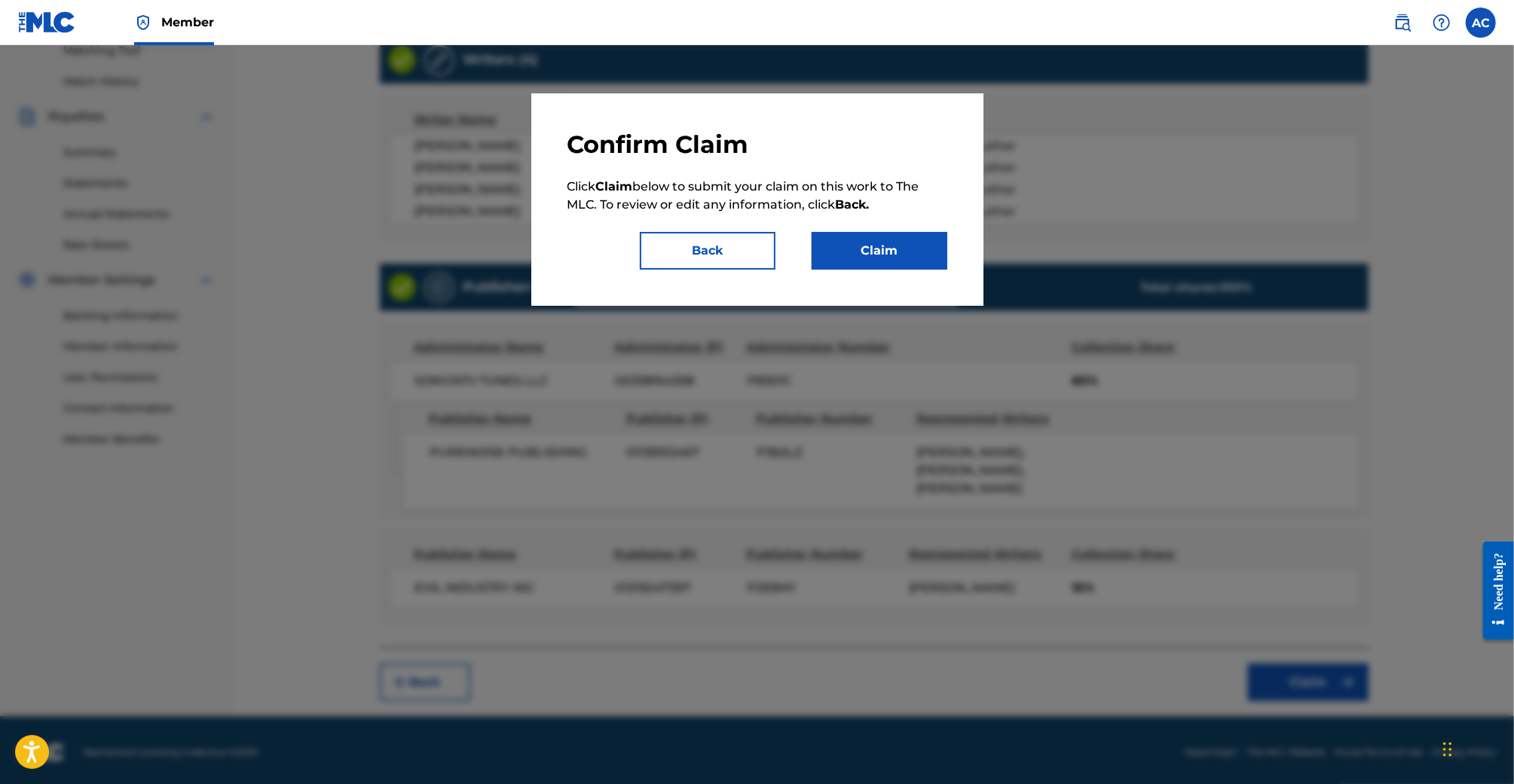
click at [873, 254] on button "Claim" at bounding box center [879, 251] width 135 height 37
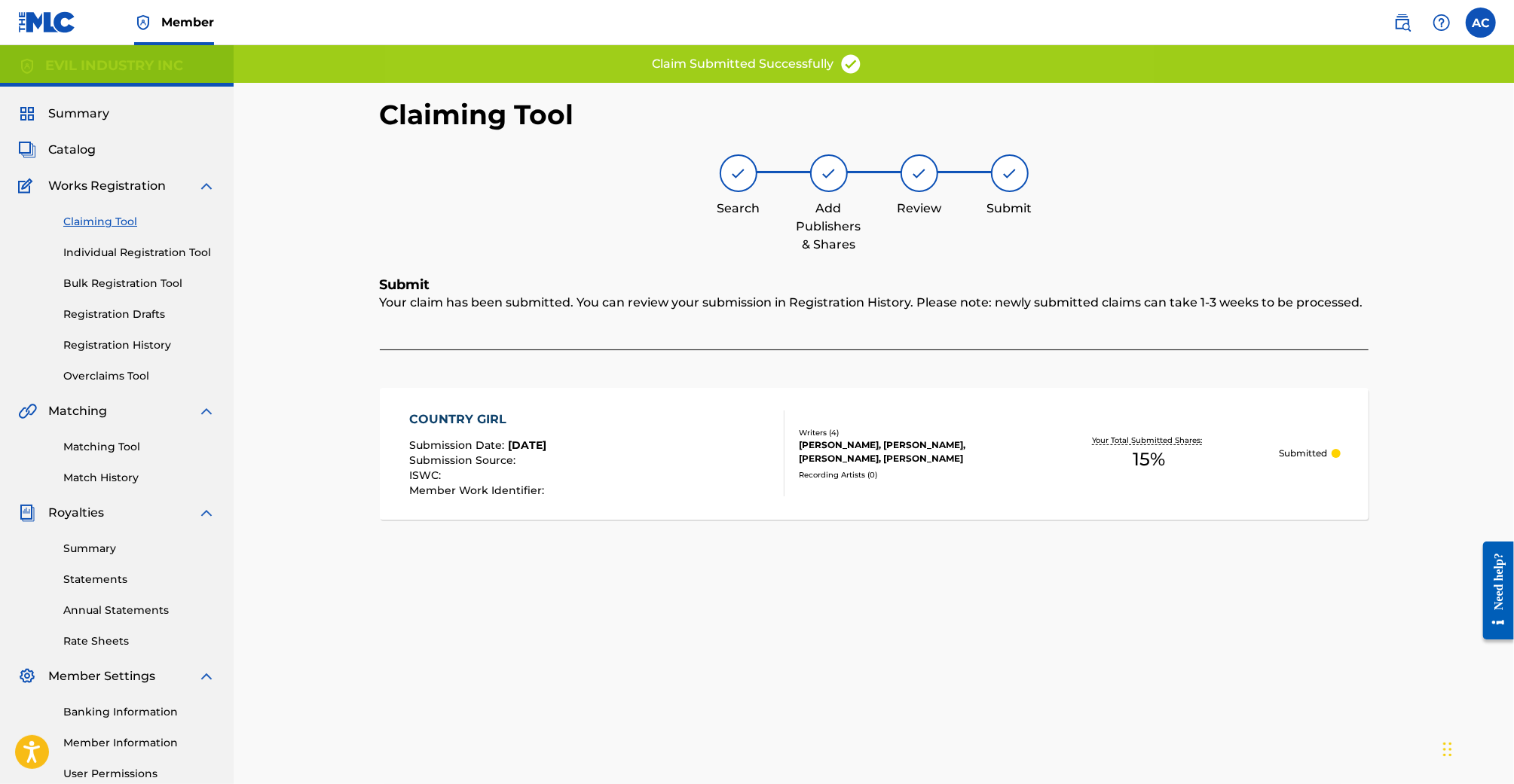
scroll to position [0, 0]
click at [116, 220] on link "Claiming Tool" at bounding box center [139, 222] width 152 height 16
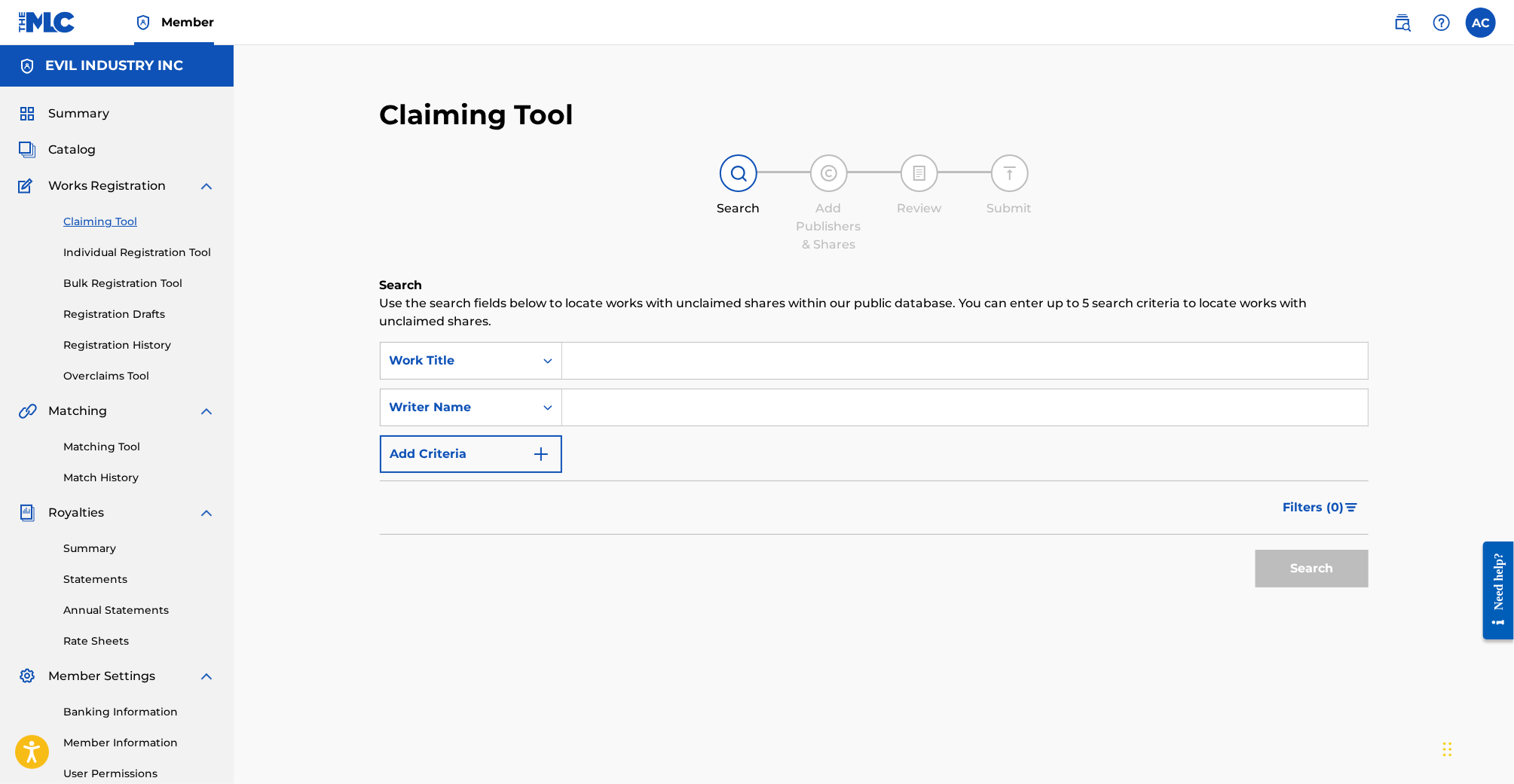
click at [73, 139] on div "Summary Catalog Works Registration Claiming Tool Individual Registration Tool B…" at bounding box center [117, 473] width 233 height 775
click at [73, 158] on span "Catalog" at bounding box center [71, 150] width 47 height 18
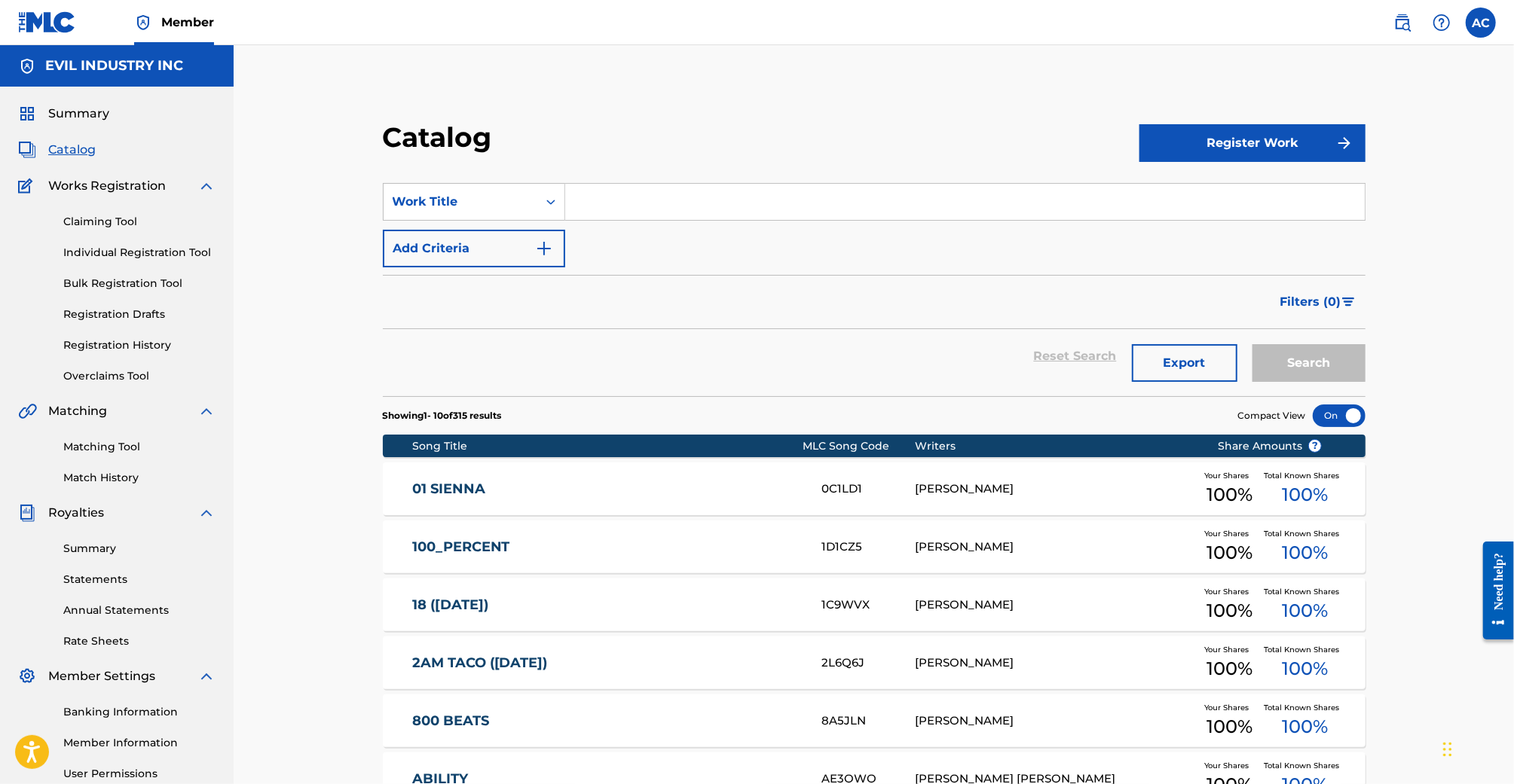
click at [83, 109] on span "Summary" at bounding box center [78, 114] width 61 height 18
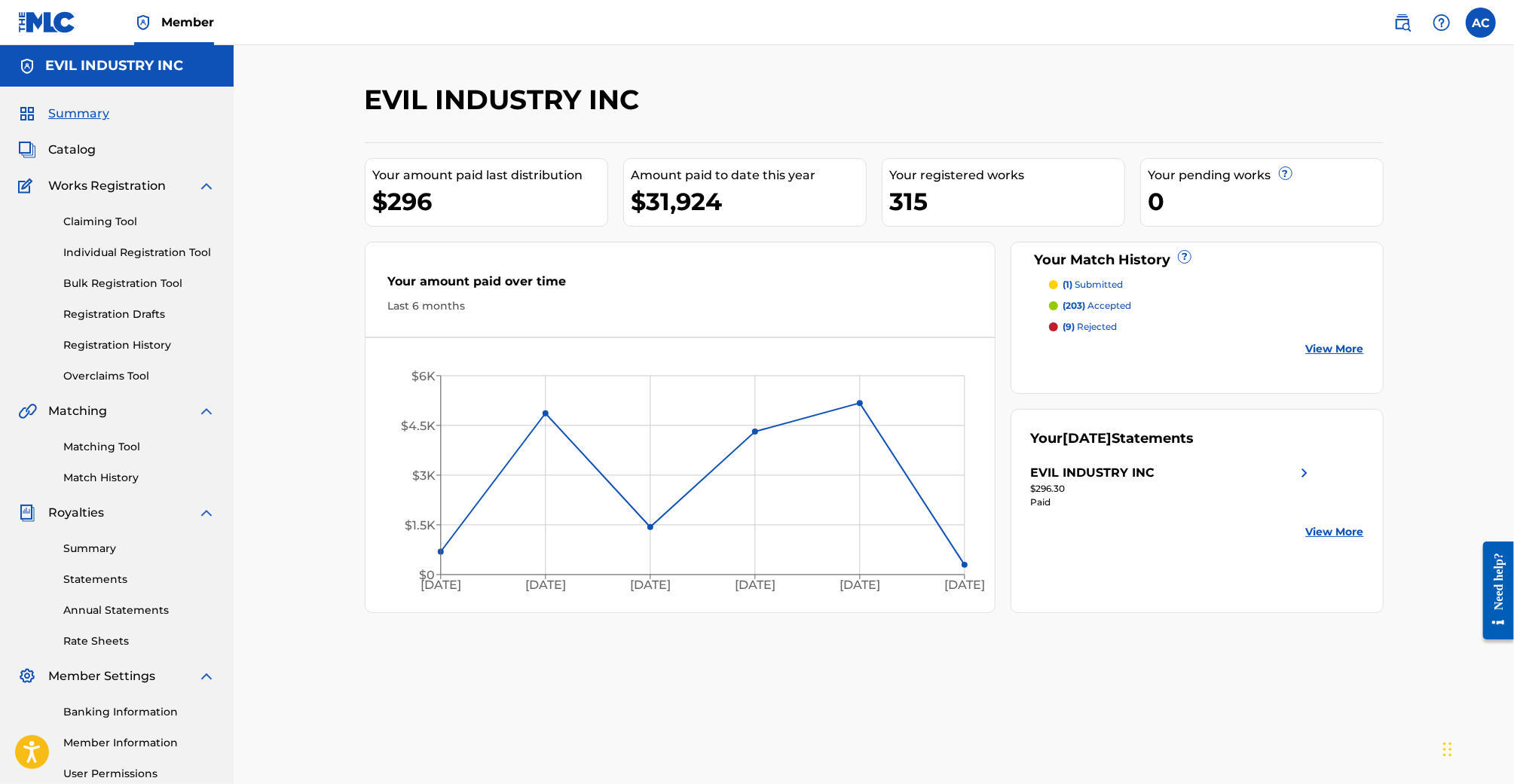
click at [120, 226] on link "Claiming Tool" at bounding box center [139, 222] width 152 height 16
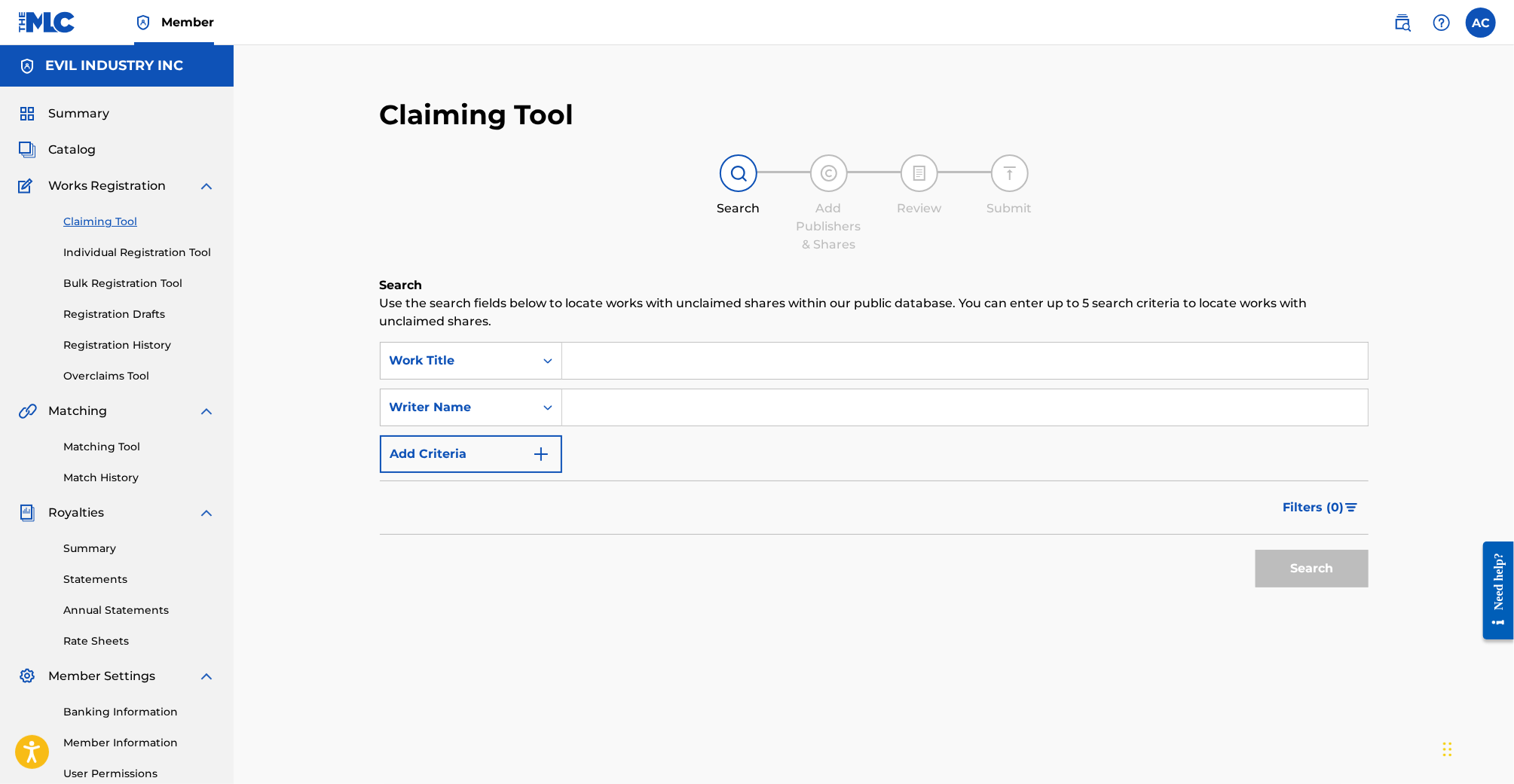
click at [111, 231] on div "Claiming Tool Individual Registration Tool Bulk Registration Tool Registration …" at bounding box center [117, 289] width 198 height 190
click at [623, 357] on input "Search Form" at bounding box center [965, 360] width 806 height 36
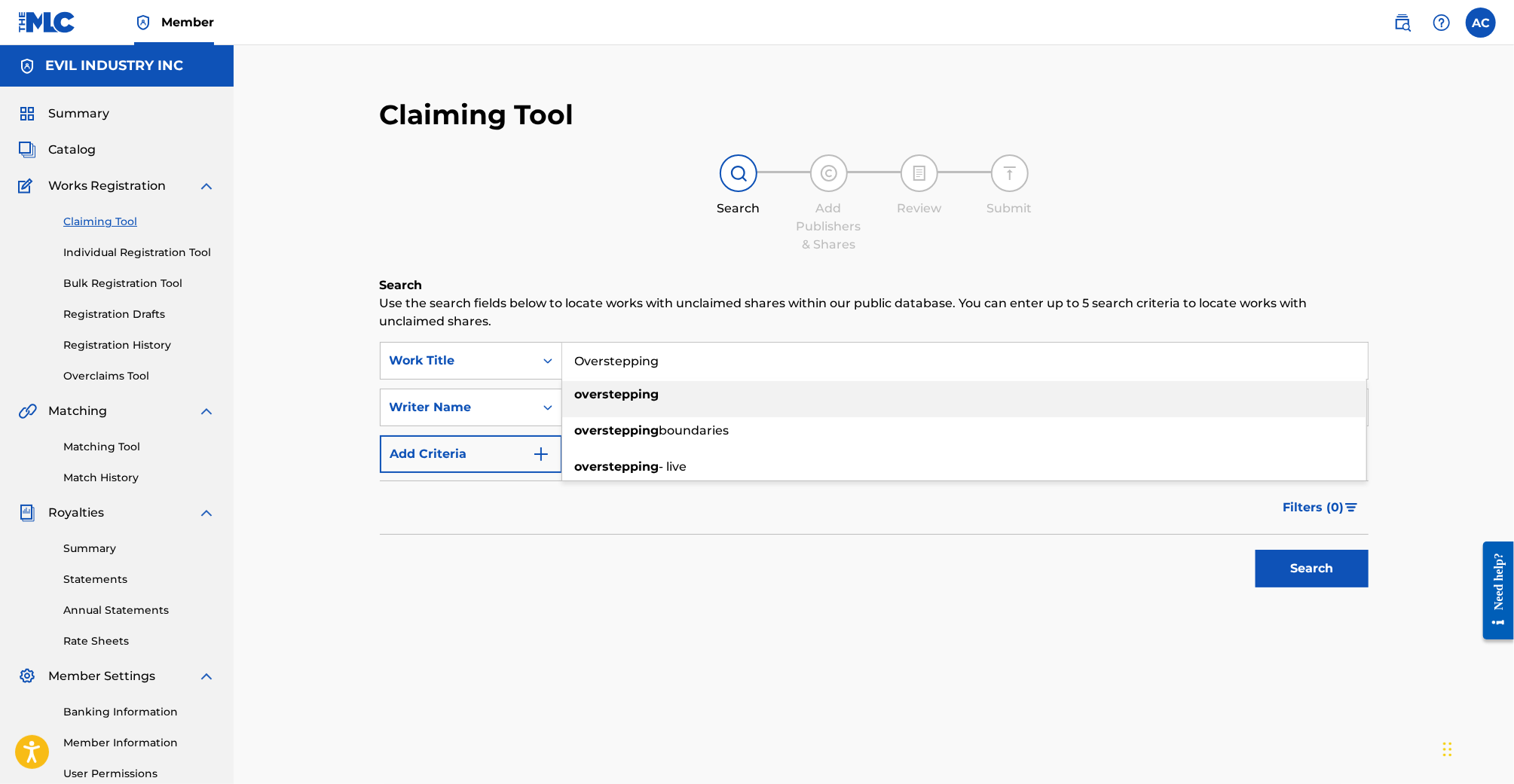
click at [693, 384] on div "overstepping" at bounding box center [965, 394] width 805 height 27
type input "overstepping"
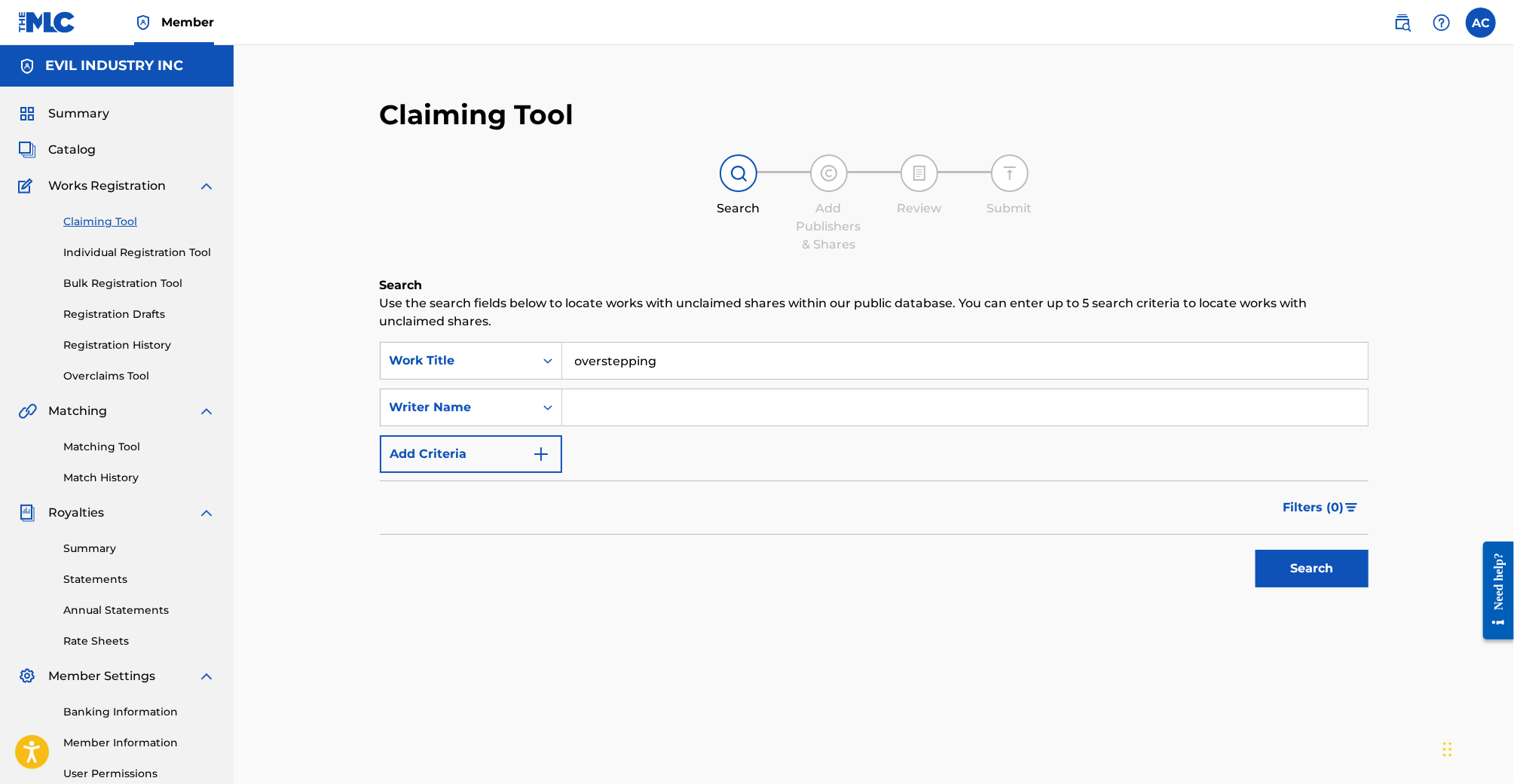
click at [629, 409] on input "Search Form" at bounding box center [965, 408] width 806 height 36
type input "[PERSON_NAME]"
click at [1256, 550] on button "Search" at bounding box center [1312, 569] width 113 height 37
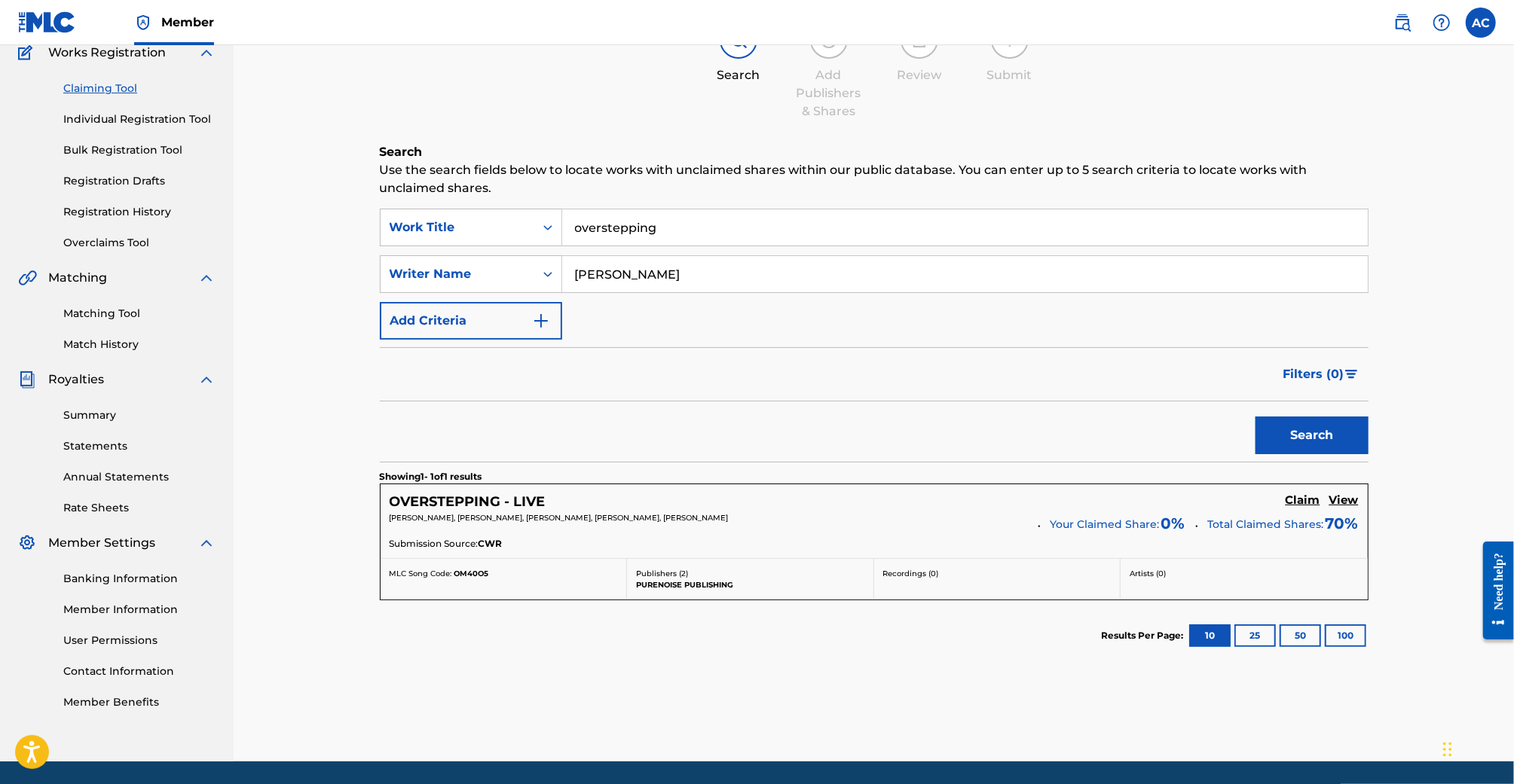
scroll to position [135, 0]
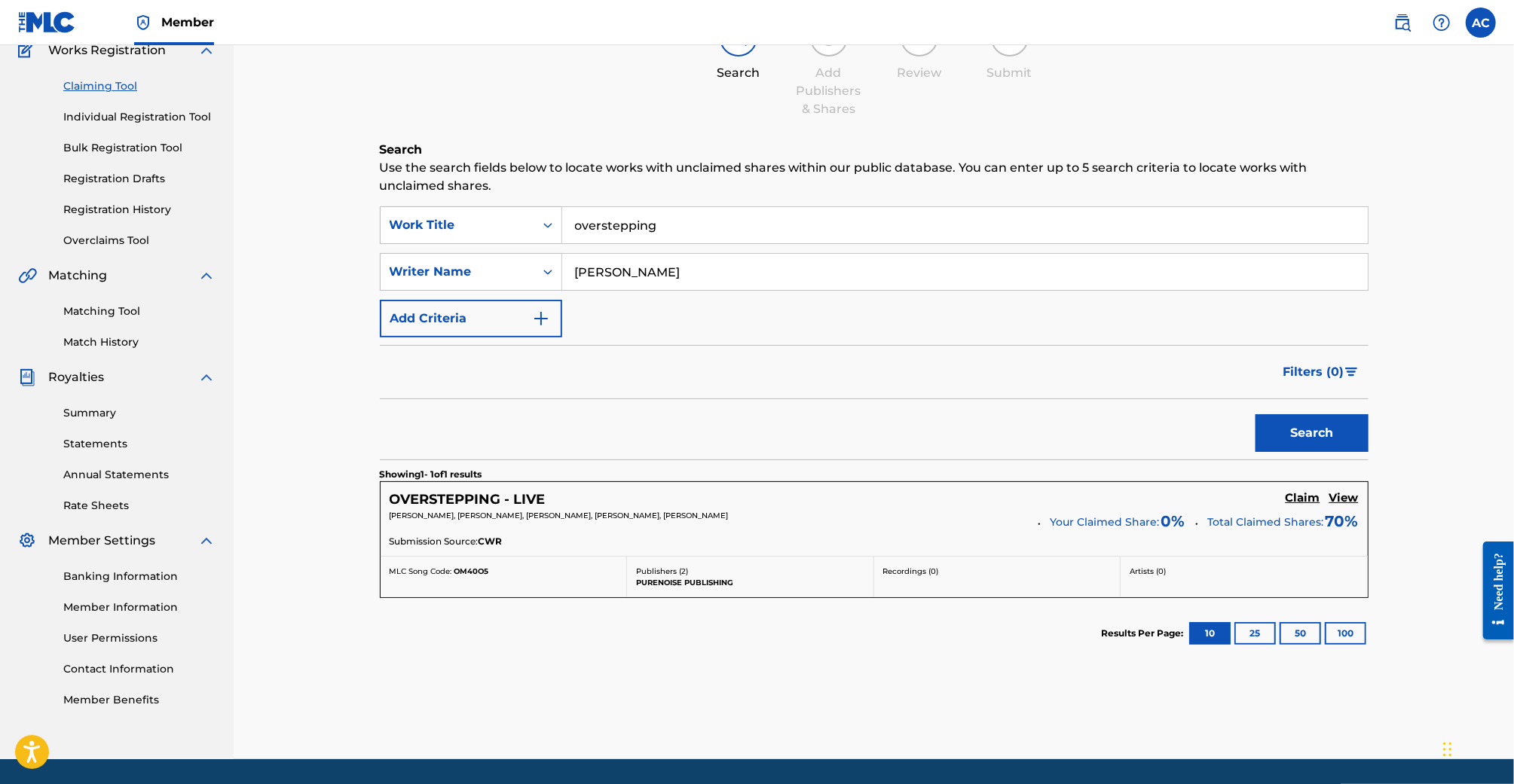
click at [638, 283] on input "[PERSON_NAME]" at bounding box center [965, 271] width 806 height 36
drag, startPoint x: 636, startPoint y: 279, endPoint x: 548, endPoint y: 278, distance: 88.0
click at [548, 278] on div "SearchWithCriteria19690560-8fd6-4751-883d-4dfe085b9f57 Writer Name [PERSON_NAME]" at bounding box center [874, 272] width 989 height 37
click at [1256, 415] on button "Search" at bounding box center [1312, 433] width 113 height 37
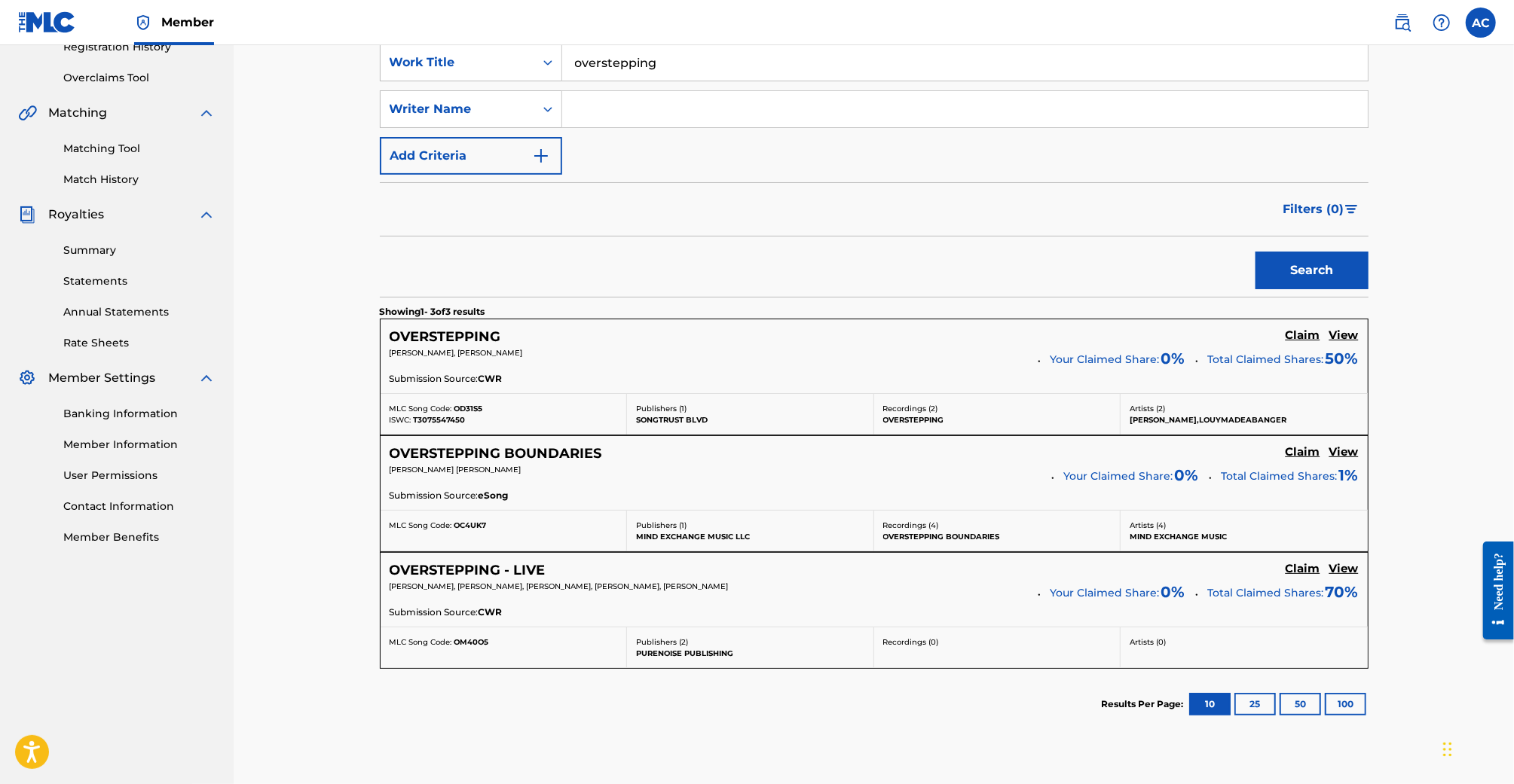
scroll to position [297, 0]
click at [733, 302] on section "Showing 1 - 3 of 3 results" at bounding box center [874, 309] width 989 height 22
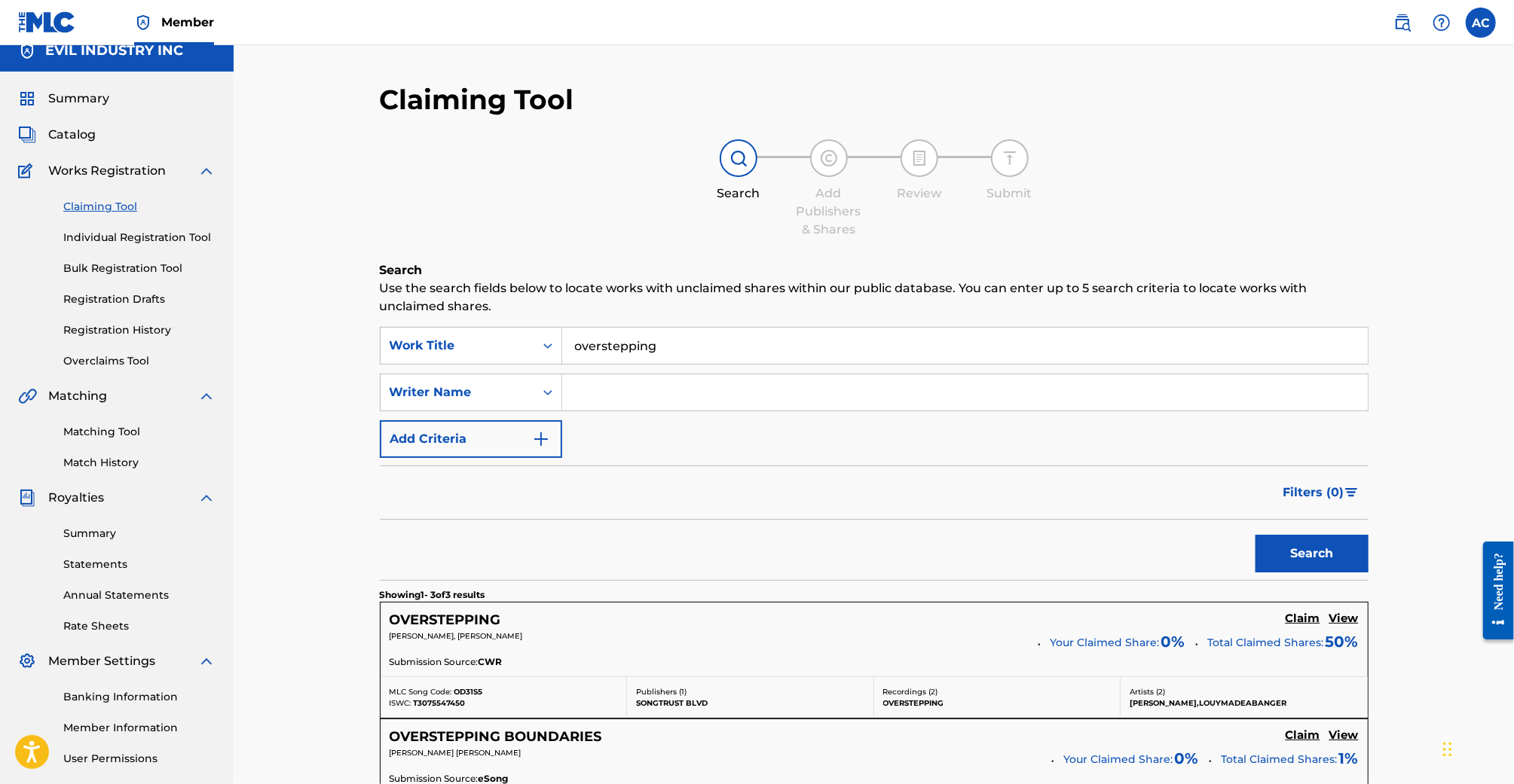
scroll to position [3, 0]
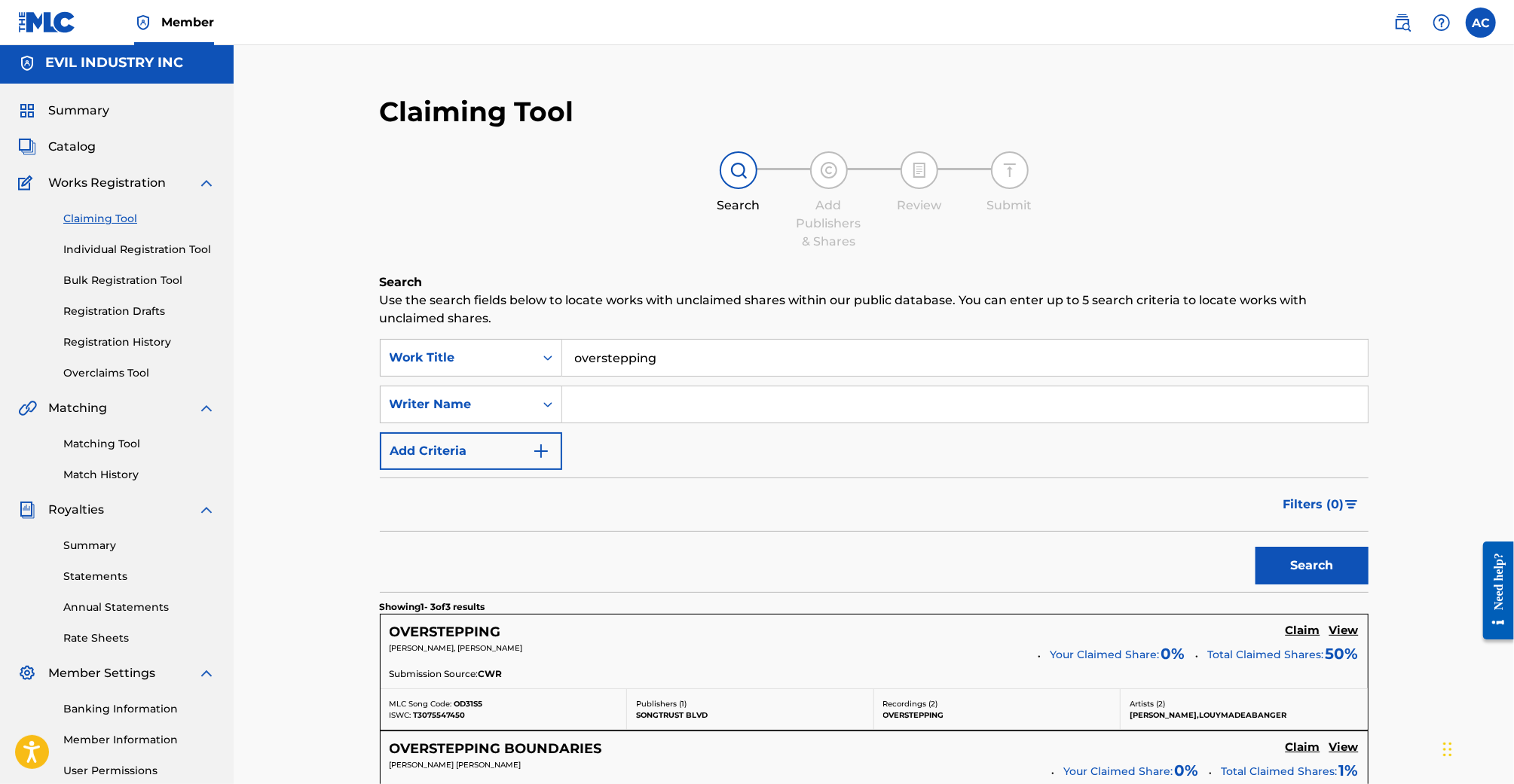
click at [88, 214] on link "Claiming Tool" at bounding box center [139, 219] width 152 height 16
